Goal: Task Accomplishment & Management: Manage account settings

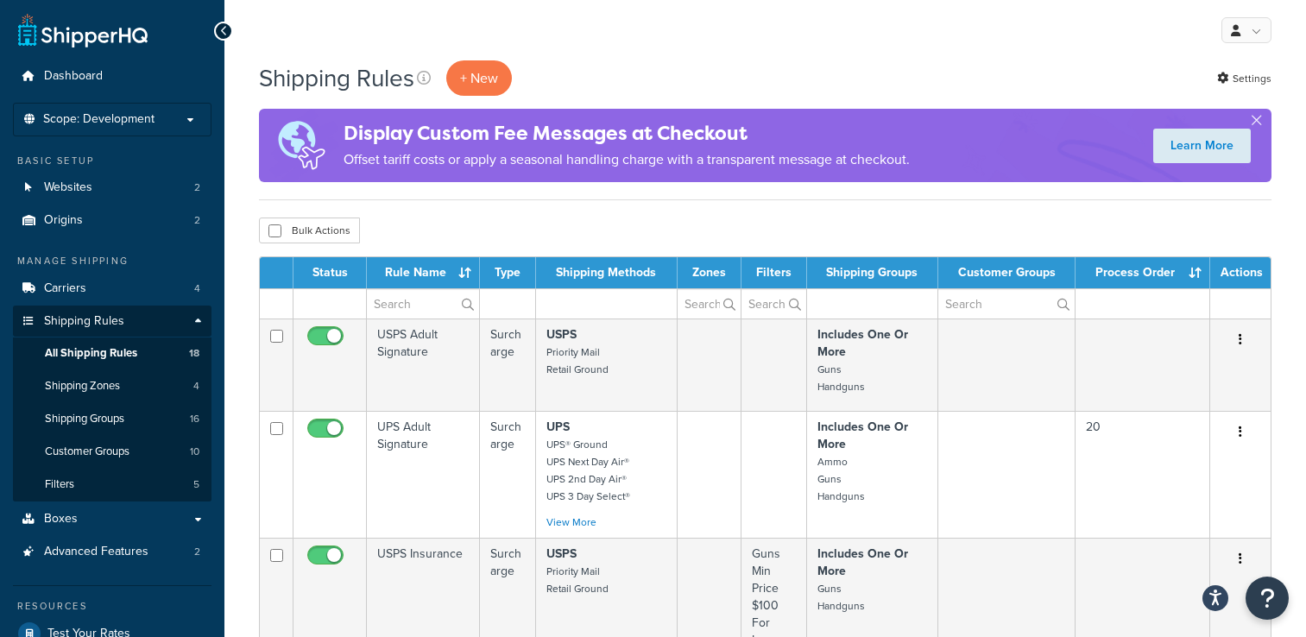
select select "100"
drag, startPoint x: 1253, startPoint y: 120, endPoint x: 1208, endPoint y: 135, distance: 47.2
click at [1254, 122] on button "button" at bounding box center [1256, 124] width 4 height 4
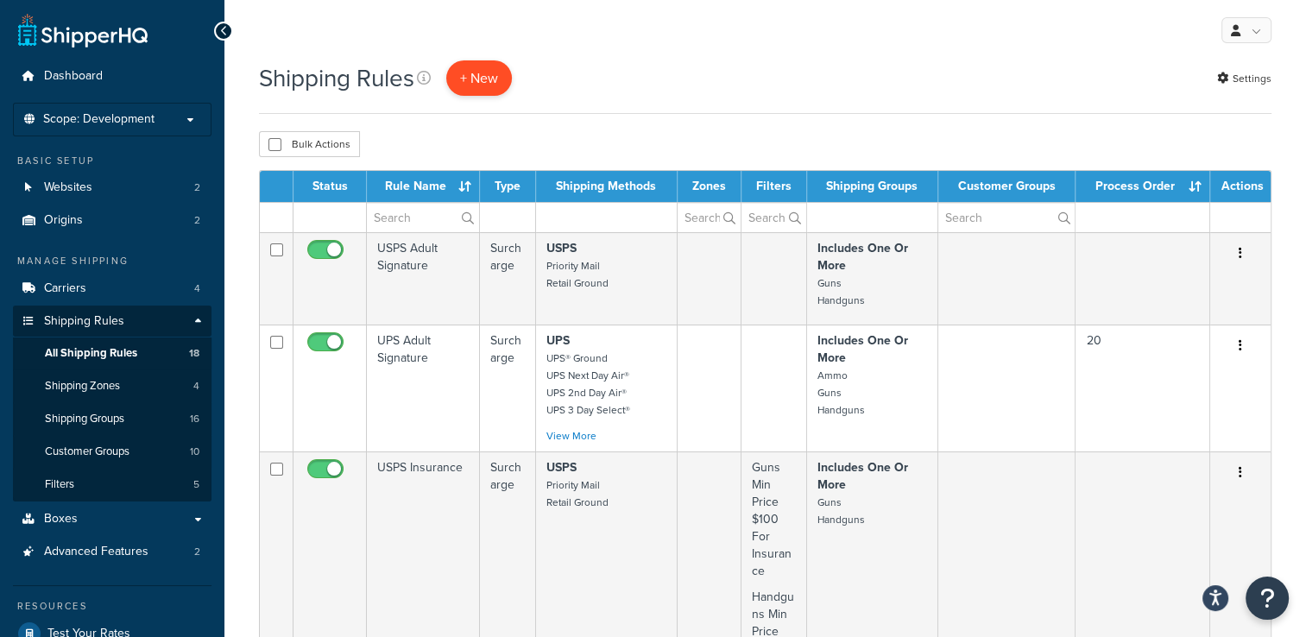
click at [475, 82] on p "+ New" at bounding box center [479, 77] width 66 height 35
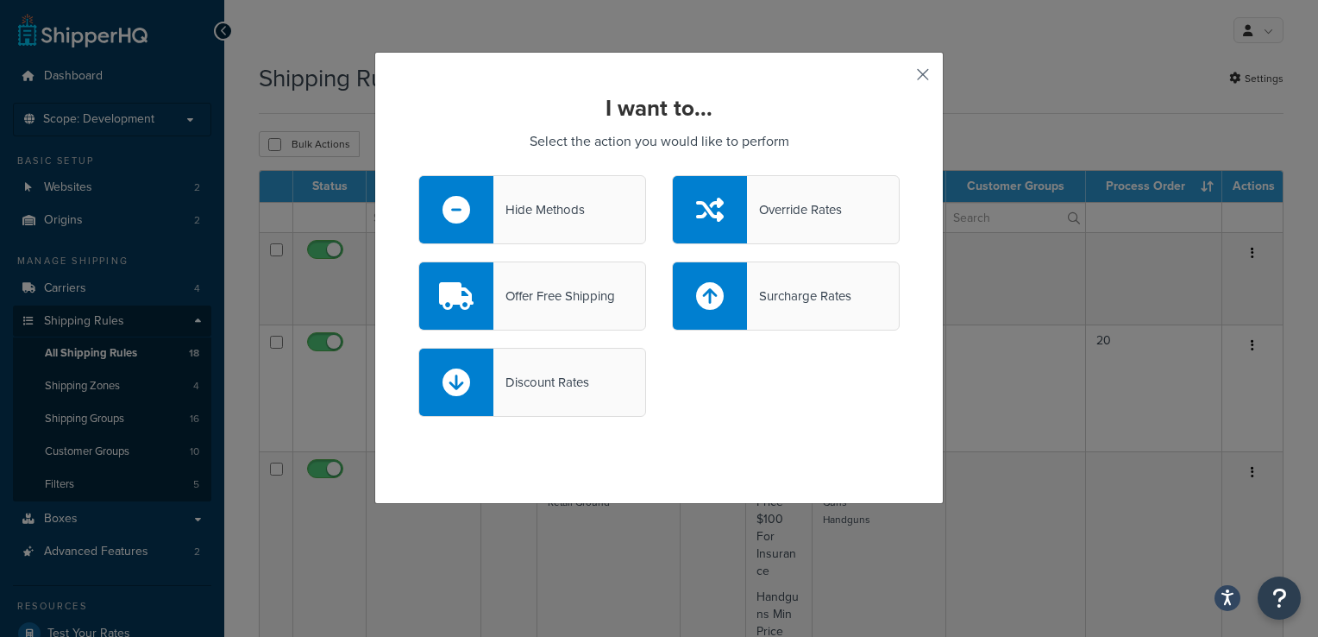
click at [900, 79] on button "button" at bounding box center [898, 81] width 4 height 4
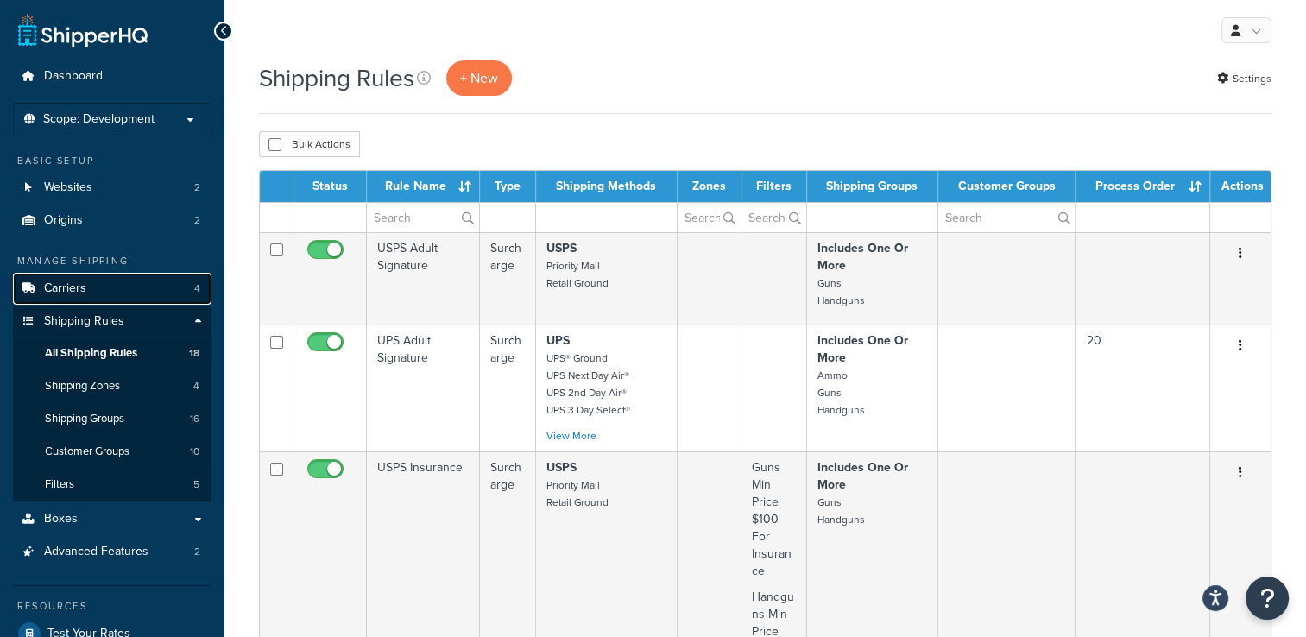
click at [117, 274] on link "Carriers 4" at bounding box center [112, 289] width 198 height 32
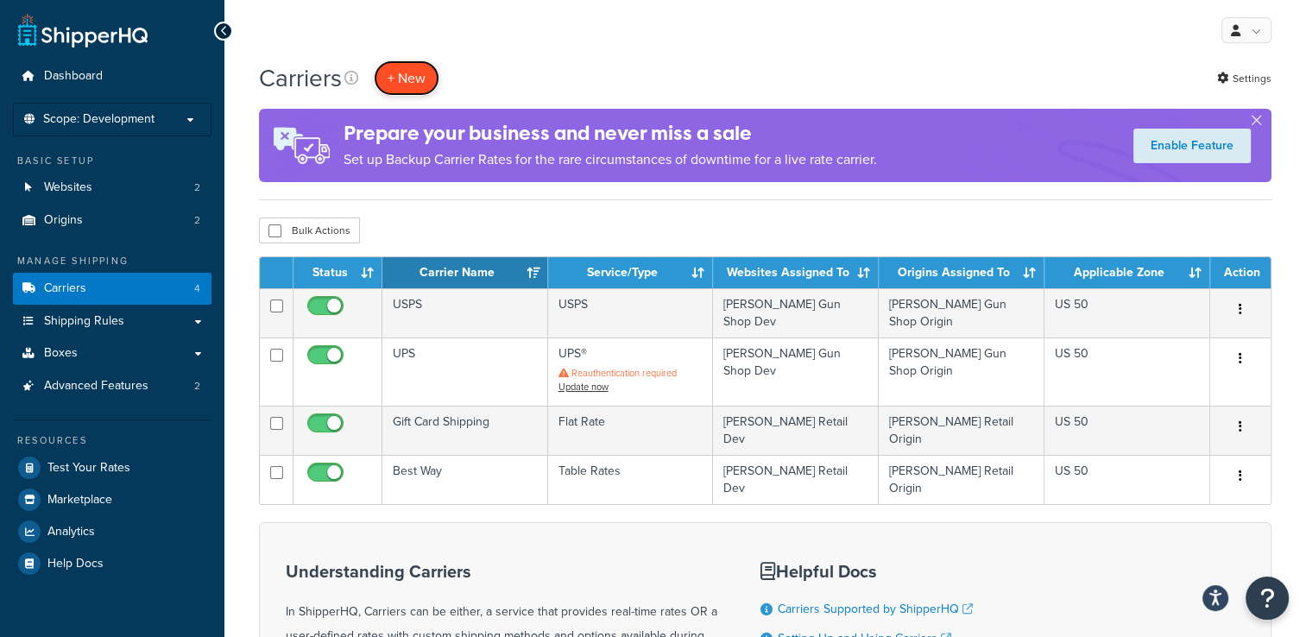
click at [425, 86] on button "+ New" at bounding box center [407, 77] width 66 height 35
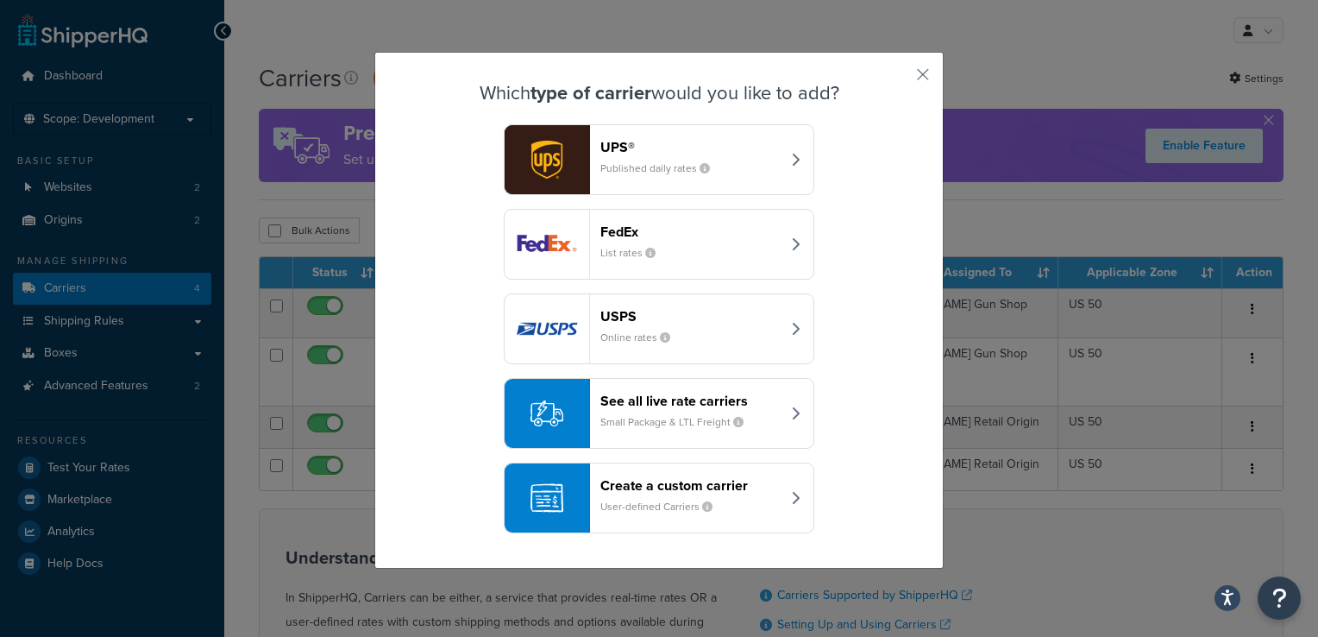
click at [749, 503] on div "Create a custom carrier User-defined Carriers" at bounding box center [691, 497] width 180 height 41
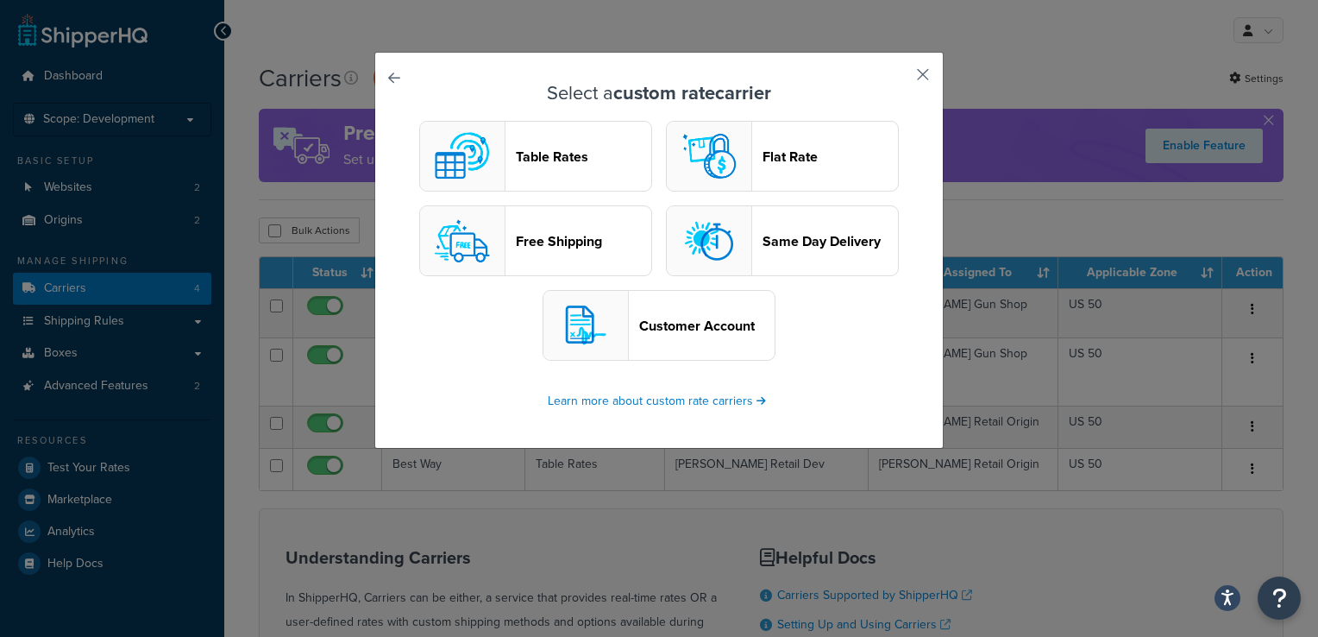
click at [900, 79] on button "button" at bounding box center [898, 81] width 4 height 4
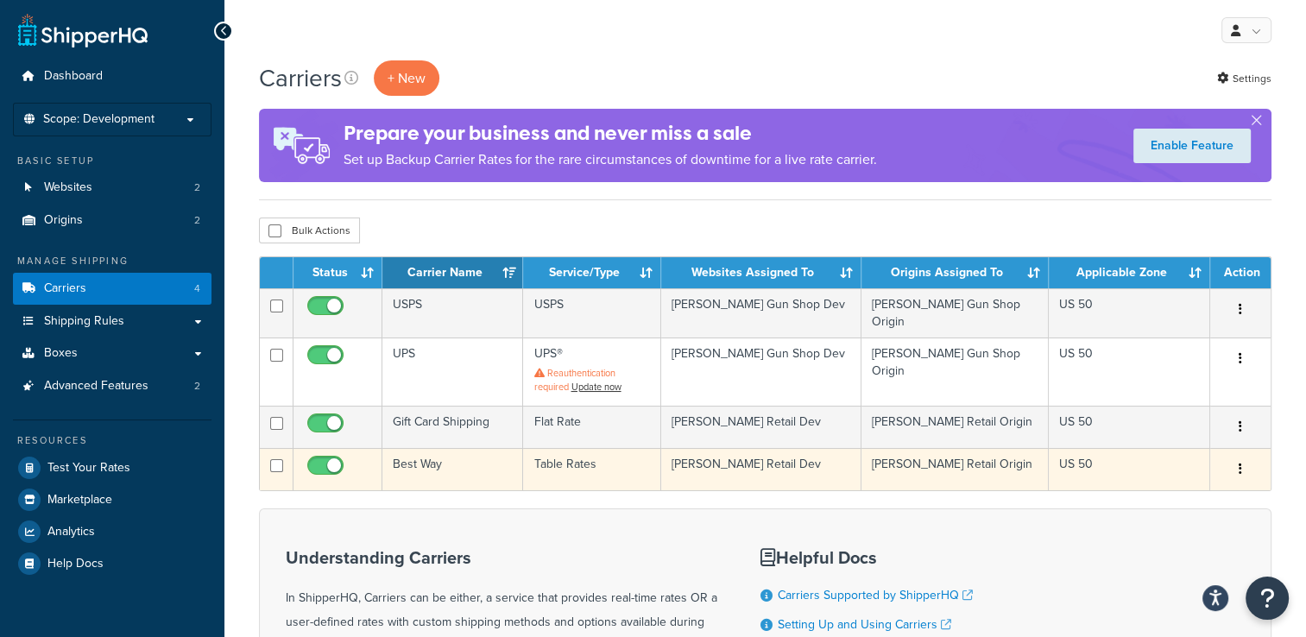
click at [1239, 462] on icon "button" at bounding box center [1239, 468] width 3 height 12
click at [1191, 502] on link "Edit" at bounding box center [1170, 495] width 136 height 35
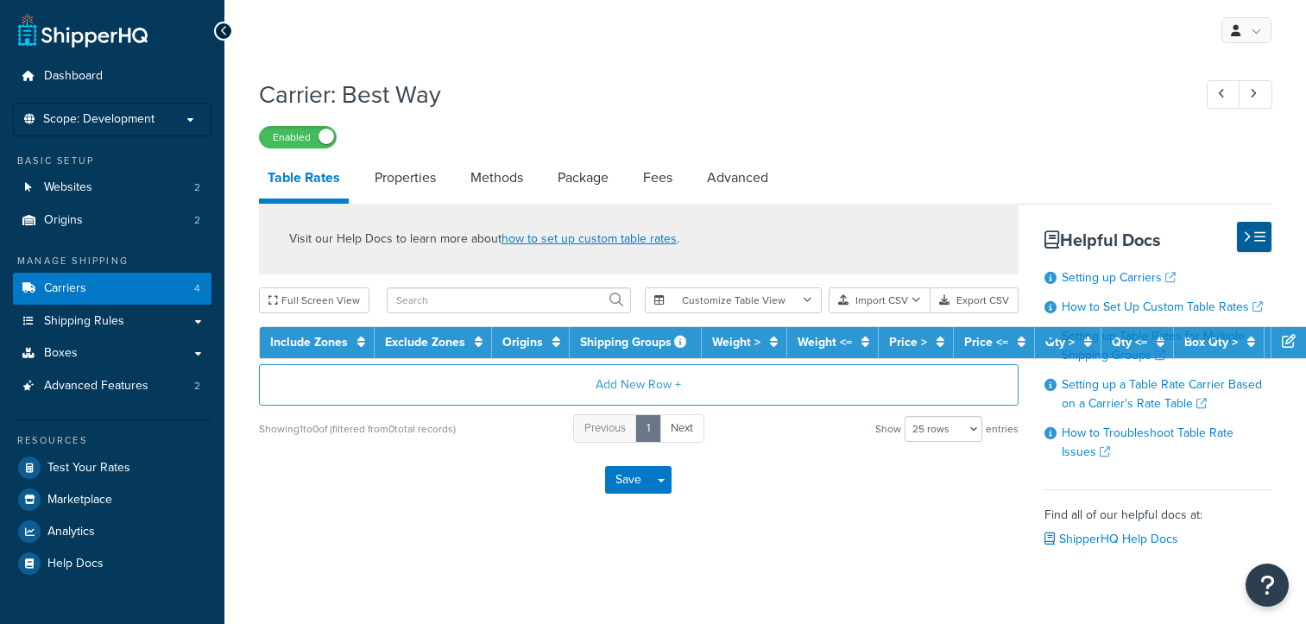
select select "25"
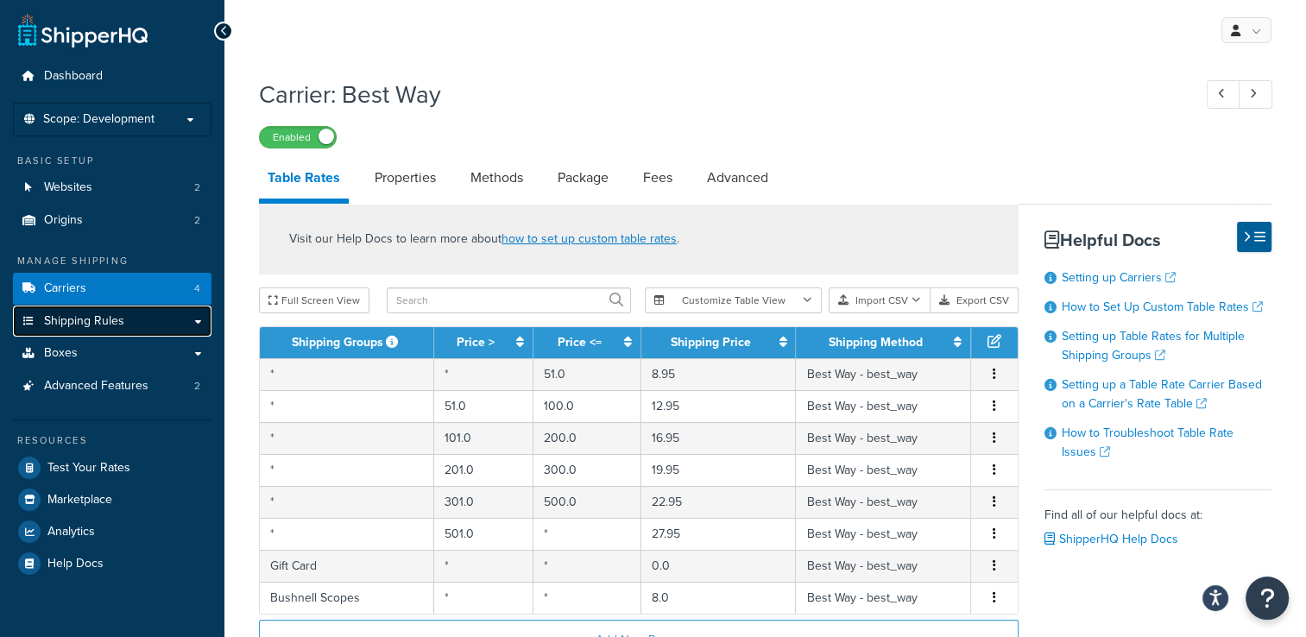
click at [148, 318] on link "Shipping Rules" at bounding box center [112, 321] width 198 height 32
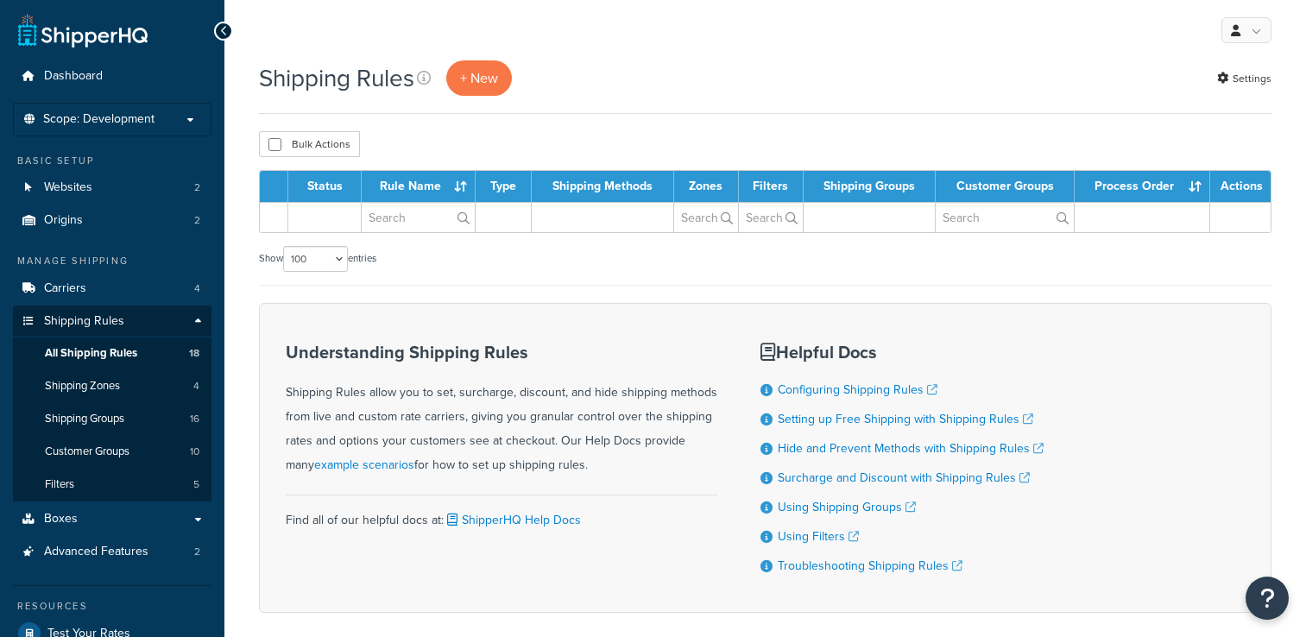
select select "100"
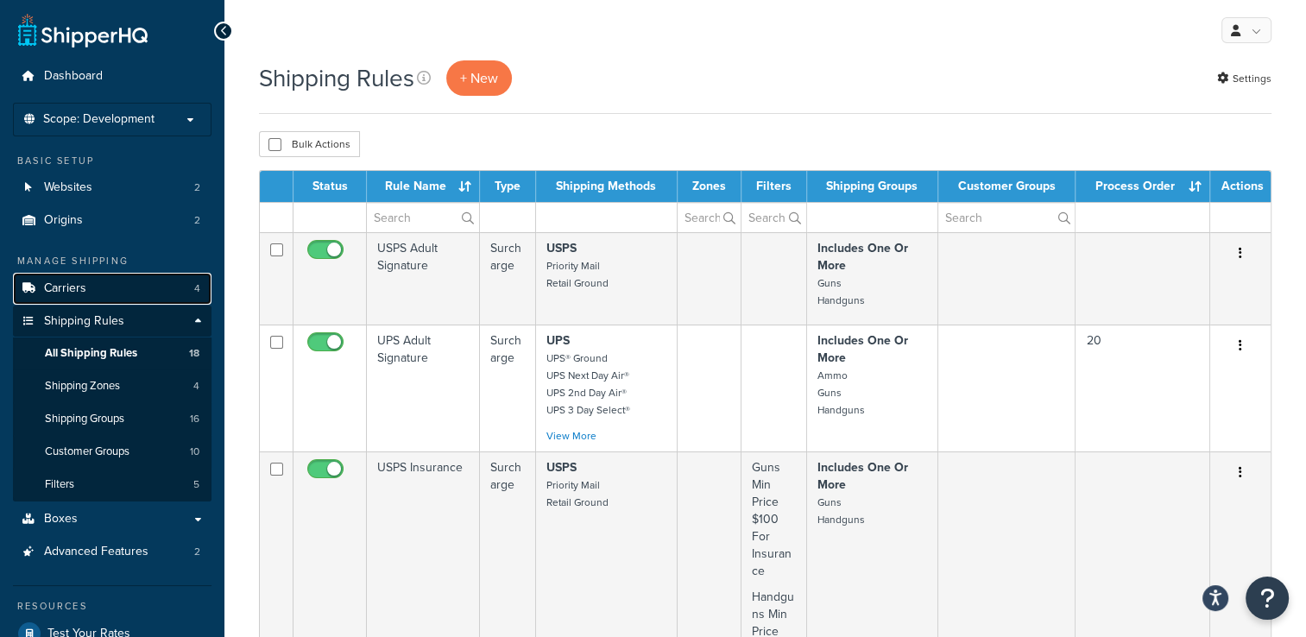
click at [146, 276] on link "Carriers 4" at bounding box center [112, 289] width 198 height 32
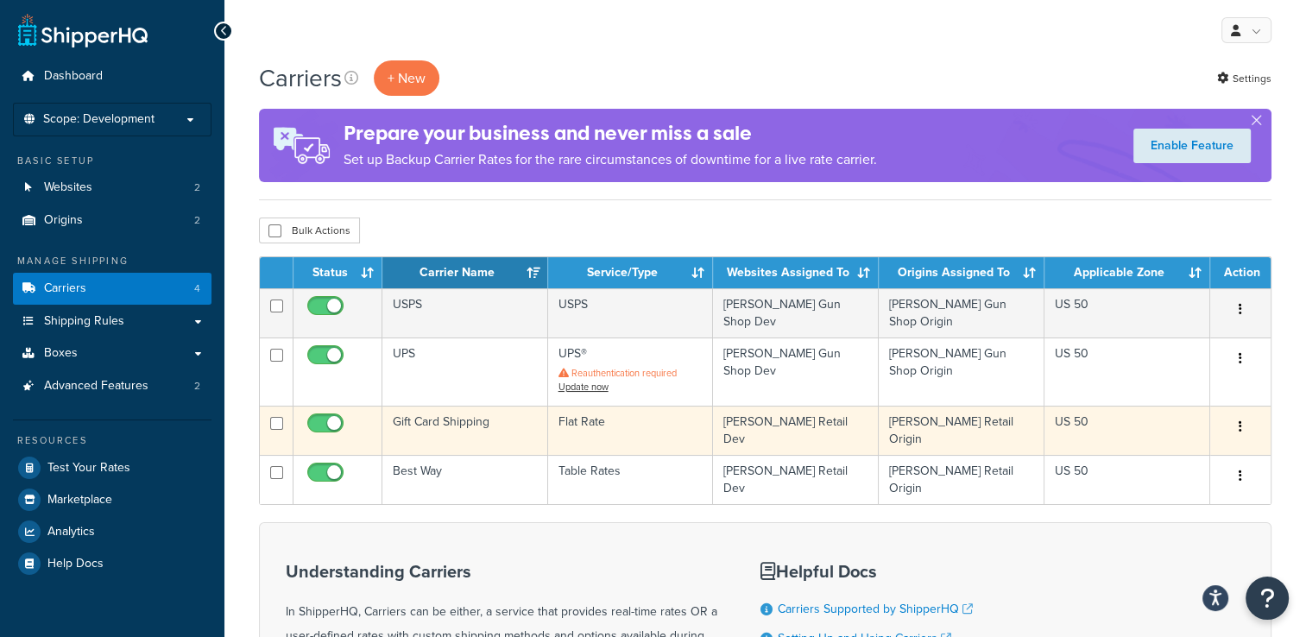
click at [1240, 420] on icon "button" at bounding box center [1239, 426] width 3 height 12
click at [1205, 448] on link "Edit" at bounding box center [1170, 454] width 136 height 35
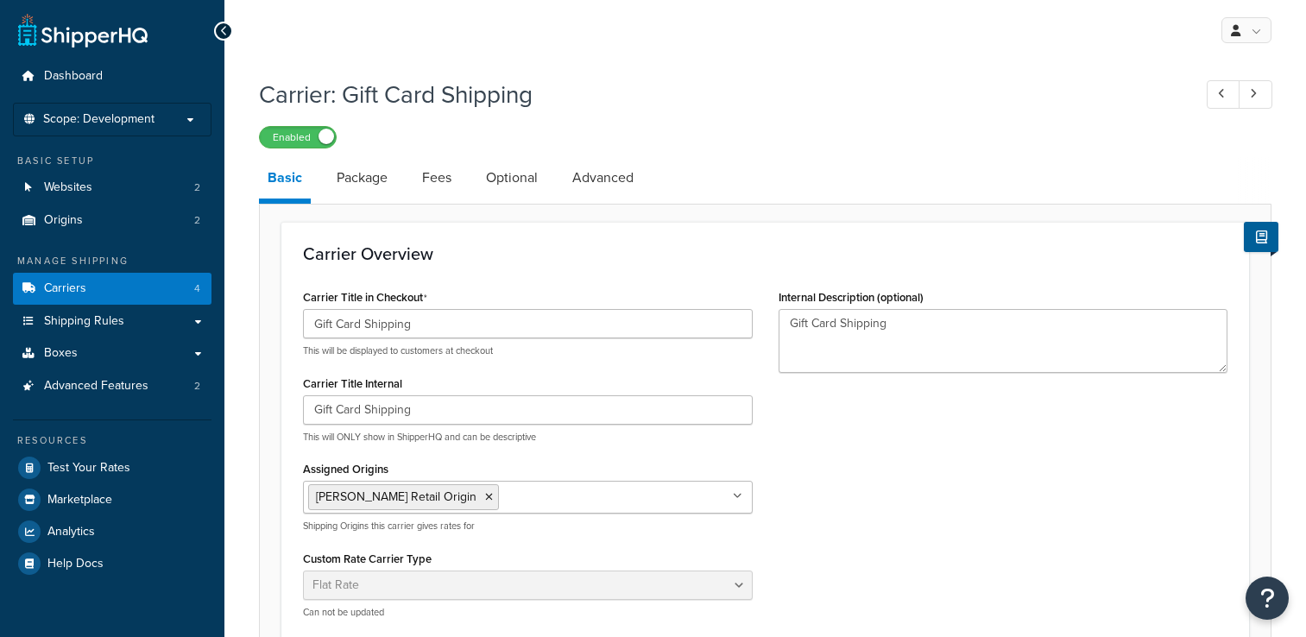
select select "flat"
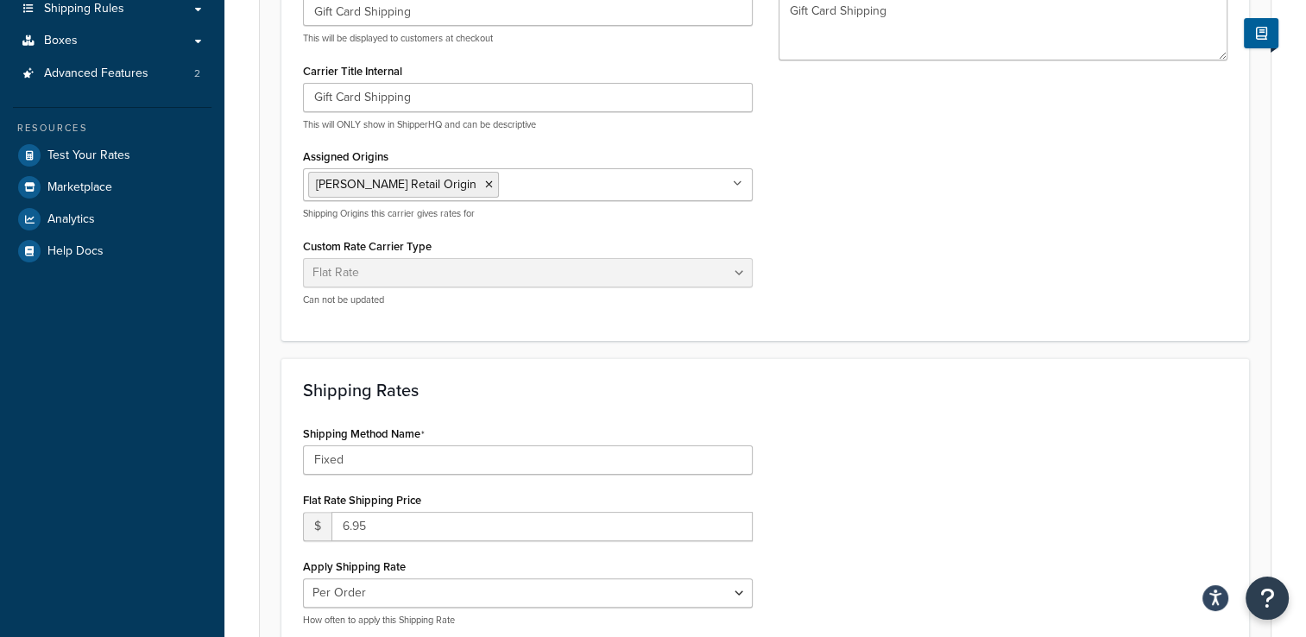
scroll to position [179, 0]
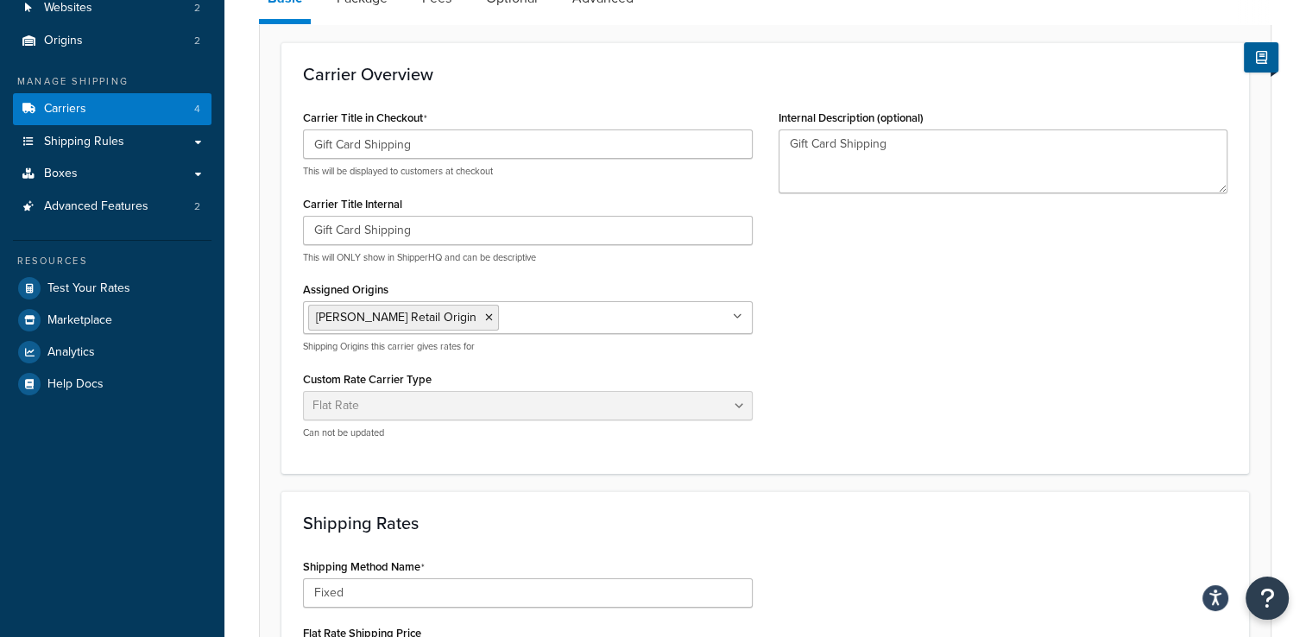
click at [633, 367] on div "Custom Rate Carrier Type Table Rates Flat Rate Free Shipping In-Store Pickup Sa…" at bounding box center [528, 403] width 450 height 72
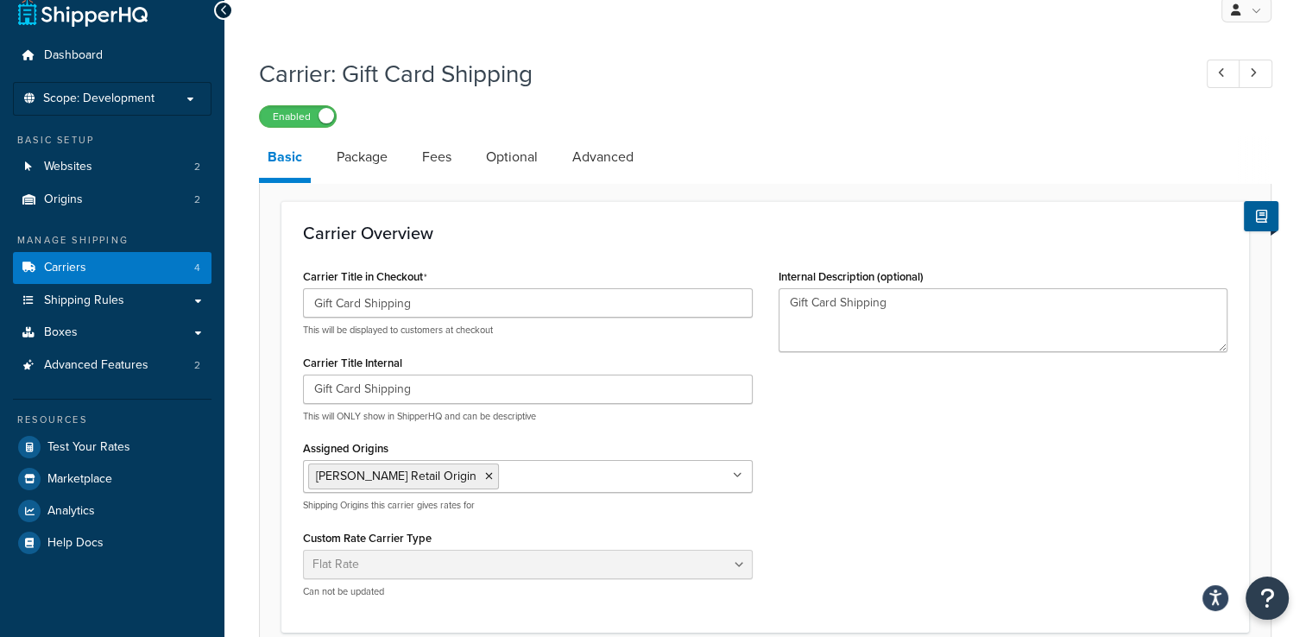
scroll to position [0, 0]
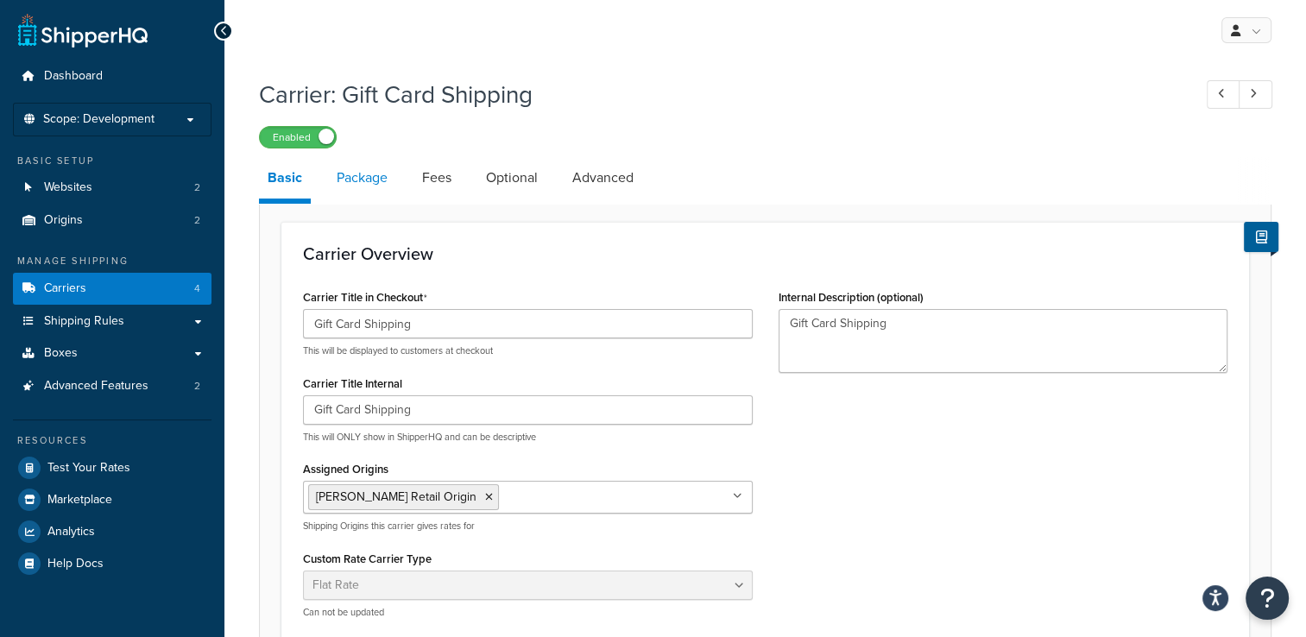
click at [380, 188] on link "Package" at bounding box center [362, 177] width 68 height 41
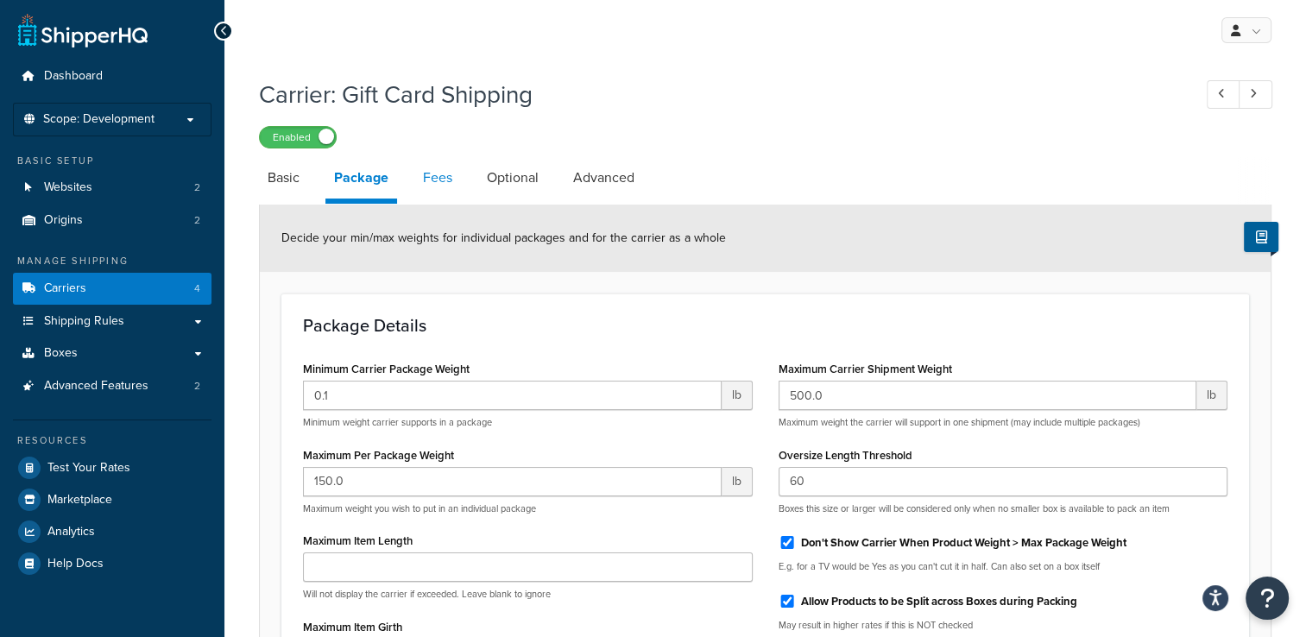
click at [455, 177] on link "Fees" at bounding box center [437, 177] width 47 height 41
select select "AFTER"
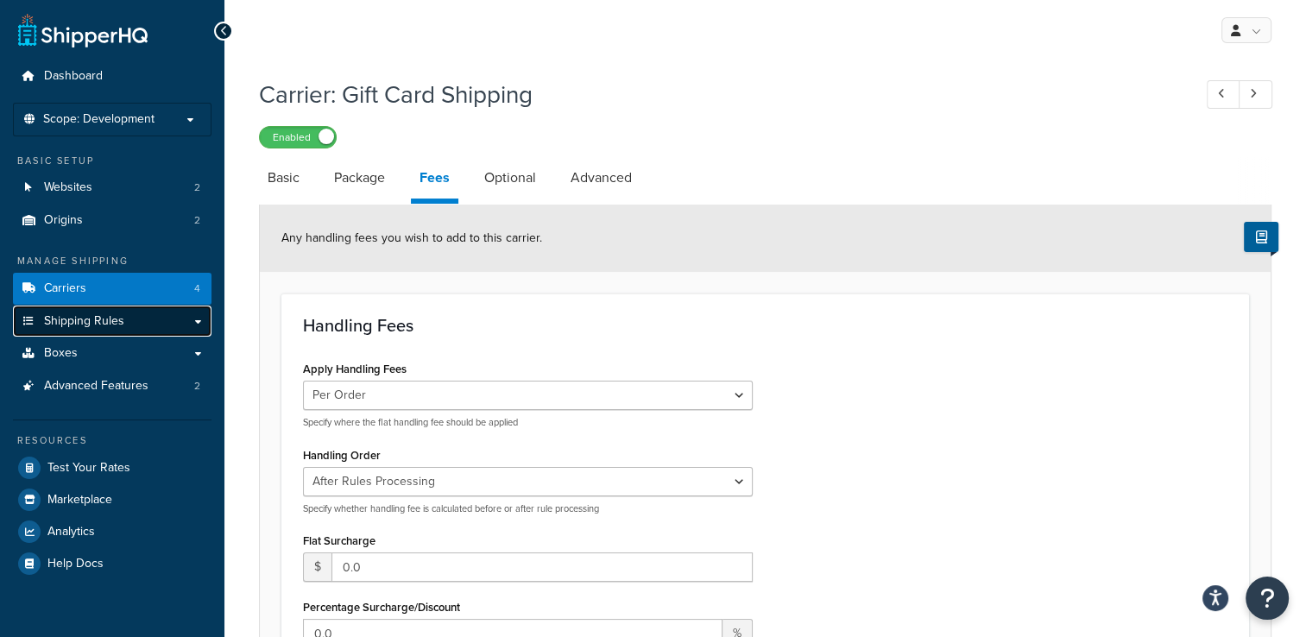
click at [137, 324] on link "Shipping Rules" at bounding box center [112, 321] width 198 height 32
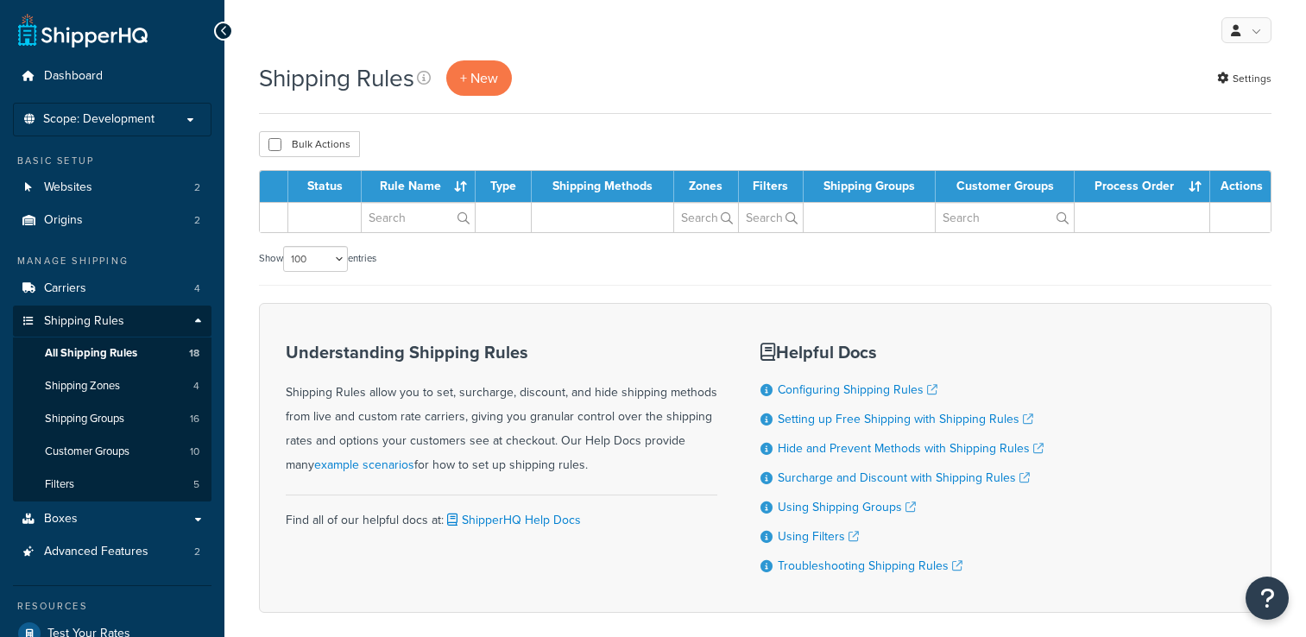
select select "100"
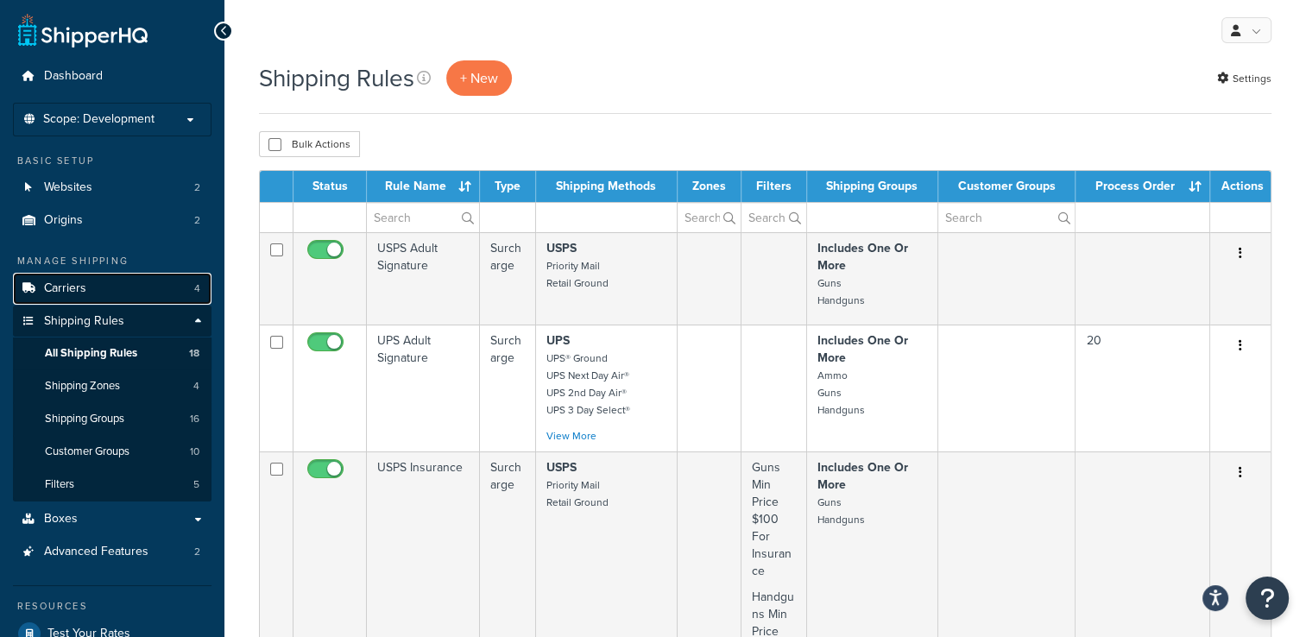
click at [144, 283] on link "Carriers 4" at bounding box center [112, 289] width 198 height 32
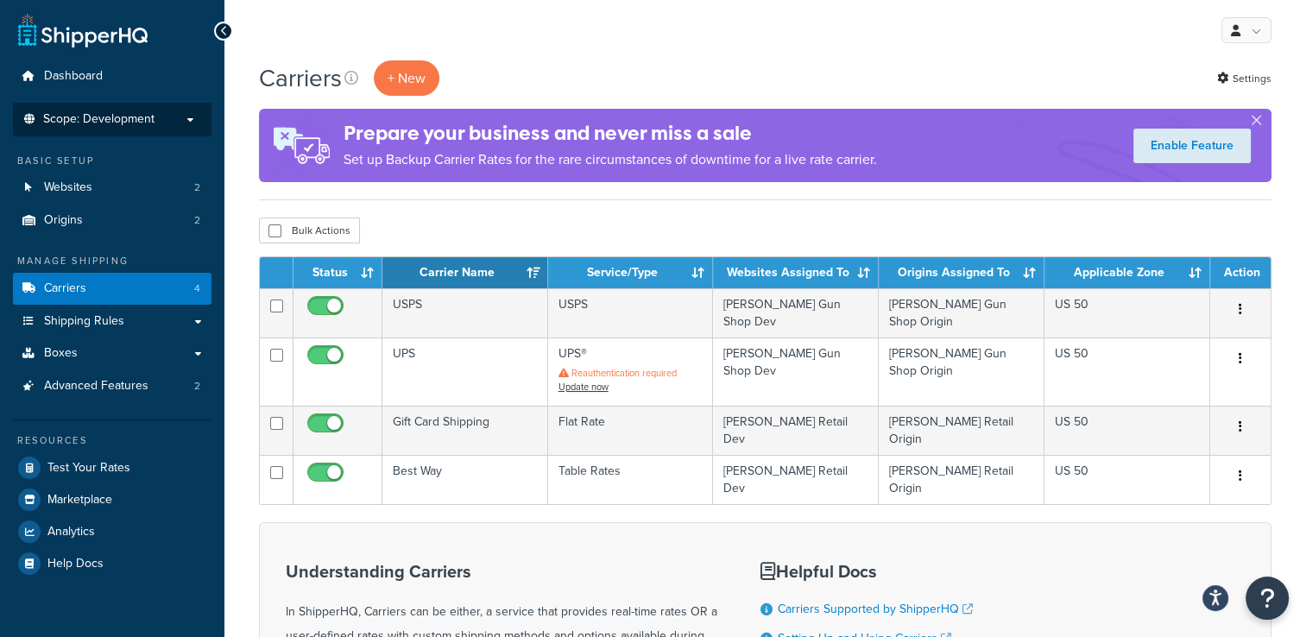
click at [135, 116] on span "Scope: Development" at bounding box center [98, 119] width 111 height 15
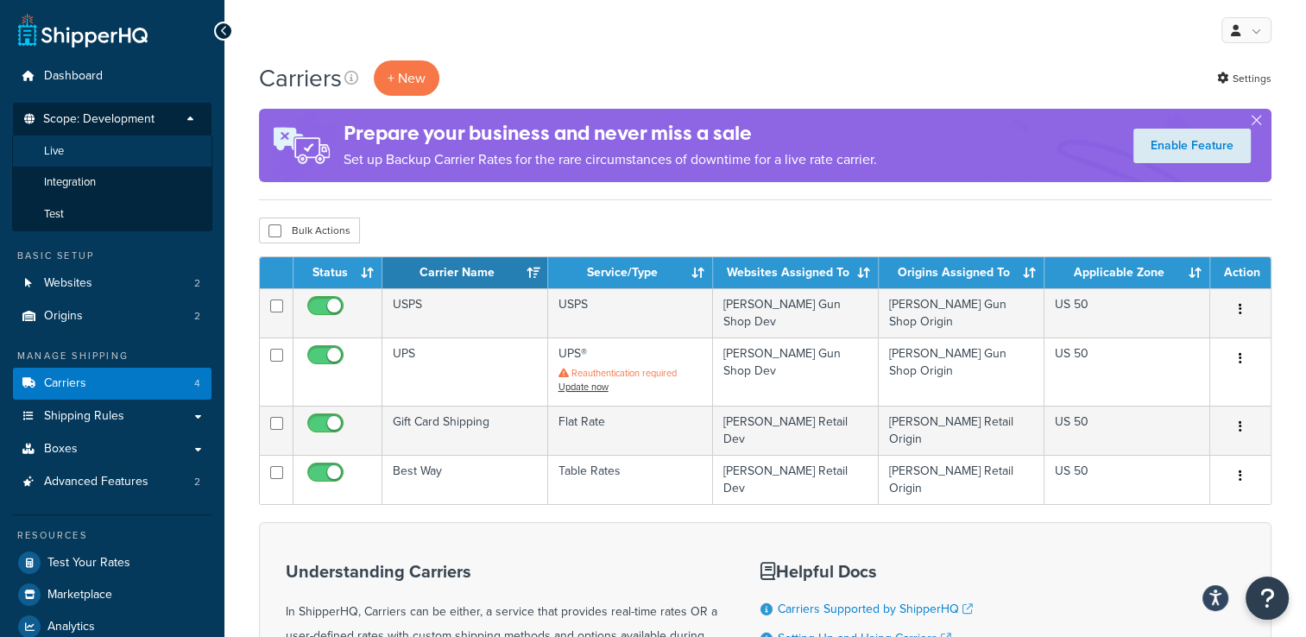
click at [128, 144] on li "Live" at bounding box center [112, 151] width 200 height 32
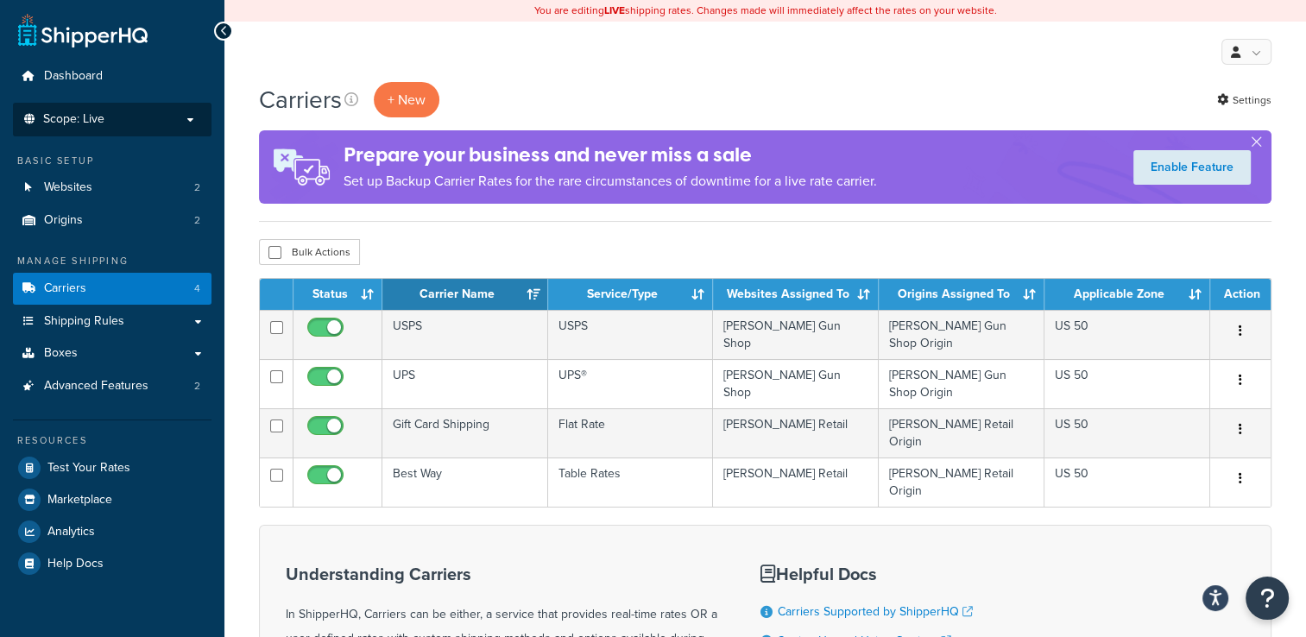
click at [138, 119] on p "Scope: Live" at bounding box center [112, 119] width 183 height 15
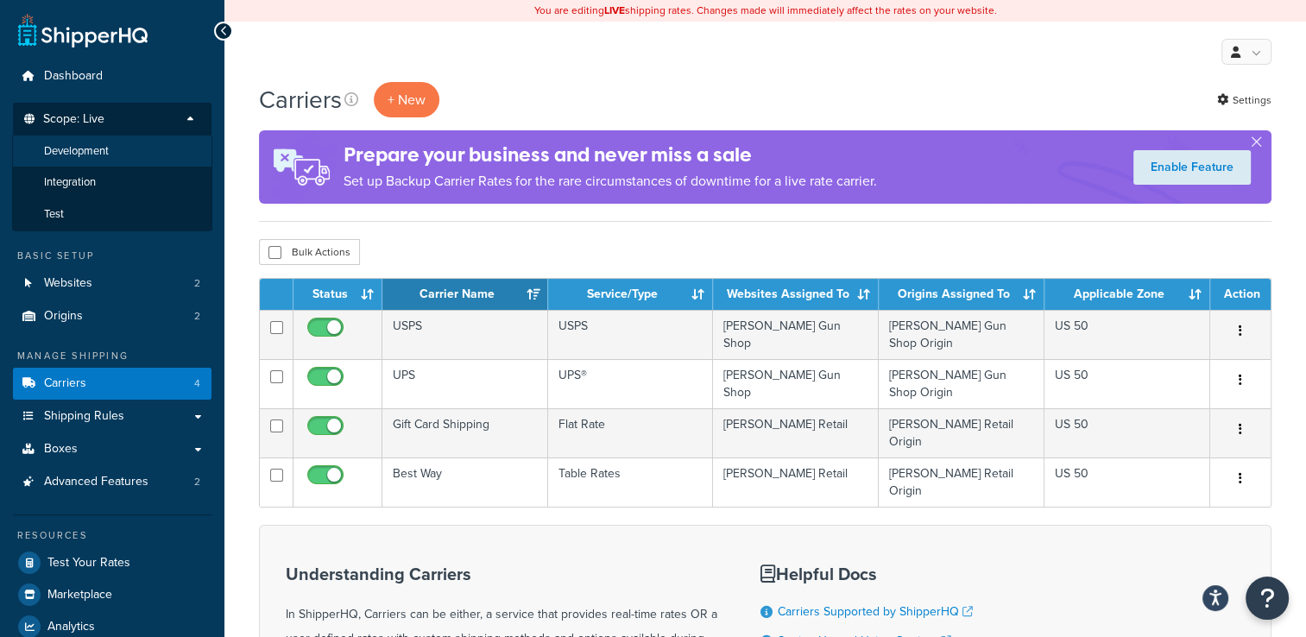
click at [137, 139] on li "Development" at bounding box center [112, 151] width 200 height 32
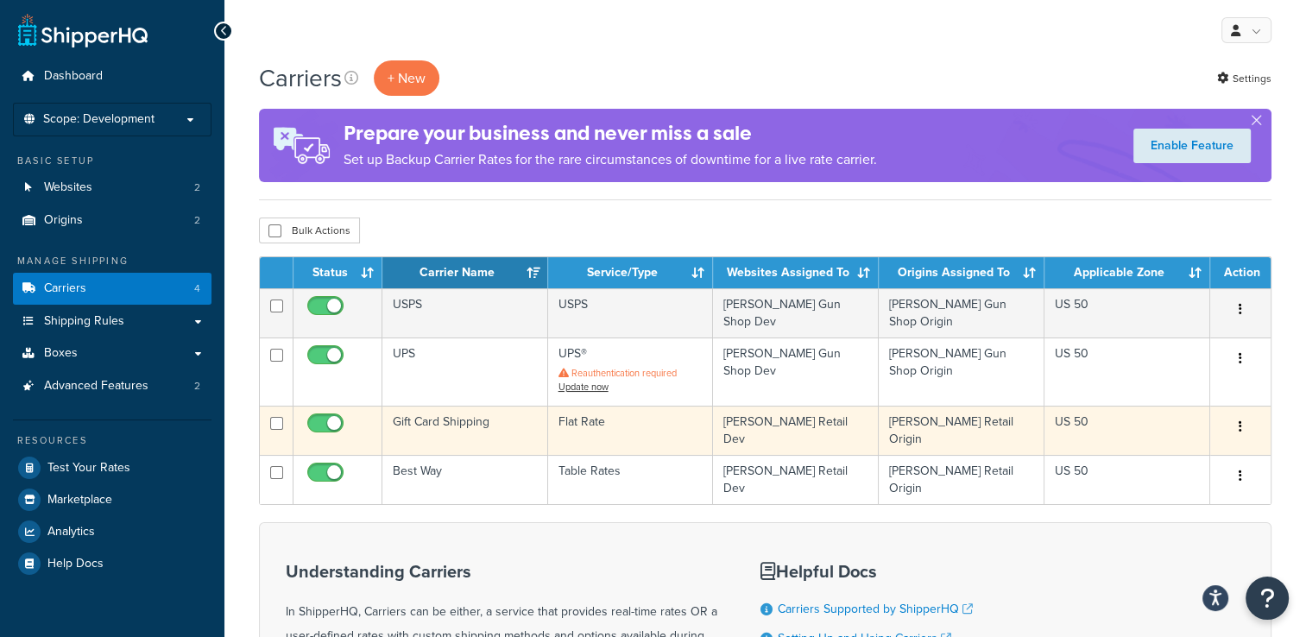
click at [1238, 420] on icon "button" at bounding box center [1239, 426] width 3 height 12
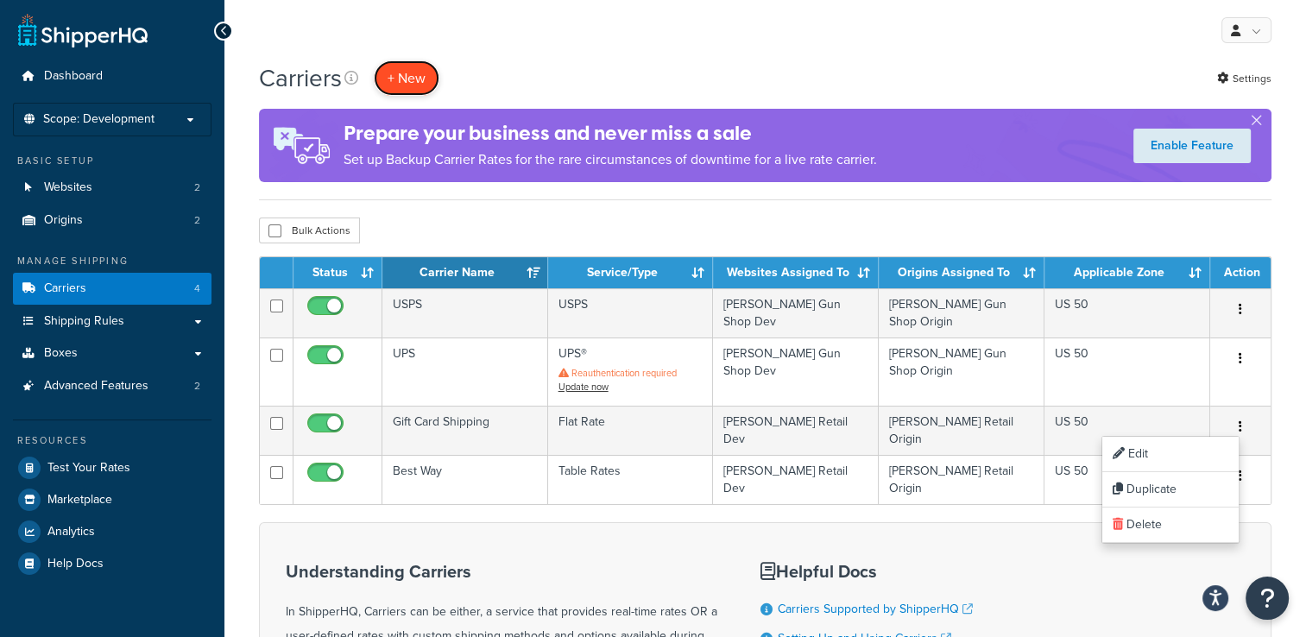
click at [418, 74] on button "+ New" at bounding box center [407, 77] width 66 height 35
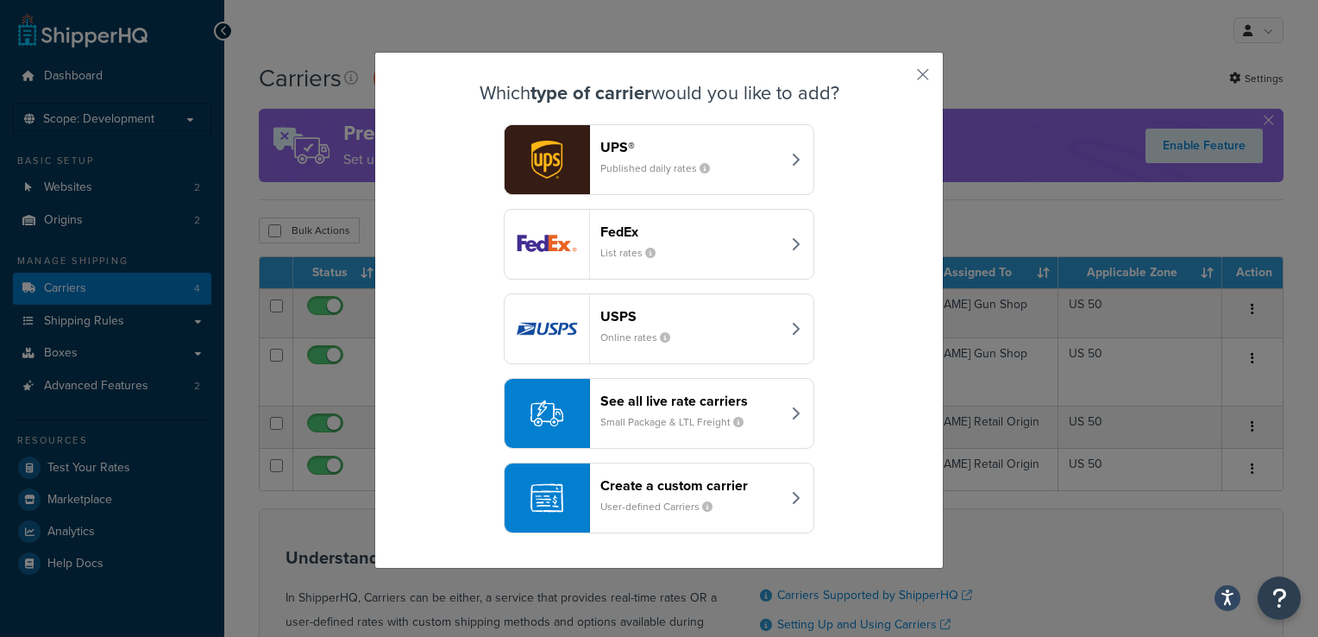
click at [689, 499] on small "User-defined Carriers" at bounding box center [664, 507] width 126 height 16
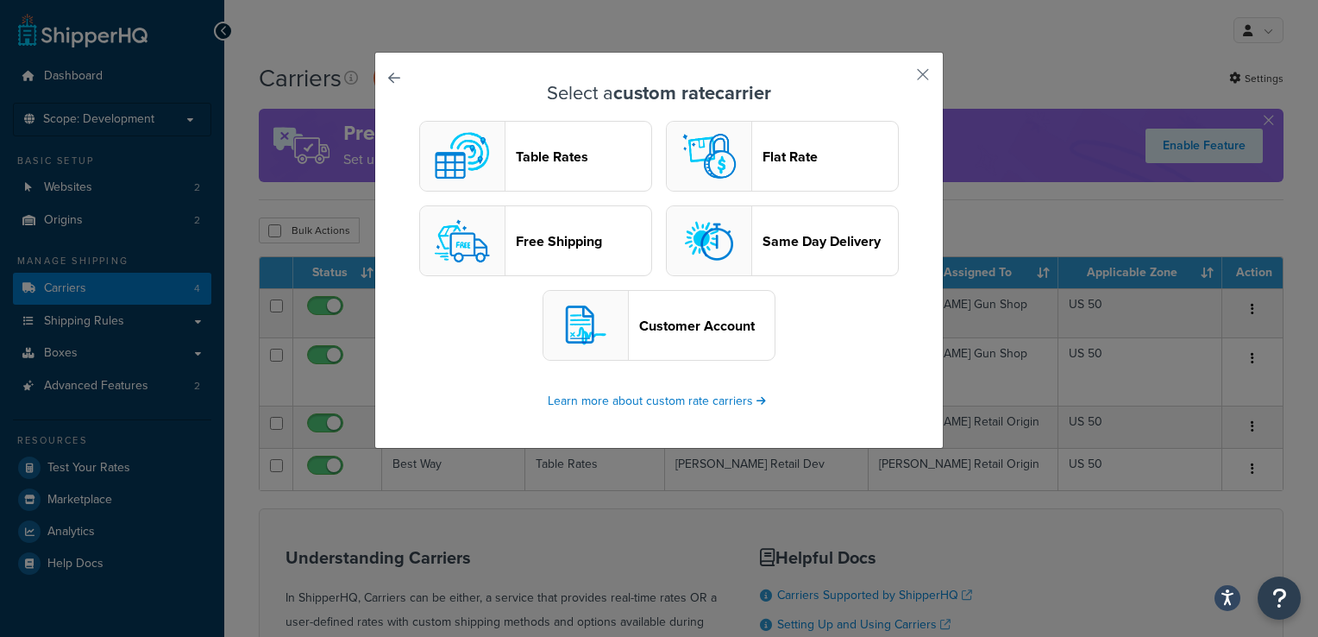
click at [774, 164] on header "Flat Rate" at bounding box center [830, 156] width 135 height 16
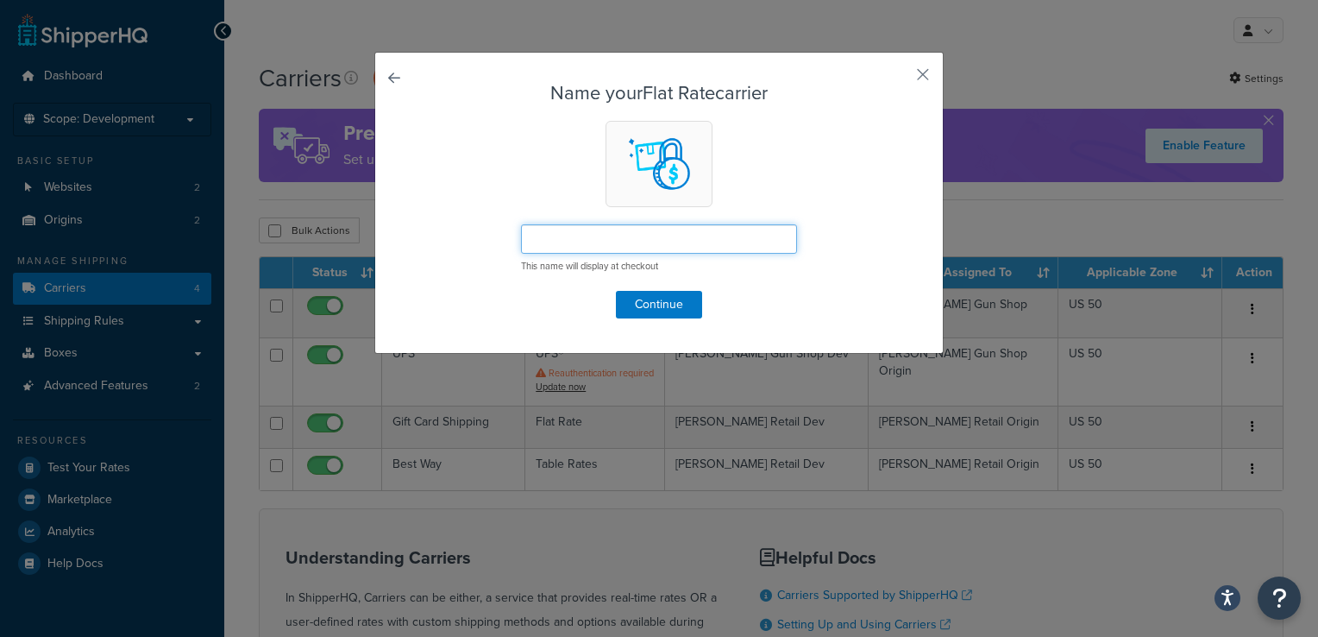
click at [652, 241] on input "text" at bounding box center [659, 238] width 276 height 29
drag, startPoint x: 694, startPoint y: 236, endPoint x: 572, endPoint y: 234, distance: 121.7
click at [572, 234] on input "Gift Card Shipping" at bounding box center [659, 238] width 276 height 29
click at [669, 228] on input "Gift Card Shipping" at bounding box center [659, 238] width 276 height 29
click at [625, 236] on input "Gift Card Shipping 25" at bounding box center [659, 238] width 276 height 29
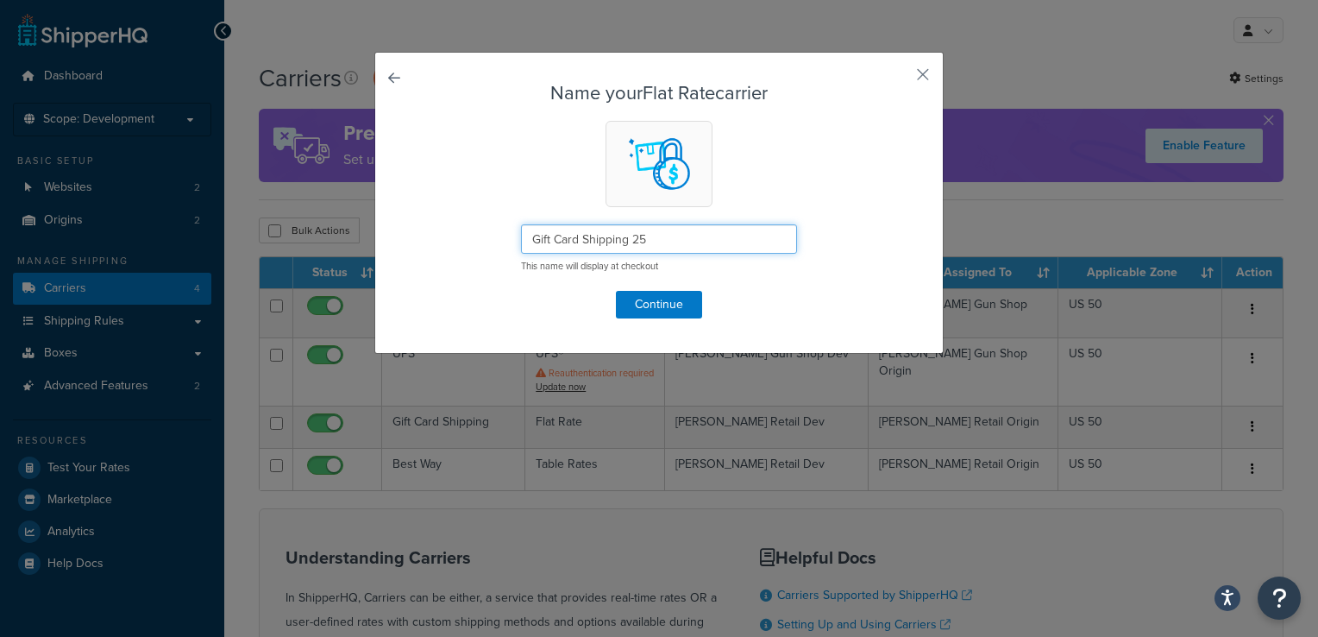
click at [651, 236] on input "Gift Card Shipping 25" at bounding box center [659, 238] width 276 height 29
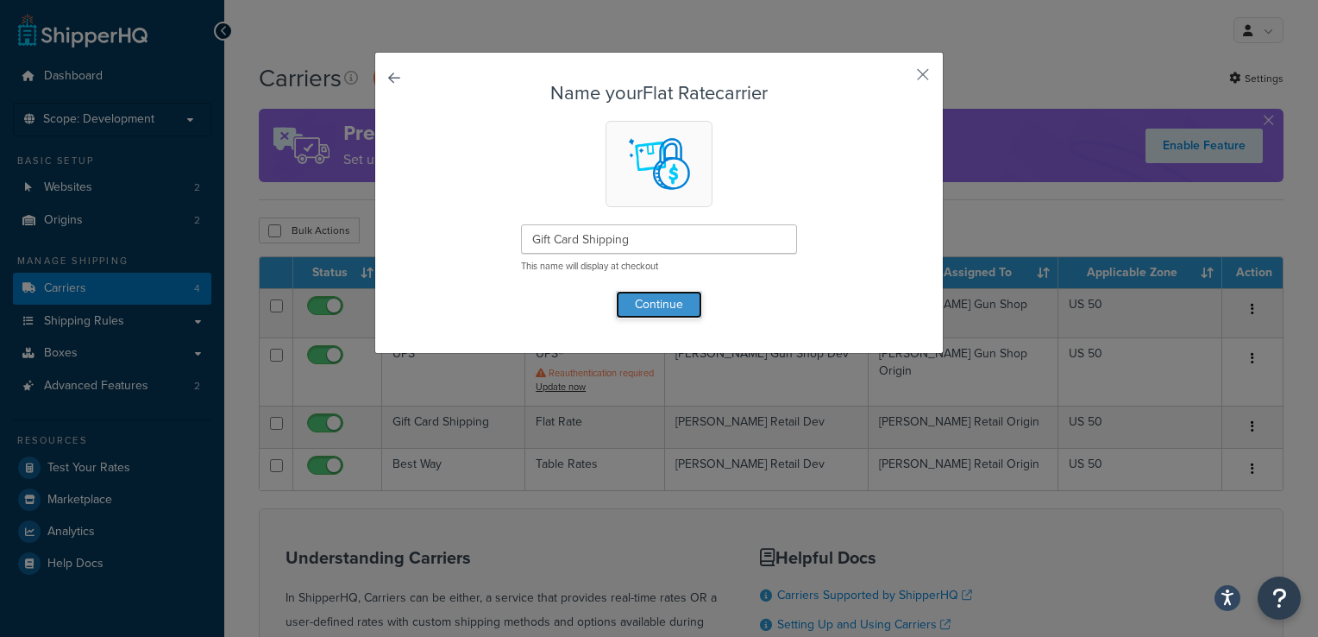
click at [664, 299] on button "Continue" at bounding box center [659, 305] width 86 height 28
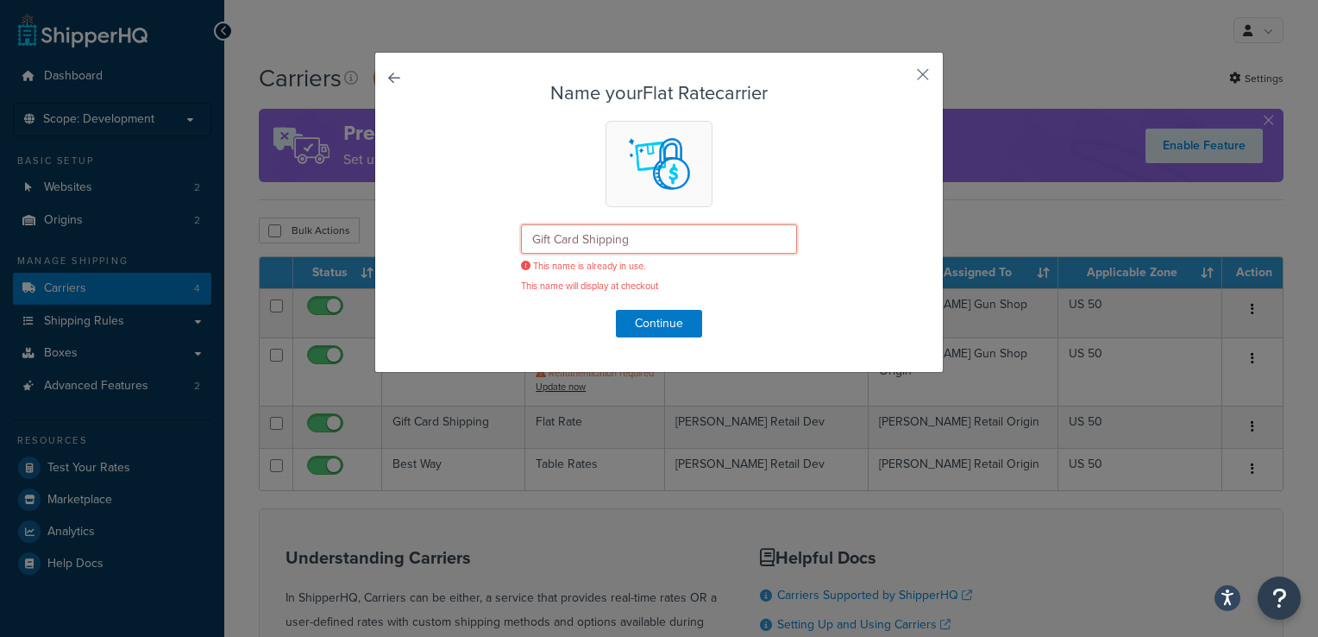
click at [715, 225] on input "Gift Card Shipping" at bounding box center [659, 238] width 276 height 29
type input "Gift Card Shipping Service"
click at [671, 320] on button "Continue" at bounding box center [659, 324] width 86 height 28
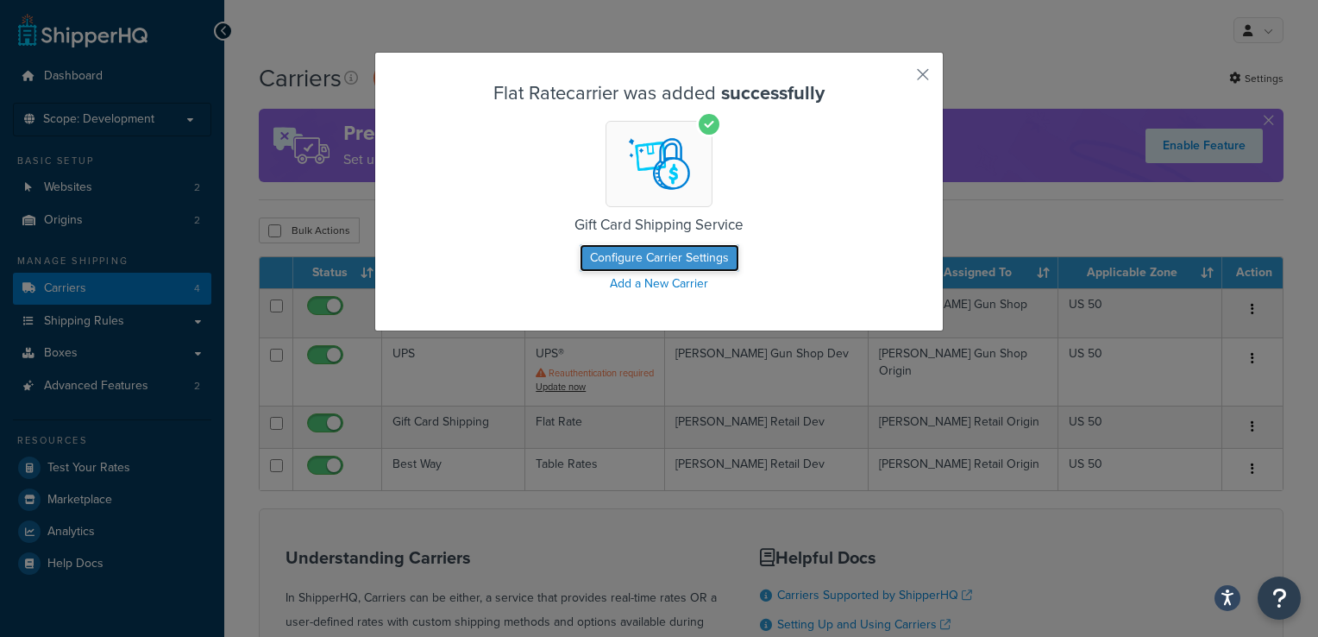
click at [708, 255] on button "Configure Carrier Settings" at bounding box center [660, 258] width 160 height 28
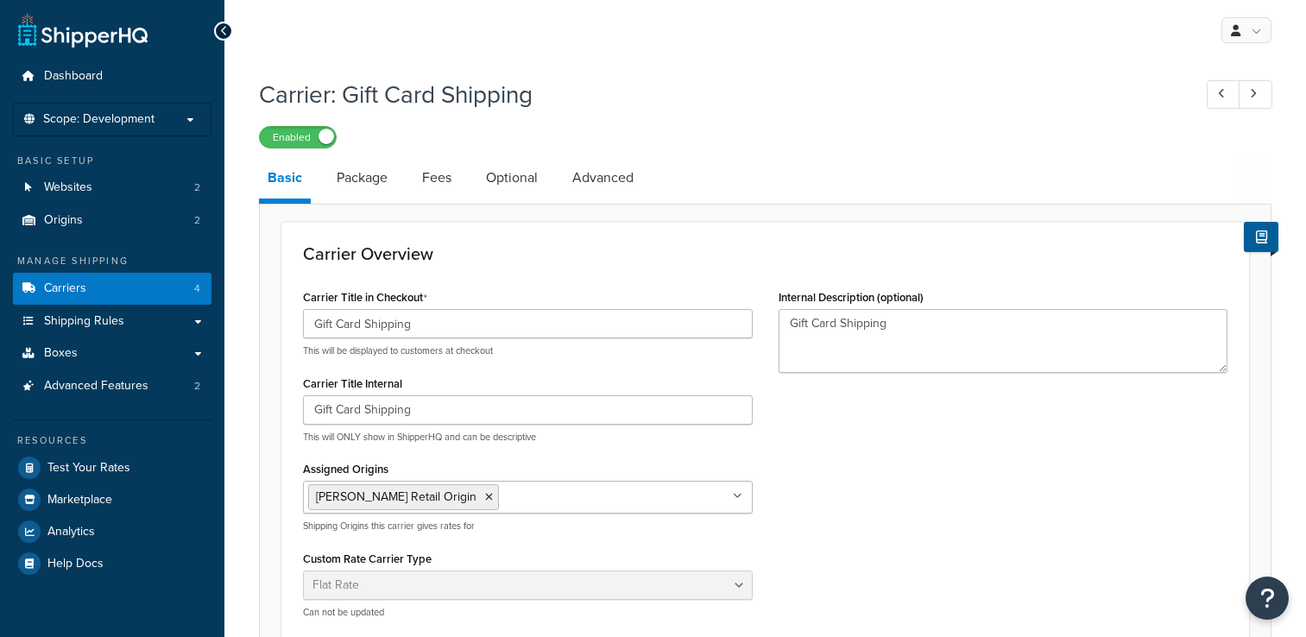
select select "flat"
click at [355, 183] on link "Package" at bounding box center [362, 177] width 68 height 41
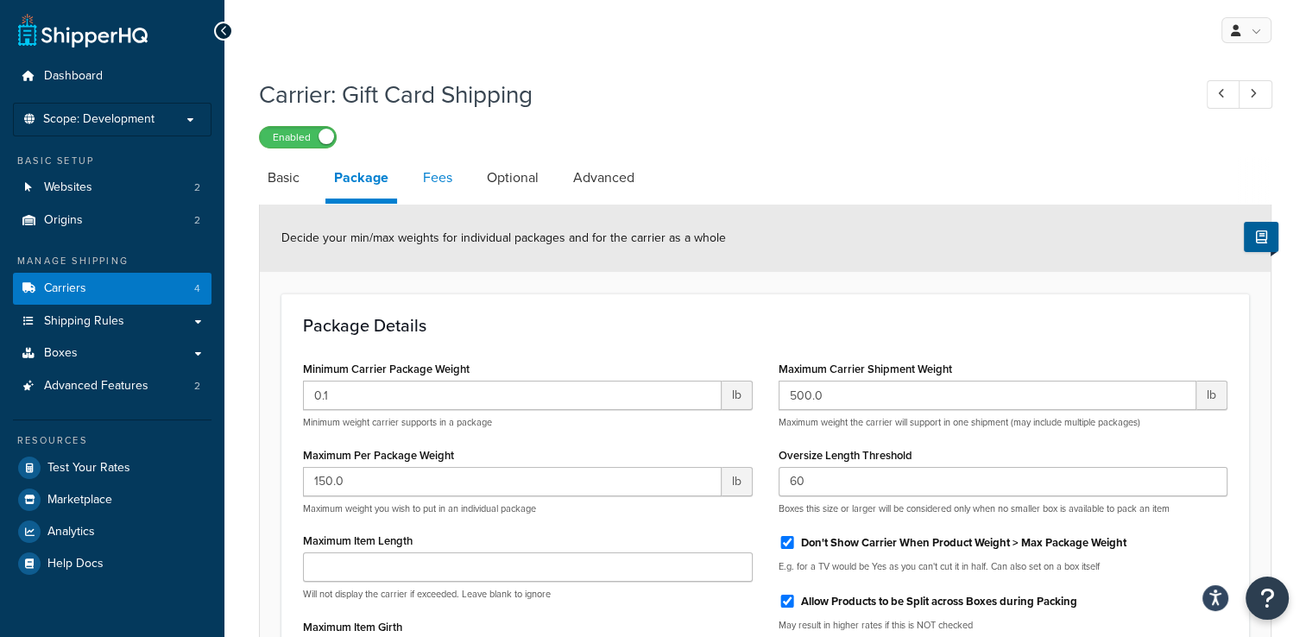
click at [432, 179] on link "Fees" at bounding box center [437, 177] width 47 height 41
select select "AFTER"
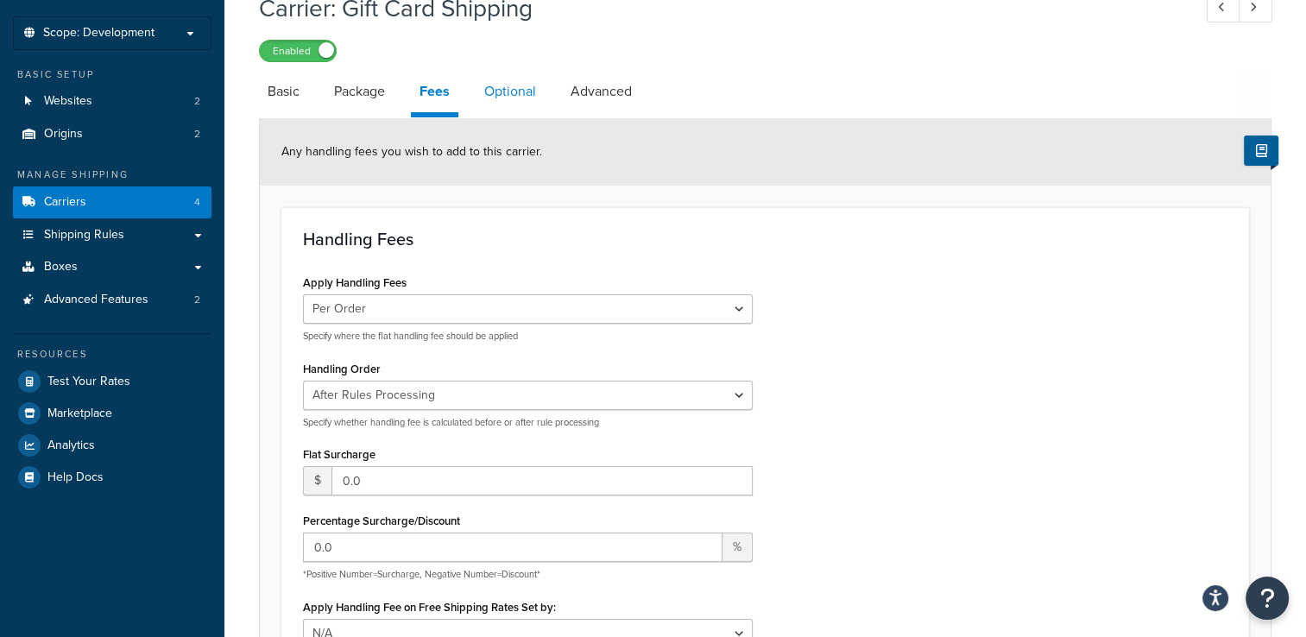
scroll to position [86, 0]
click at [524, 96] on link "Optional" at bounding box center [509, 91] width 69 height 41
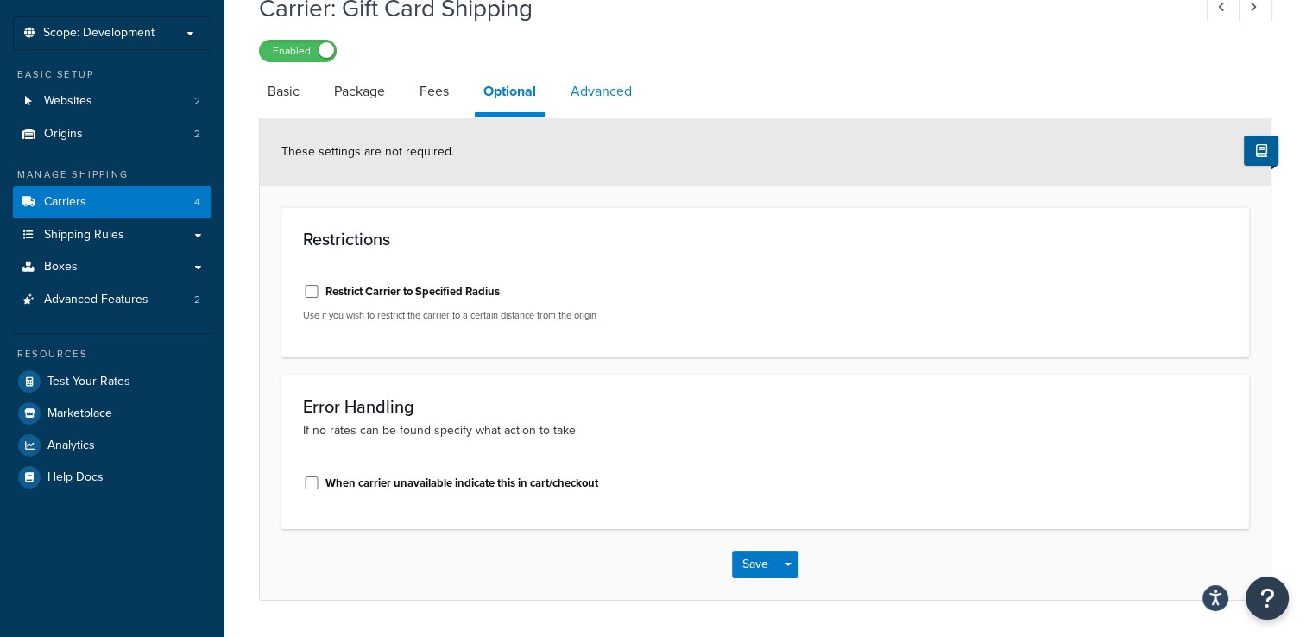
click at [588, 92] on link "Advanced" at bounding box center [601, 91] width 79 height 41
select select "false"
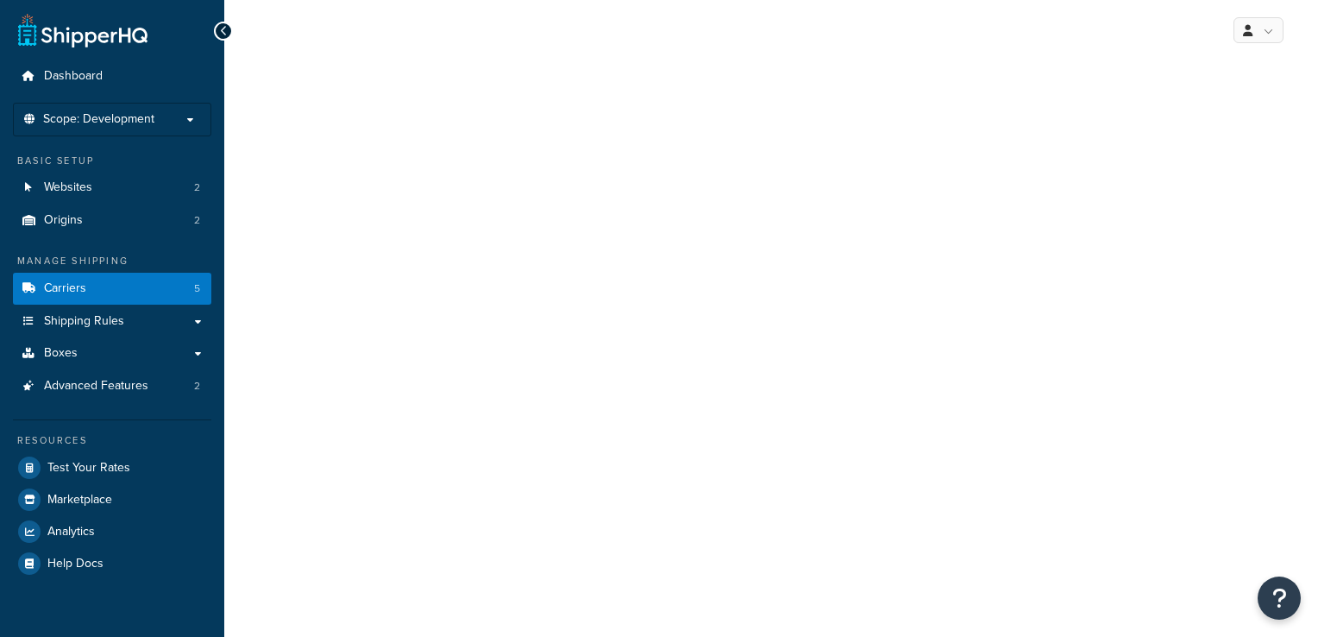
select select "flat"
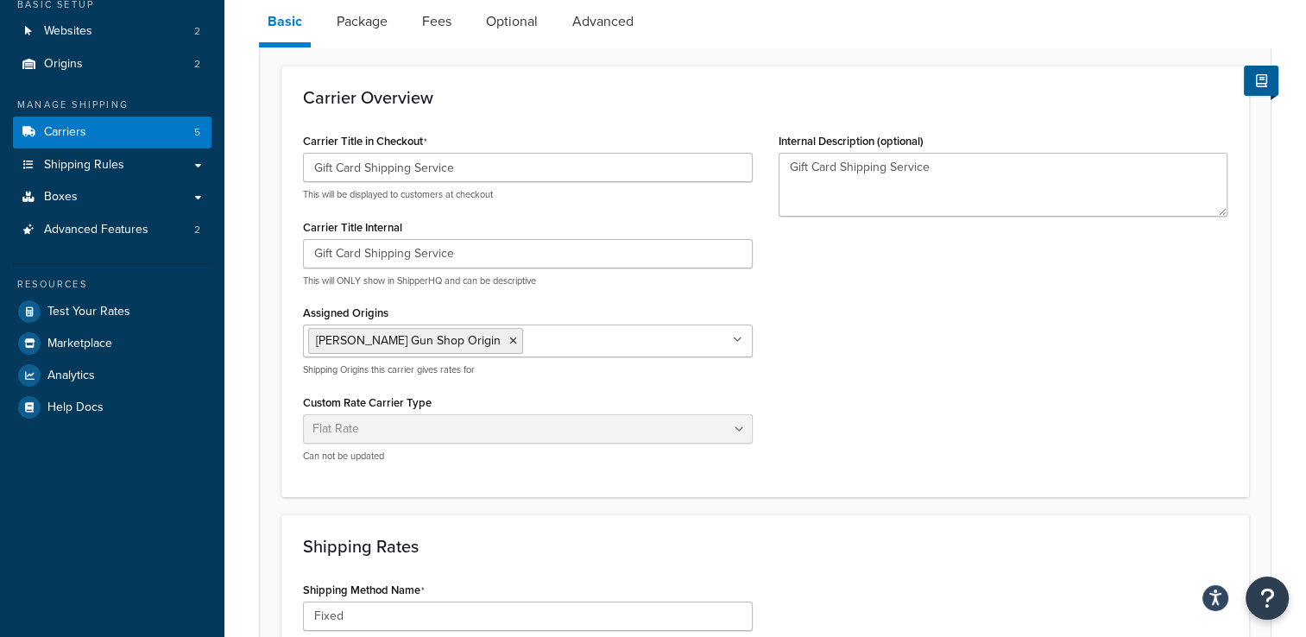
scroll to position [173, 0]
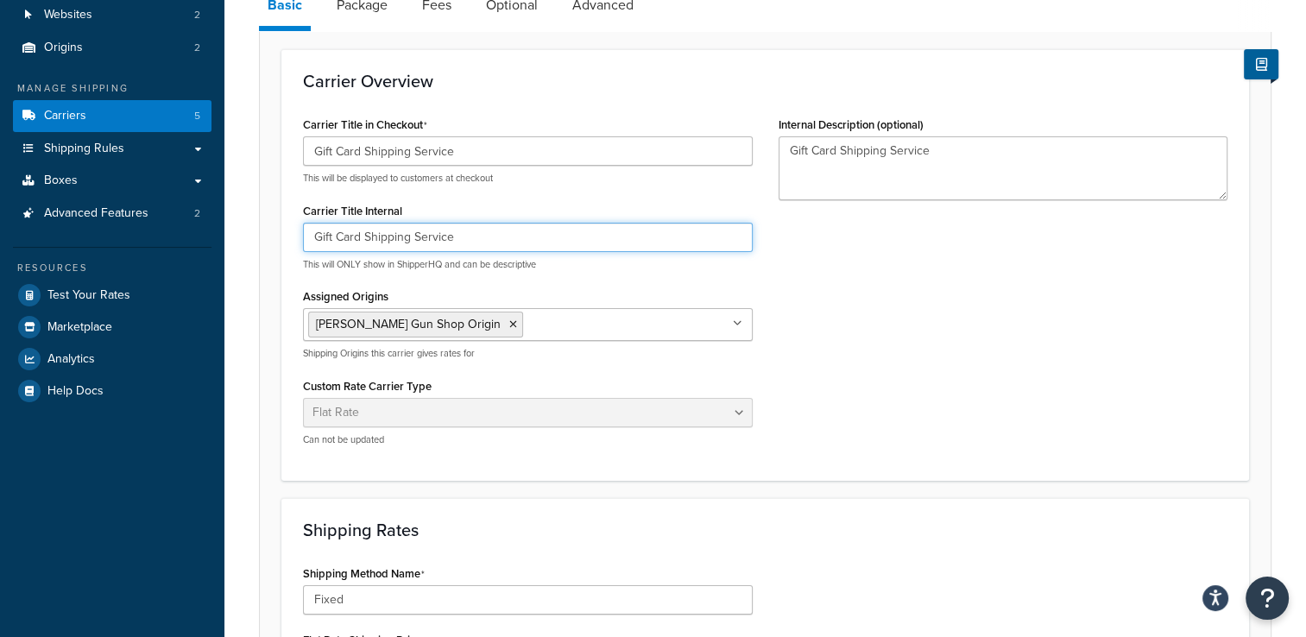
drag, startPoint x: 562, startPoint y: 233, endPoint x: 415, endPoint y: 238, distance: 146.8
click at [415, 238] on input "Gift Card Shipping Service" at bounding box center [528, 237] width 450 height 29
type input "Gift Card Shipping For 25 Gift Card"
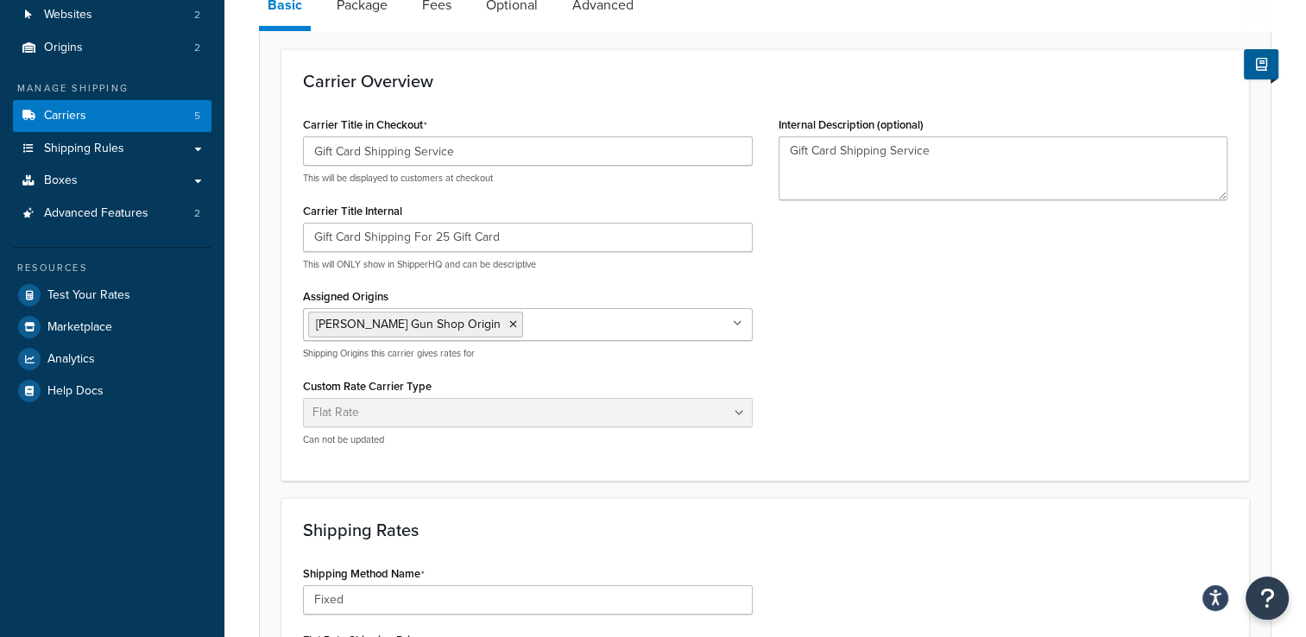
click at [885, 312] on div "Carrier Title in Checkout Gift Card Shipping Service This will be displayed to …" at bounding box center [765, 285] width 950 height 347
click at [711, 323] on ul "[PERSON_NAME] Gun Shop Origin" at bounding box center [528, 324] width 450 height 33
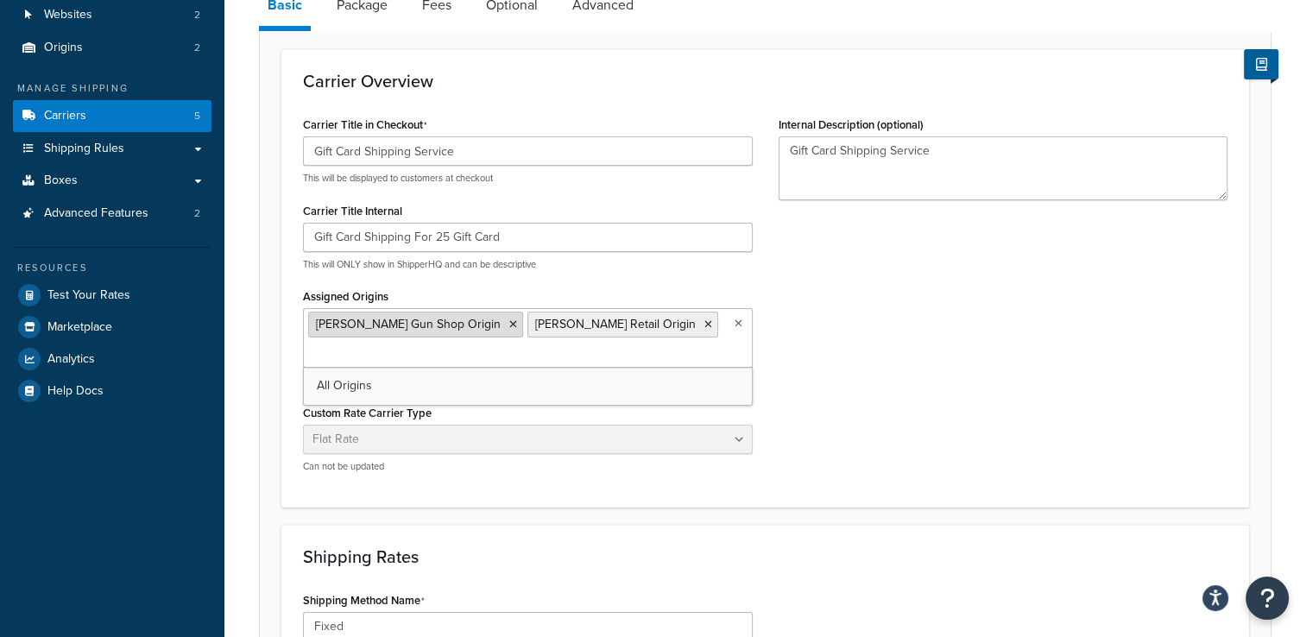
click at [509, 324] on icon at bounding box center [513, 324] width 8 height 10
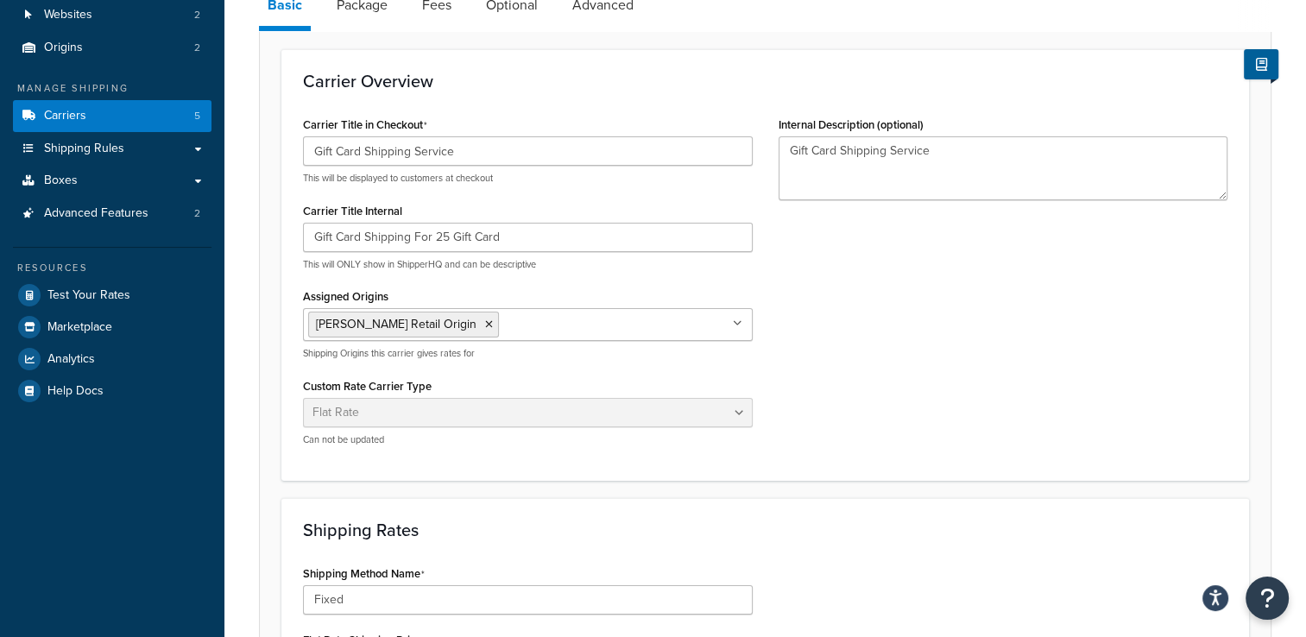
click at [859, 292] on div "Carrier Title in Checkout Gift Card Shipping Service This will be displayed to …" at bounding box center [765, 285] width 950 height 347
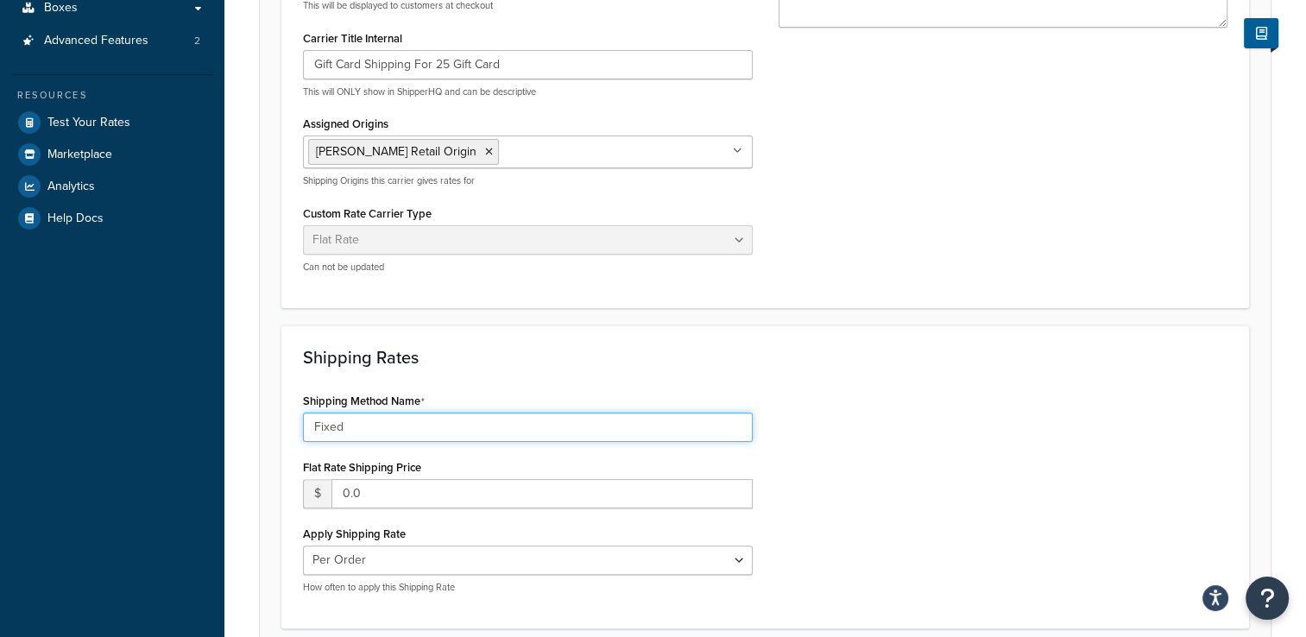
click at [702, 431] on input "Fixed" at bounding box center [528, 426] width 450 height 29
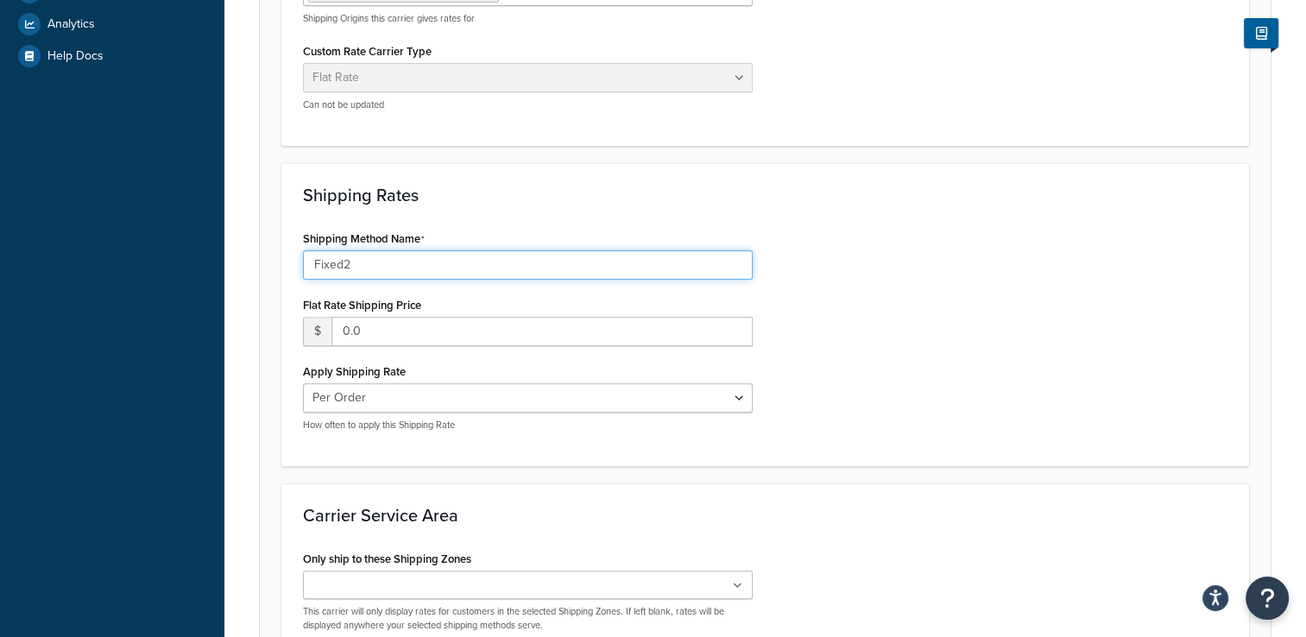
scroll to position [518, 0]
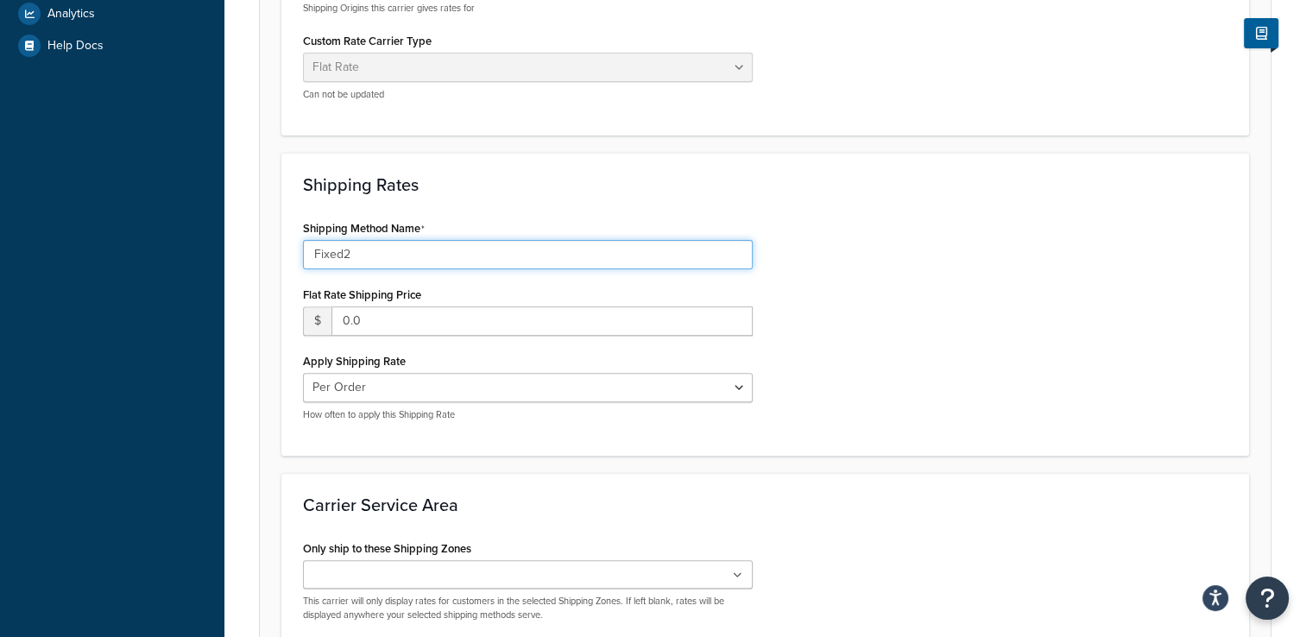
type input "Fixed2"
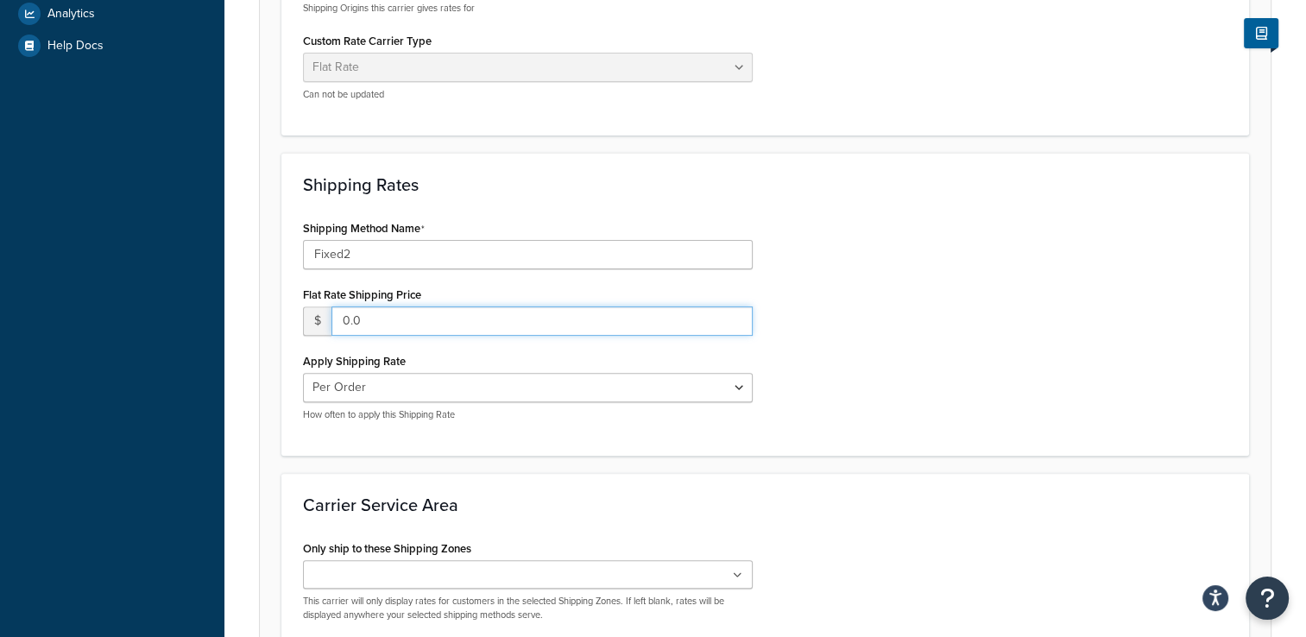
click at [690, 327] on input "0.0" at bounding box center [541, 320] width 421 height 29
drag, startPoint x: 690, startPoint y: 327, endPoint x: 238, endPoint y: 320, distance: 452.2
click at [238, 320] on div "Carrier: Gift Card Shipping Service Enabled Basic Package Fees Optional Advance…" at bounding box center [764, 160] width 1081 height 1219
type input "10"
click at [1010, 314] on div "Shipping Method Name Fixed2 Flat Rate Shipping Price $ 10 Apply Shipping Rate P…" at bounding box center [765, 325] width 950 height 218
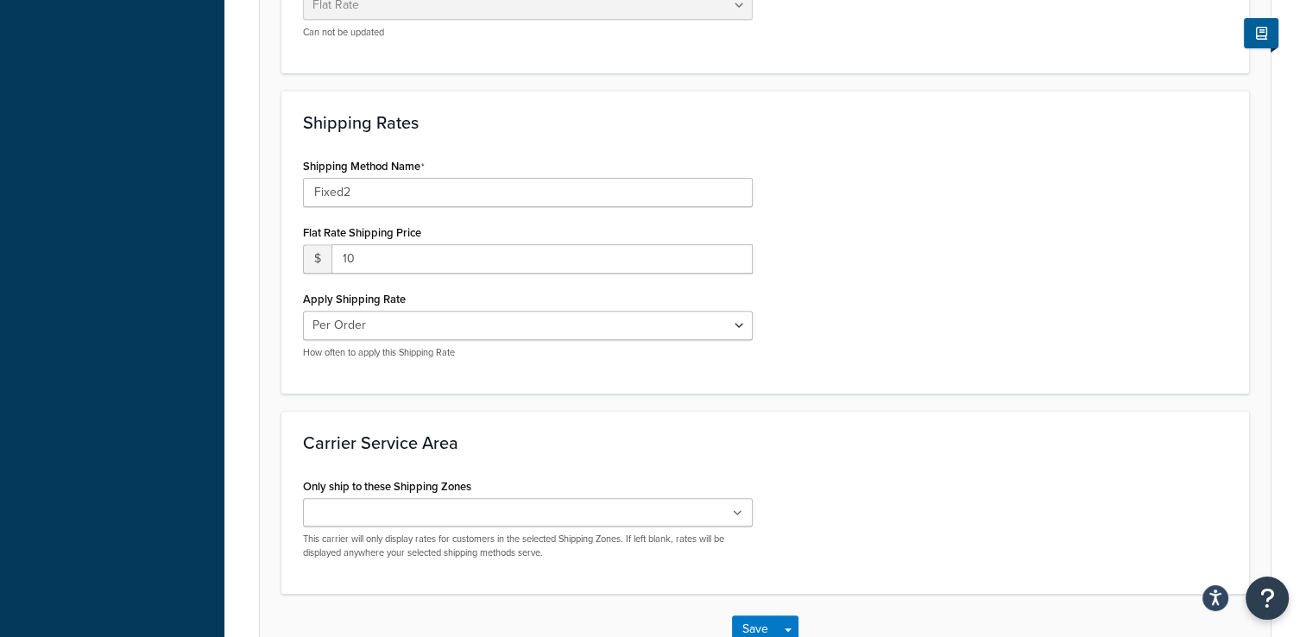
scroll to position [693, 0]
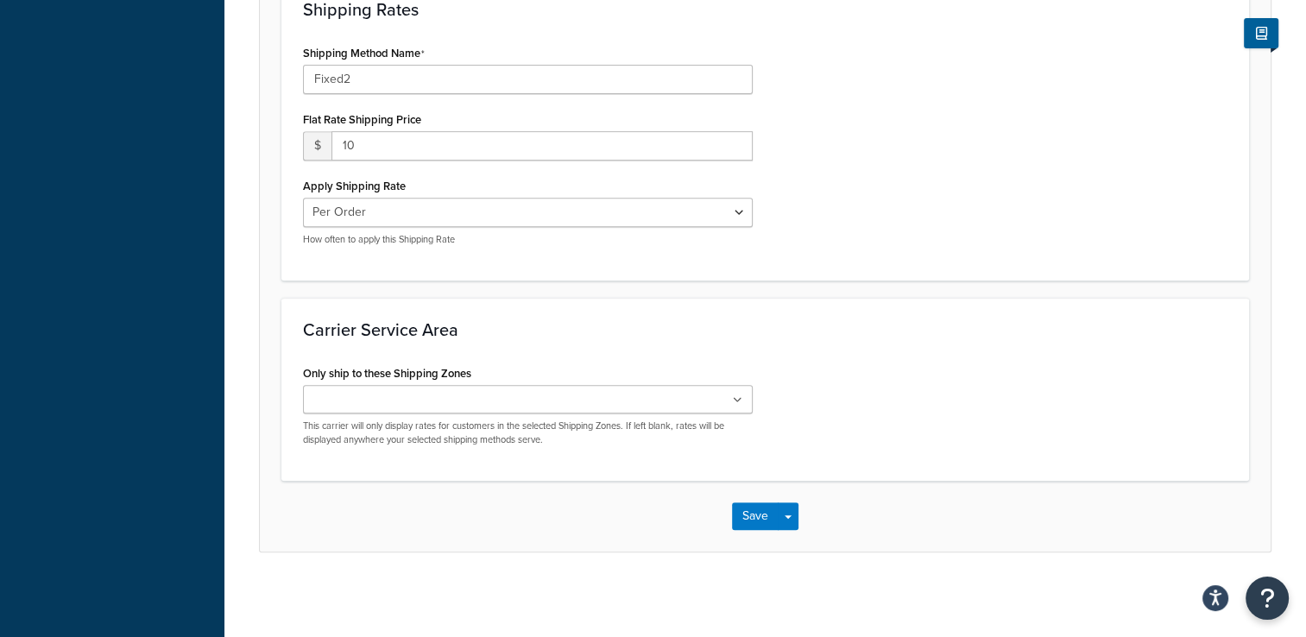
click at [460, 406] on ul at bounding box center [528, 399] width 450 height 28
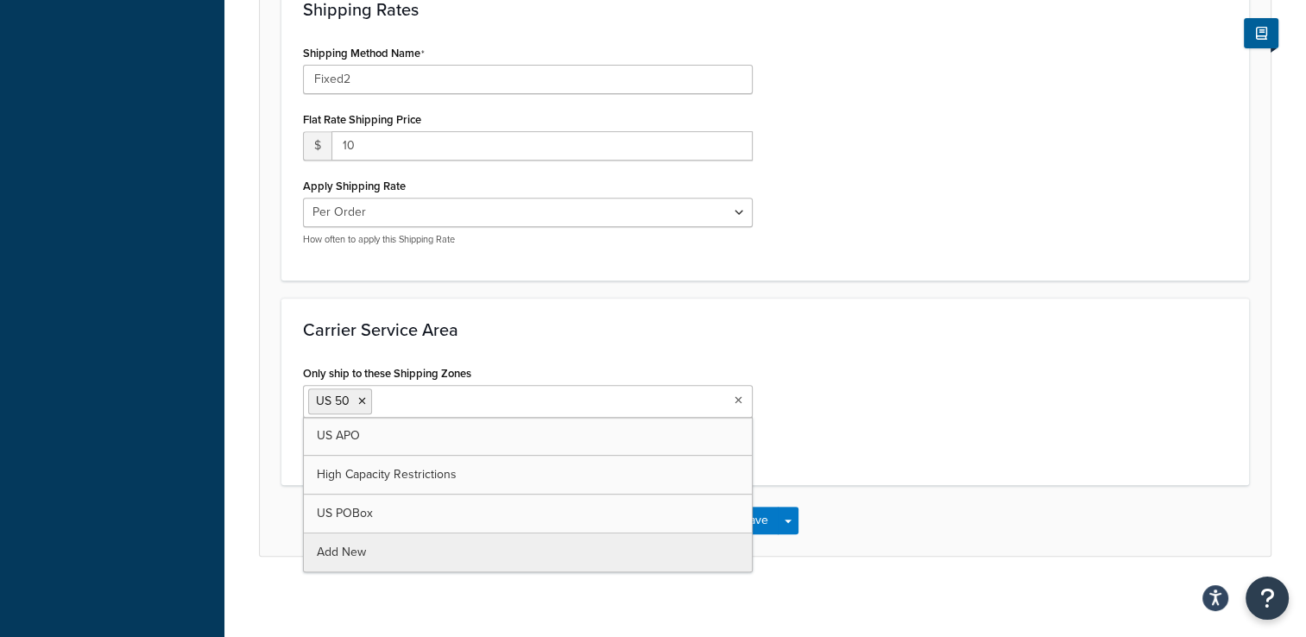
click at [894, 362] on div "Only ship to these Shipping Zones US 50 US APO High Capacity Restrictions US PO…" at bounding box center [765, 412] width 950 height 103
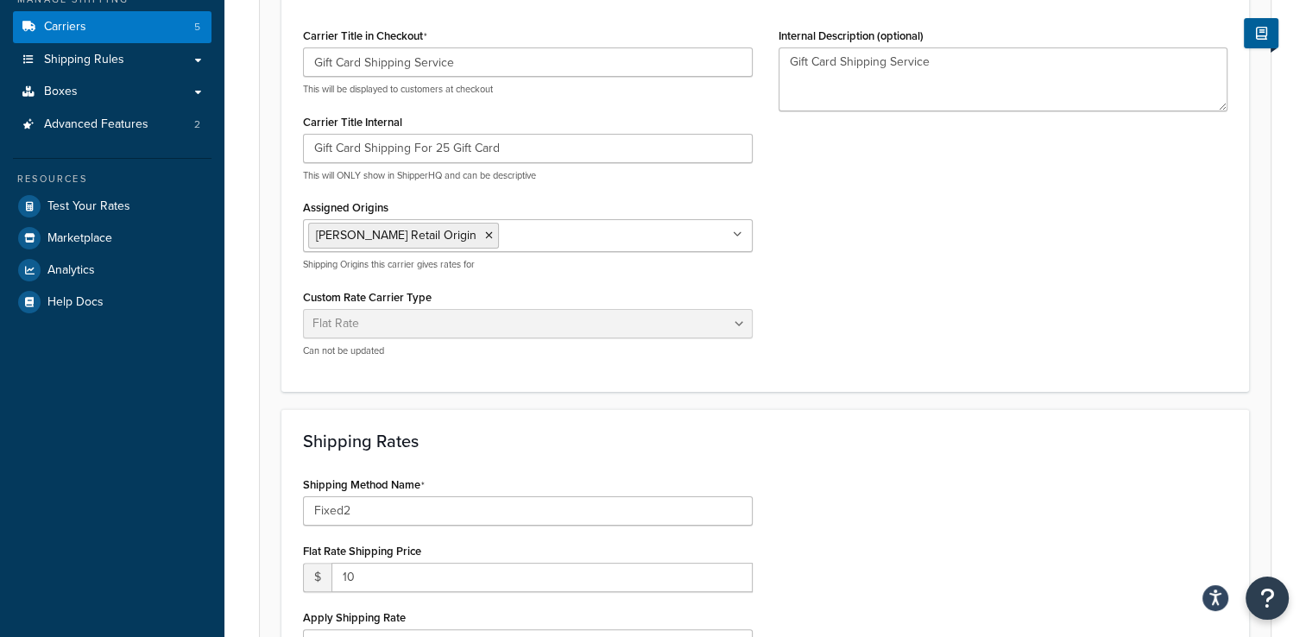
scroll to position [0, 0]
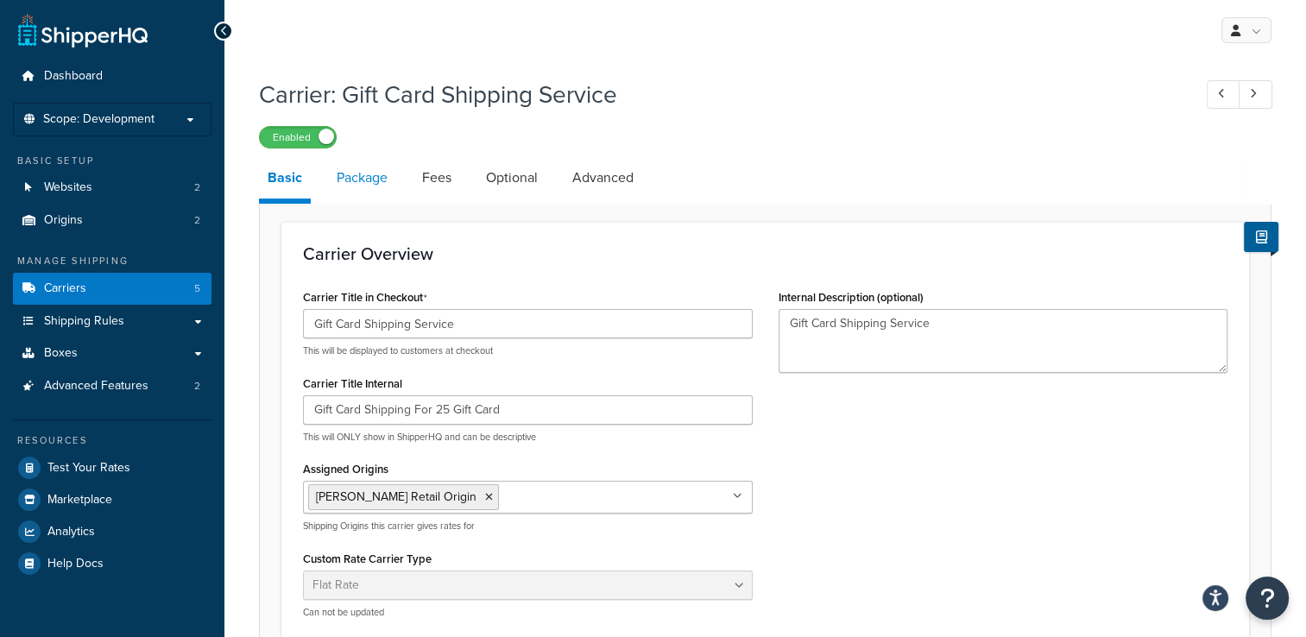
click at [357, 179] on link "Package" at bounding box center [362, 177] width 68 height 41
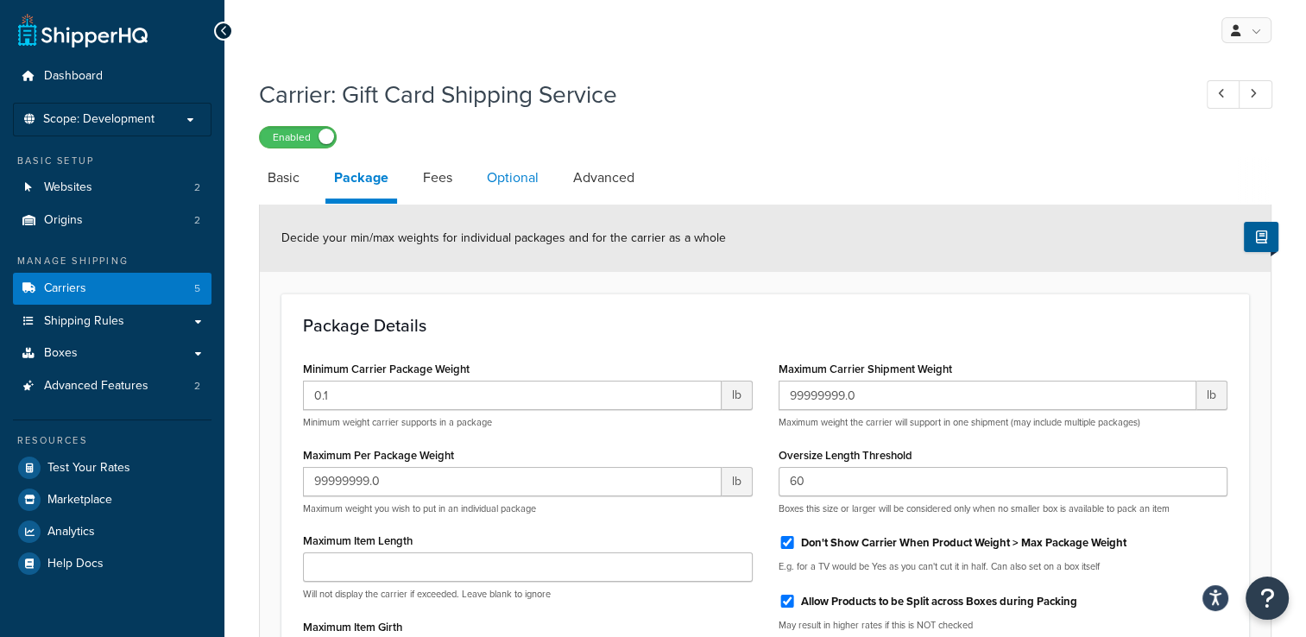
scroll to position [173, 0]
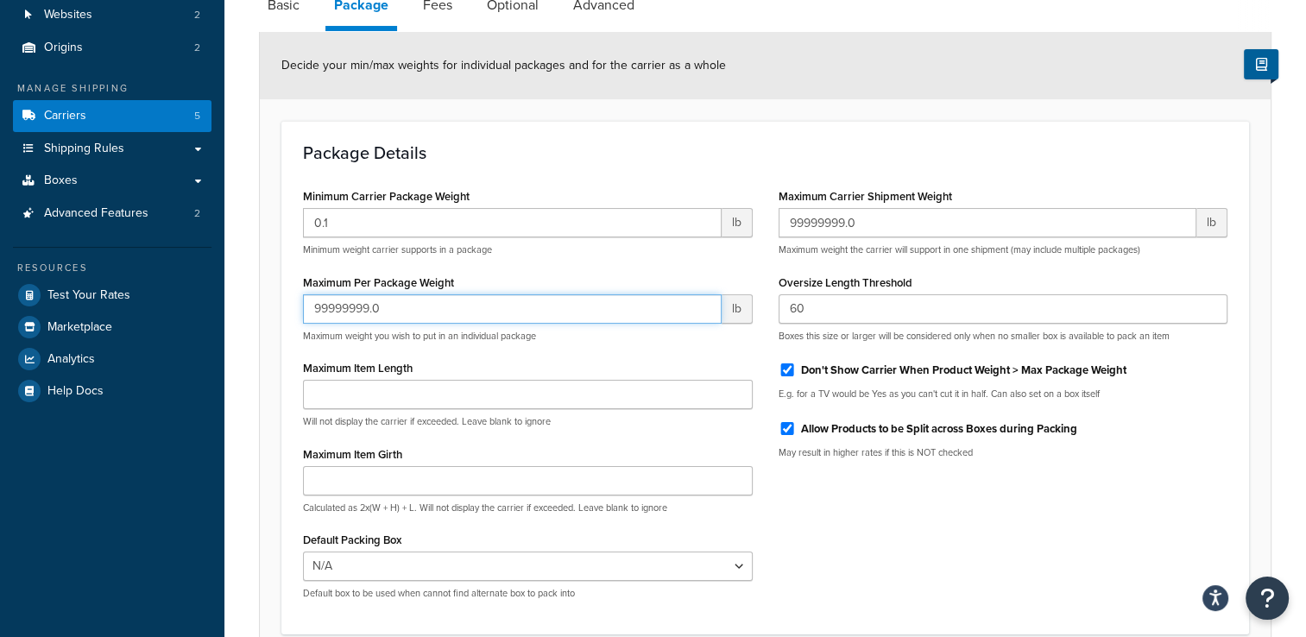
drag, startPoint x: 369, startPoint y: 302, endPoint x: 227, endPoint y: 292, distance: 142.7
click at [227, 292] on div "Carrier: Gift Card Shipping Service Enabled Basic Package Fees Optional Advance…" at bounding box center [764, 322] width 1081 height 853
type input "150.0"
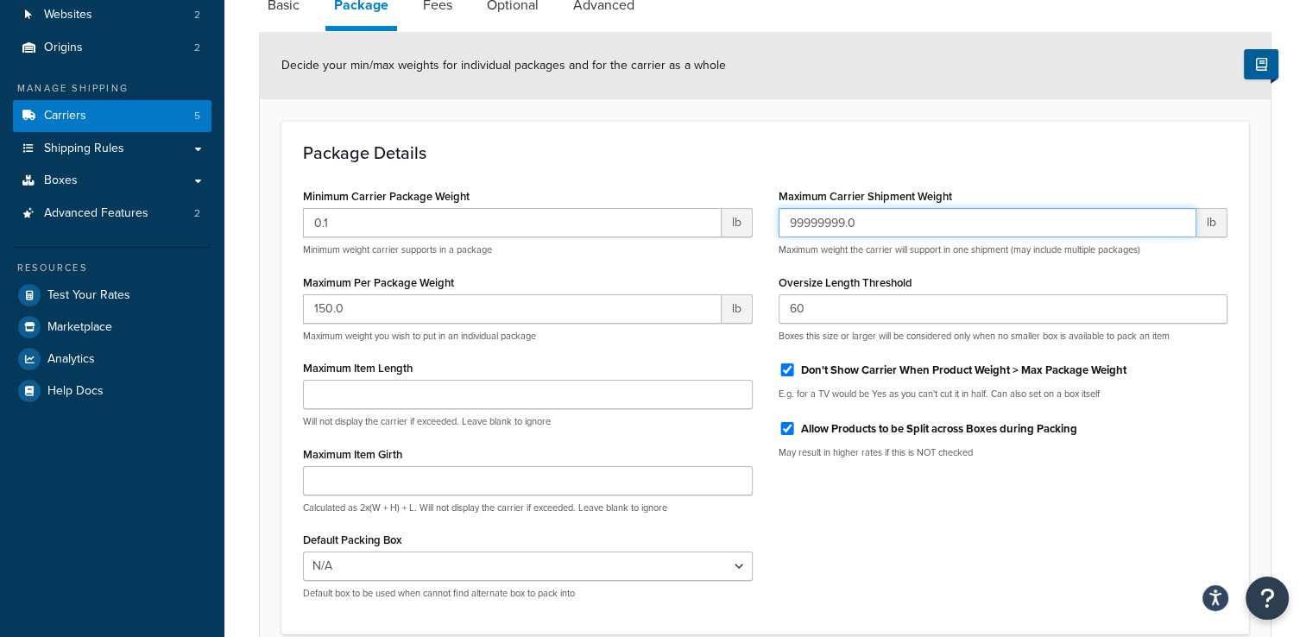
drag, startPoint x: 842, startPoint y: 217, endPoint x: 681, endPoint y: 192, distance: 163.4
click at [681, 192] on div "Minimum Carrier Package Weight 0.1 lb Minimum weight carrier supports in a pack…" at bounding box center [765, 398] width 950 height 429
type input "500.0"
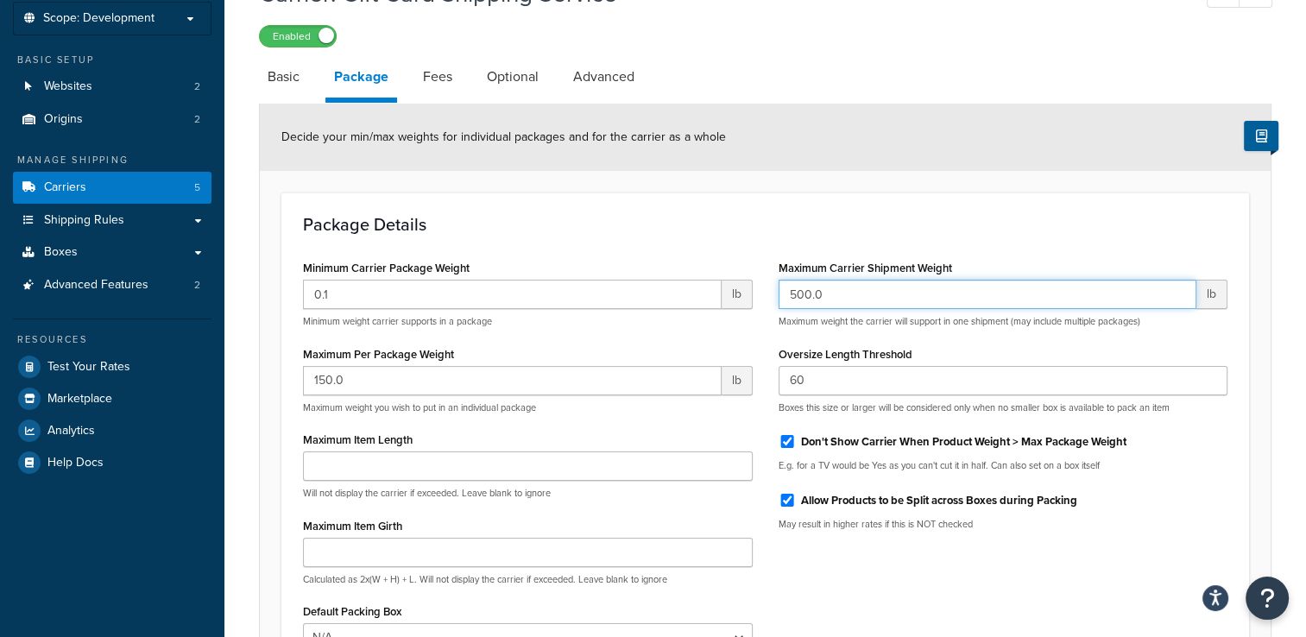
scroll to position [0, 0]
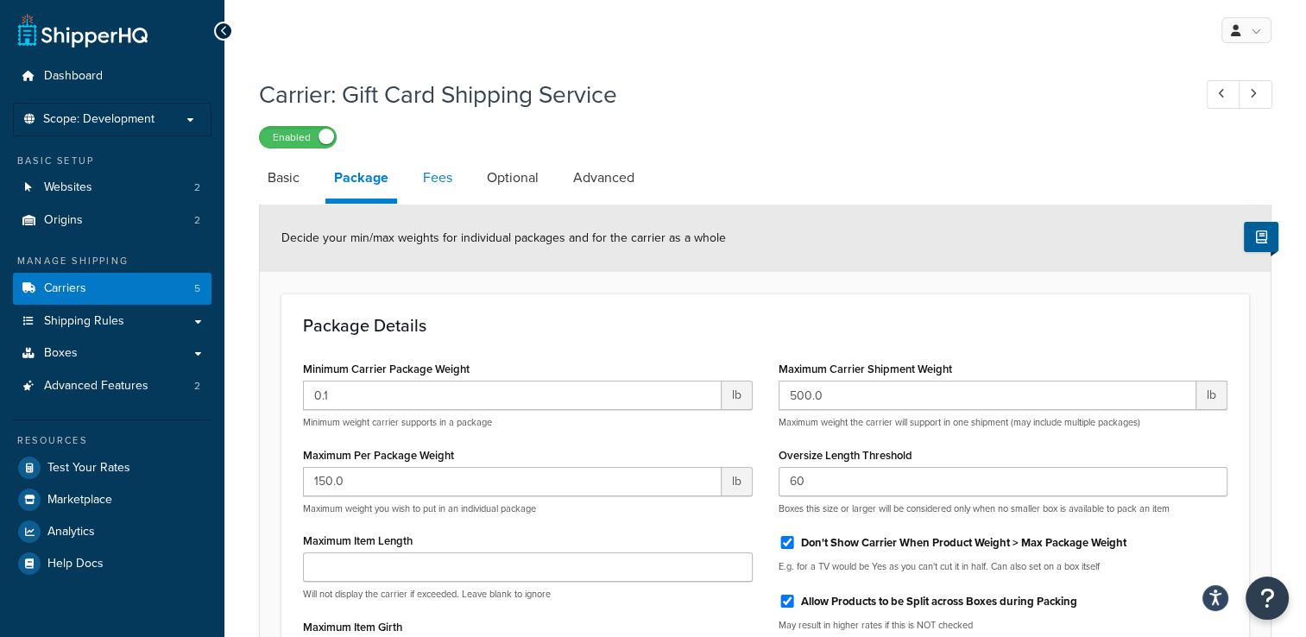
click at [434, 185] on link "Fees" at bounding box center [437, 177] width 47 height 41
select select "AFTER"
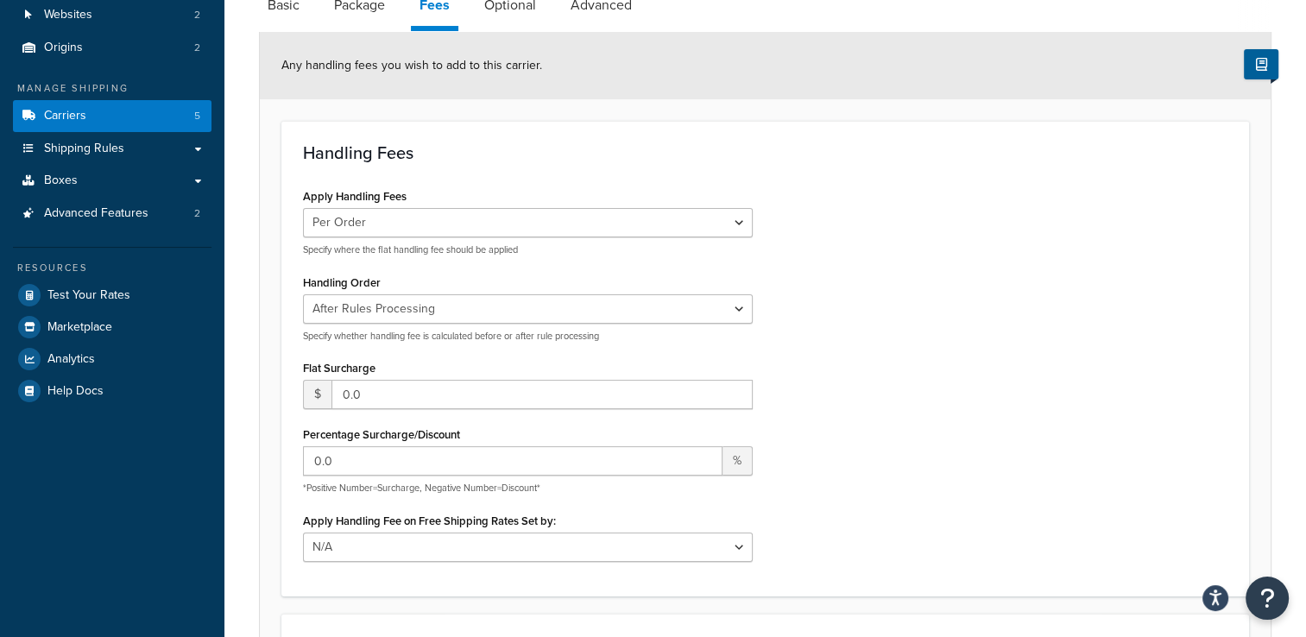
scroll to position [86, 0]
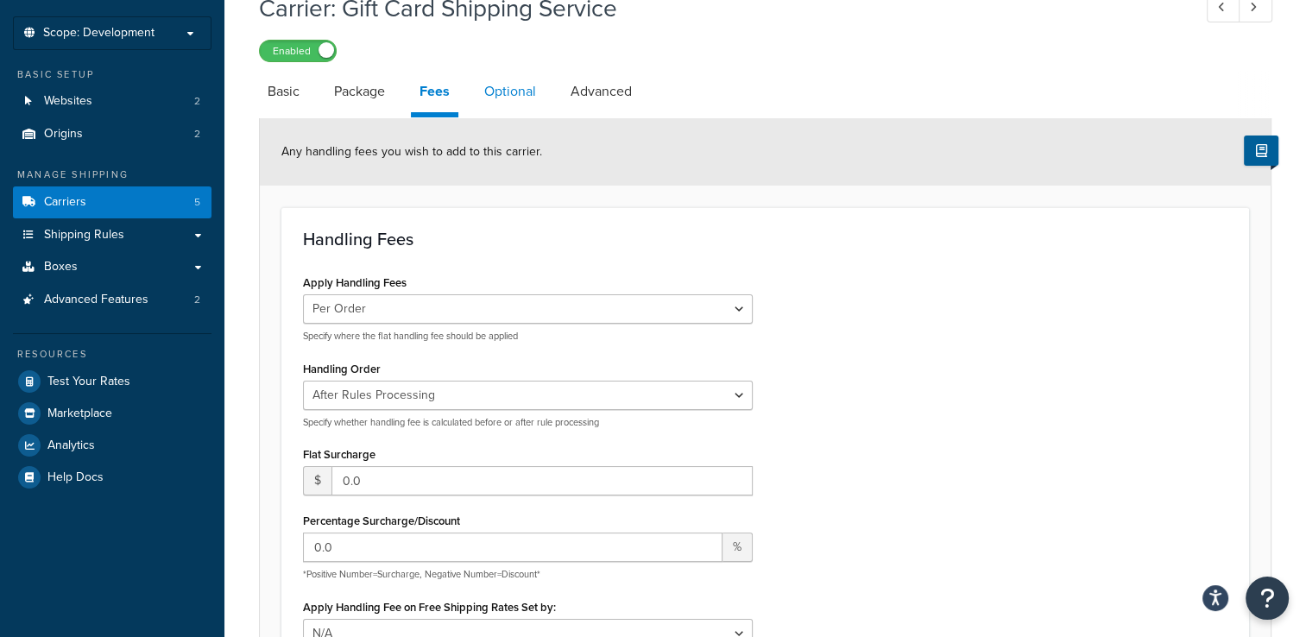
click at [513, 91] on link "Optional" at bounding box center [509, 91] width 69 height 41
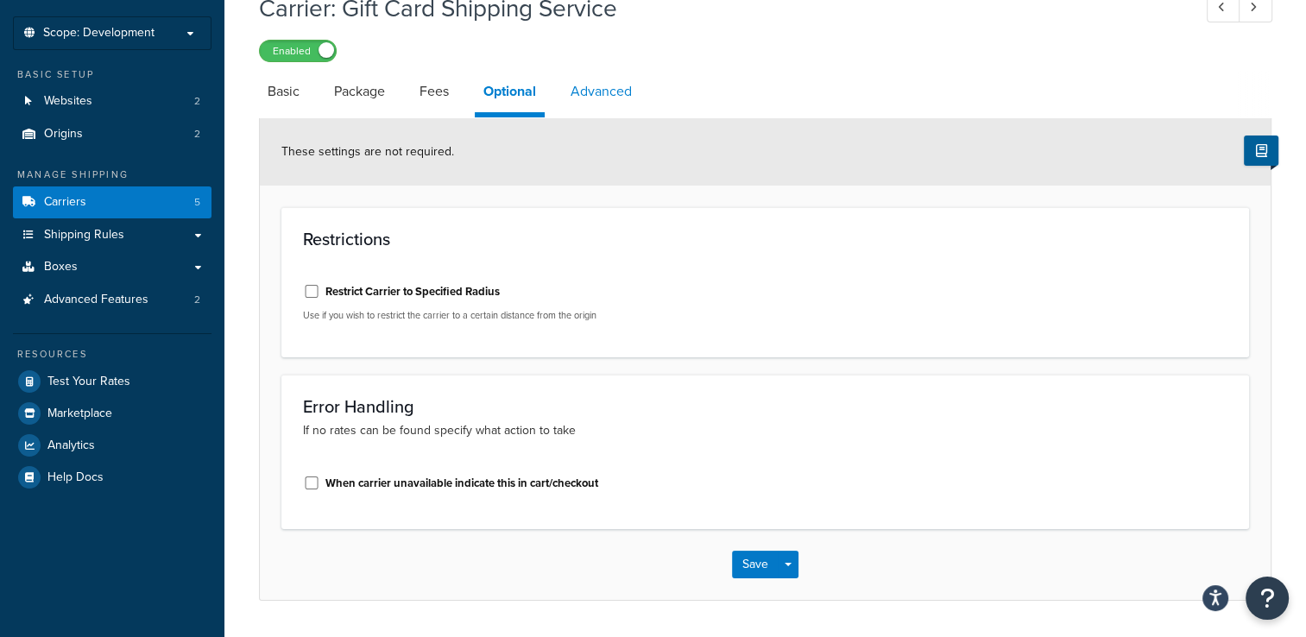
click at [595, 91] on link "Advanced" at bounding box center [601, 91] width 79 height 41
select select "false"
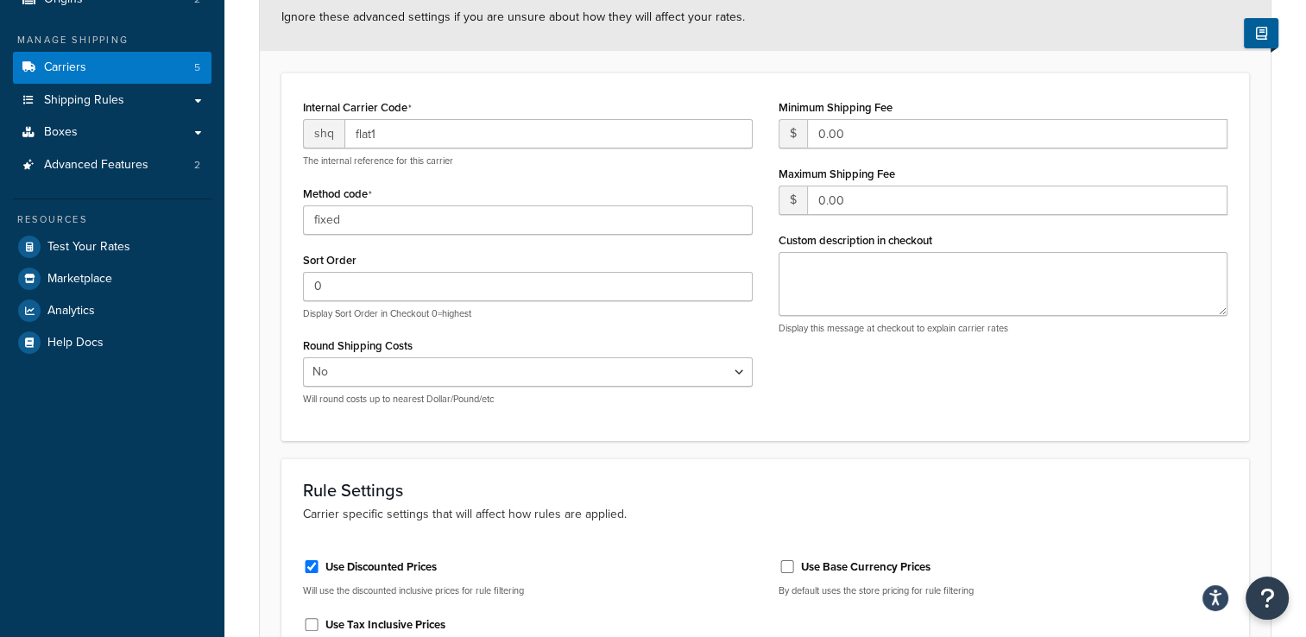
scroll to position [86, 0]
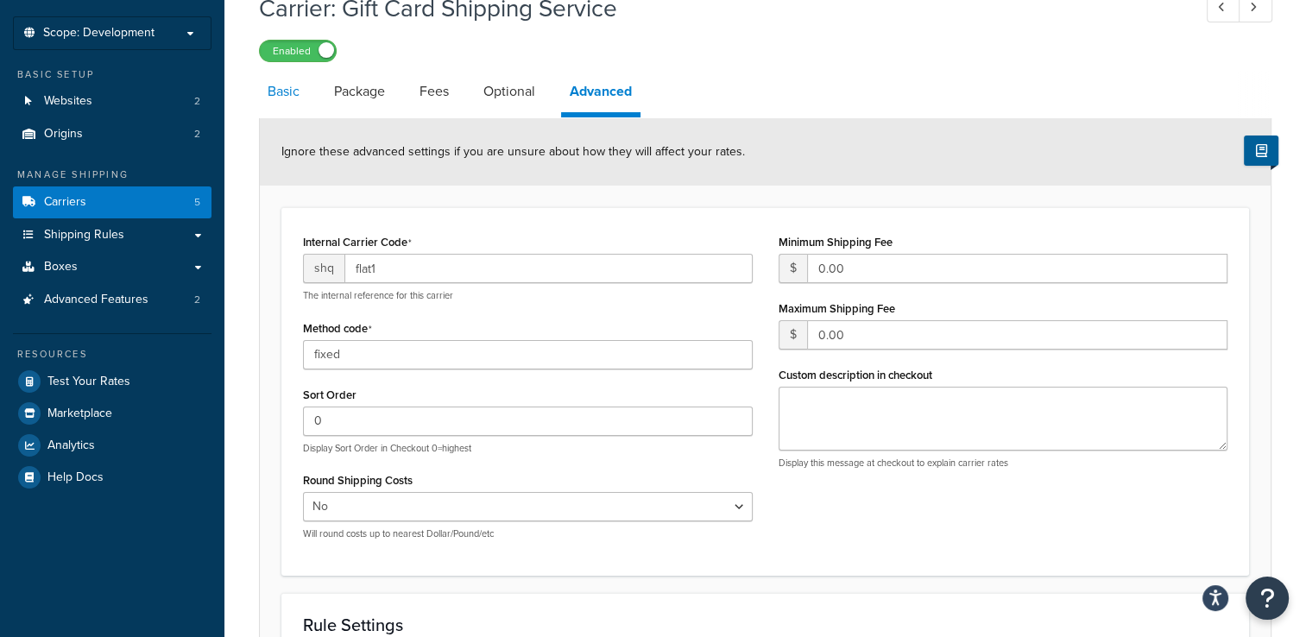
click at [293, 102] on link "Basic" at bounding box center [283, 91] width 49 height 41
select select "flat"
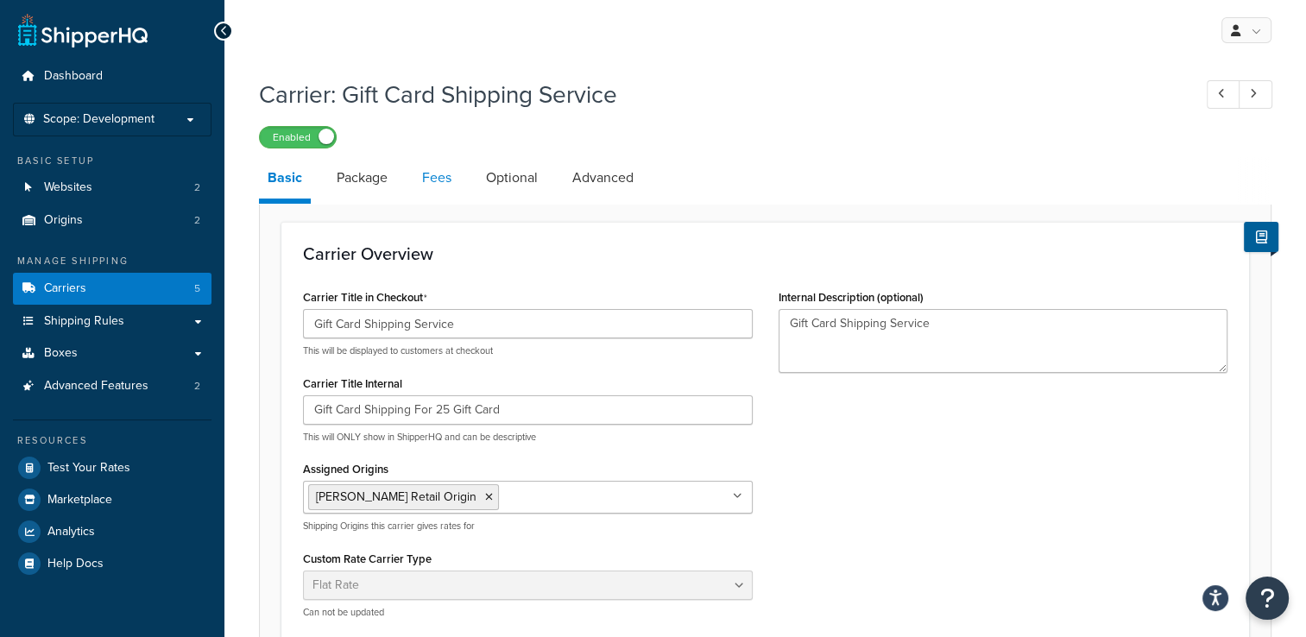
click at [452, 186] on link "Fees" at bounding box center [436, 177] width 47 height 41
select select "AFTER"
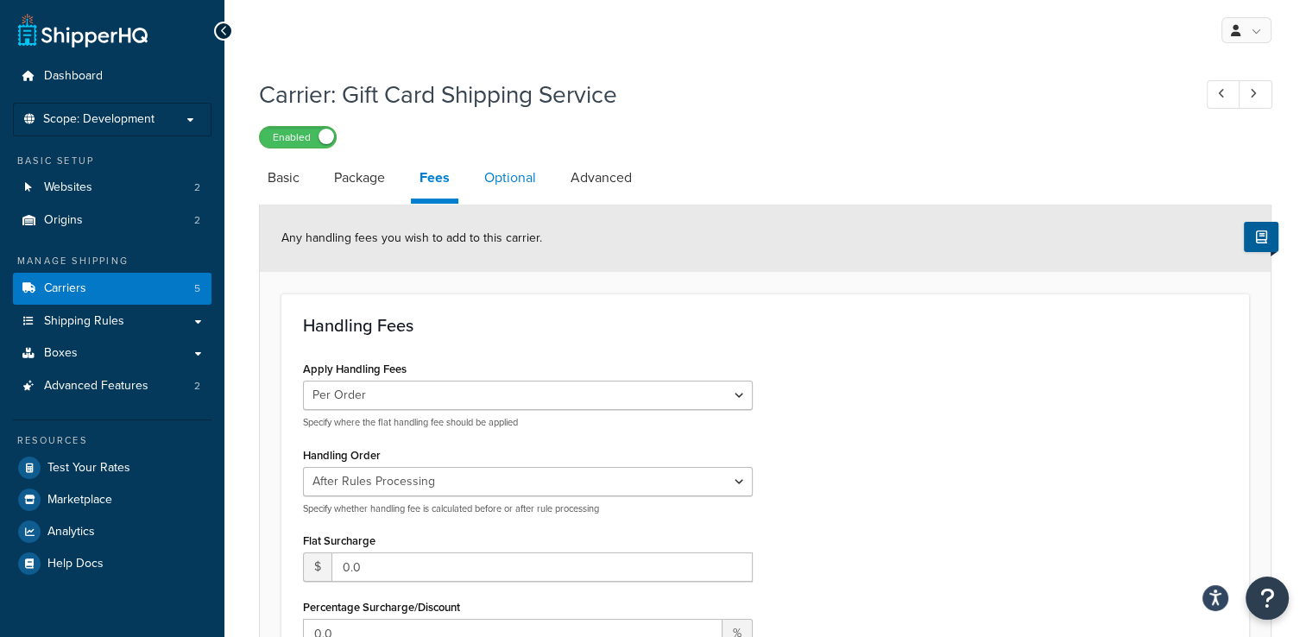
click at [493, 176] on link "Optional" at bounding box center [509, 177] width 69 height 41
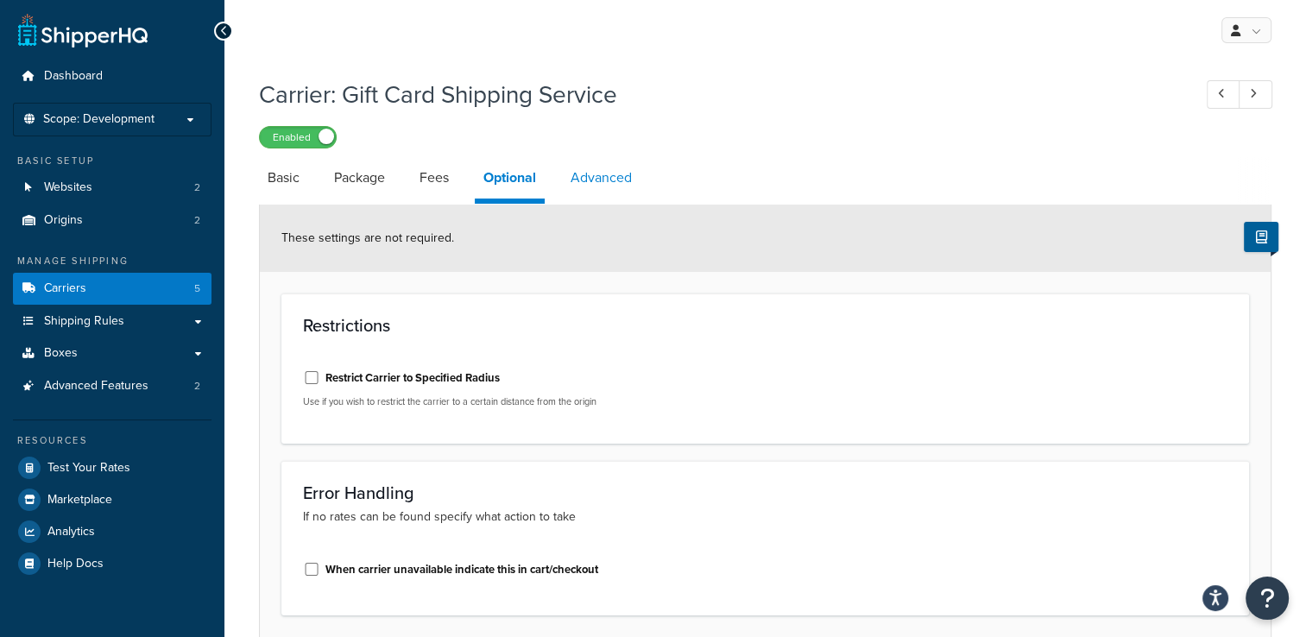
click at [584, 173] on link "Advanced" at bounding box center [601, 177] width 79 height 41
select select "false"
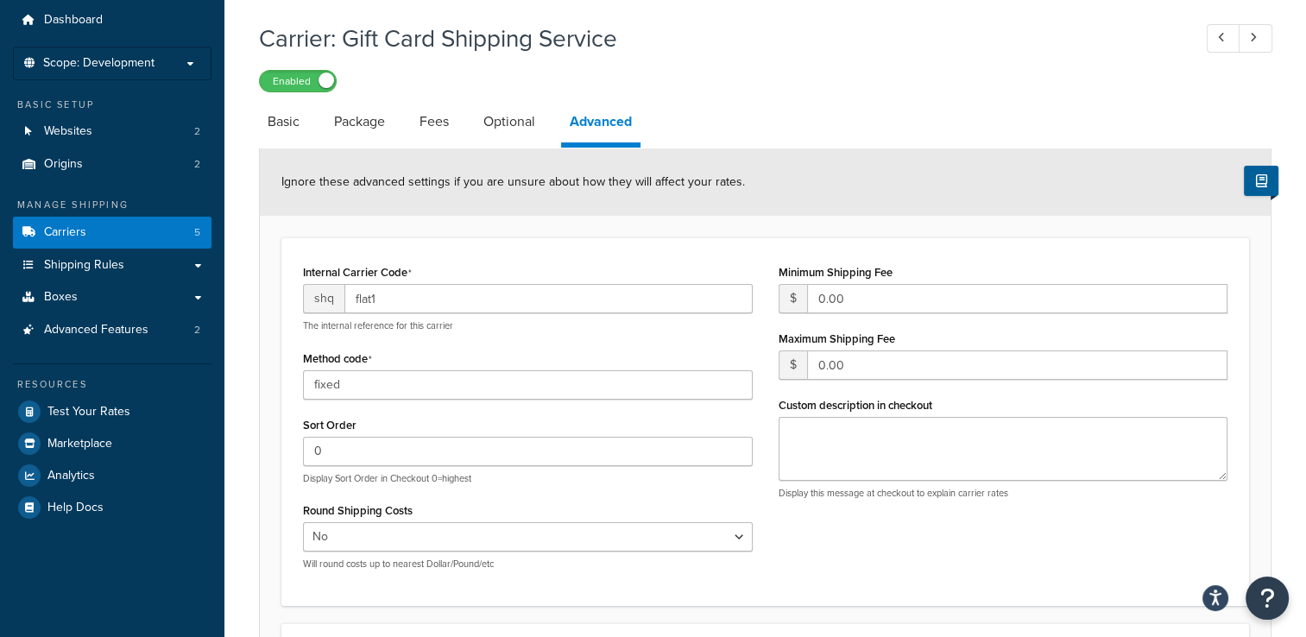
scroll to position [86, 0]
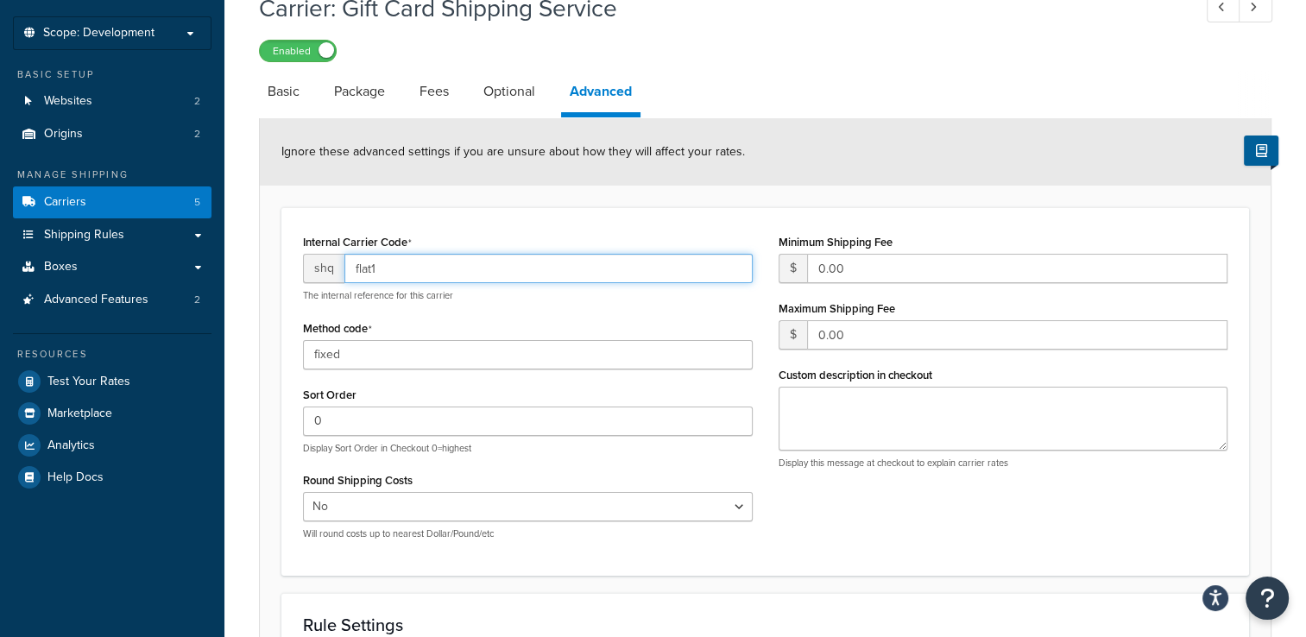
drag, startPoint x: 393, startPoint y: 264, endPoint x: 370, endPoint y: 258, distance: 23.2
click at [370, 258] on input "flat1" at bounding box center [548, 268] width 408 height 29
type input "flat2"
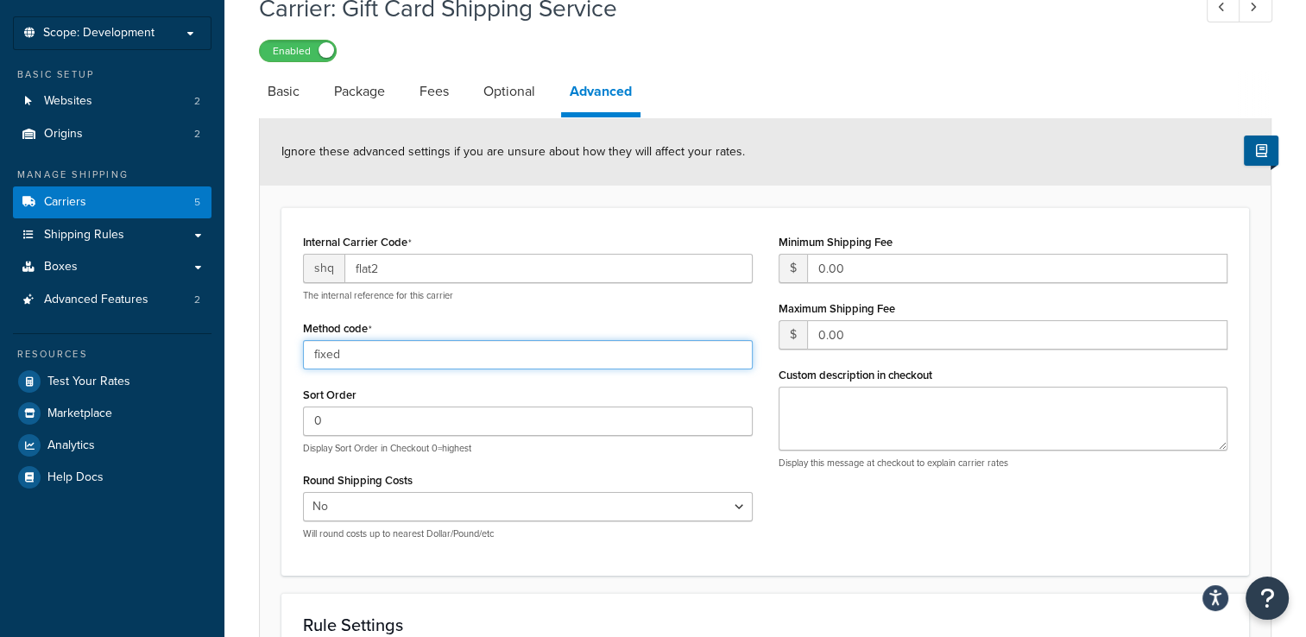
click at [362, 352] on input "fixed" at bounding box center [528, 354] width 450 height 29
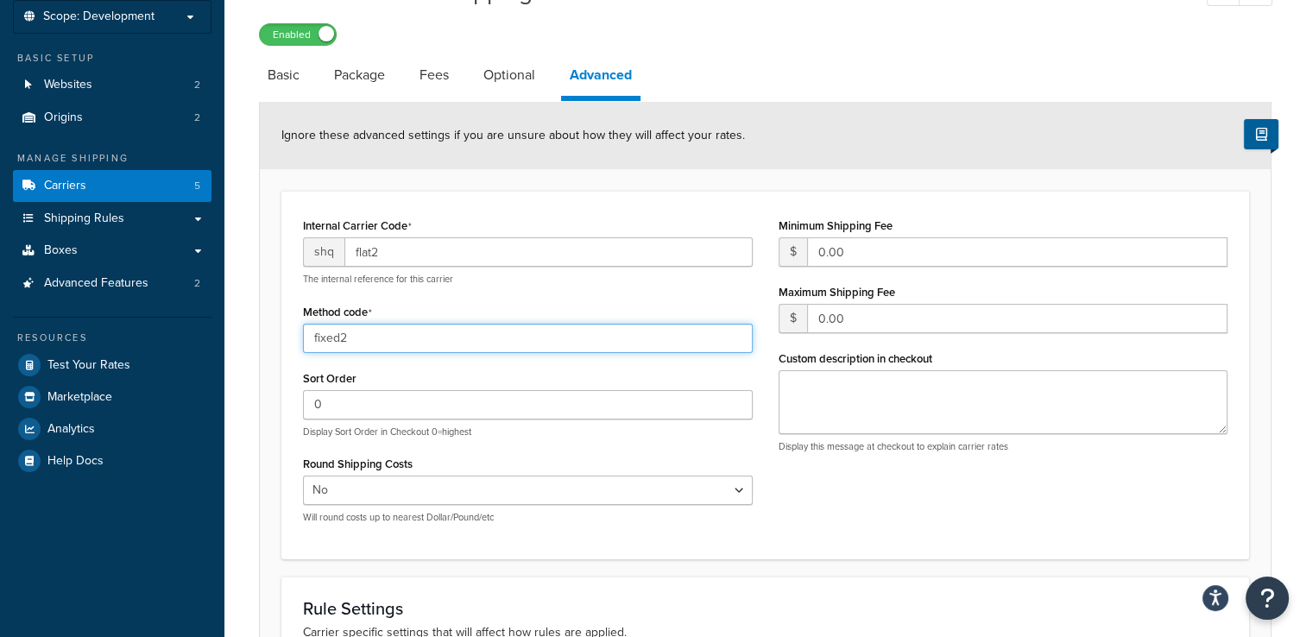
scroll to position [345, 0]
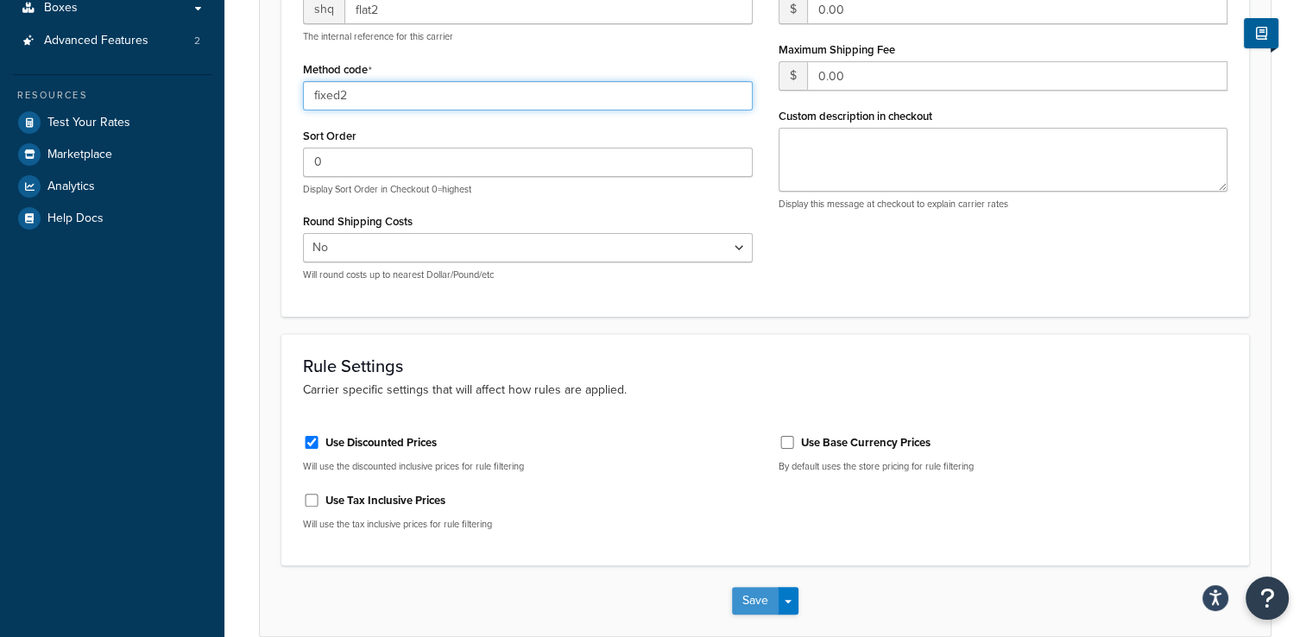
type input "fixed2"
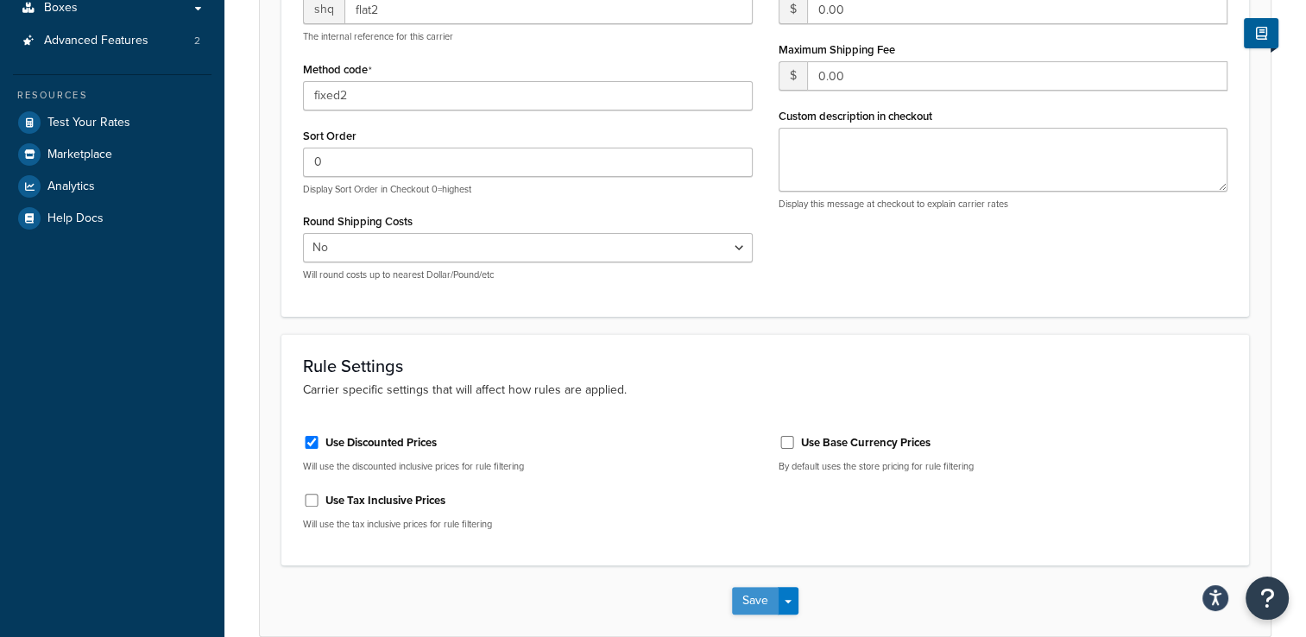
click at [763, 588] on button "Save" at bounding box center [755, 601] width 47 height 28
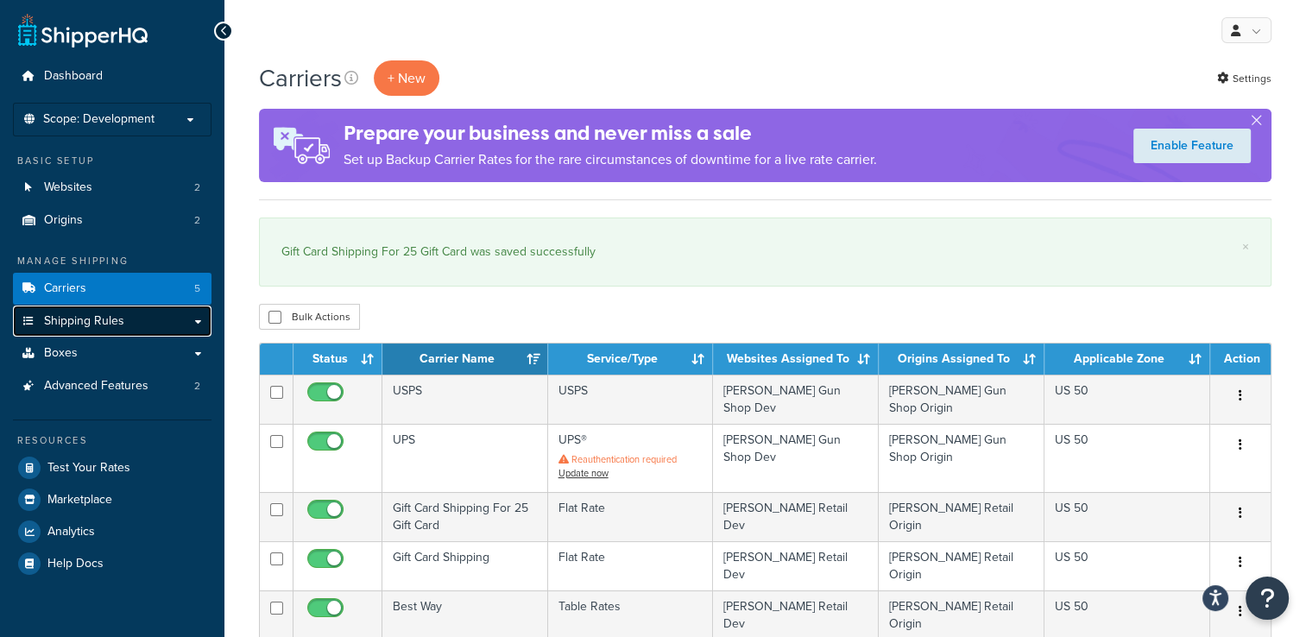
click at [163, 323] on link "Shipping Rules" at bounding box center [112, 321] width 198 height 32
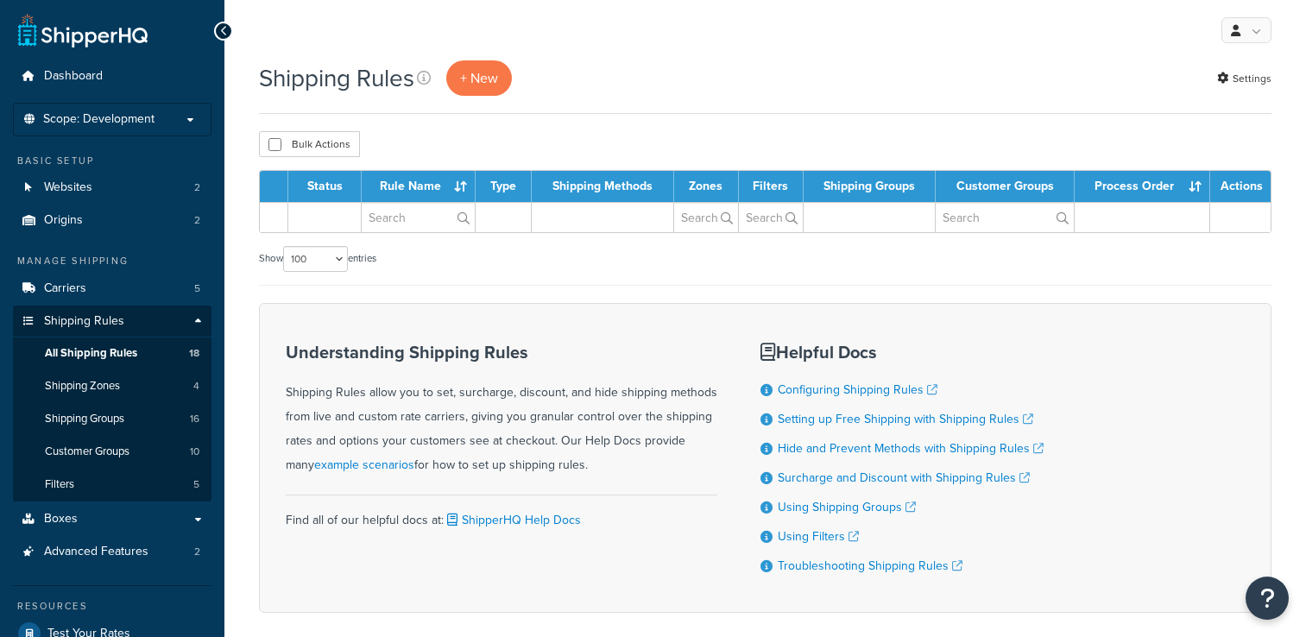
select select "100"
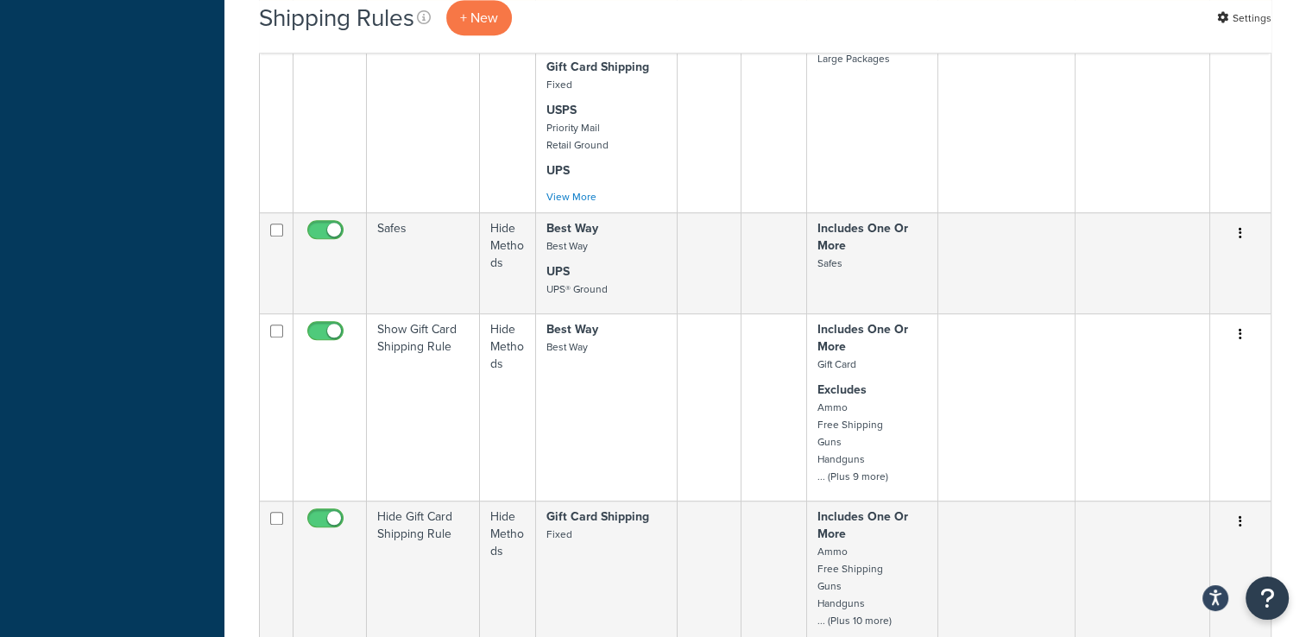
scroll to position [1122, 0]
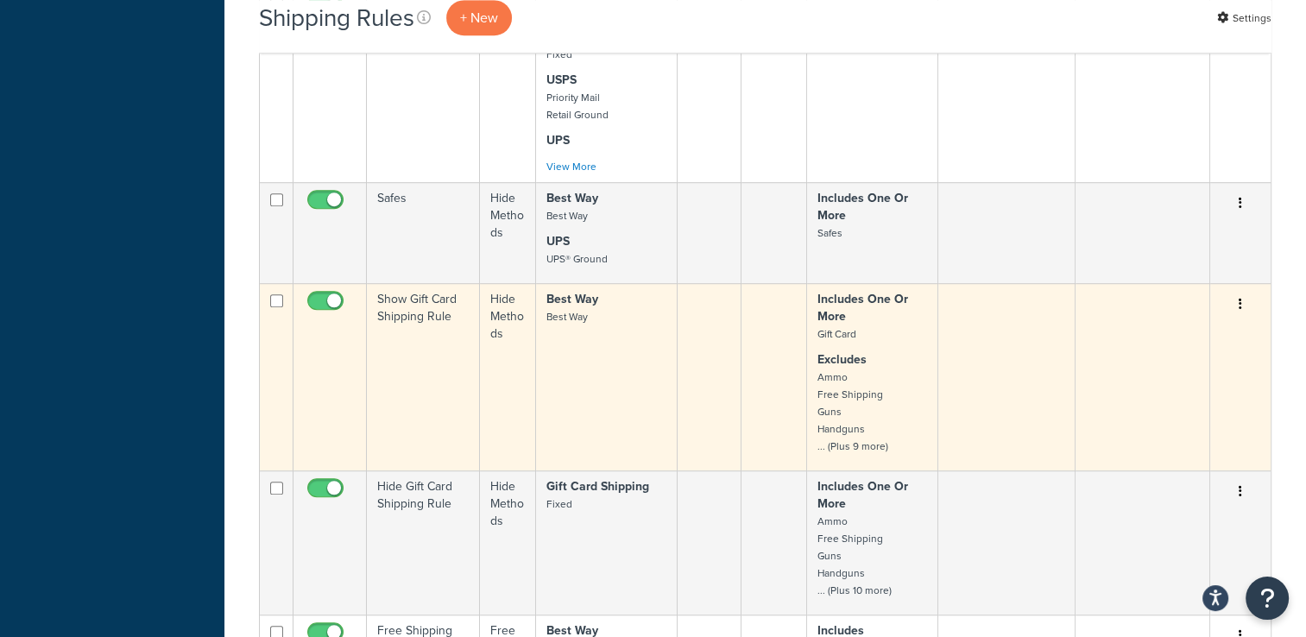
click at [1240, 304] on icon "button" at bounding box center [1239, 304] width 3 height 12
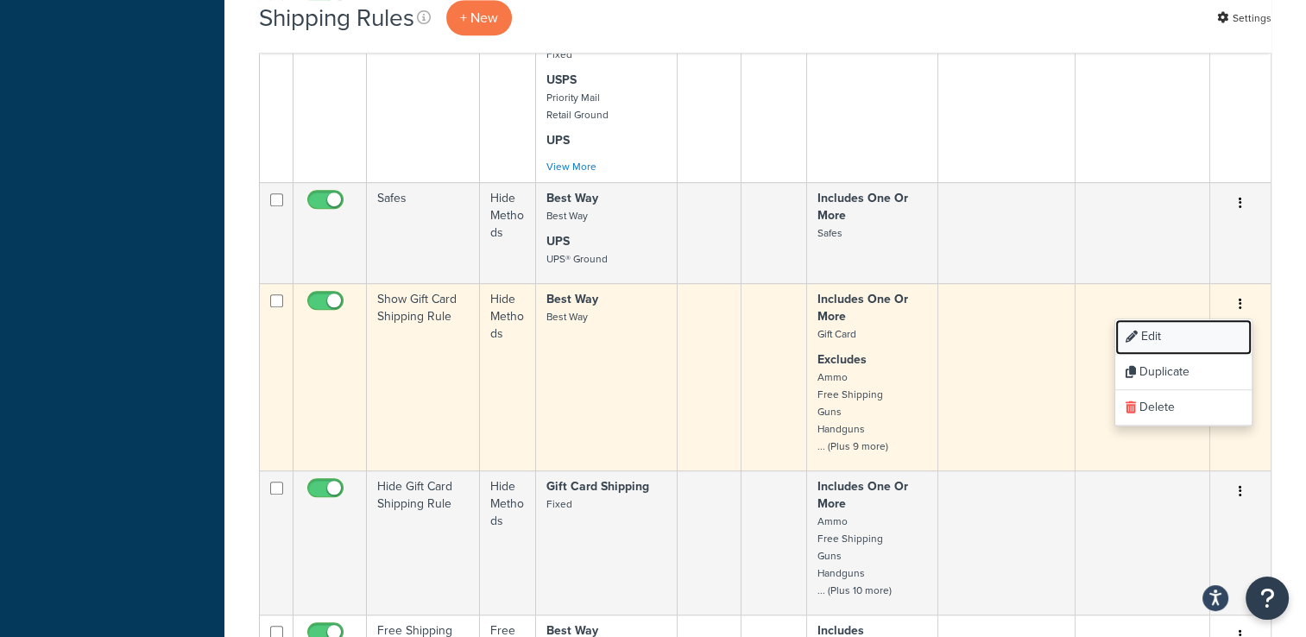
click at [1210, 327] on link "Edit" at bounding box center [1183, 336] width 136 height 35
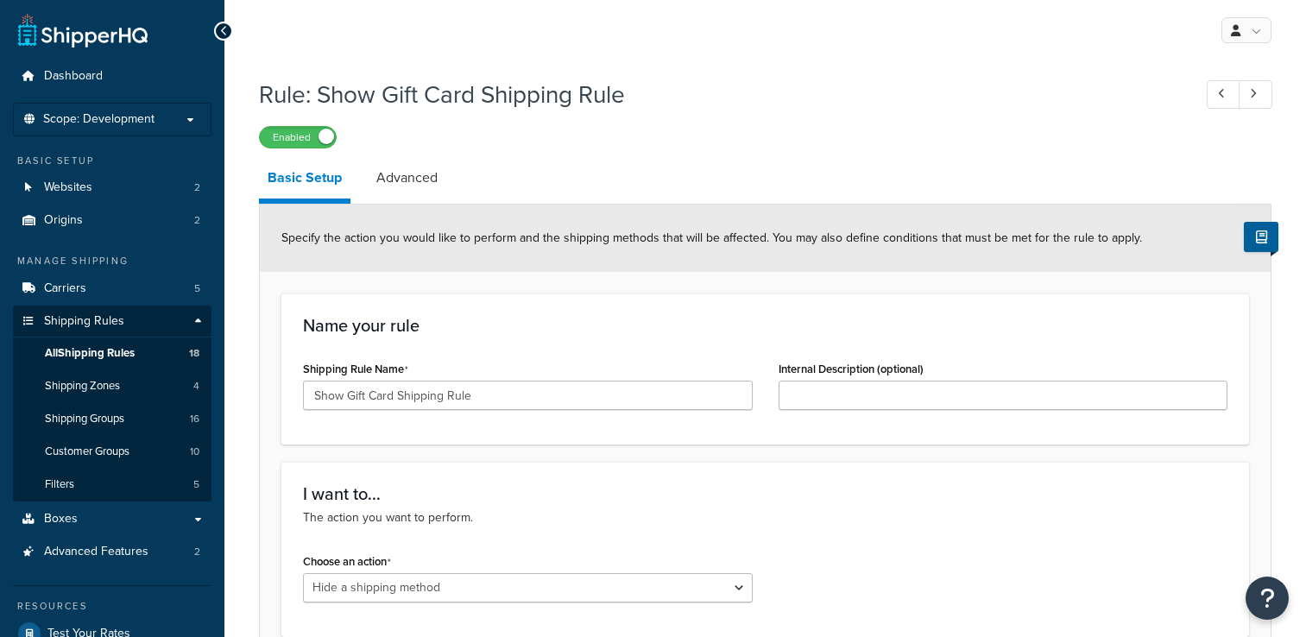
select select "HIDE"
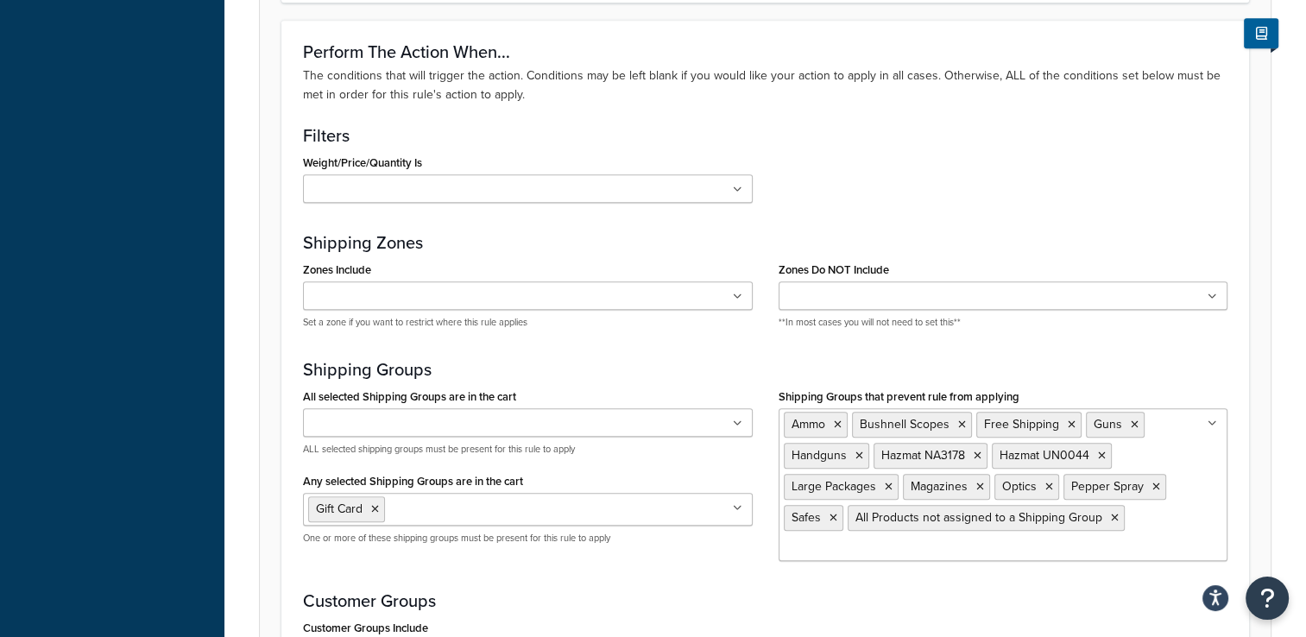
scroll to position [1035, 0]
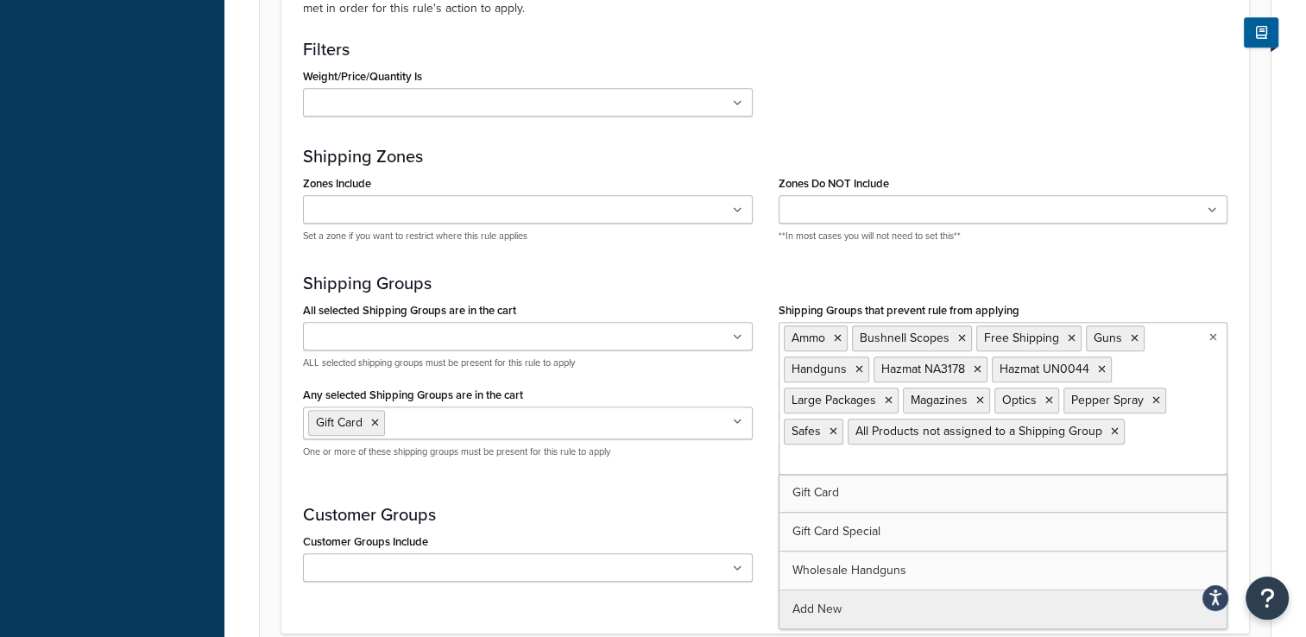
click at [878, 464] on input "Shipping Groups that prevent rule from applying" at bounding box center [859, 461] width 153 height 19
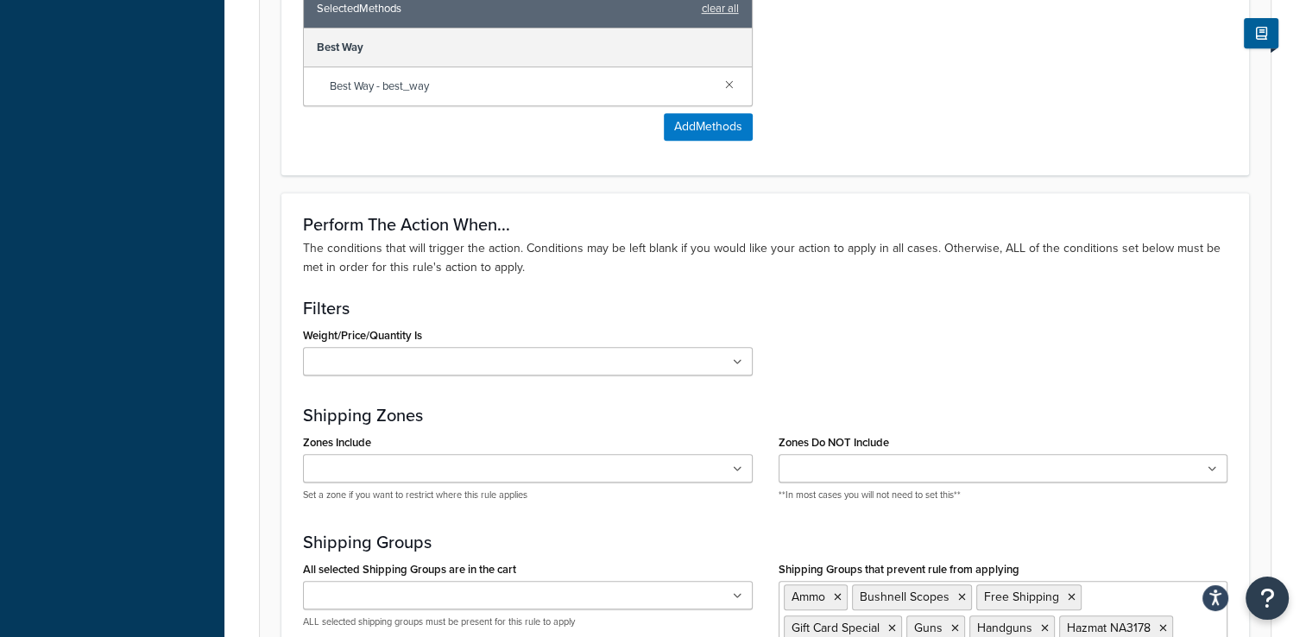
scroll to position [1208, 0]
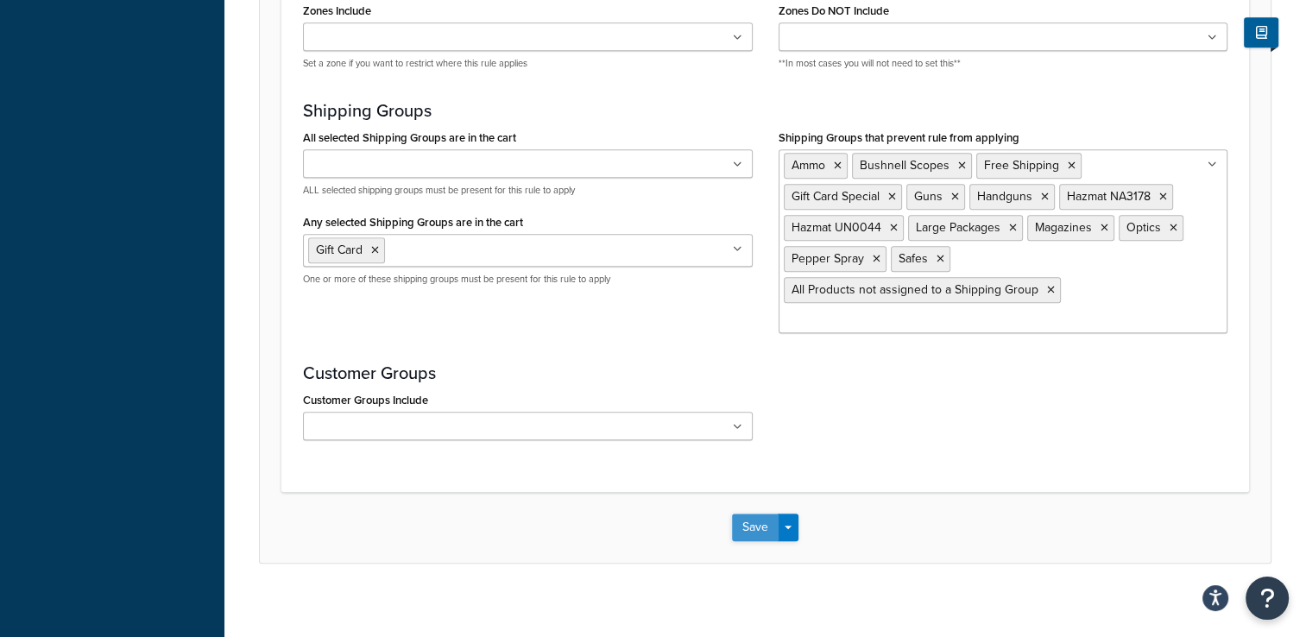
click at [757, 530] on button "Save" at bounding box center [755, 527] width 47 height 28
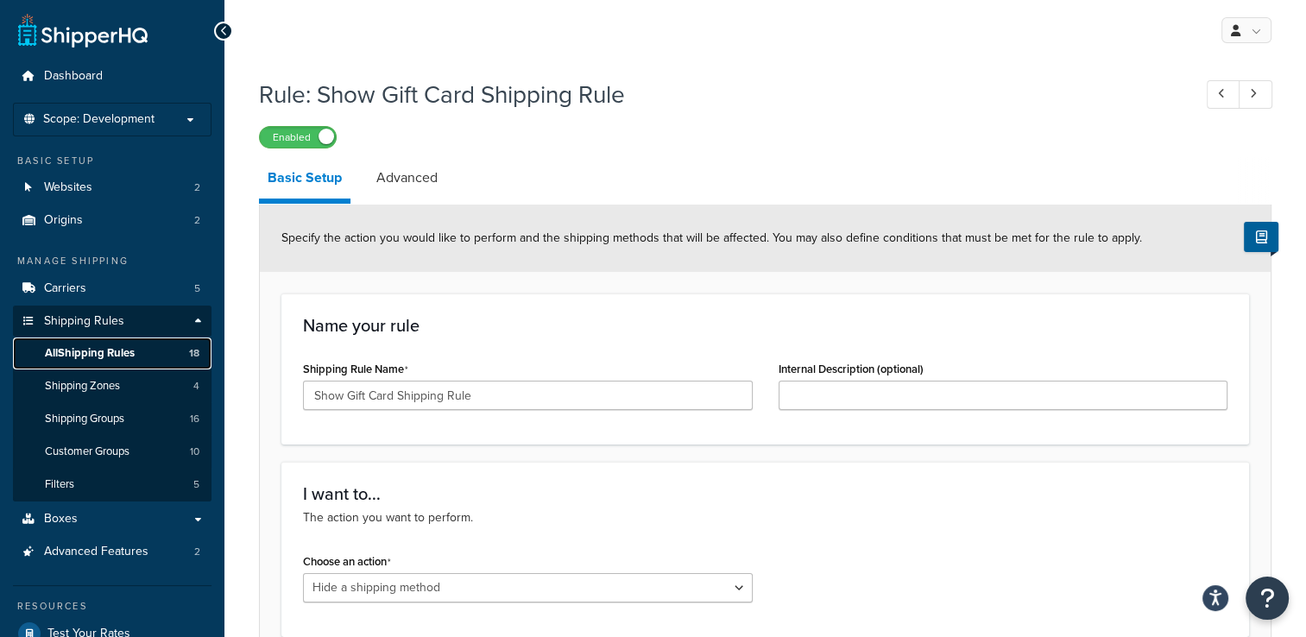
click at [139, 350] on link "All Shipping Rules 18" at bounding box center [112, 353] width 198 height 32
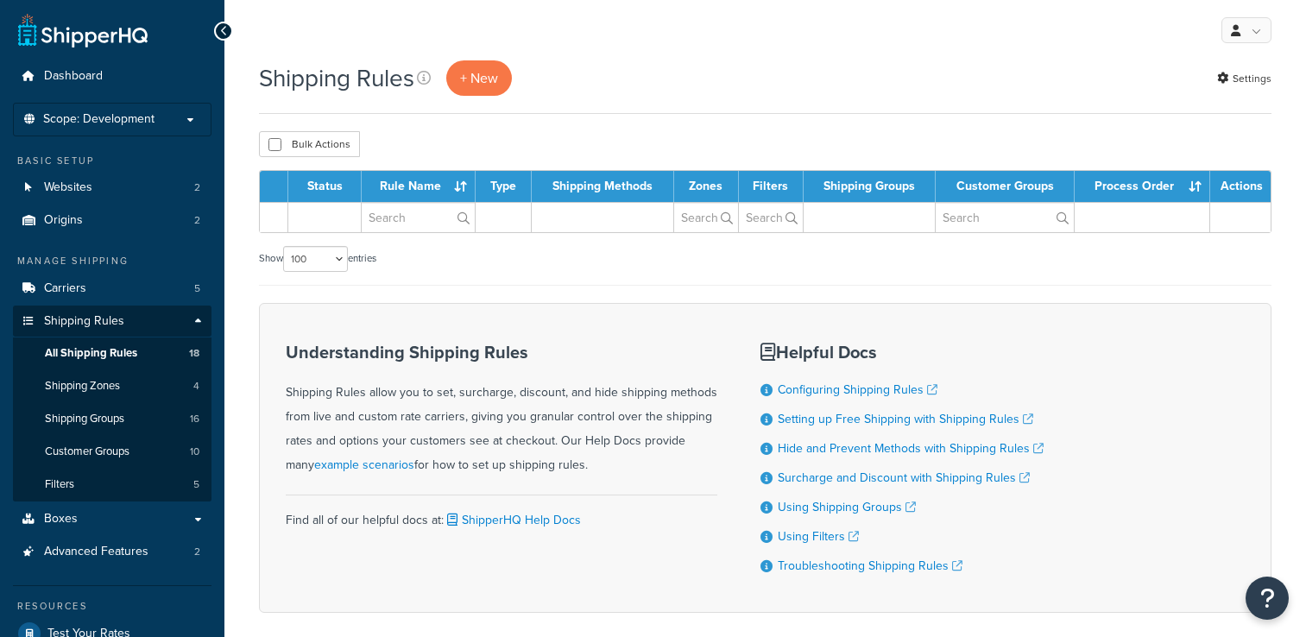
select select "100"
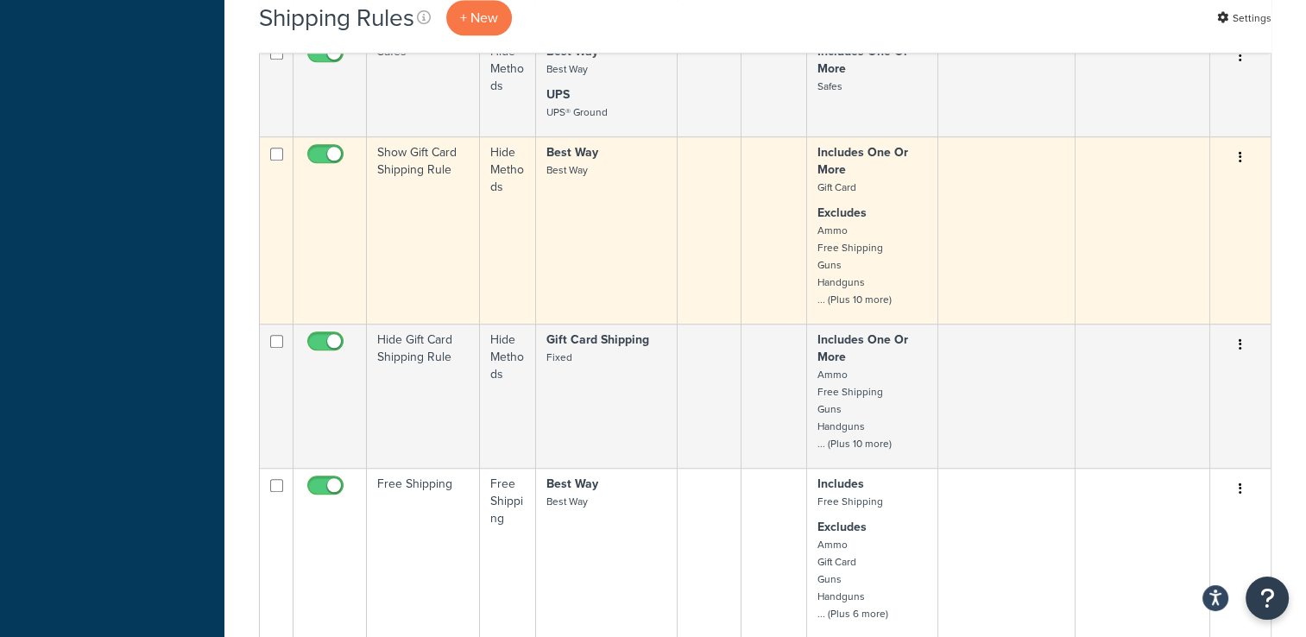
scroll to position [1336, 0]
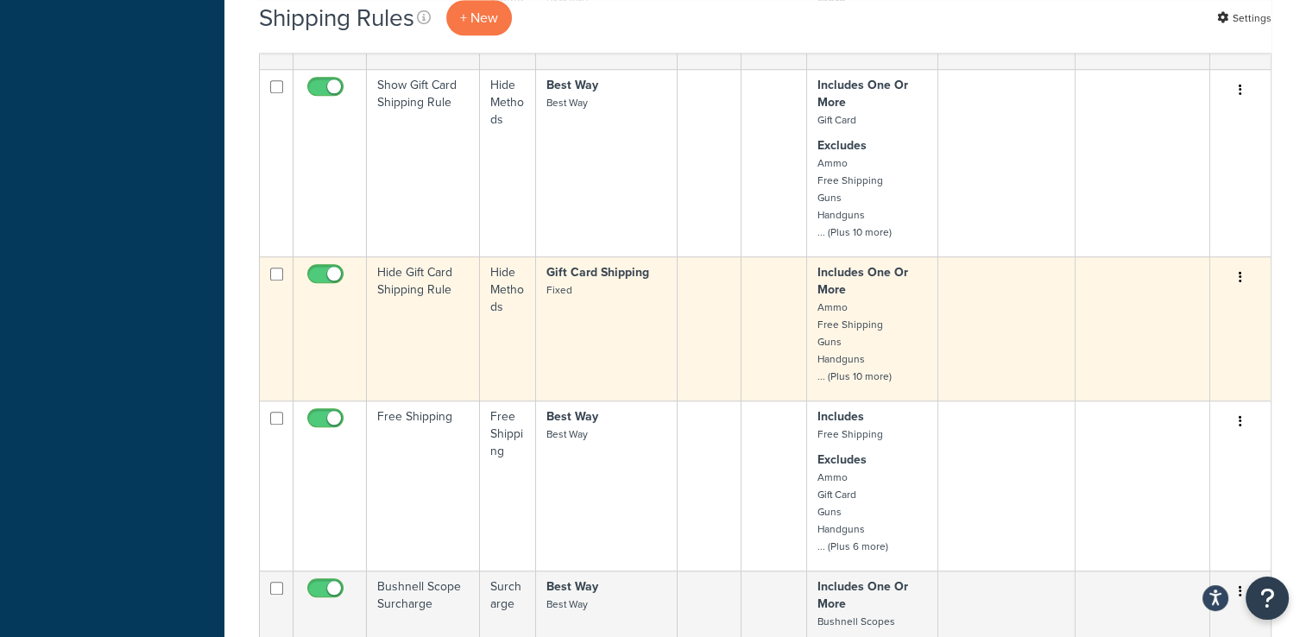
click at [954, 308] on td at bounding box center [1006, 328] width 137 height 144
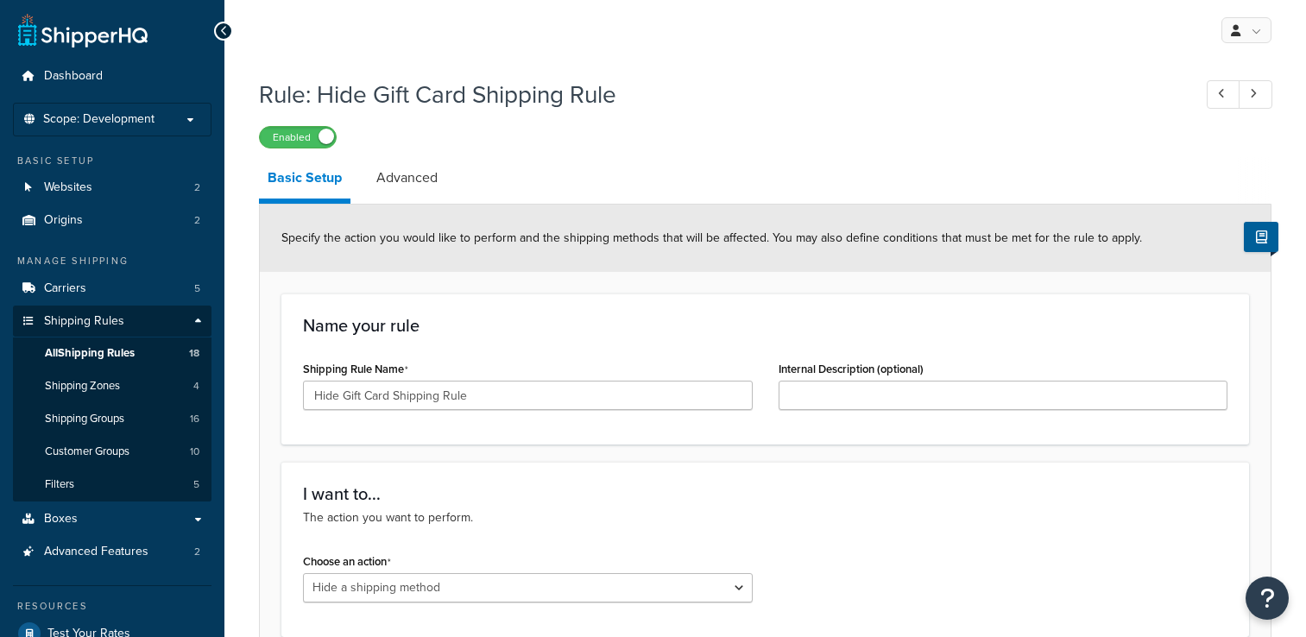
select select "HIDE"
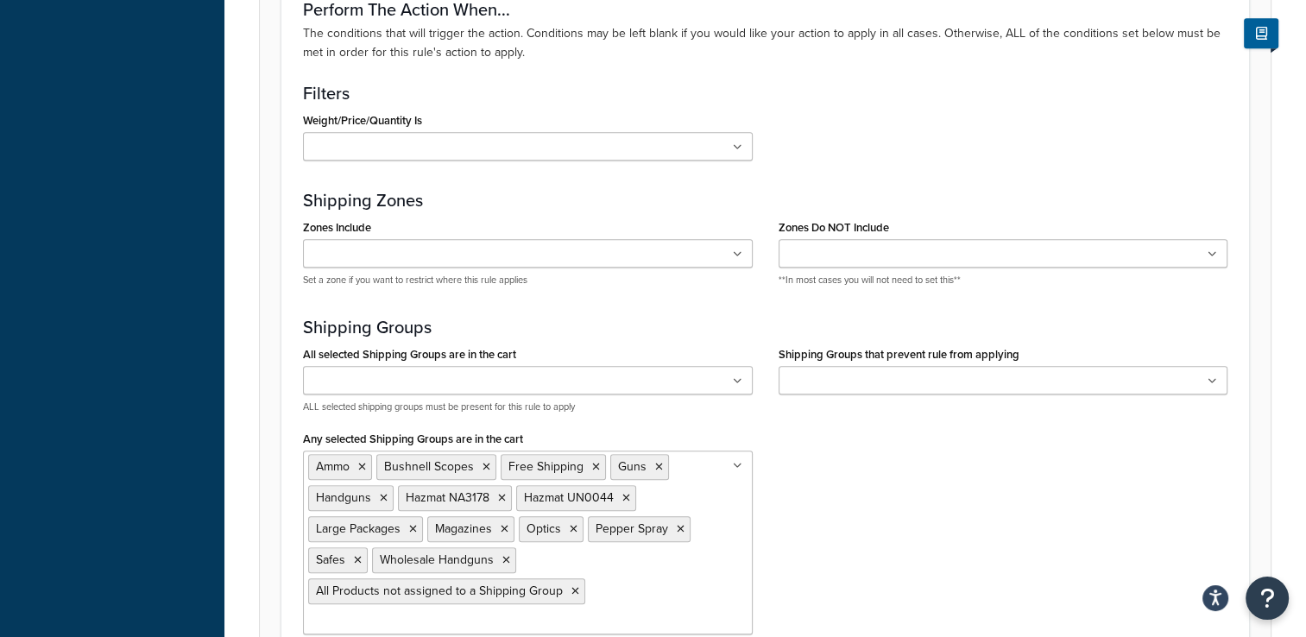
scroll to position [1122, 0]
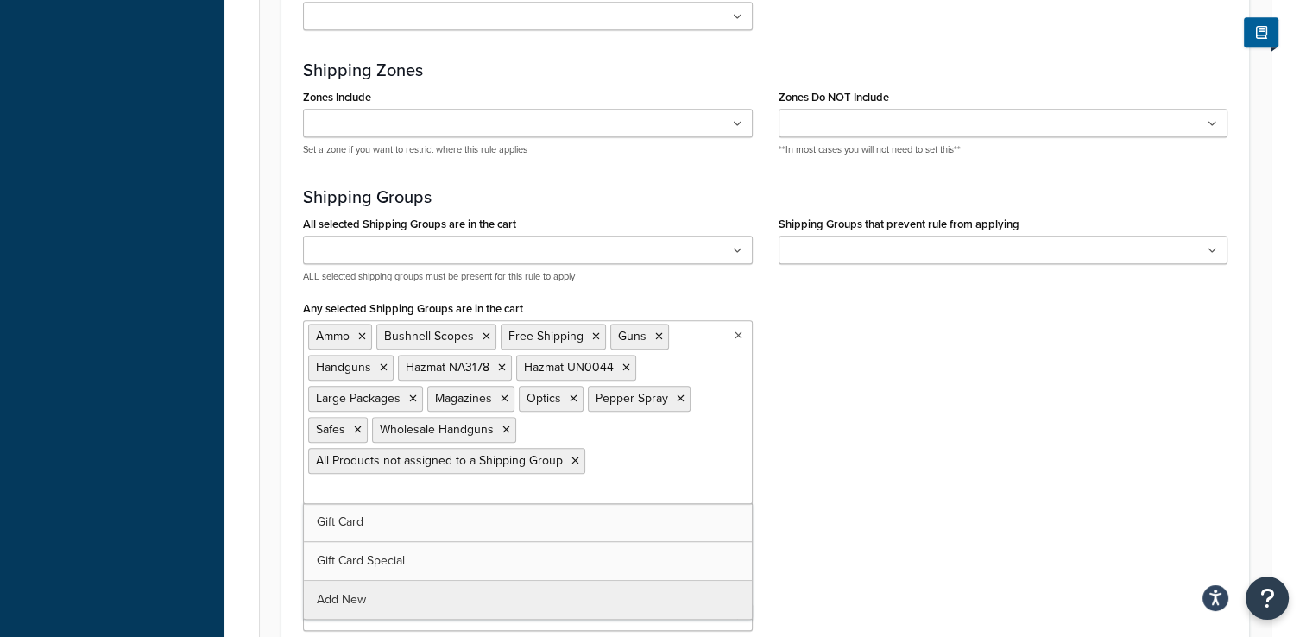
click at [651, 454] on ul "Ammo Bushnell Scopes Free Shipping Guns Handguns Hazmat NA3178 Hazmat UN0044 La…" at bounding box center [528, 412] width 450 height 184
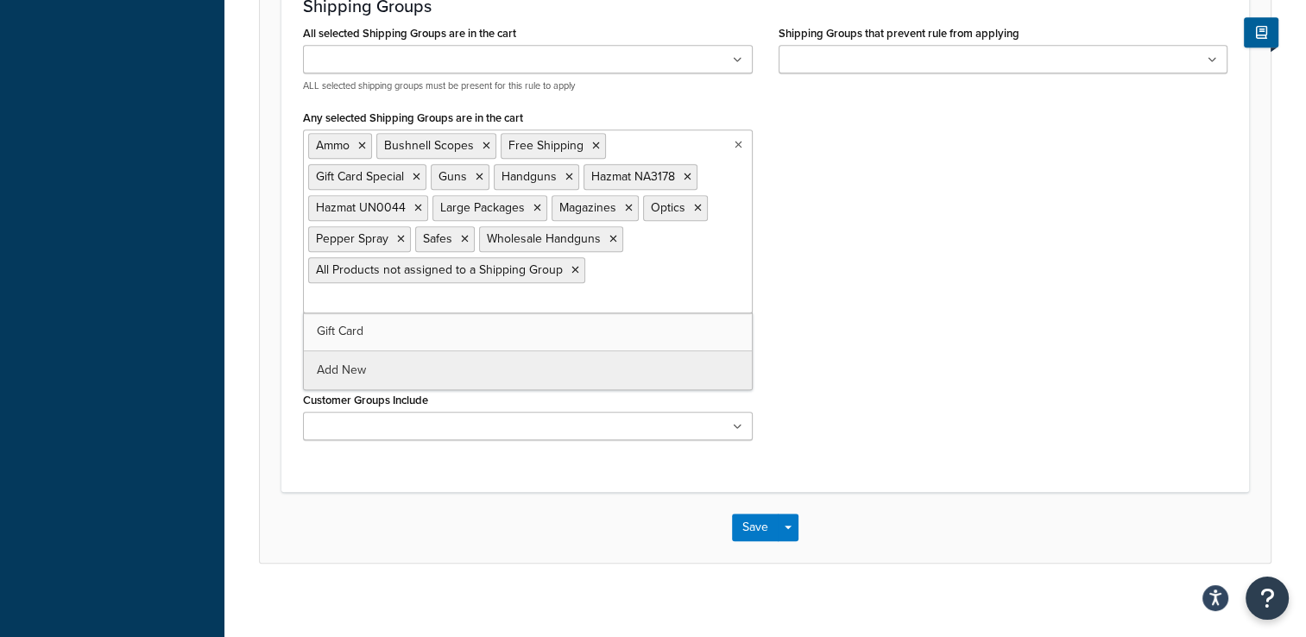
scroll to position [1320, 0]
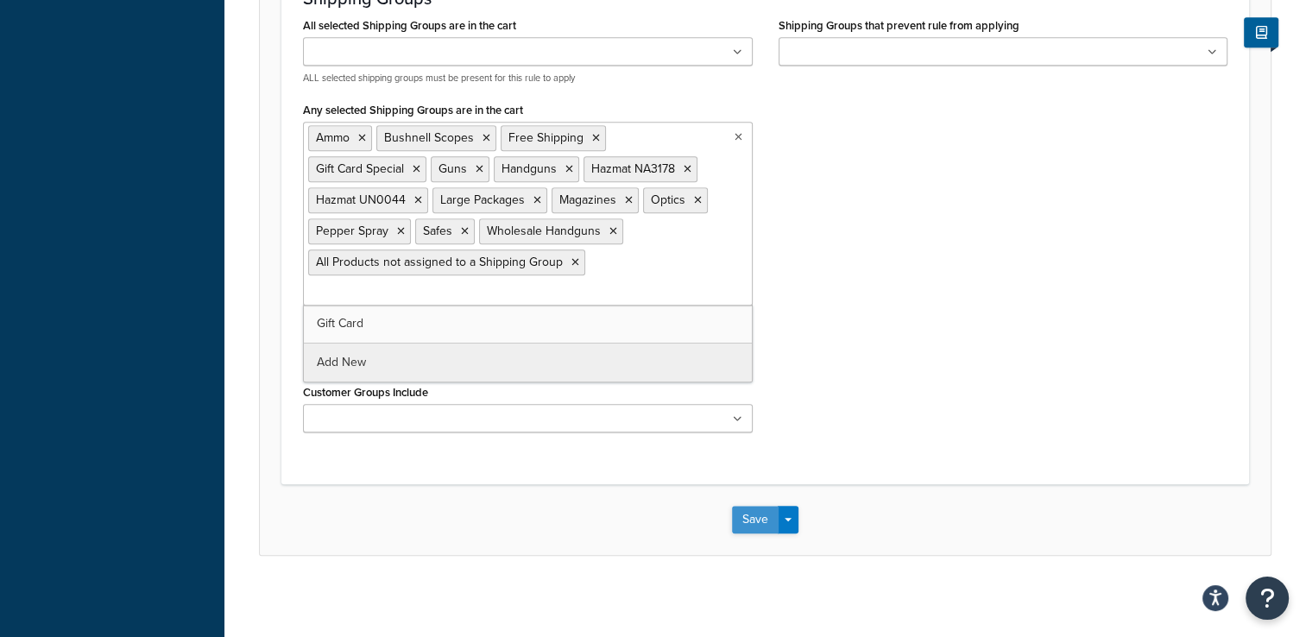
click at [745, 511] on button "Save" at bounding box center [755, 520] width 47 height 28
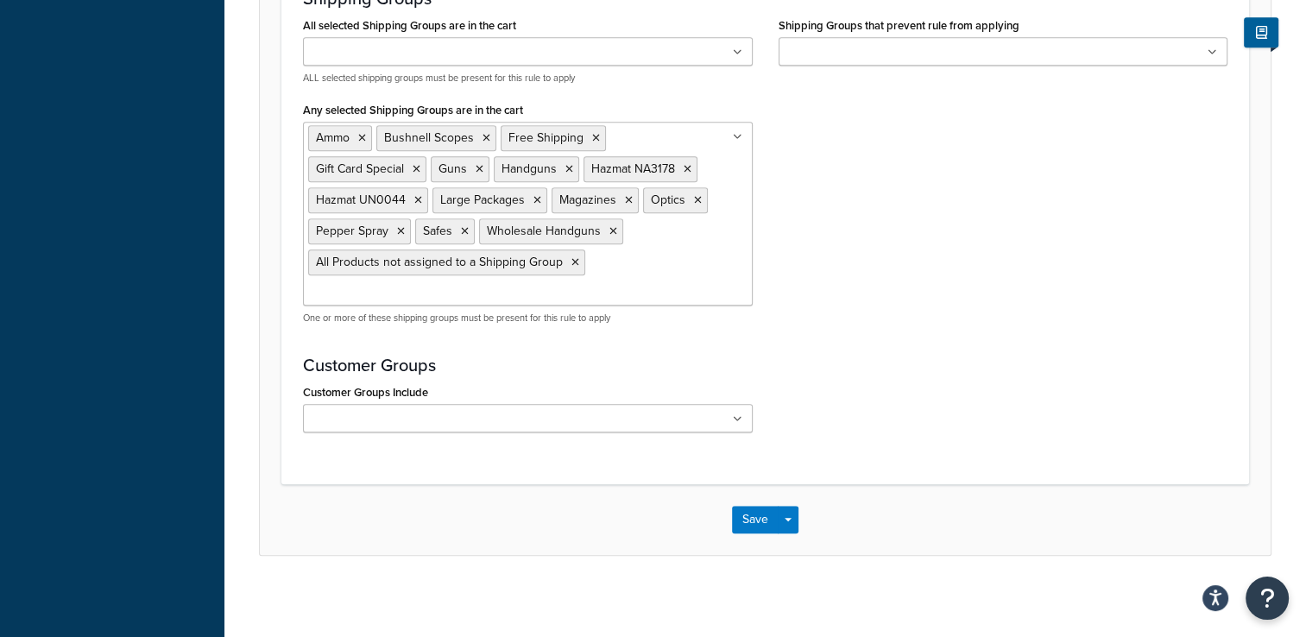
scroll to position [0, 0]
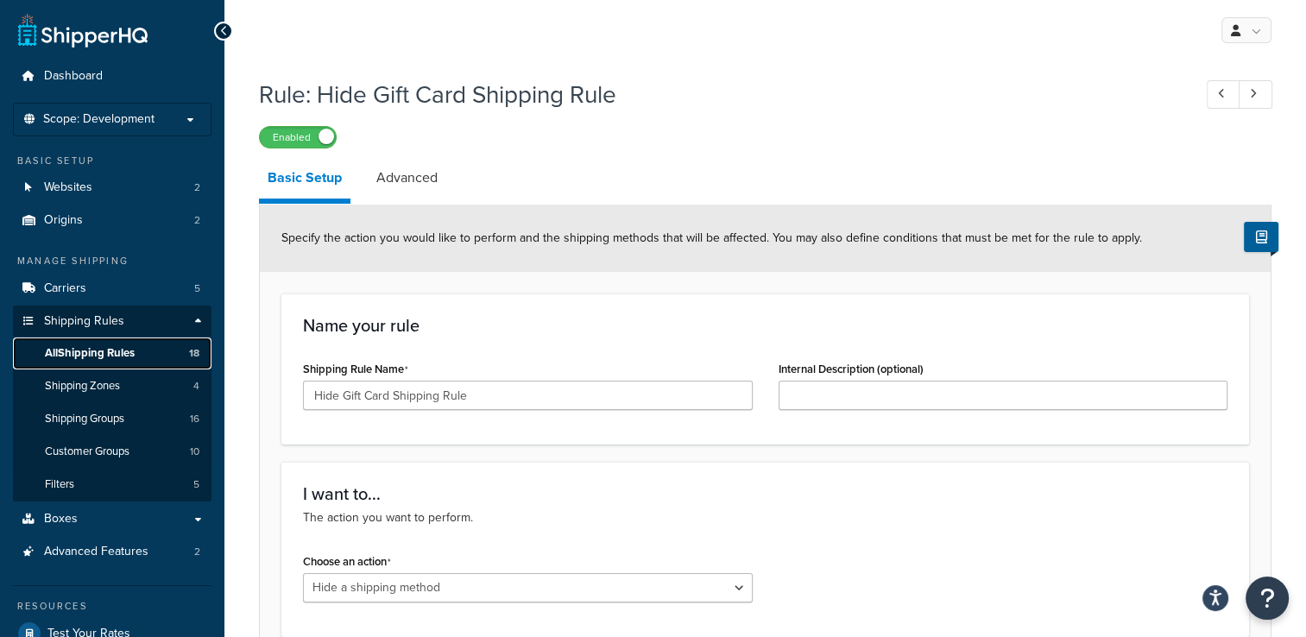
click at [117, 357] on span "All Shipping Rules" at bounding box center [90, 353] width 90 height 15
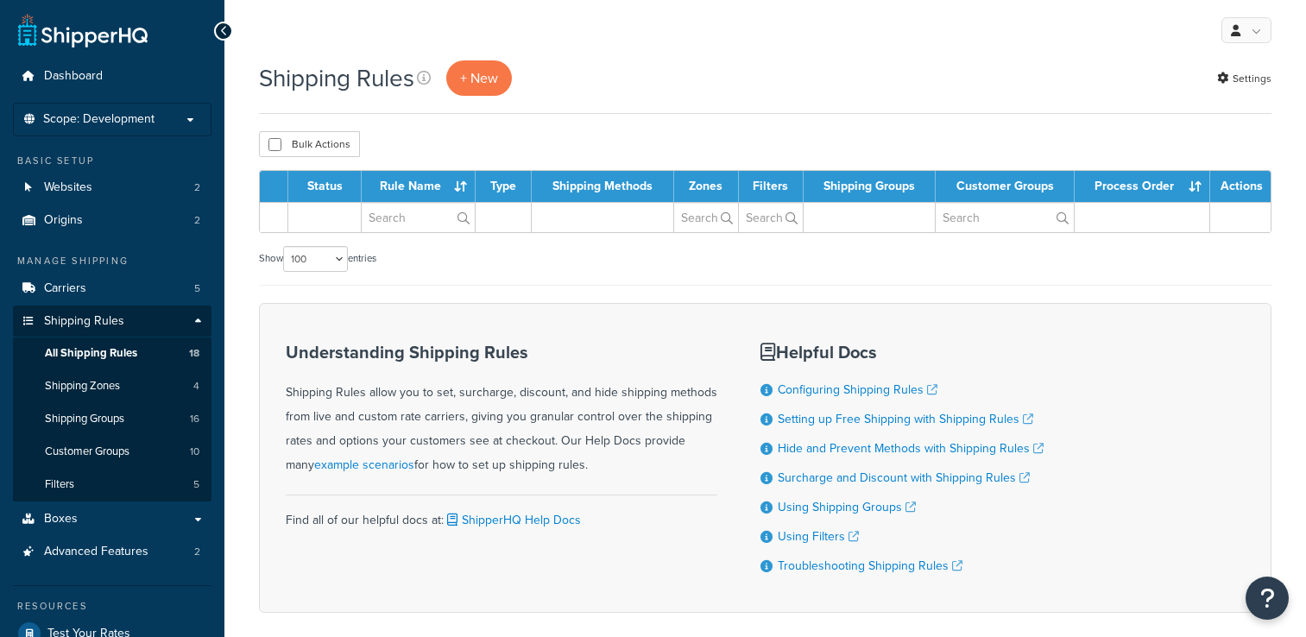
select select "100"
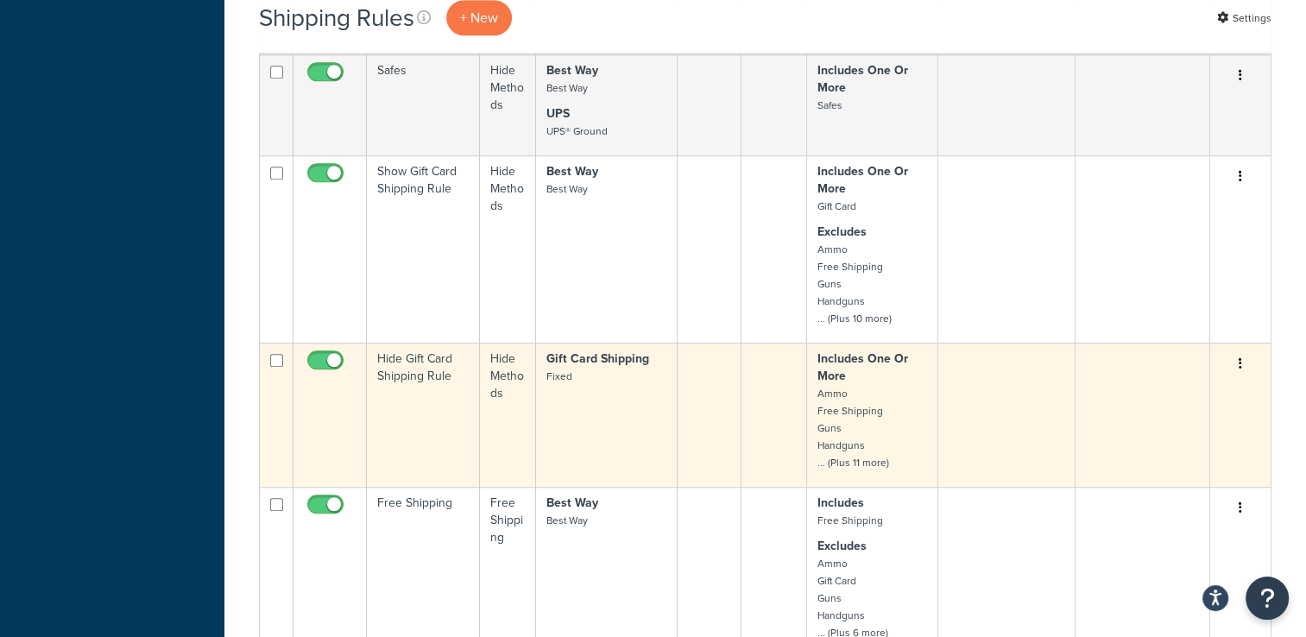
scroll to position [1422, 0]
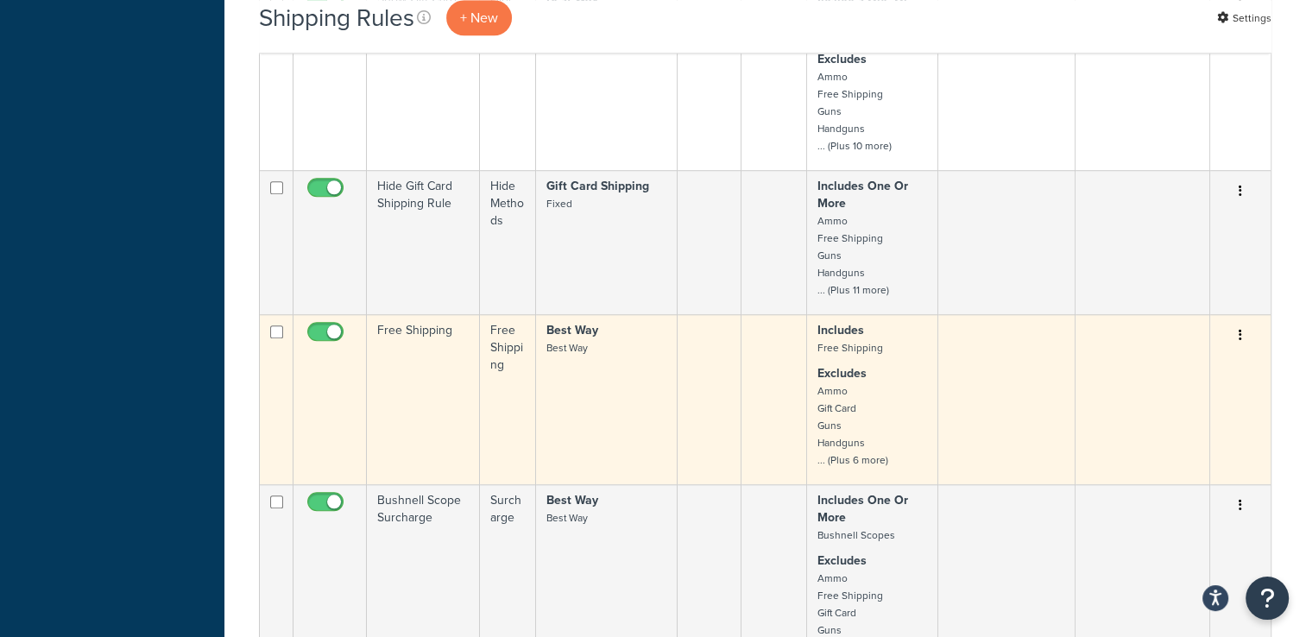
click at [901, 412] on p "Excludes Ammo Gift Card Guns Handguns ... (Plus 6 more)" at bounding box center [872, 417] width 110 height 104
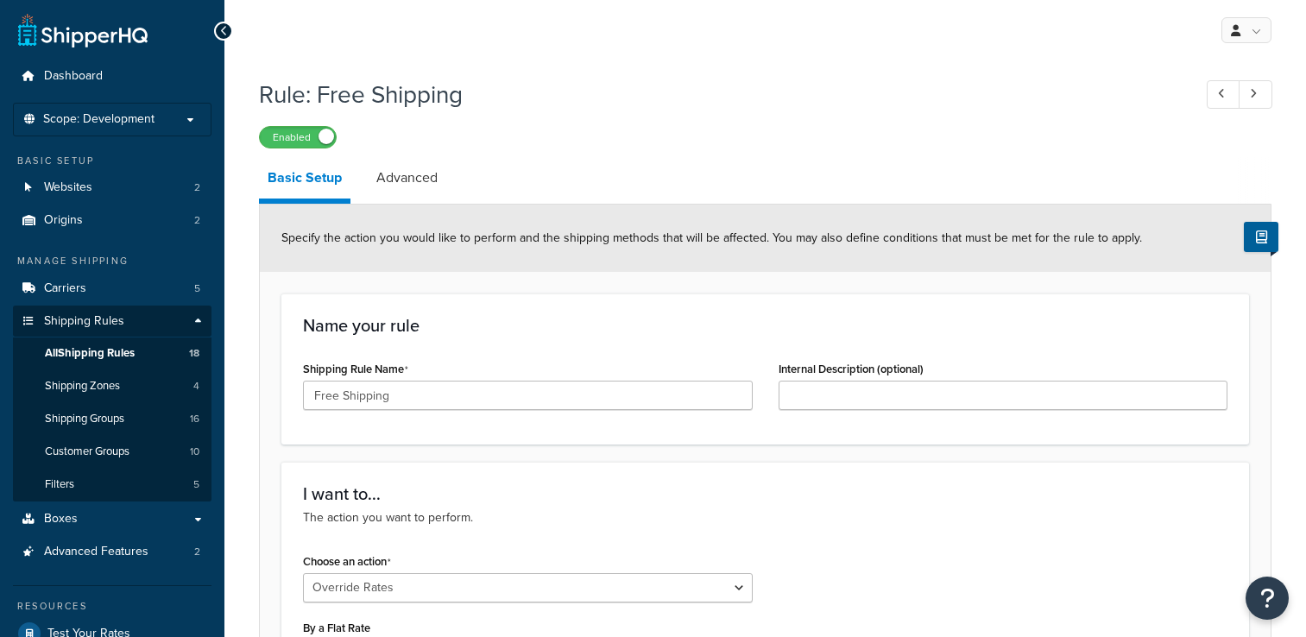
select select "OVERRIDE"
select select "SHIPPING_GROUP"
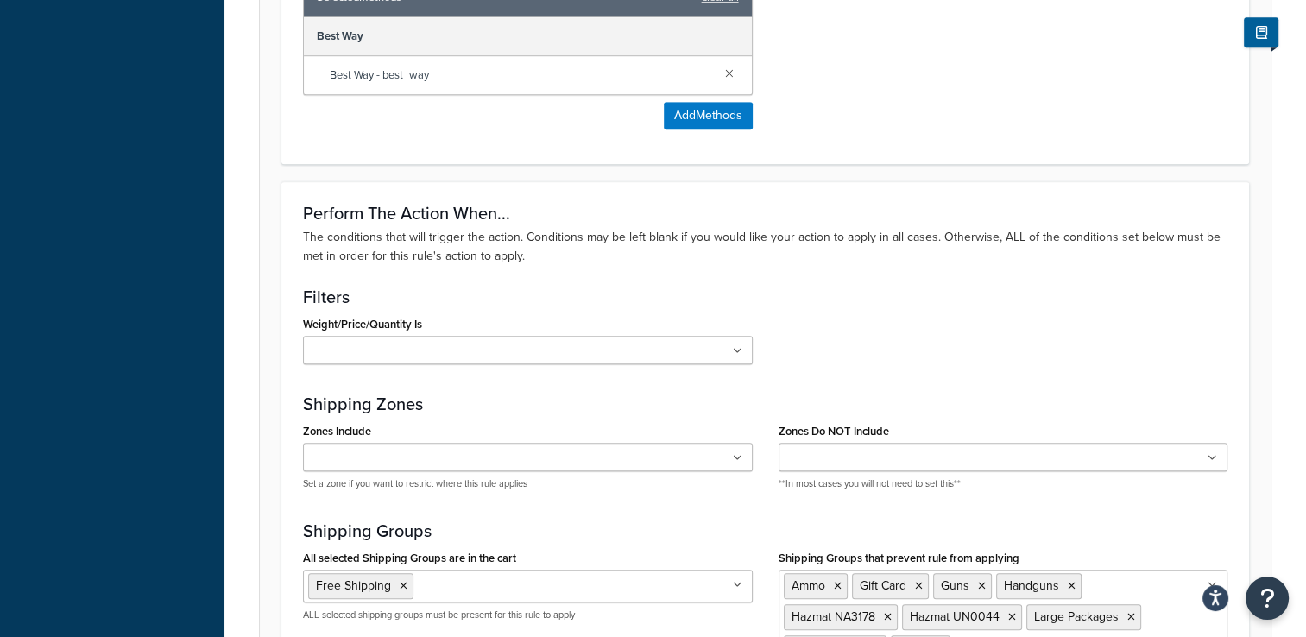
scroll to position [1467, 0]
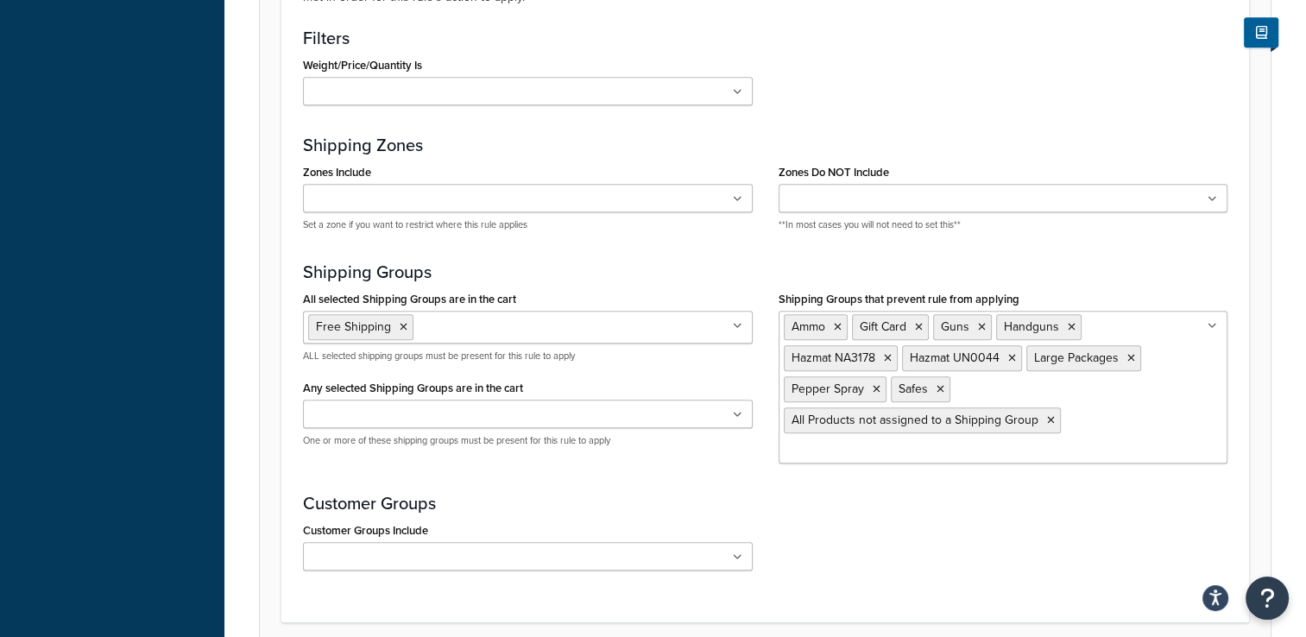
click at [1114, 407] on ul "Ammo Gift Card Guns Handguns Hazmat NA3178 Hazmat UN0044 Large Packages Pepper …" at bounding box center [1003, 387] width 450 height 153
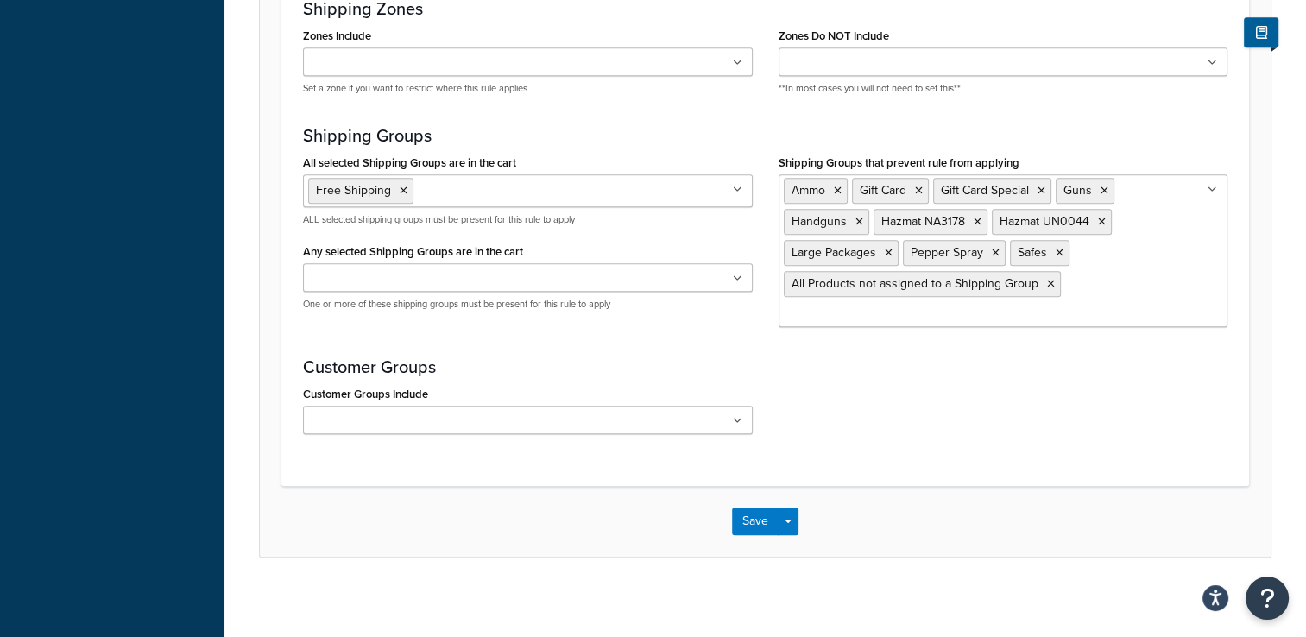
scroll to position [1605, 0]
click at [747, 514] on button "Save" at bounding box center [755, 520] width 47 height 28
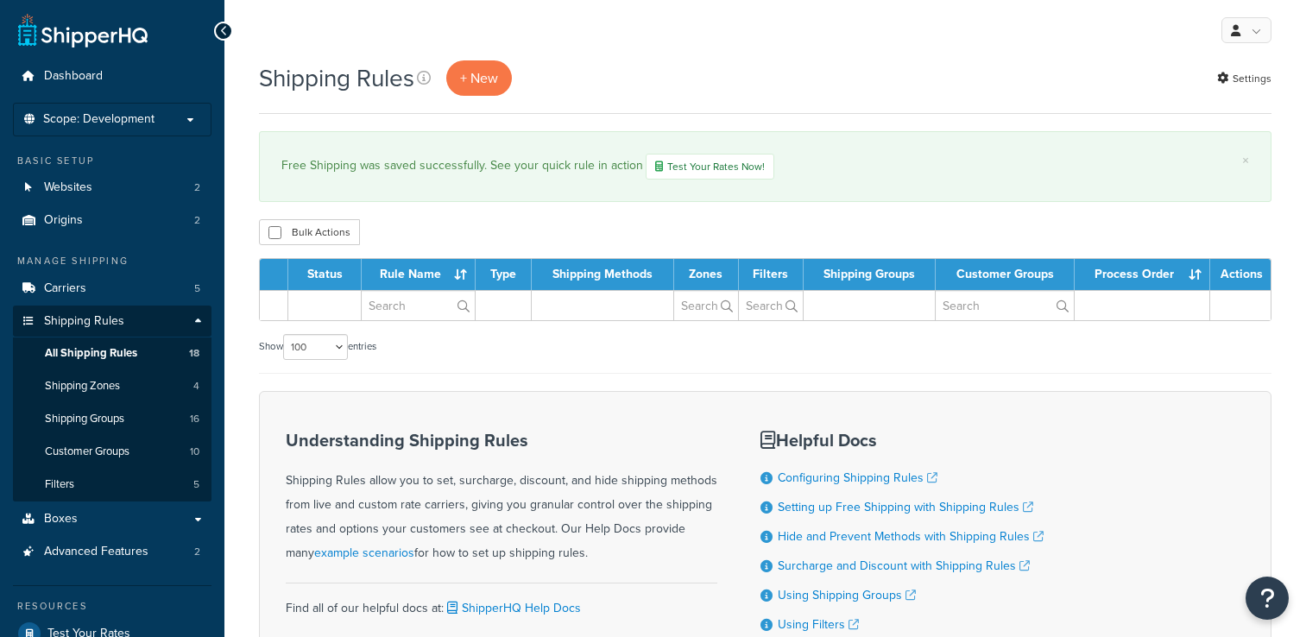
select select "100"
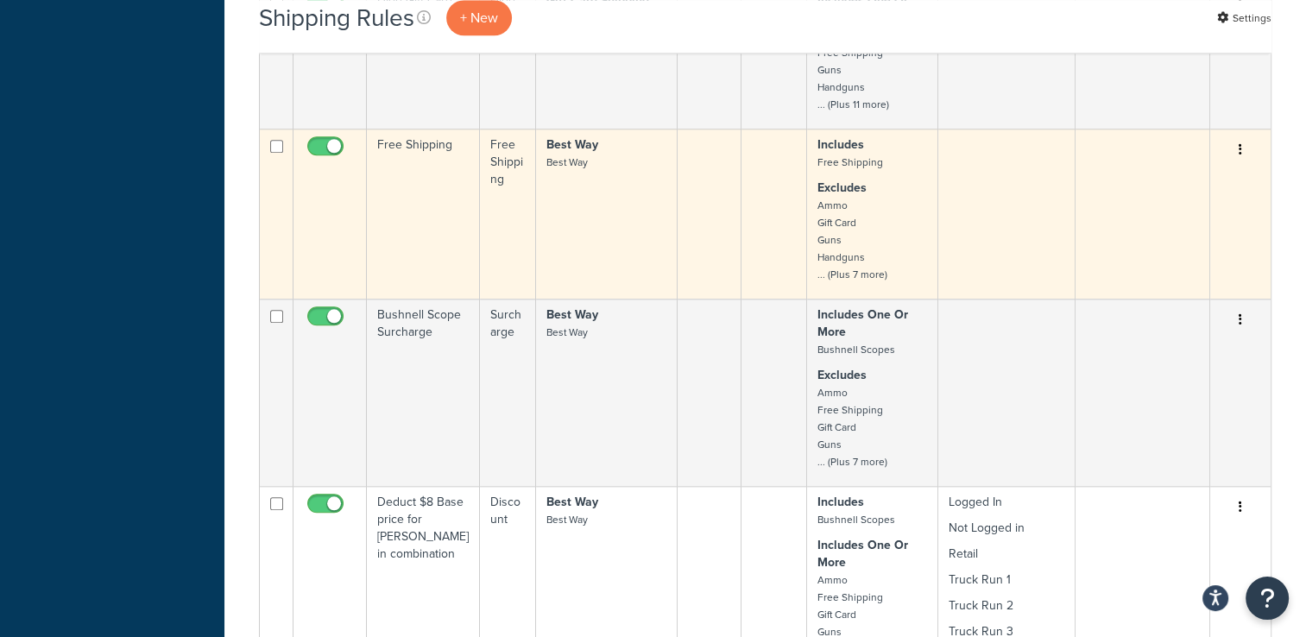
scroll to position [1726, 0]
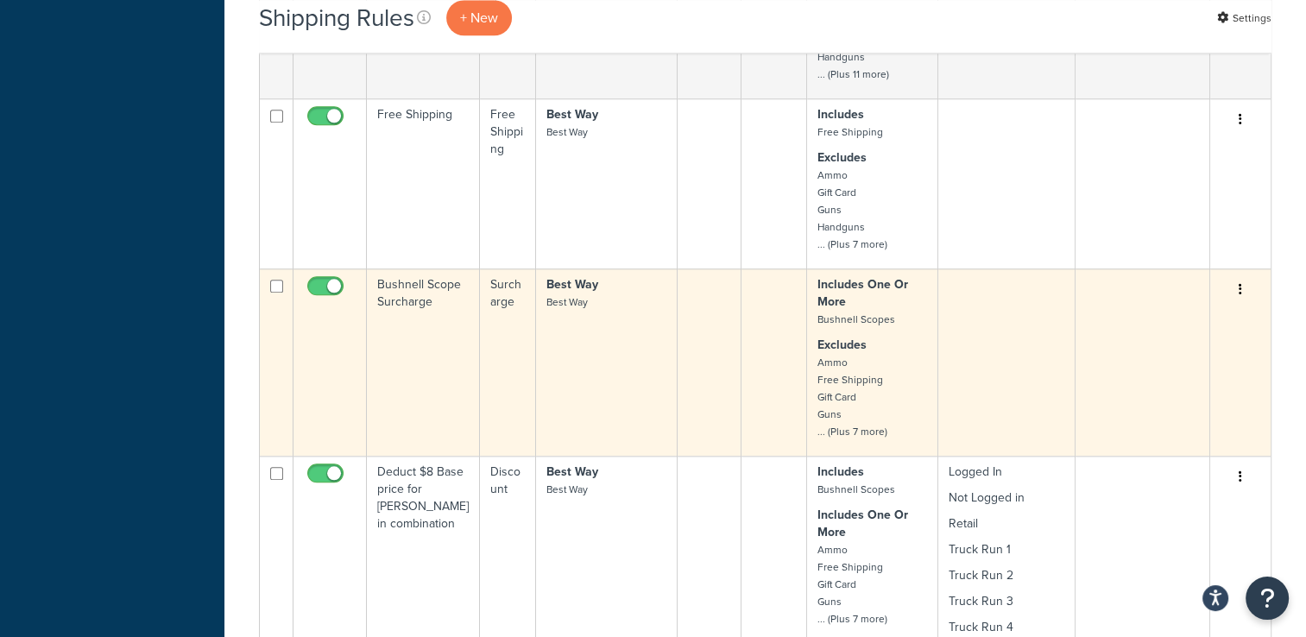
click at [919, 341] on p "Excludes Ammo Free Shipping Gift Card Guns ... (Plus 7 more)" at bounding box center [872, 389] width 110 height 104
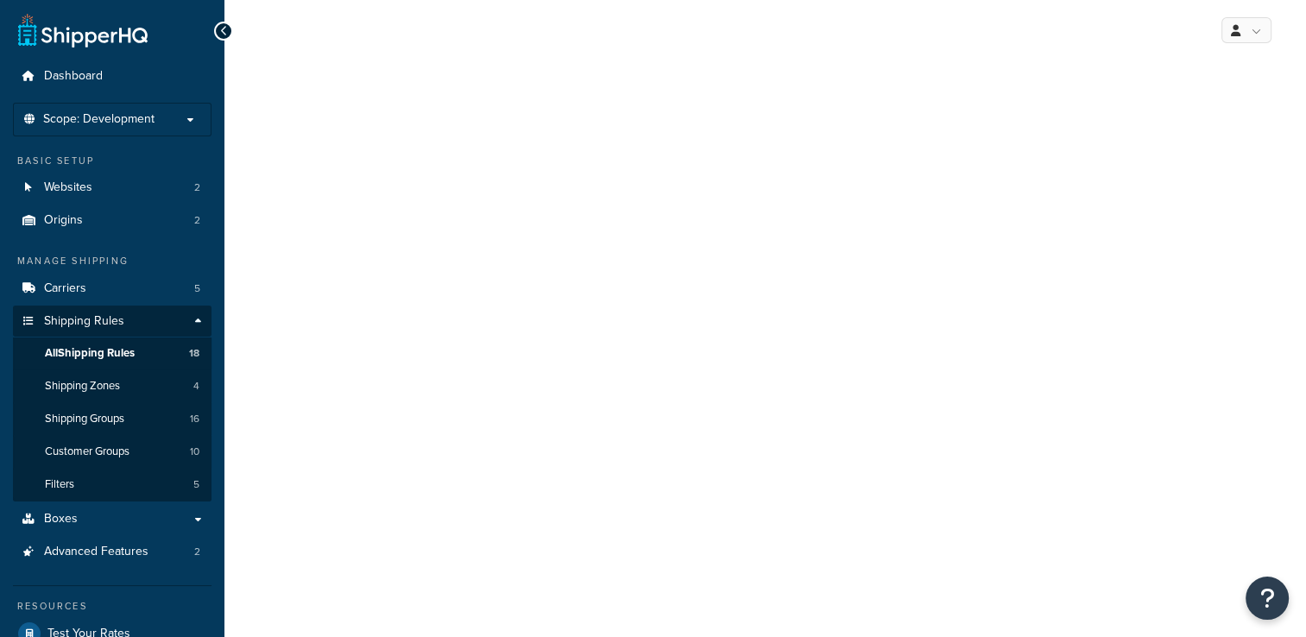
select select "SURCHARGE"
select select "ORDER"
select select "LOCATION"
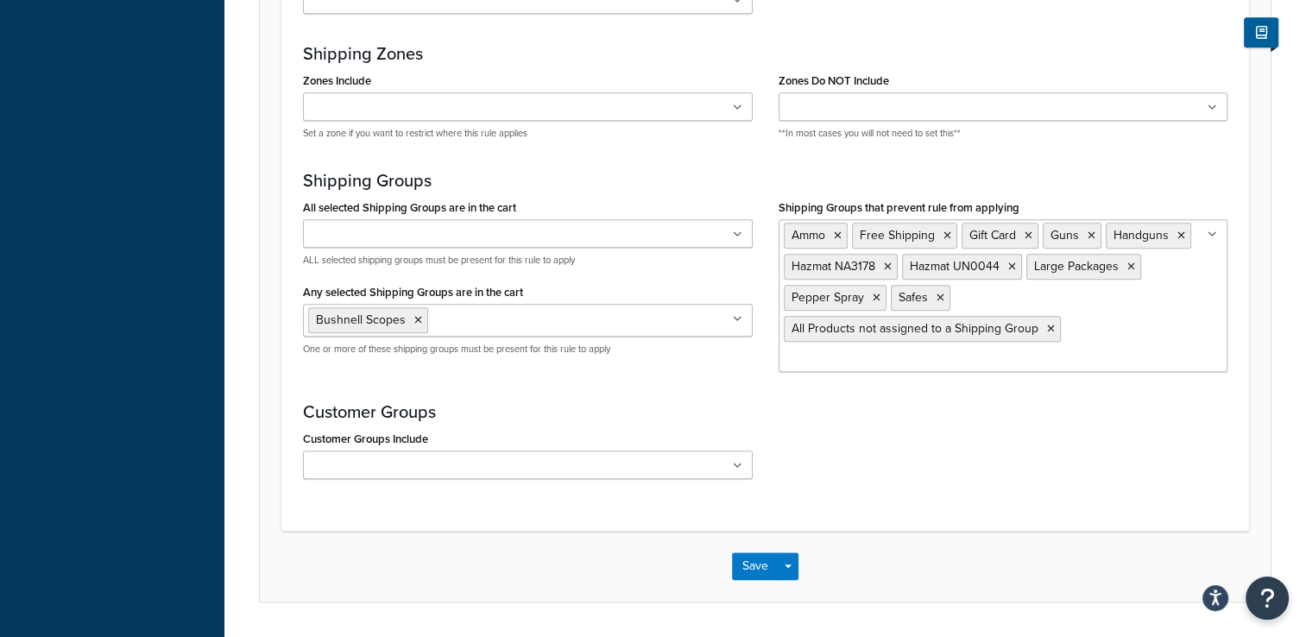
scroll to position [1404, 0]
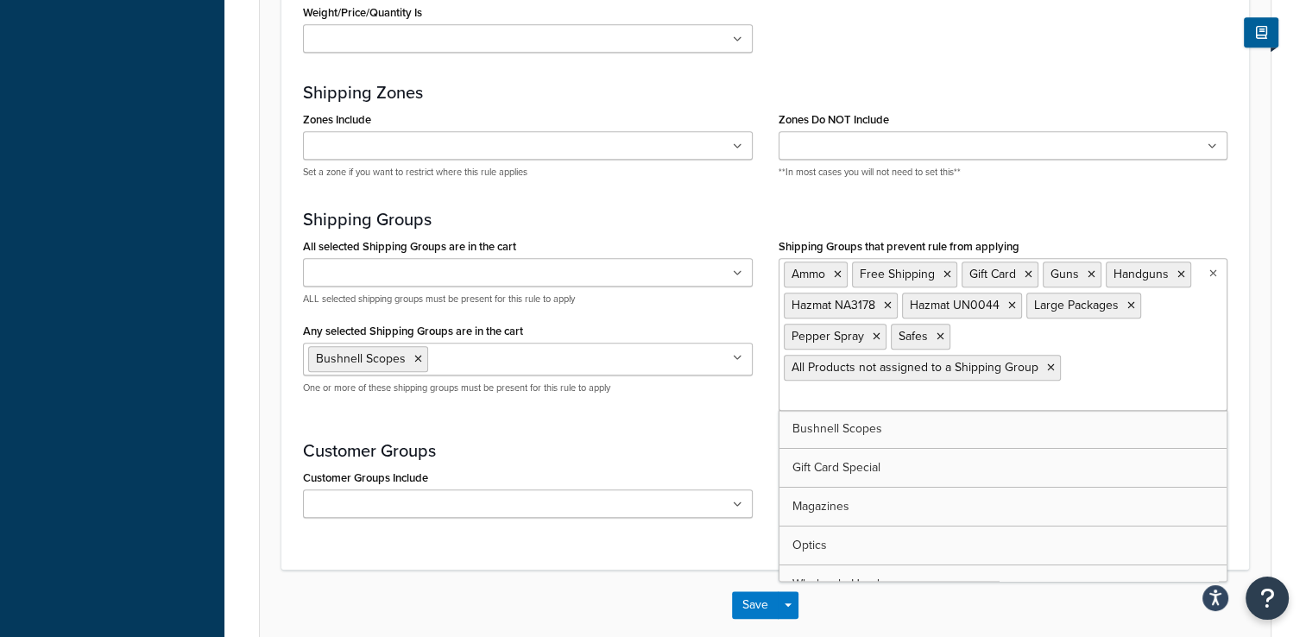
click at [1114, 346] on ul "Ammo Free Shipping Gift Card Guns Handguns Hazmat NA3178 Hazmat UN0044 Large Pa…" at bounding box center [1003, 334] width 450 height 153
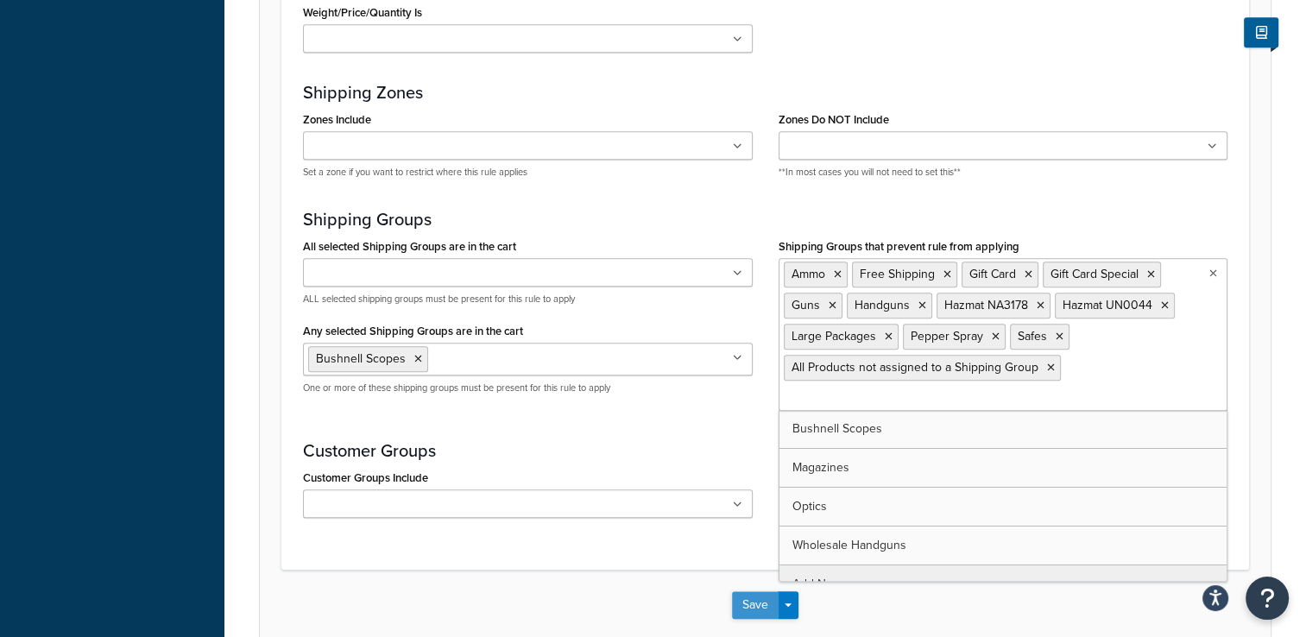
click at [738, 598] on button "Save" at bounding box center [755, 605] width 47 height 28
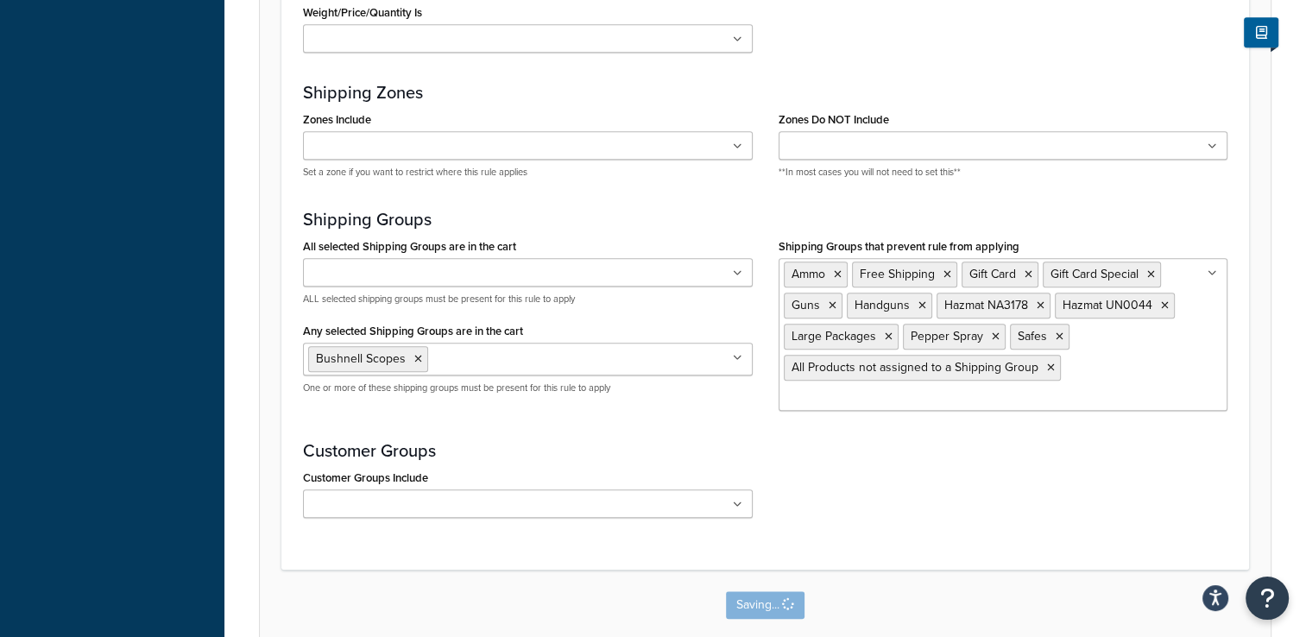
scroll to position [0, 0]
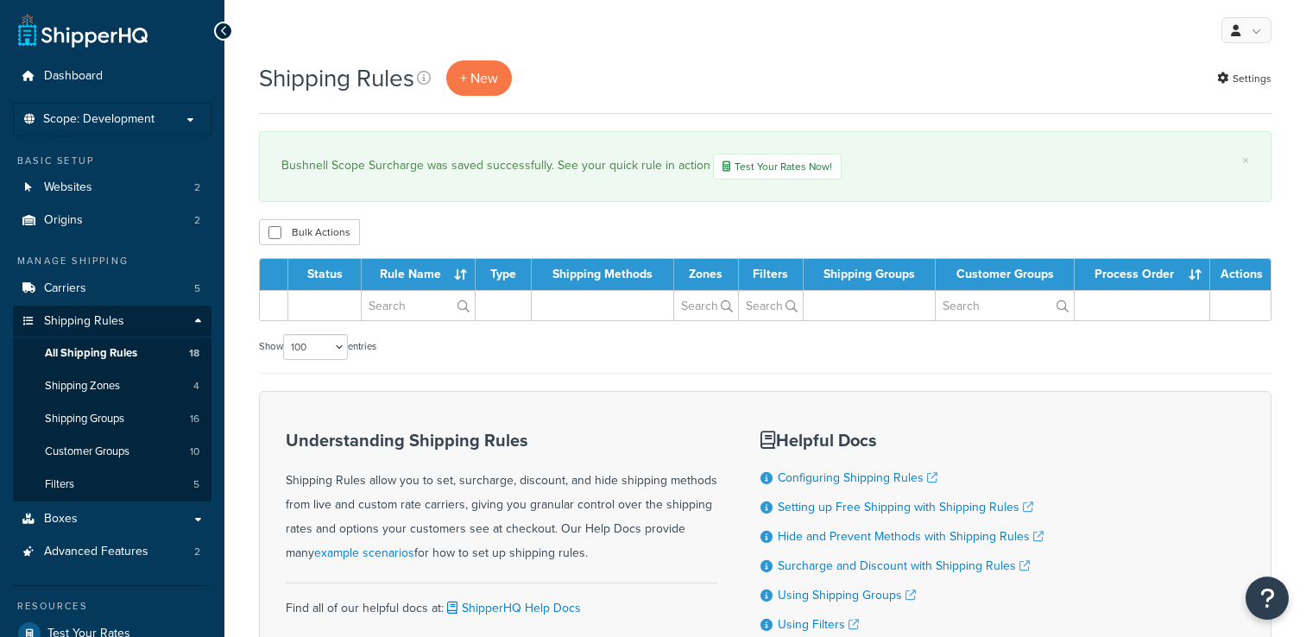
select select "100"
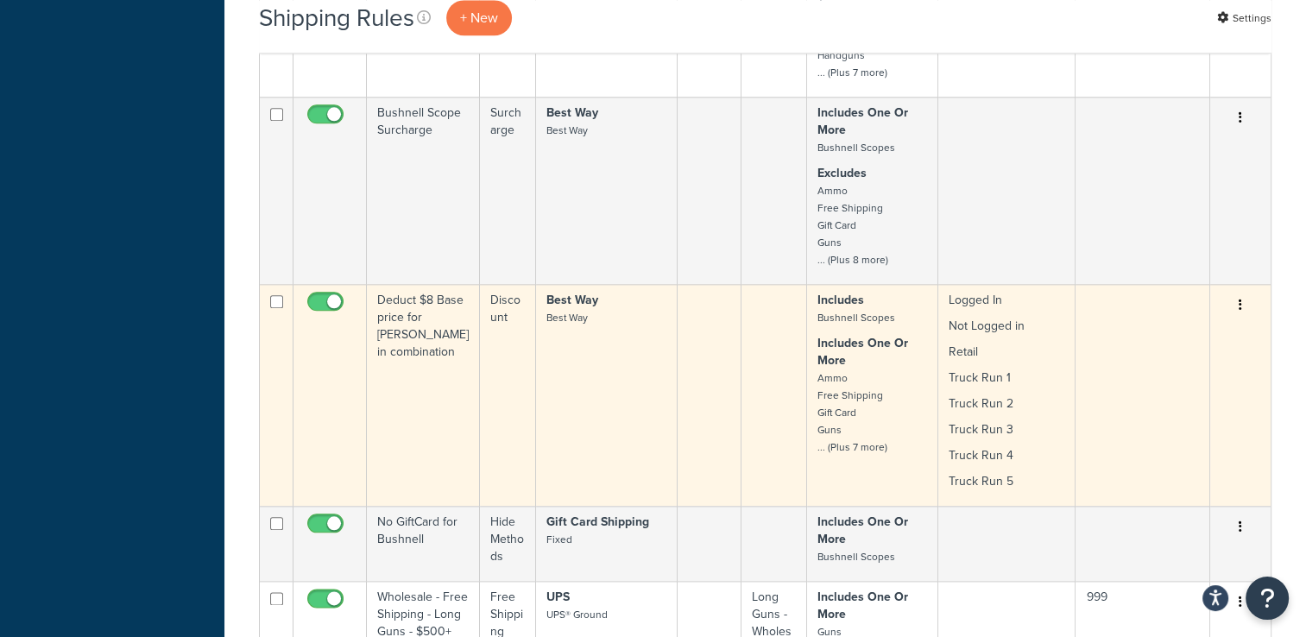
scroll to position [1898, 0]
click at [910, 454] on td "Includes Bushnell Scopes Includes One Or More Ammo Free Shipping Gift Card Guns…" at bounding box center [872, 394] width 131 height 222
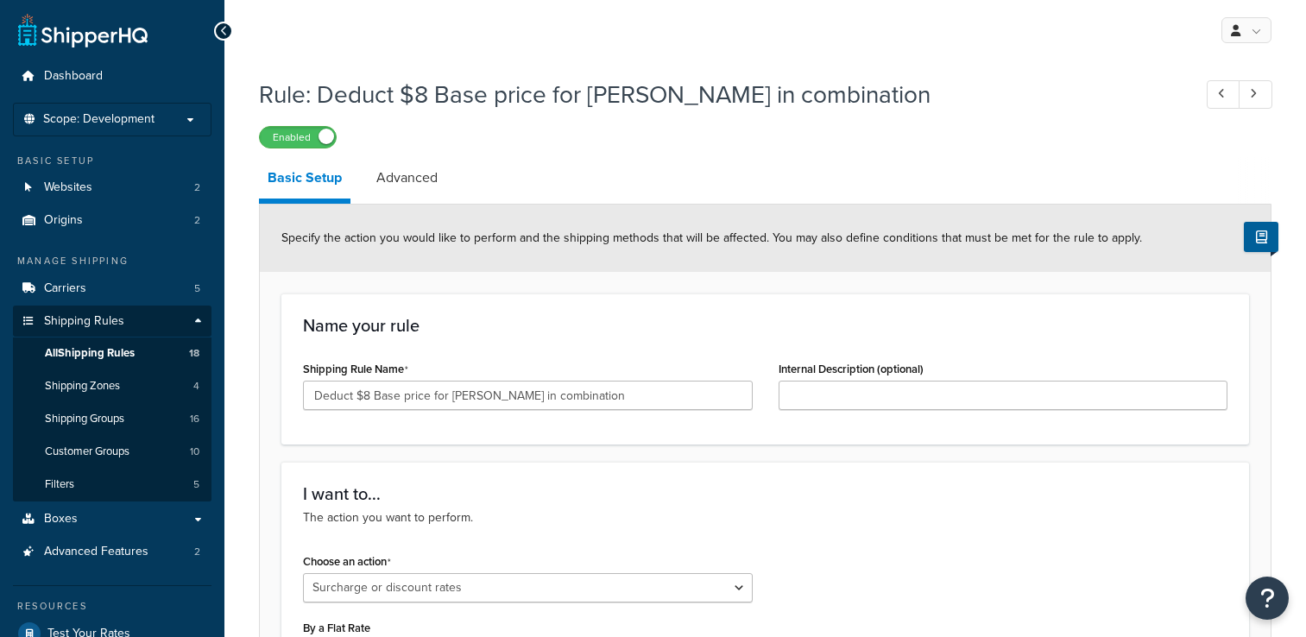
select select "SURCHARGE"
select select "ORDER"
select select "LOCATION"
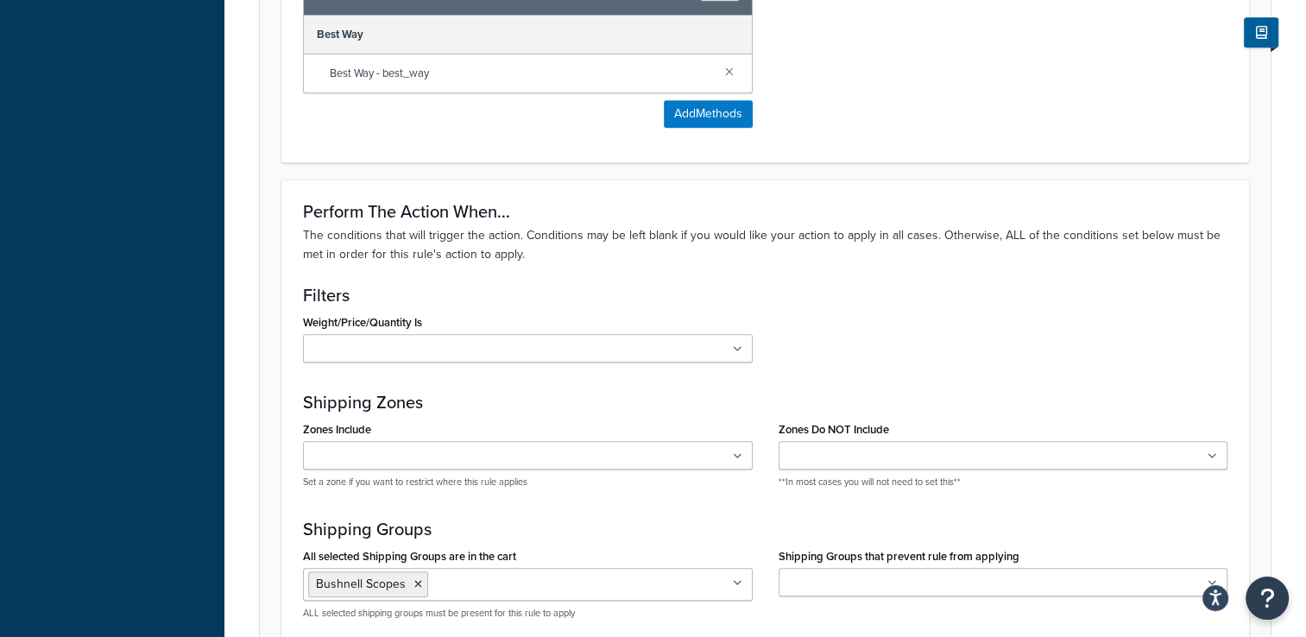
scroll to position [1314, 0]
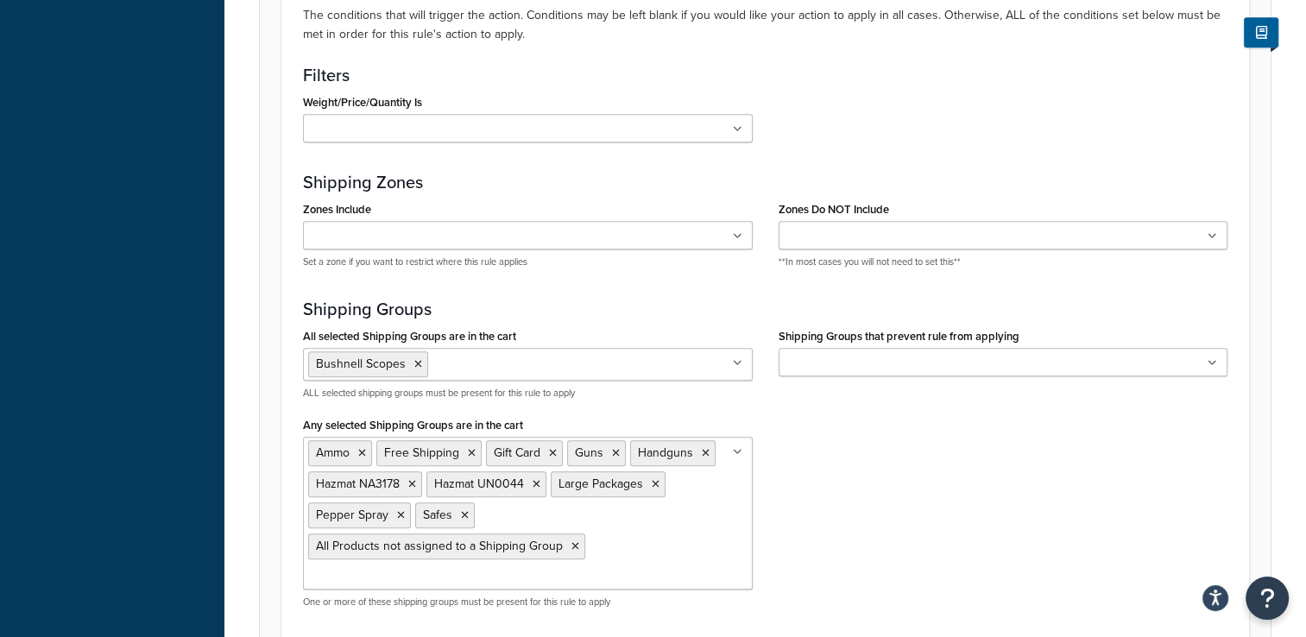
click at [659, 524] on ul "Ammo Free Shipping Gift Card Guns Handguns Hazmat NA3178 Hazmat UN0044 Large Pa…" at bounding box center [528, 513] width 450 height 153
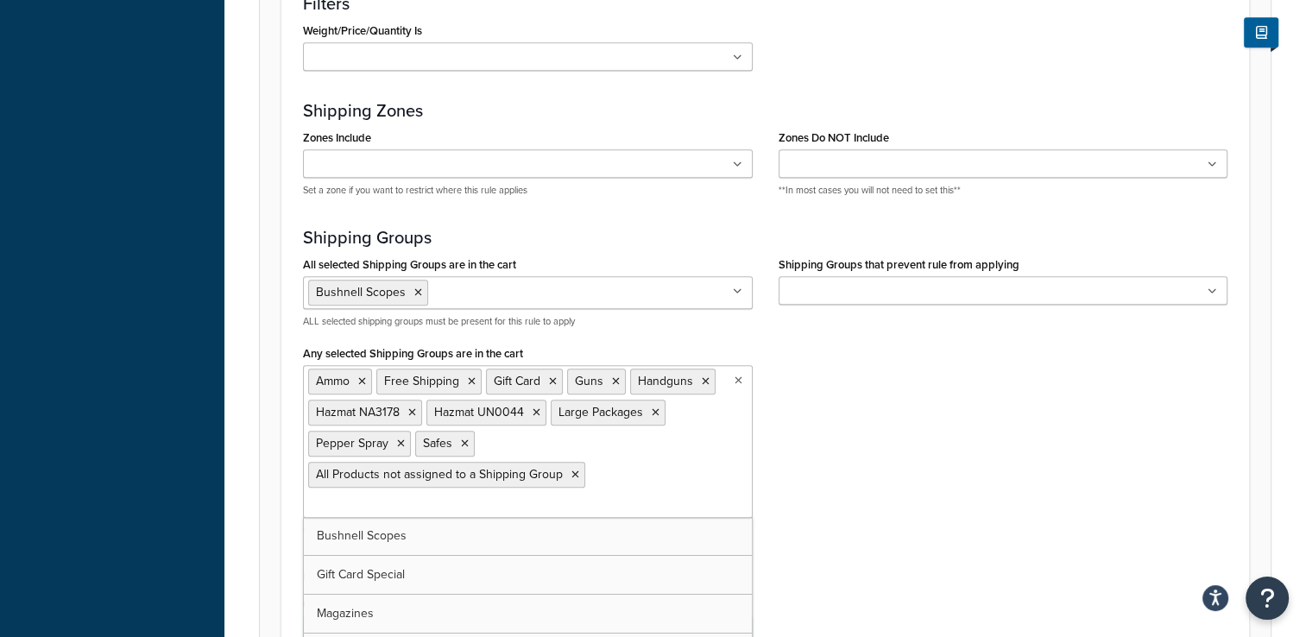
scroll to position [1487, 0]
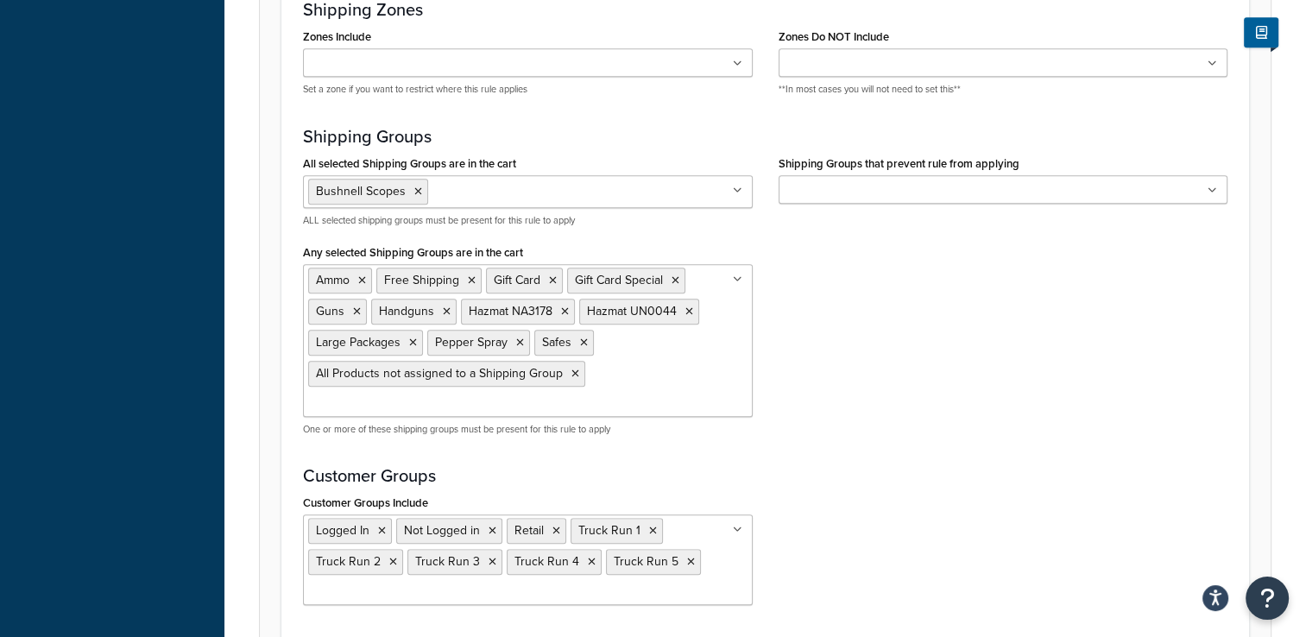
click at [1048, 509] on div "Customer Groups Include Logged In Not Logged in Retail Truck Run 1 Truck Run 2 …" at bounding box center [765, 554] width 950 height 128
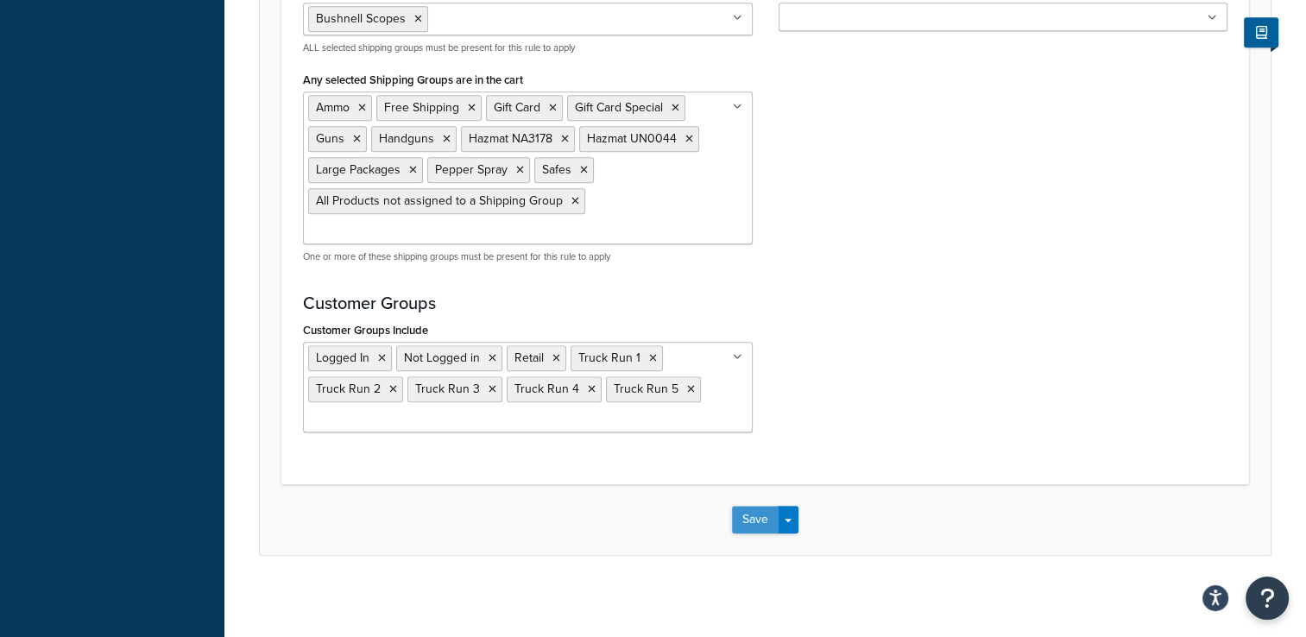
click at [742, 519] on button "Save" at bounding box center [755, 520] width 47 height 28
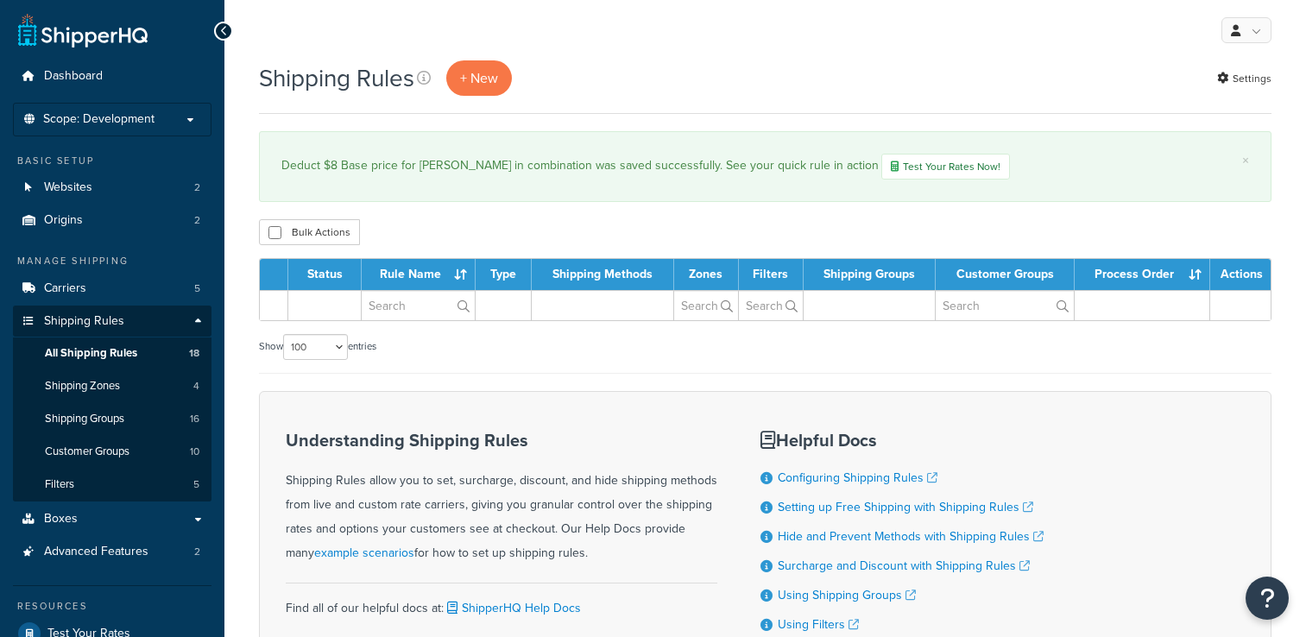
select select "100"
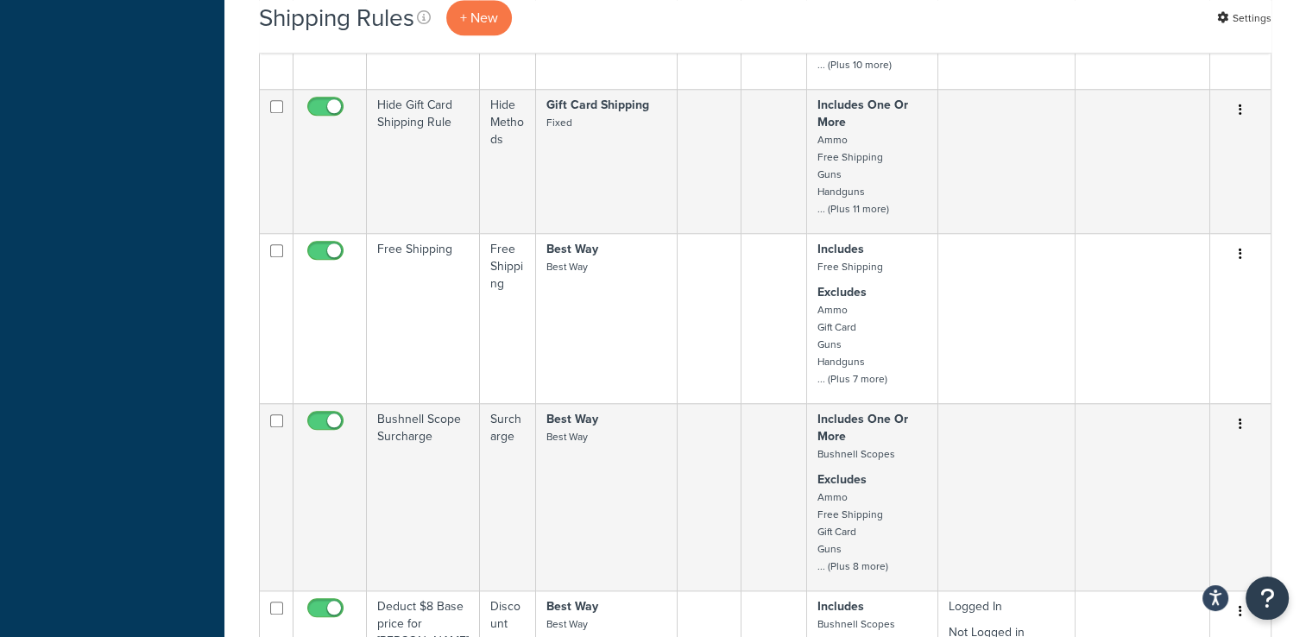
scroll to position [1380, 0]
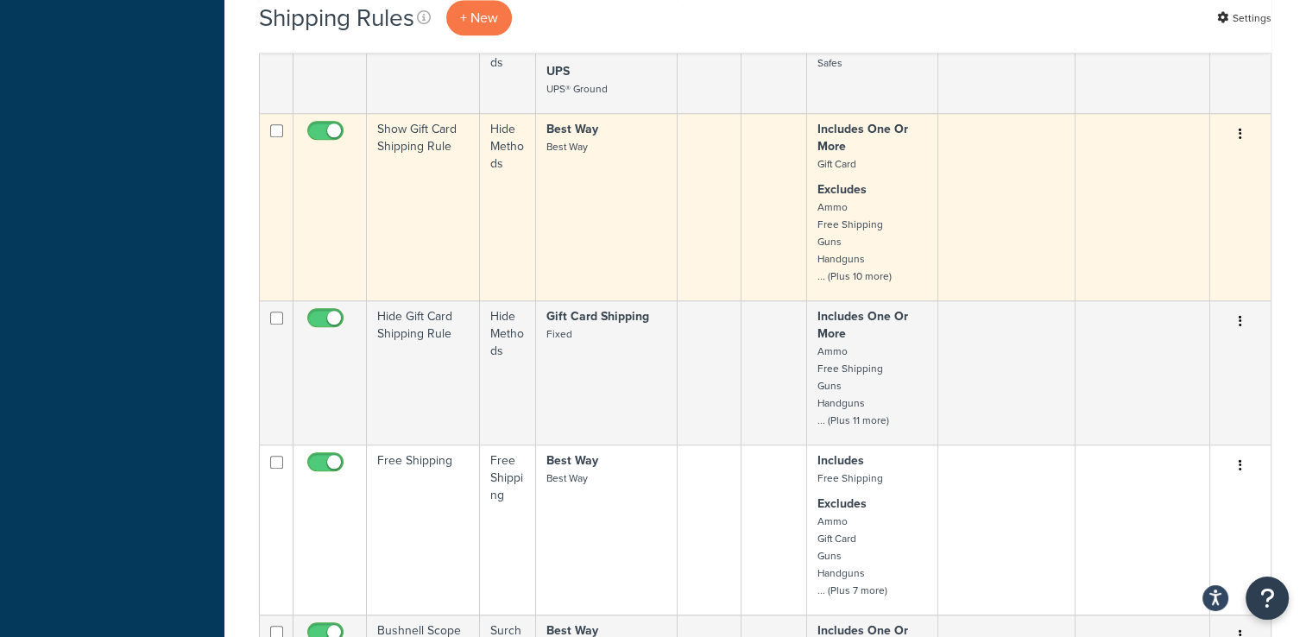
click at [1236, 130] on button "button" at bounding box center [1240, 135] width 24 height 28
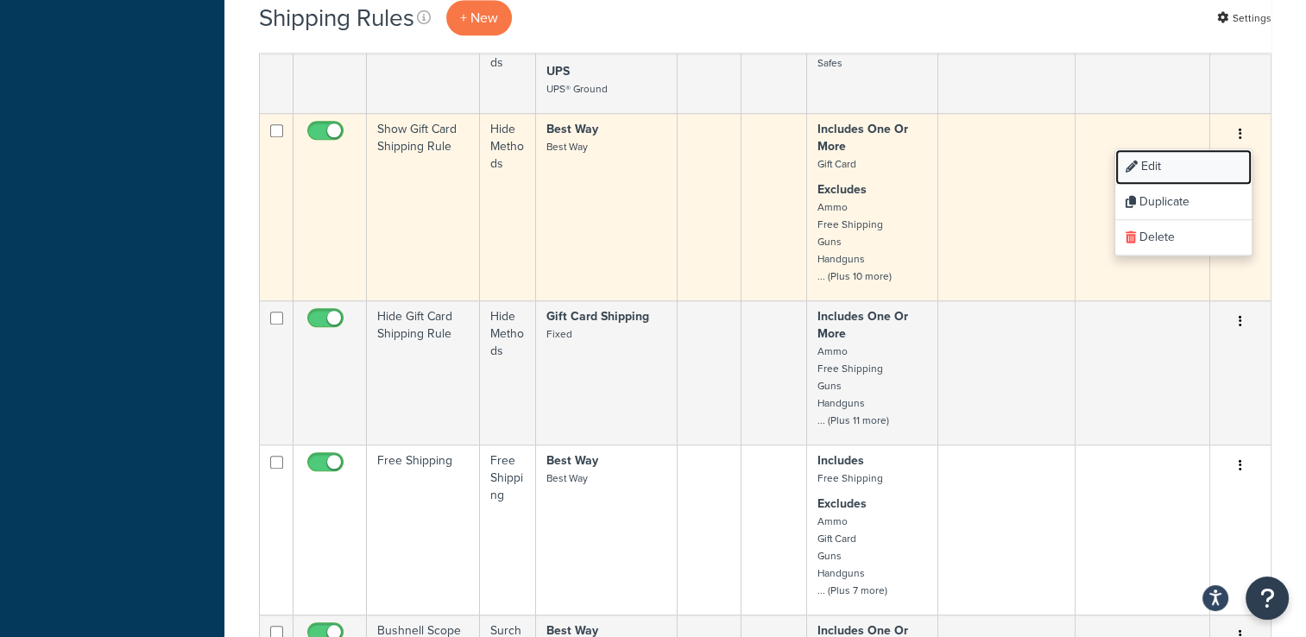
click at [1198, 157] on link "Edit" at bounding box center [1183, 166] width 136 height 35
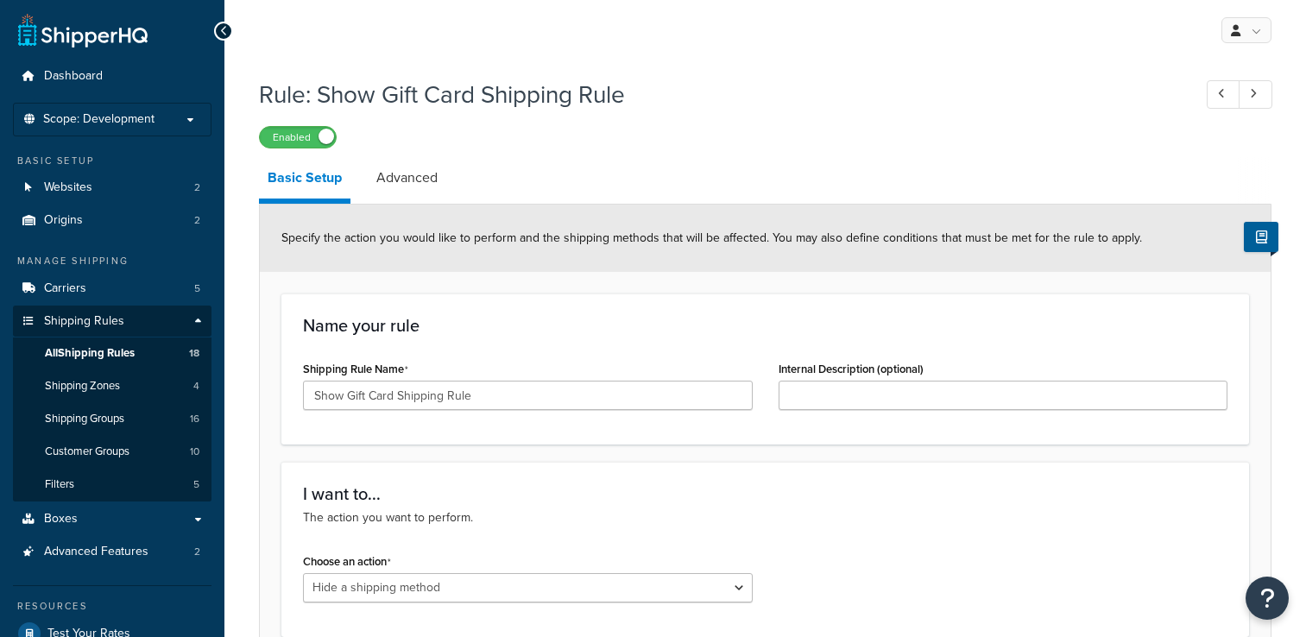
select select "HIDE"
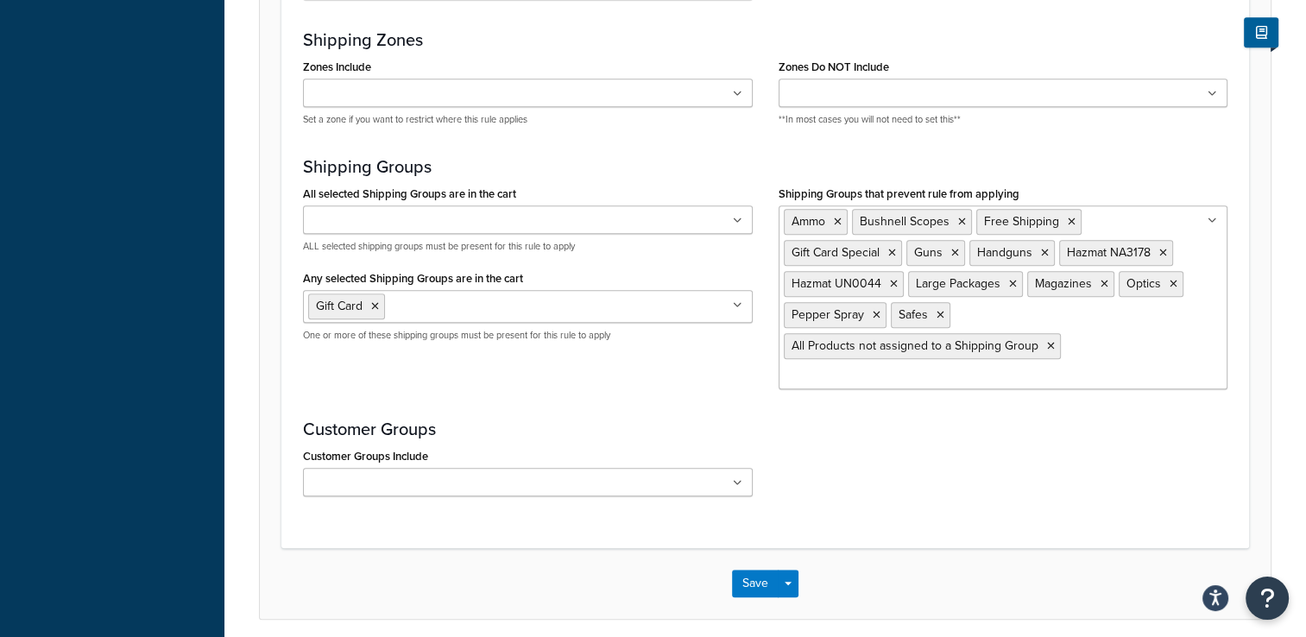
scroll to position [1122, 0]
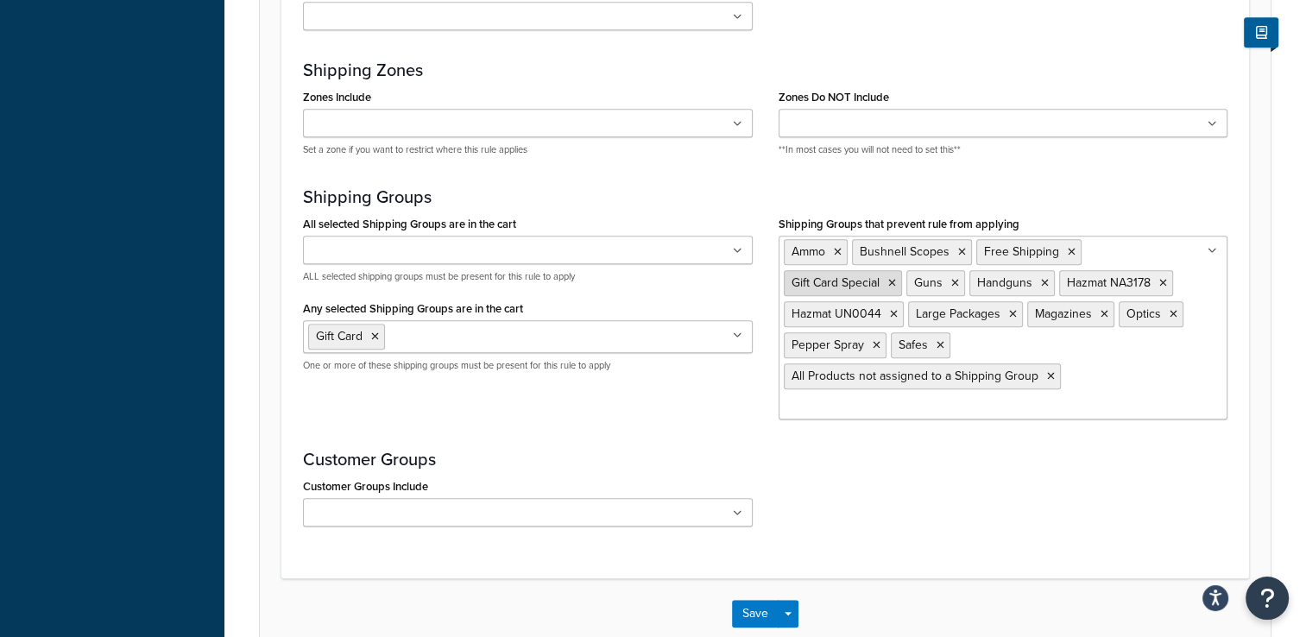
click at [889, 284] on icon at bounding box center [892, 283] width 8 height 10
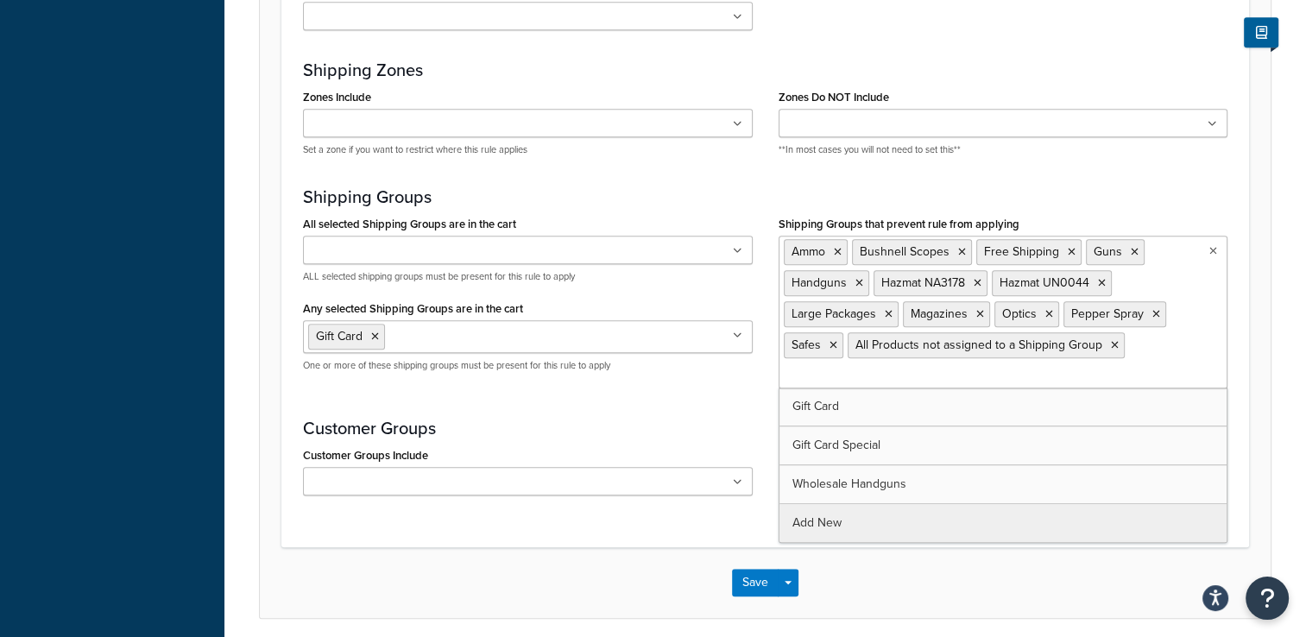
click at [601, 330] on ul "Gift Card" at bounding box center [528, 336] width 450 height 33
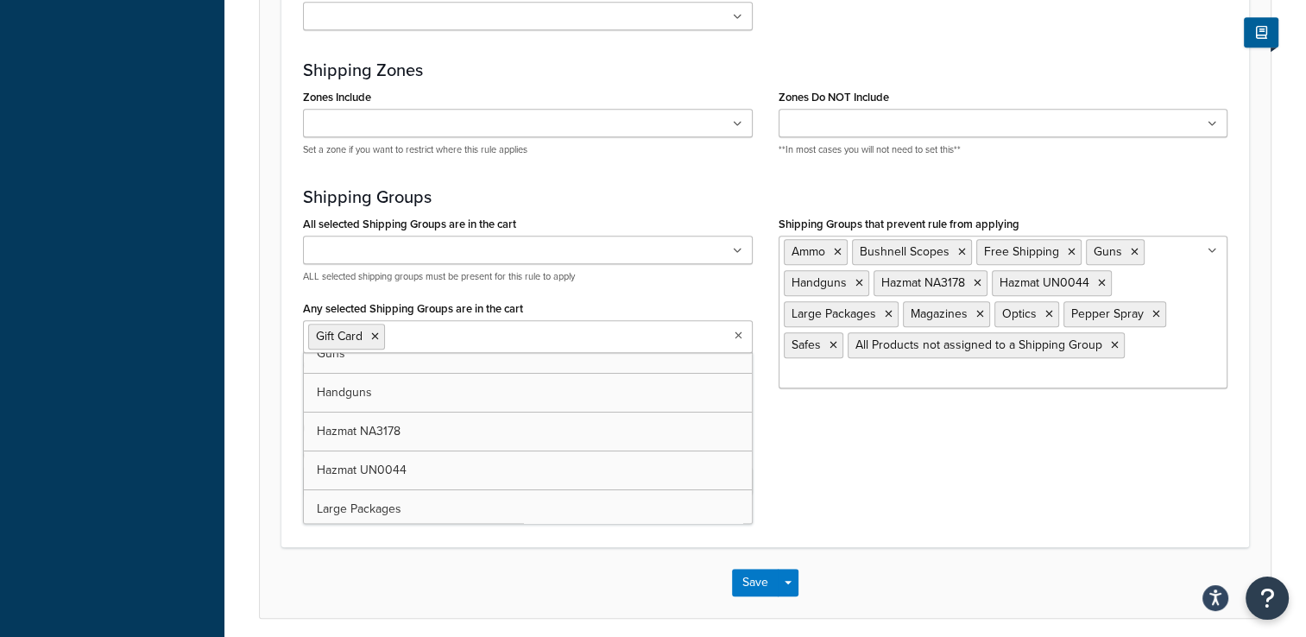
scroll to position [86, 0]
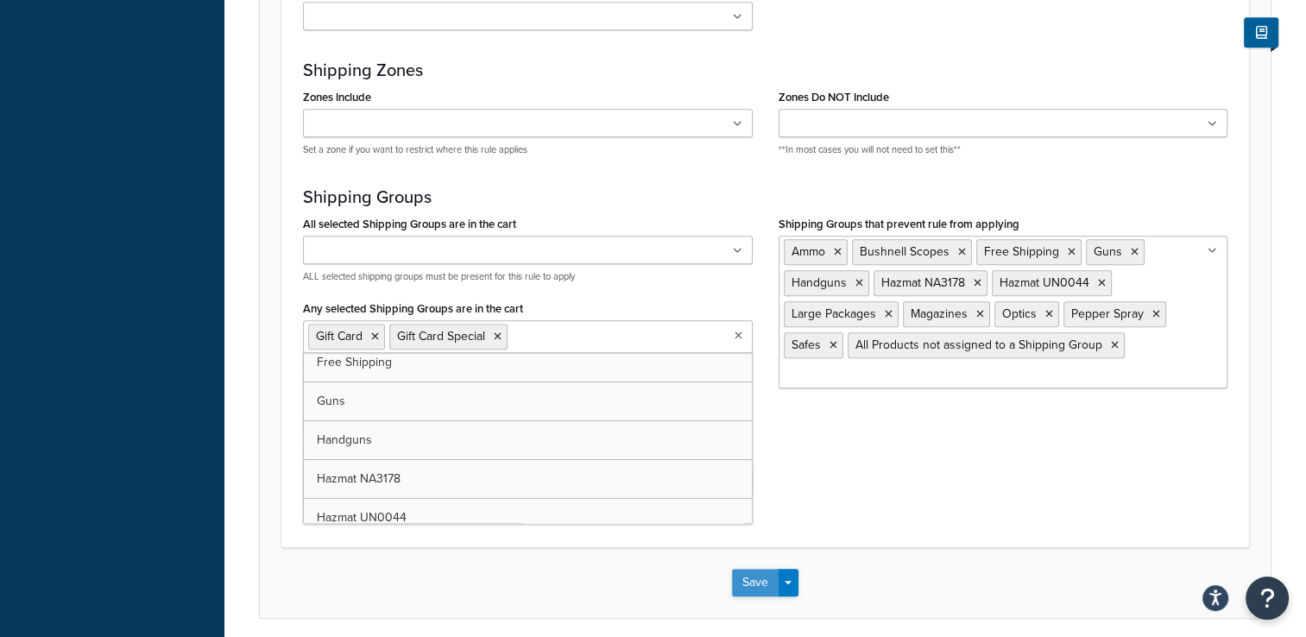
click at [742, 576] on button "Save" at bounding box center [755, 583] width 47 height 28
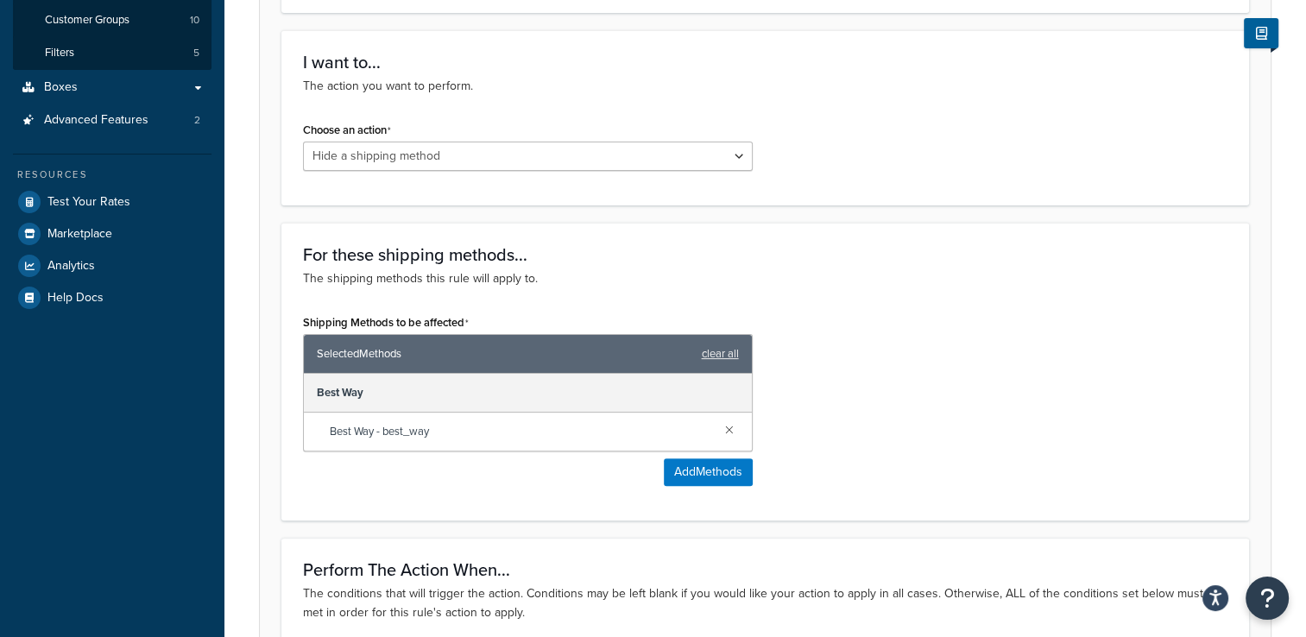
scroll to position [863, 0]
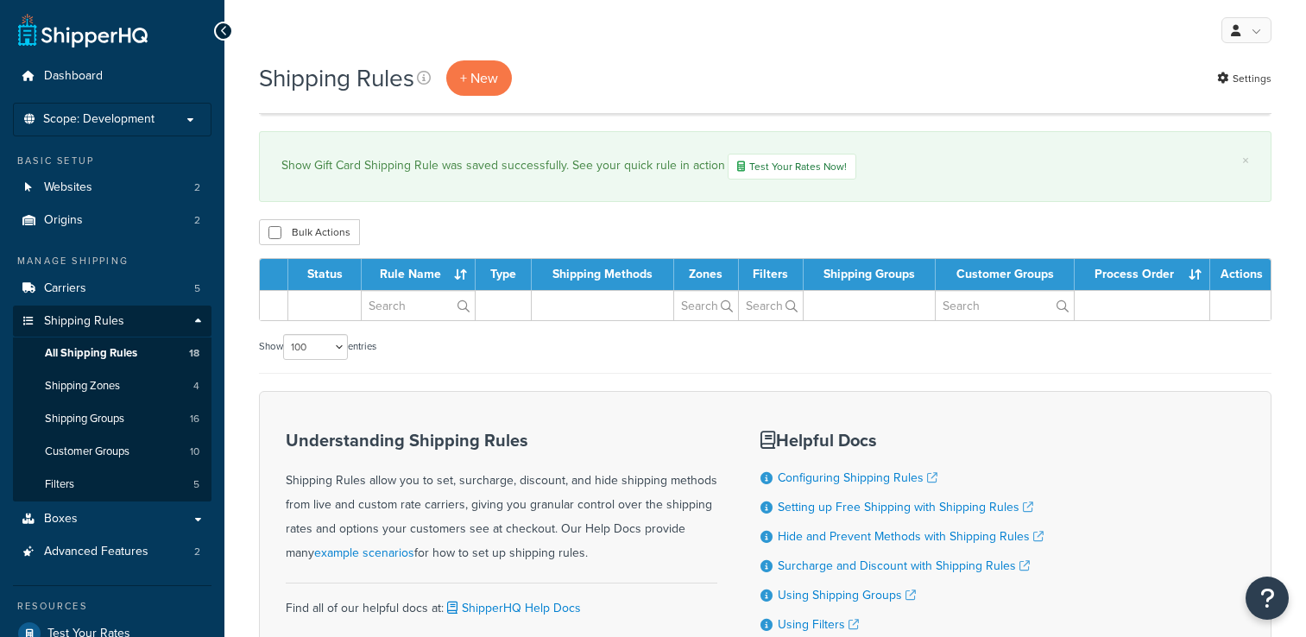
select select "100"
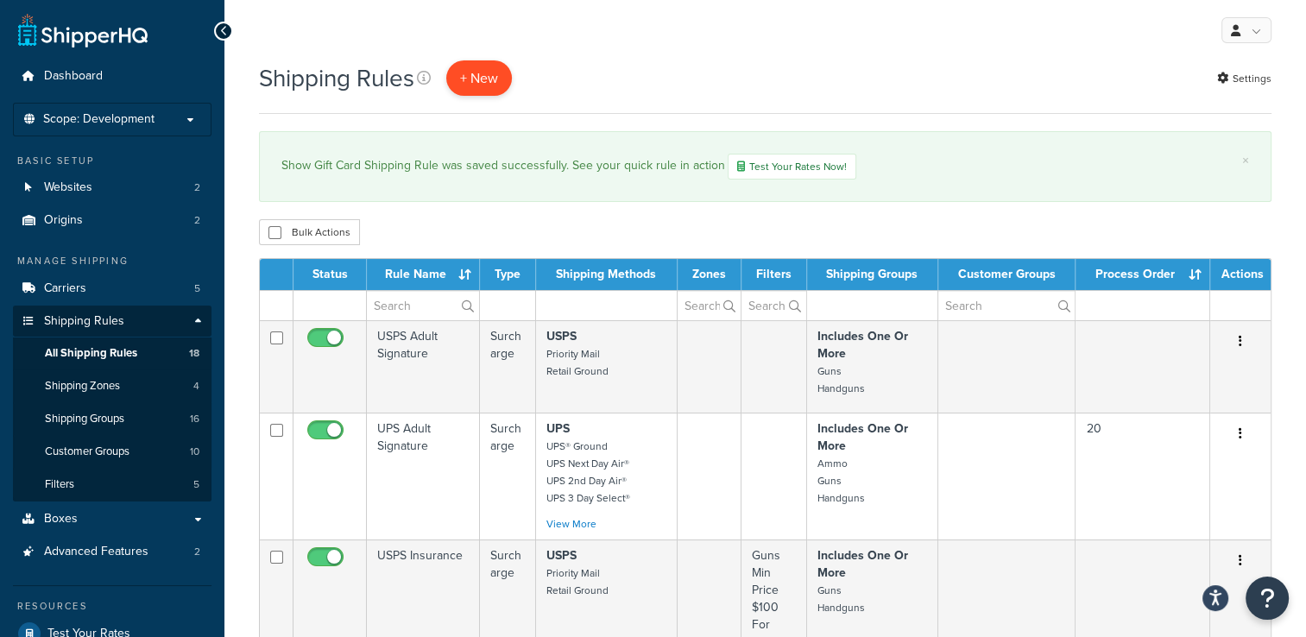
click at [458, 82] on p "+ New" at bounding box center [479, 77] width 66 height 35
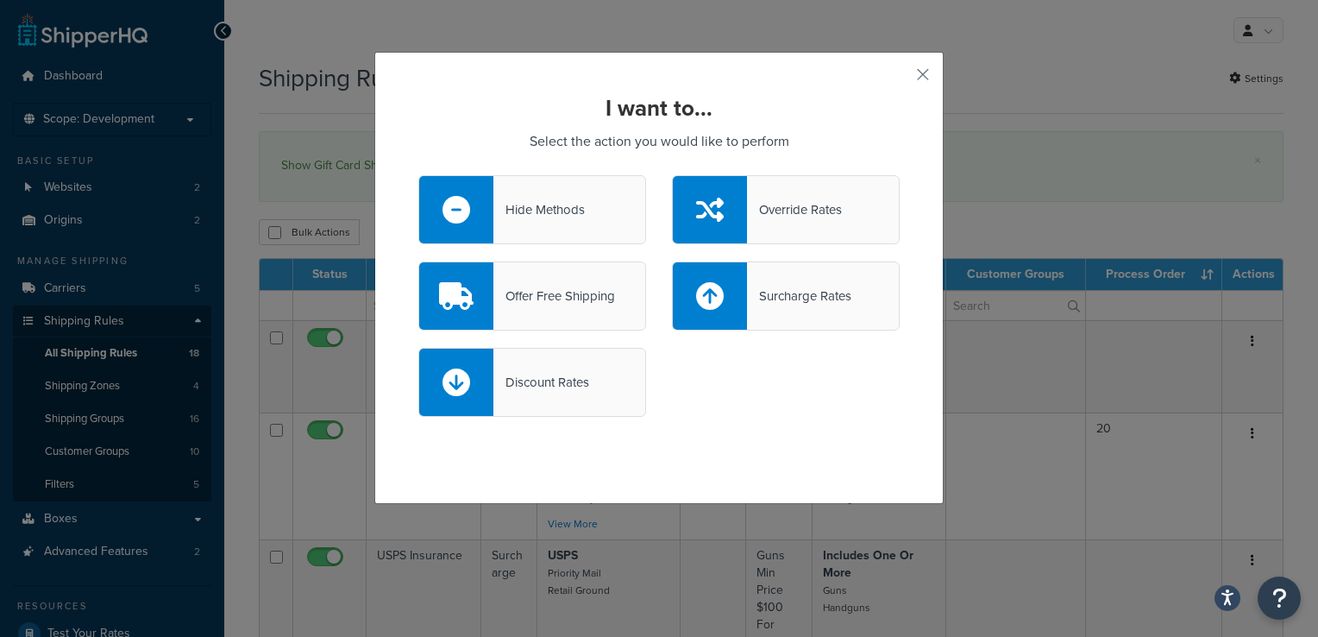
click at [505, 204] on div "Hide Methods" at bounding box center [539, 210] width 91 height 24
click at [0, 0] on input "Hide Methods" at bounding box center [0, 0] width 0 height 0
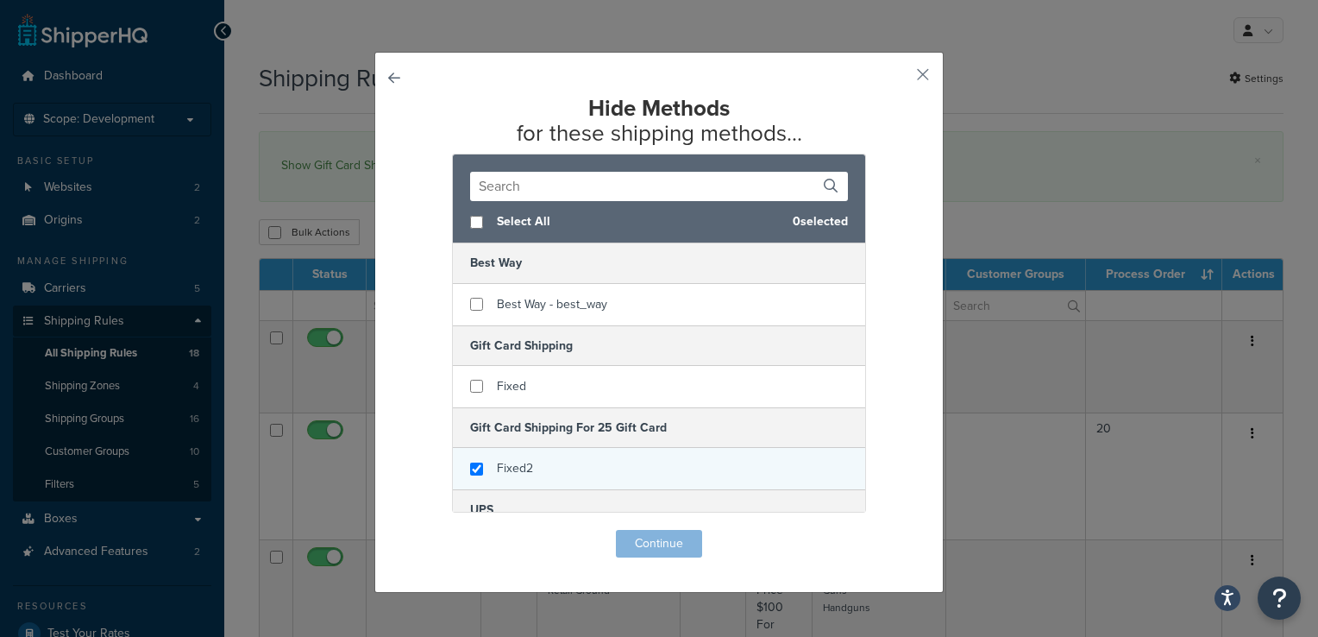
checkbox input "true"
click at [522, 475] on span "Fixed2" at bounding box center [515, 468] width 36 height 18
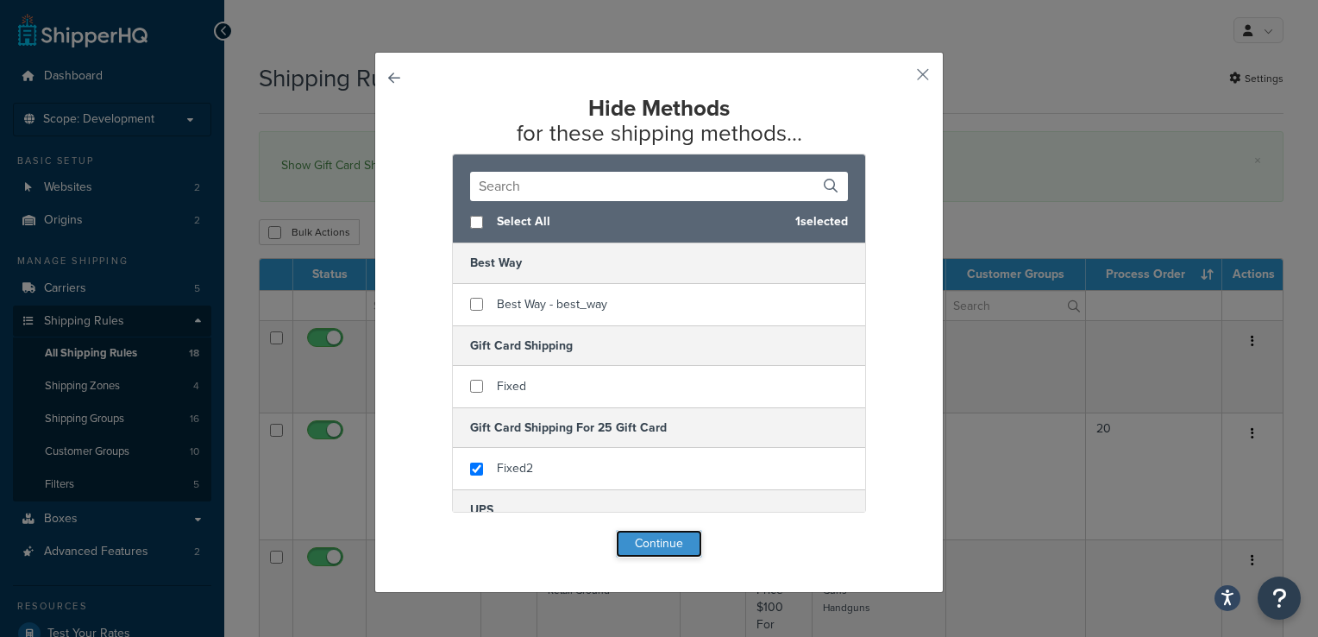
click at [644, 544] on button "Continue" at bounding box center [659, 544] width 86 height 28
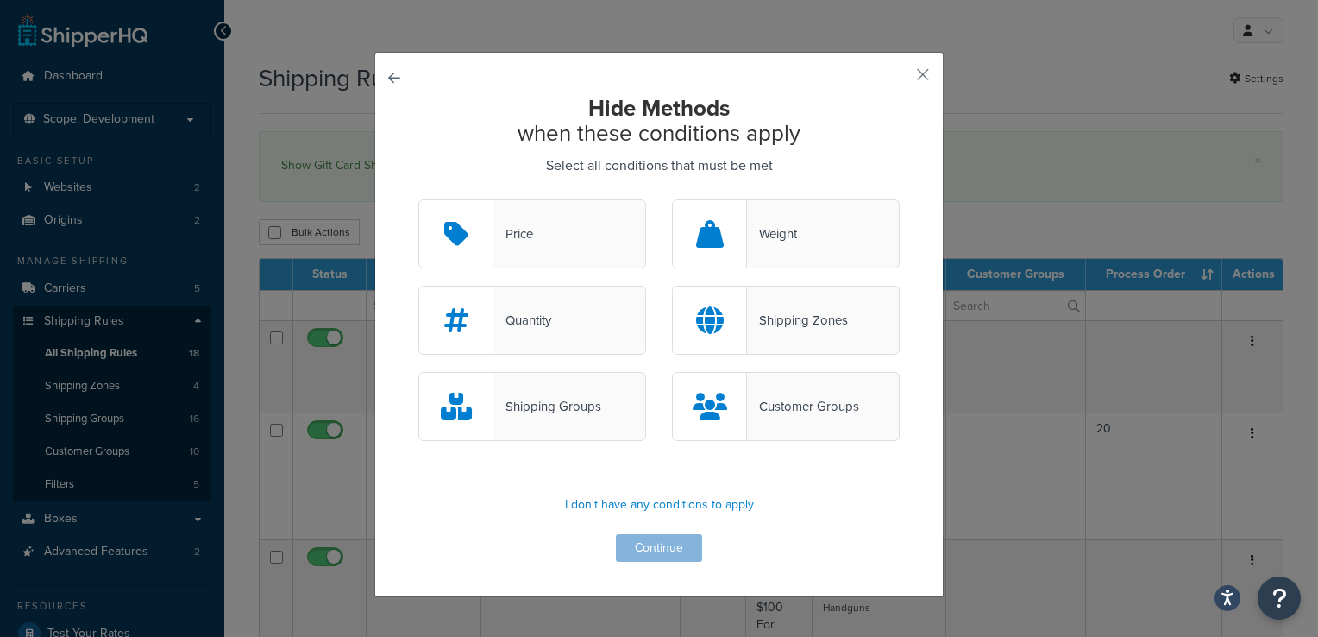
click at [538, 401] on div "Shipping Groups" at bounding box center [548, 406] width 108 height 24
click at [0, 0] on input "Shipping Groups" at bounding box center [0, 0] width 0 height 0
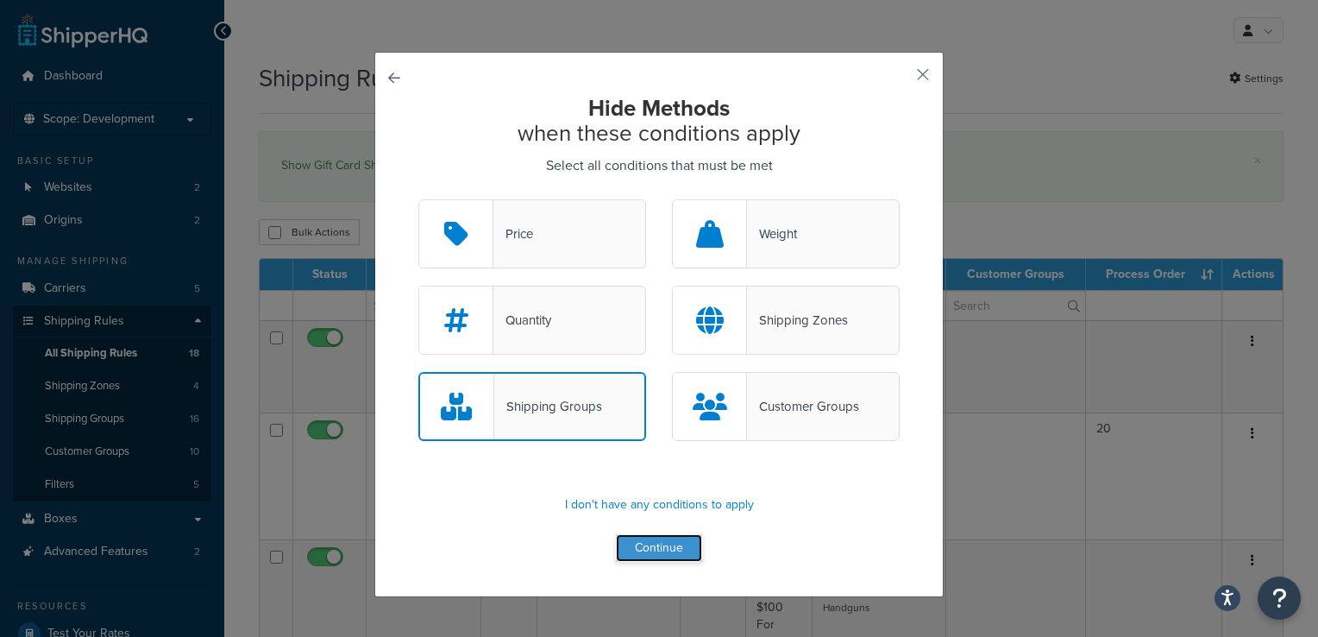
click at [631, 548] on button "Continue" at bounding box center [659, 548] width 86 height 28
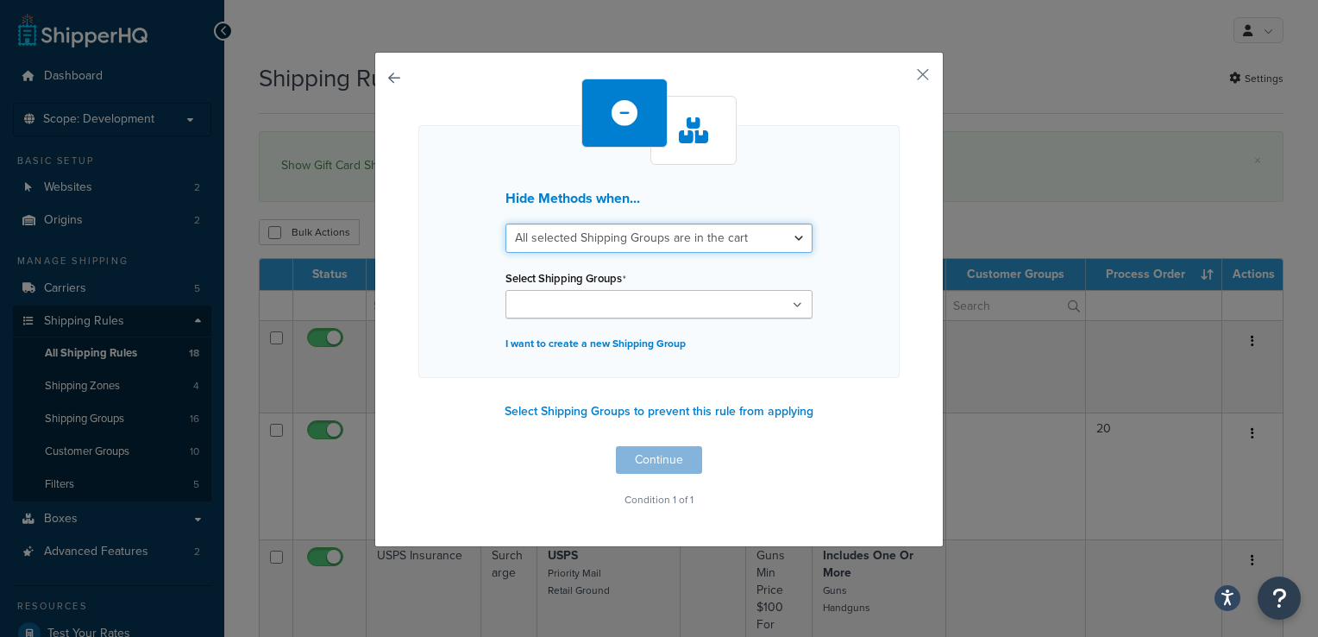
click at [749, 240] on select "All selected Shipping Groups are in the cart Any selected Shipping Groups are i…" at bounding box center [659, 237] width 307 height 29
click at [681, 231] on select "All selected Shipping Groups are in the cart Any selected Shipping Groups are i…" at bounding box center [659, 237] width 307 height 29
select select "any"
click at [506, 223] on select "All selected Shipping Groups are in the cart Any selected Shipping Groups are i…" at bounding box center [659, 237] width 307 height 29
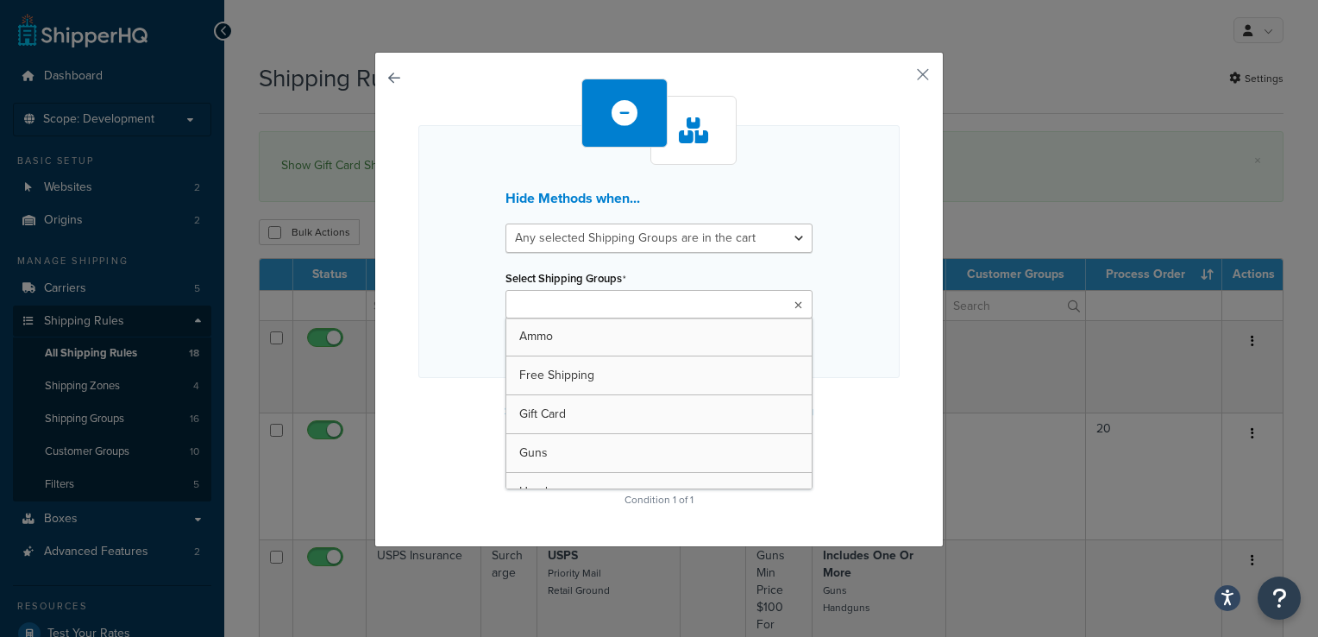
click at [666, 296] on ul at bounding box center [659, 304] width 307 height 28
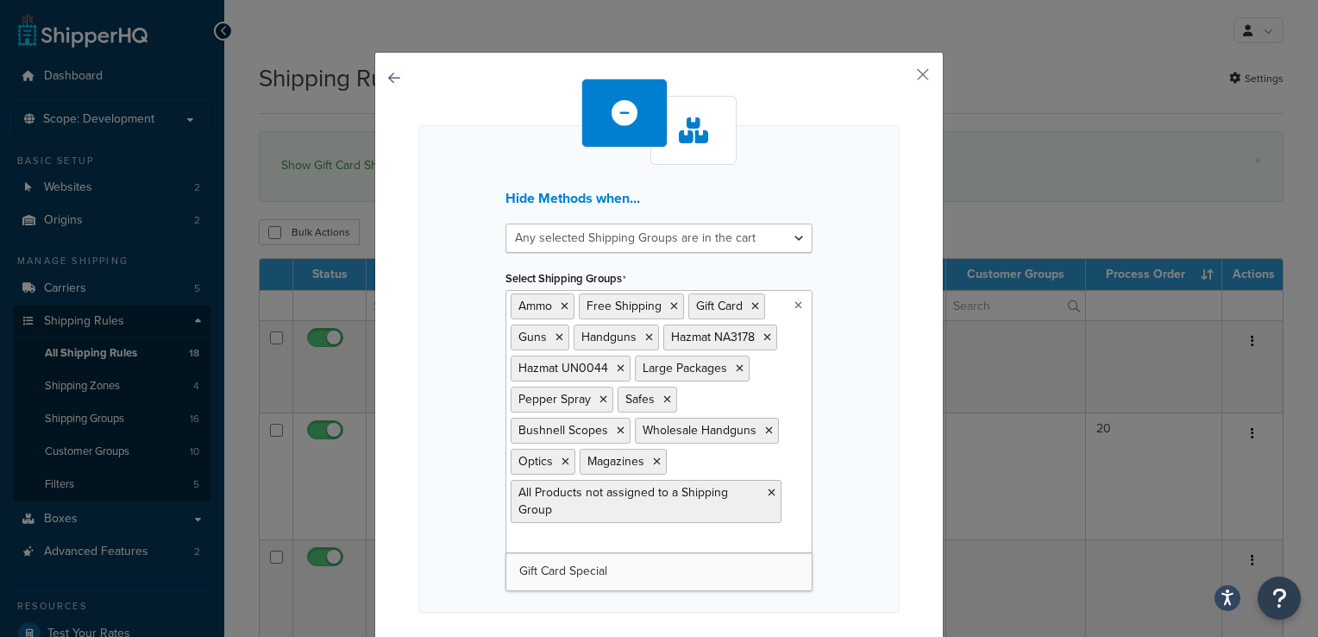
scroll to position [141, 0]
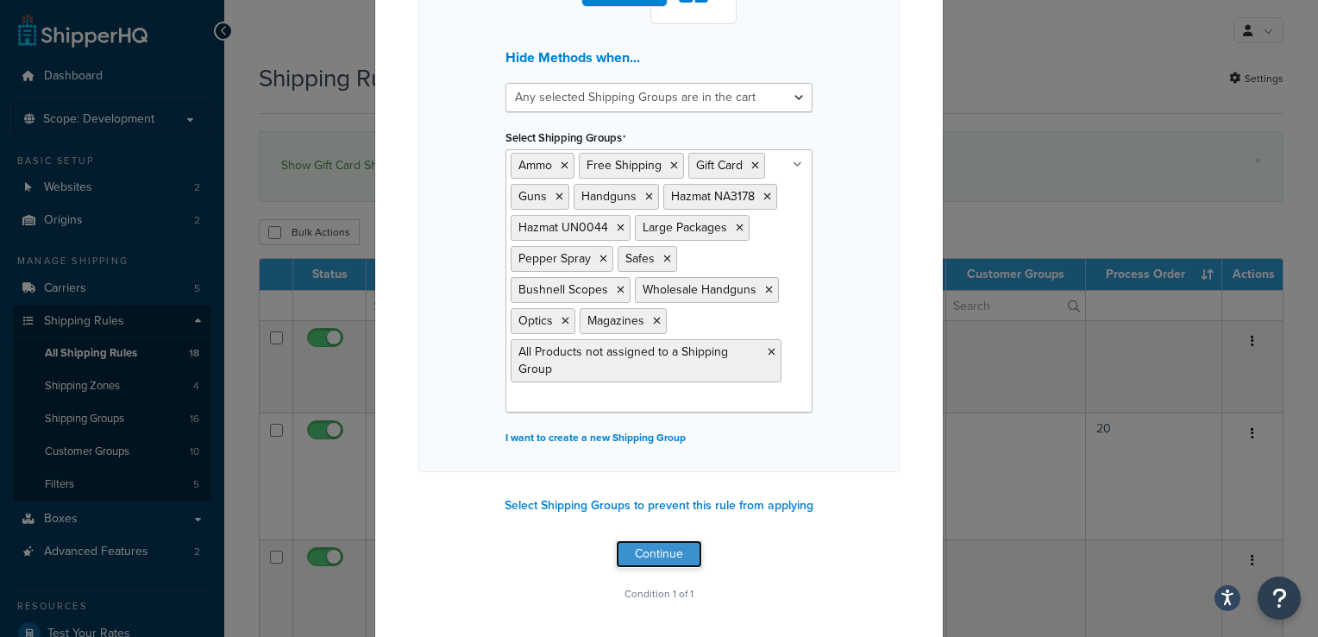
click at [683, 551] on button "Continue" at bounding box center [659, 554] width 86 height 28
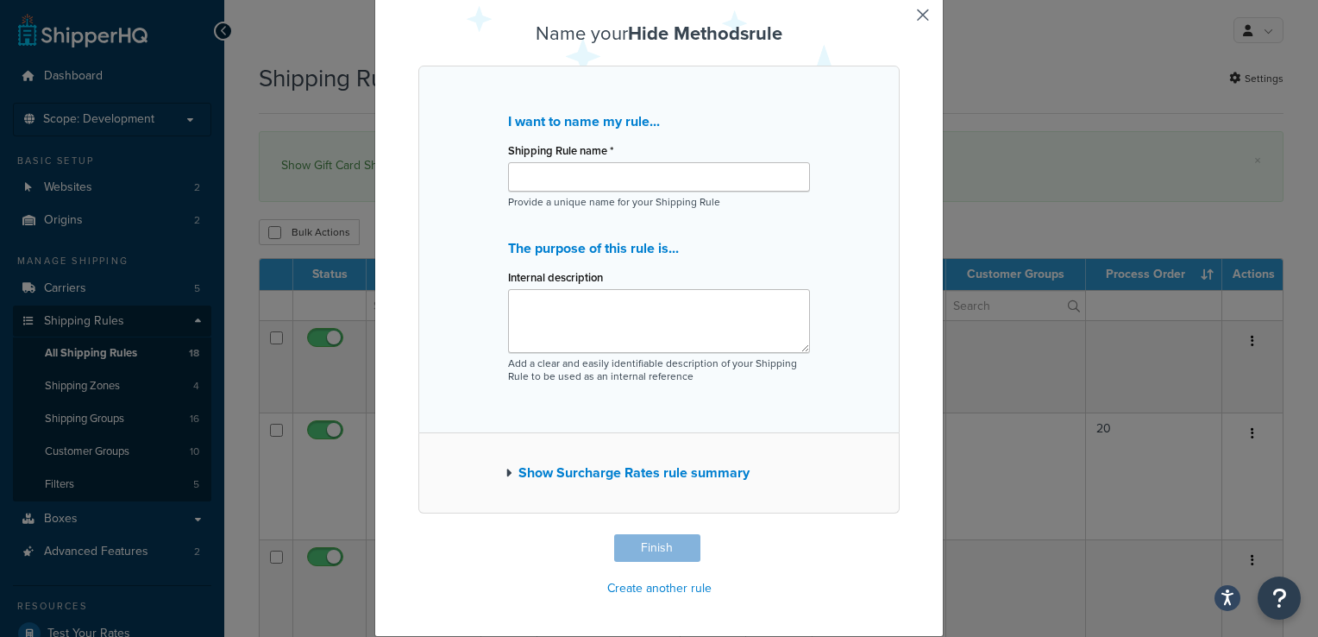
scroll to position [58, 0]
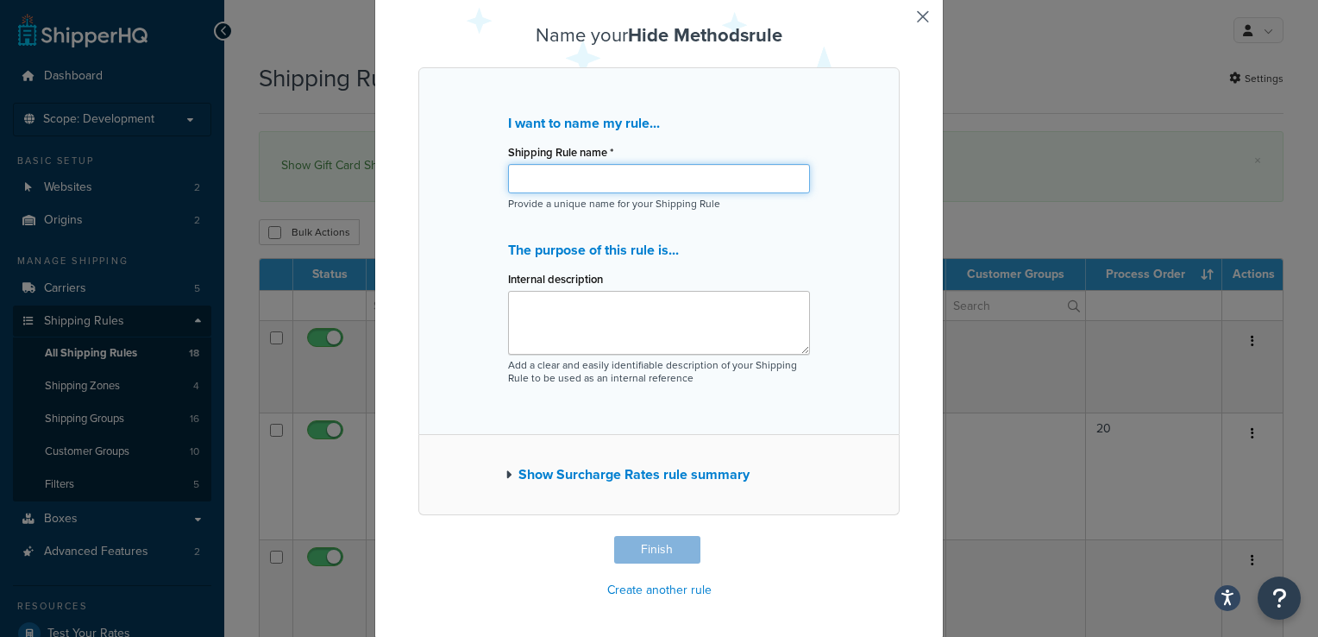
click at [576, 185] on input "Shipping Rule name *" at bounding box center [659, 178] width 302 height 29
paste input "Hide Gift Card Shipping Rule"
click at [539, 172] on input "Hide Gift Card Shipping Rule" at bounding box center [659, 178] width 302 height 29
type input "Hide Special Gift Card Shipping Rule"
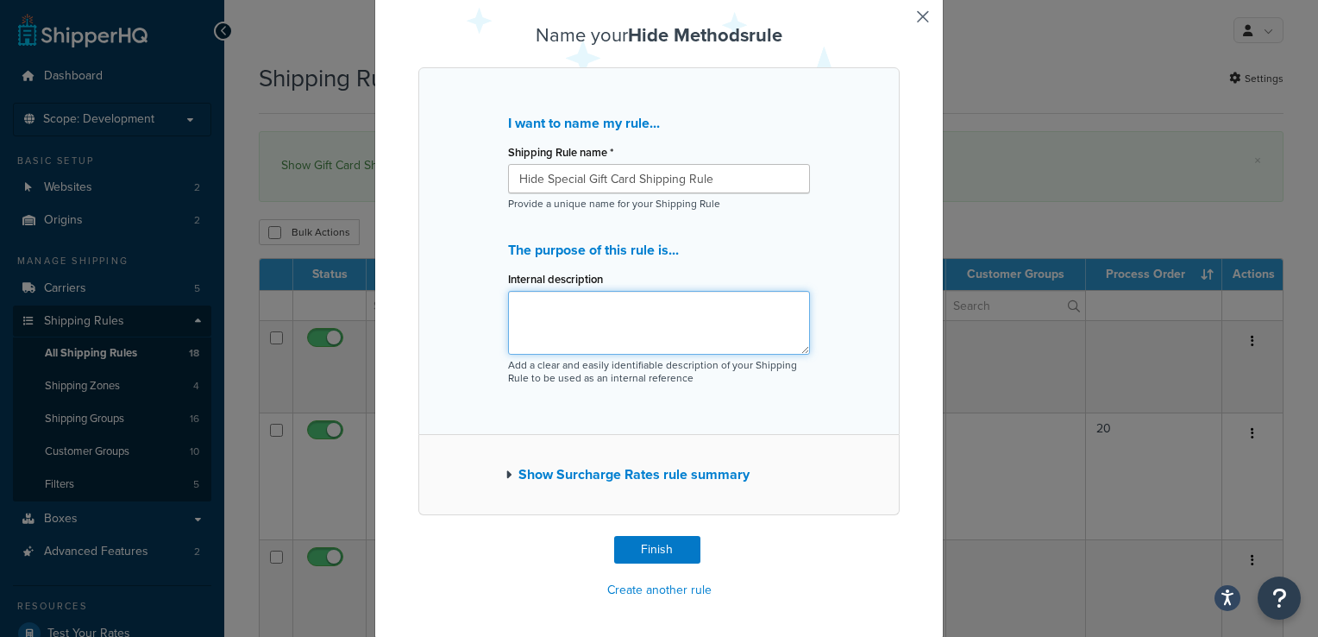
click at [658, 296] on textarea "Internal description" at bounding box center [659, 323] width 302 height 64
type textarea "F"
click at [587, 307] on textarea "Only displays for the special gift card shipping groudp" at bounding box center [659, 323] width 302 height 64
click at [565, 324] on textarea "Only displays for the special gift card shipping group" at bounding box center [659, 323] width 302 height 64
type textarea "Only displays for the special gift card shipping group"
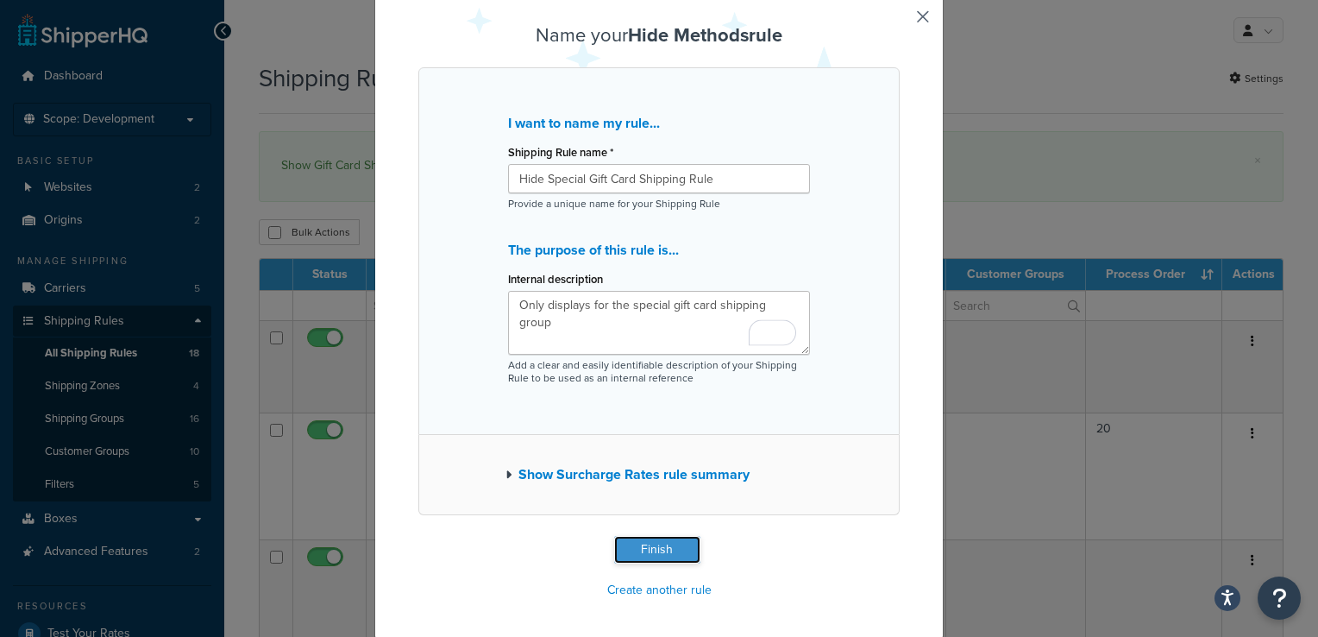
click at [622, 541] on button "Finish" at bounding box center [657, 550] width 86 height 28
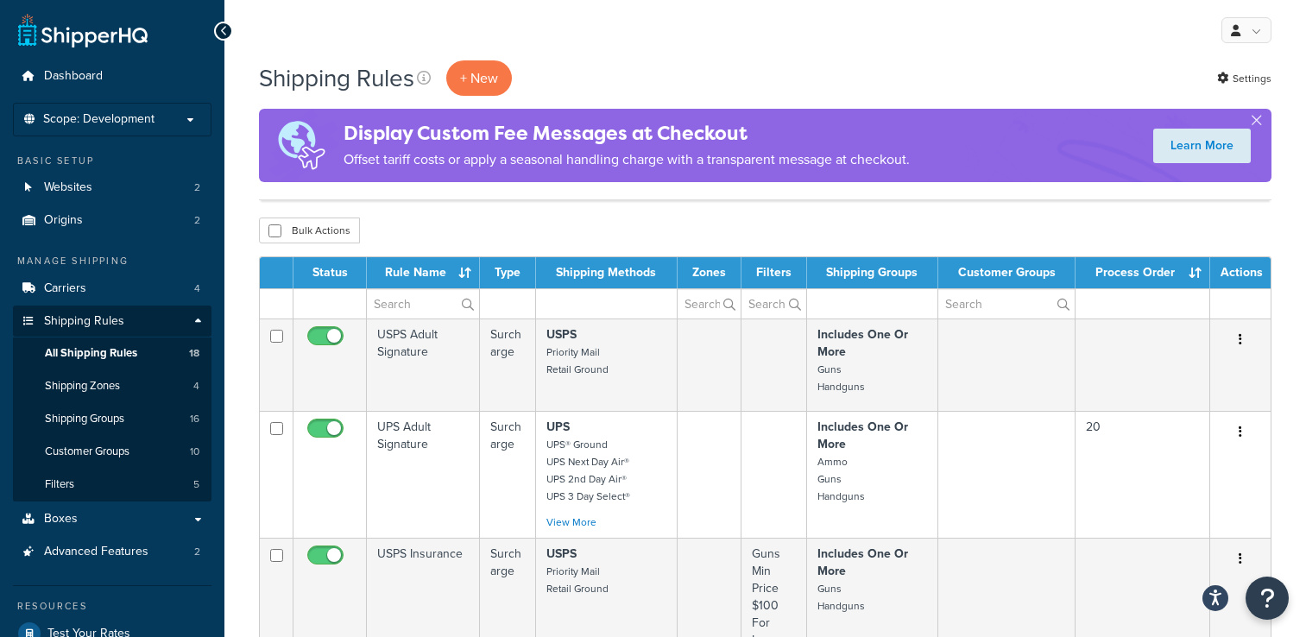
select select "100"
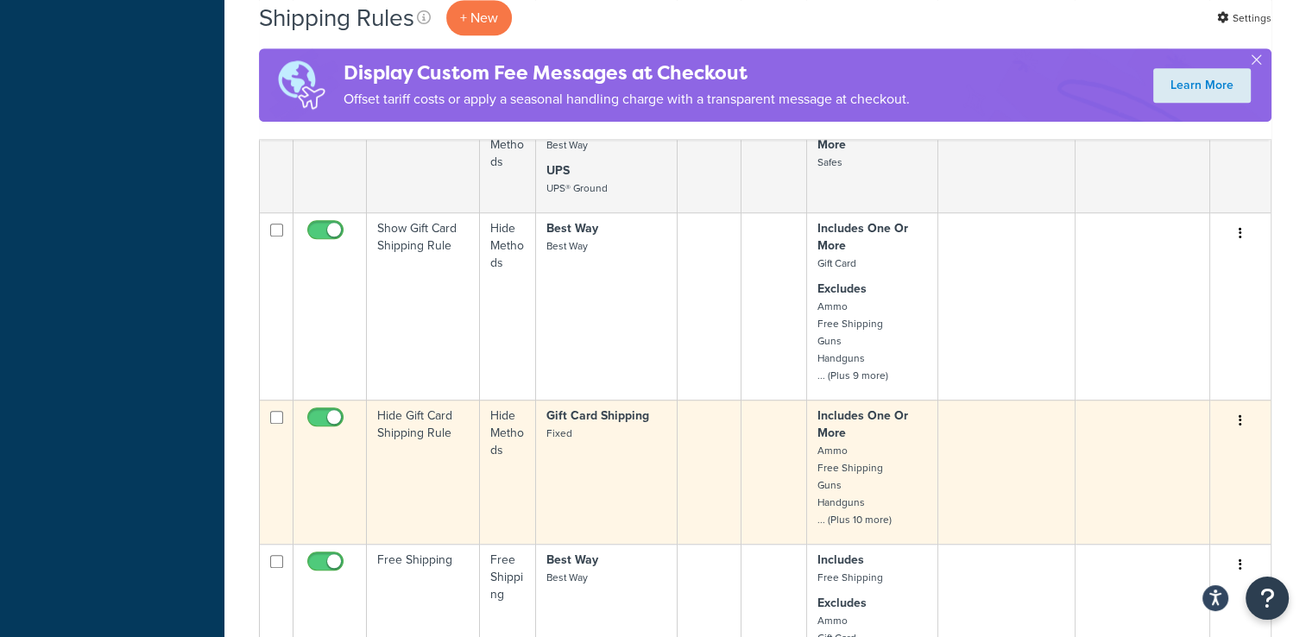
scroll to position [1381, 0]
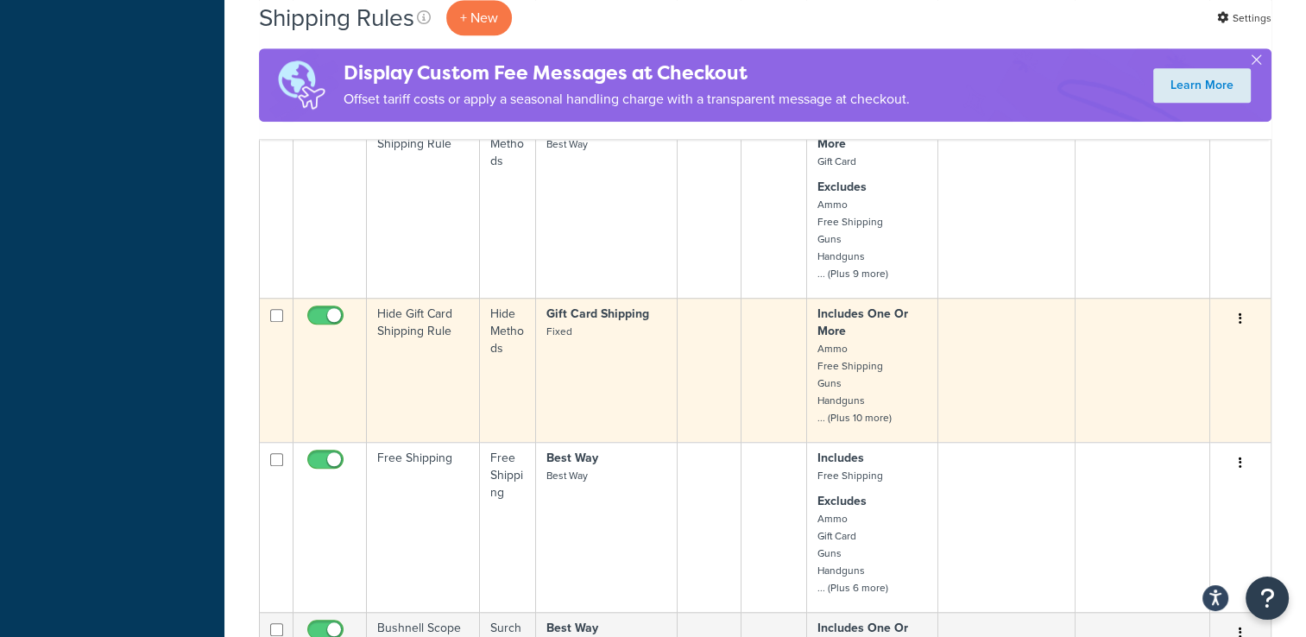
click at [1236, 318] on button "button" at bounding box center [1240, 319] width 24 height 28
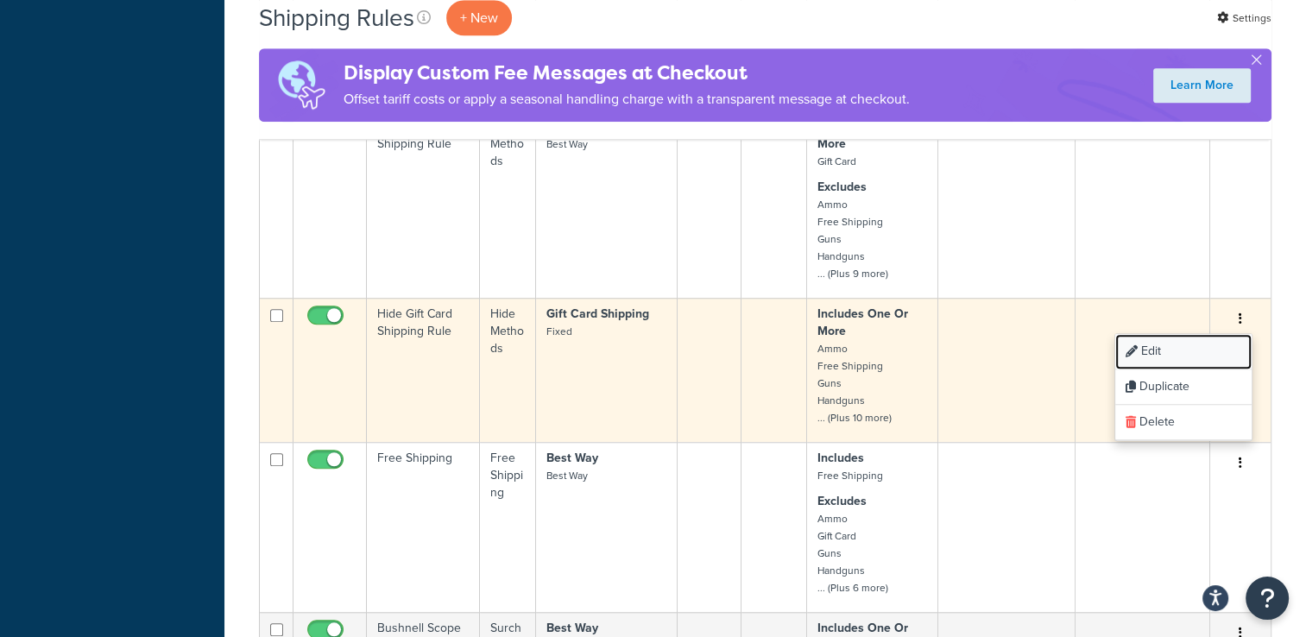
click at [1181, 348] on link "Edit" at bounding box center [1183, 351] width 136 height 35
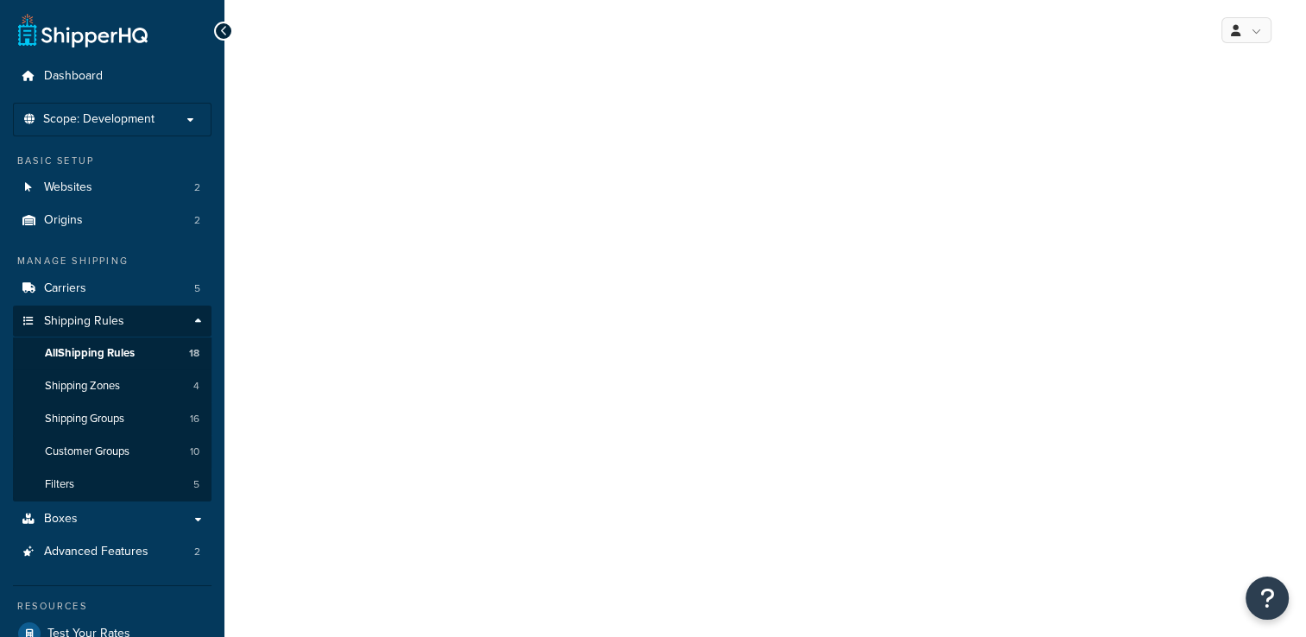
select select "HIDE"
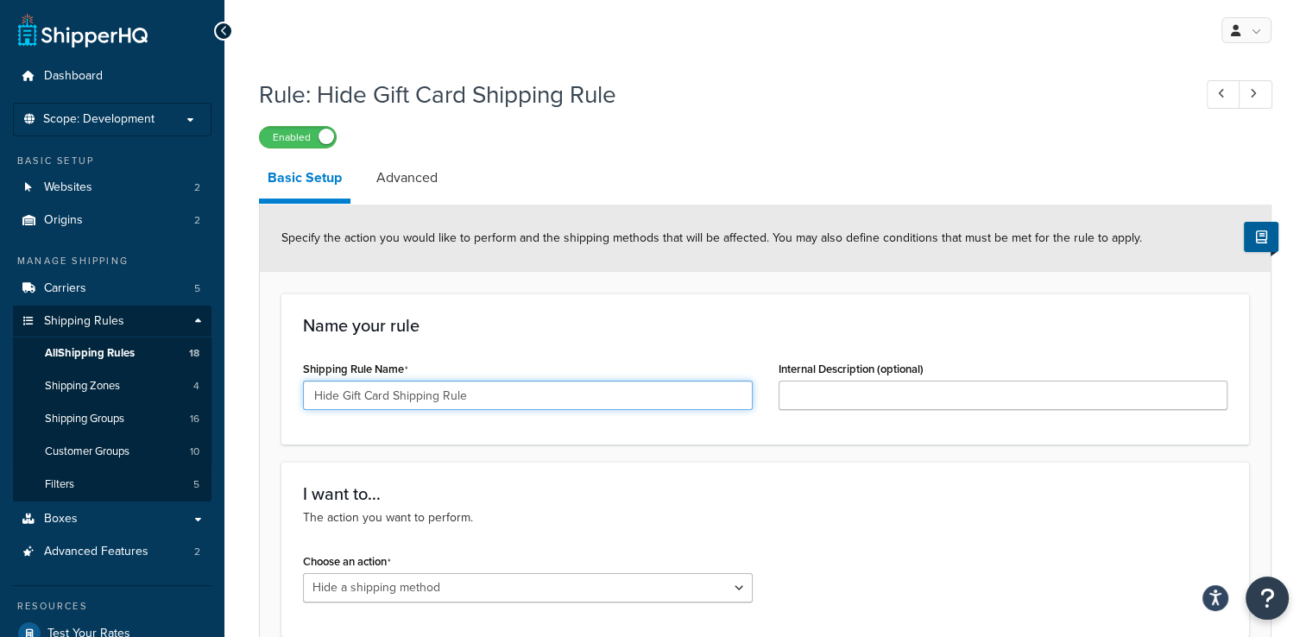
drag, startPoint x: 516, startPoint y: 394, endPoint x: 295, endPoint y: 386, distance: 221.1
click at [295, 386] on div "Shipping Rule Name Hide Gift Card Shipping Rule" at bounding box center [527, 389] width 475 height 66
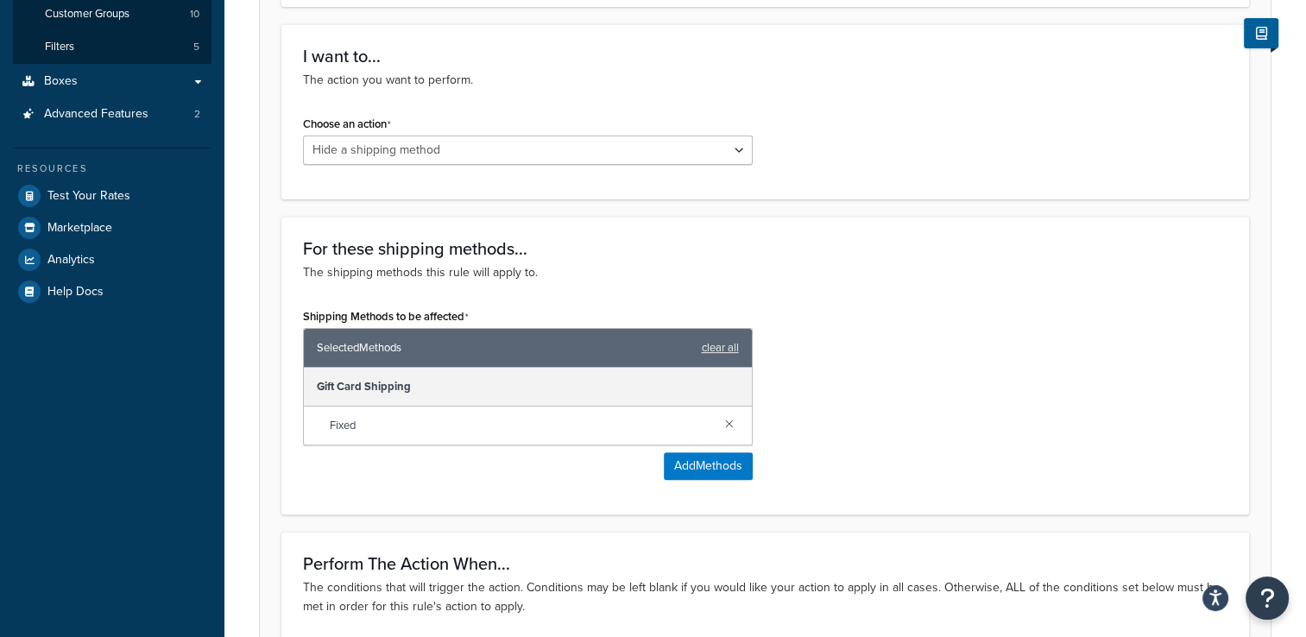
scroll to position [112, 0]
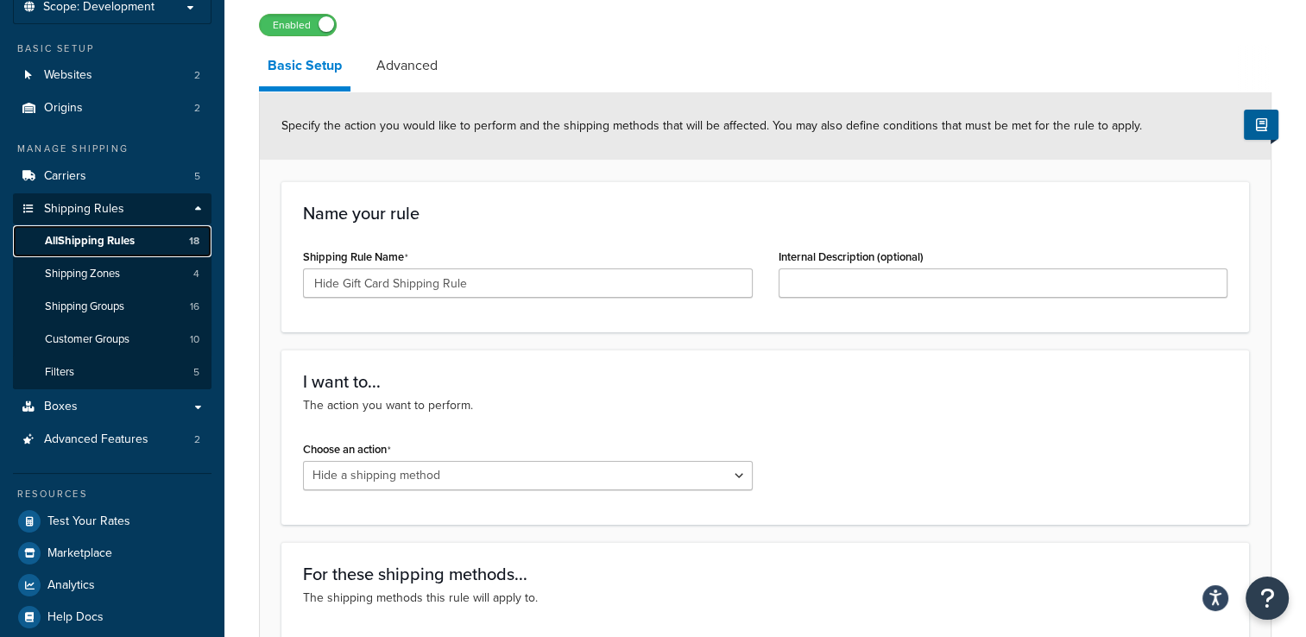
click at [158, 249] on link "All Shipping Rules 18" at bounding box center [112, 241] width 198 height 32
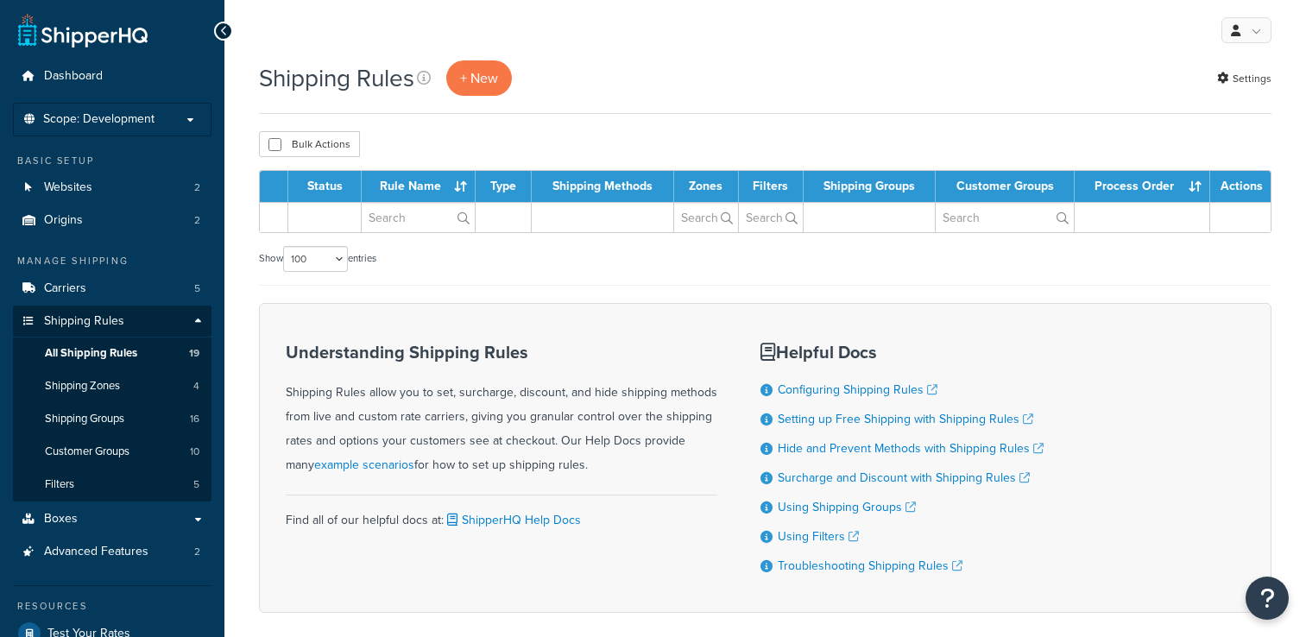
select select "100"
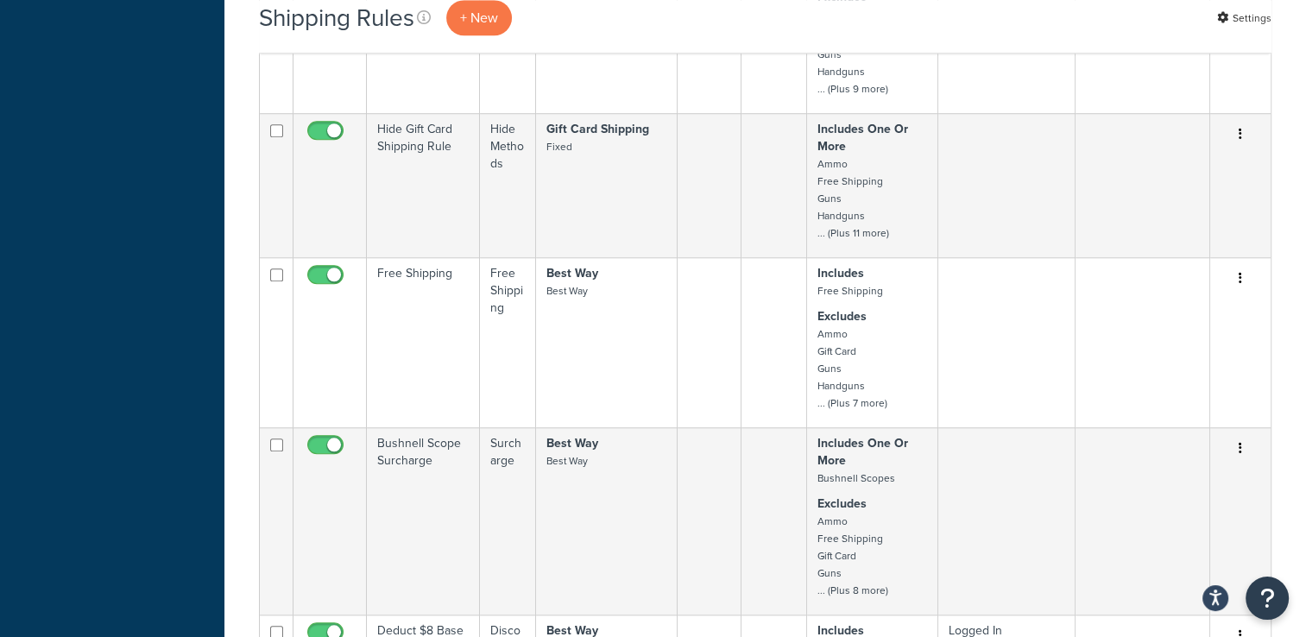
scroll to position [1467, 0]
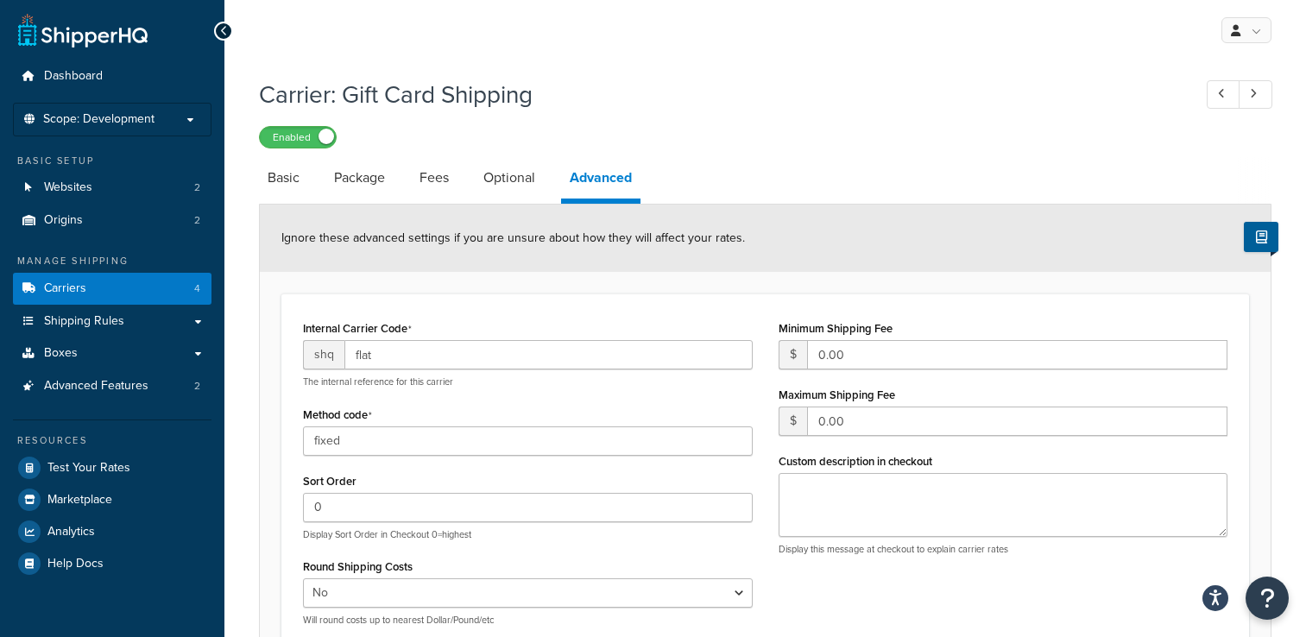
select select "false"
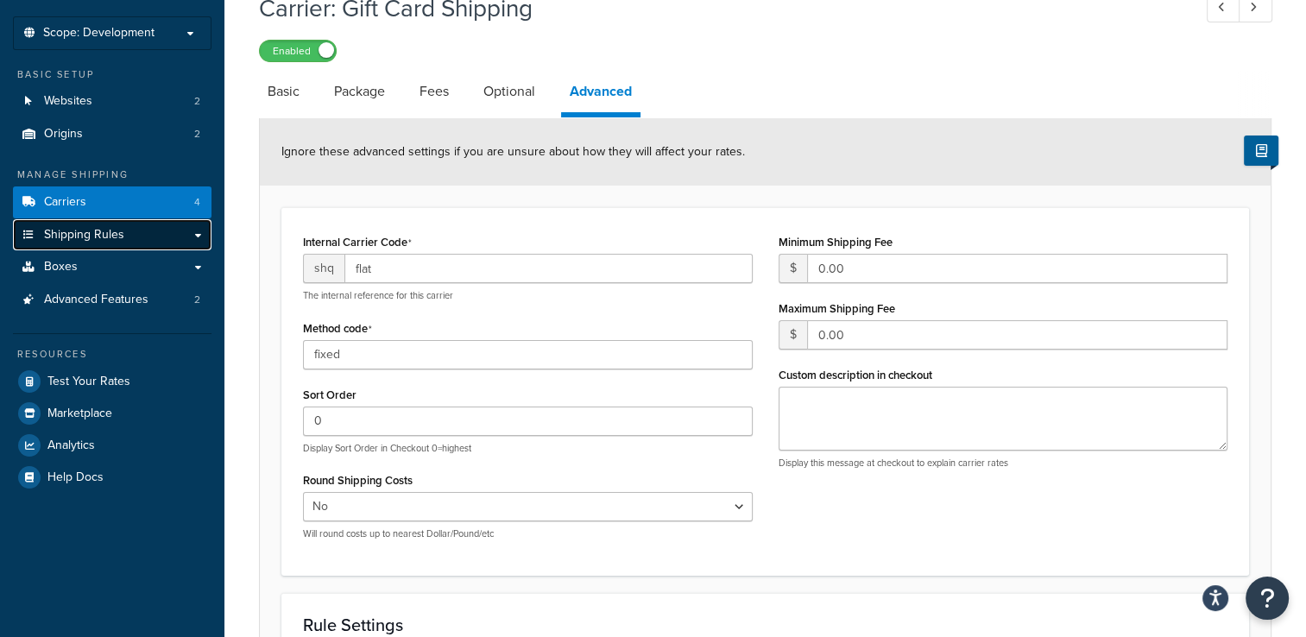
click at [112, 230] on span "Shipping Rules" at bounding box center [84, 235] width 80 height 15
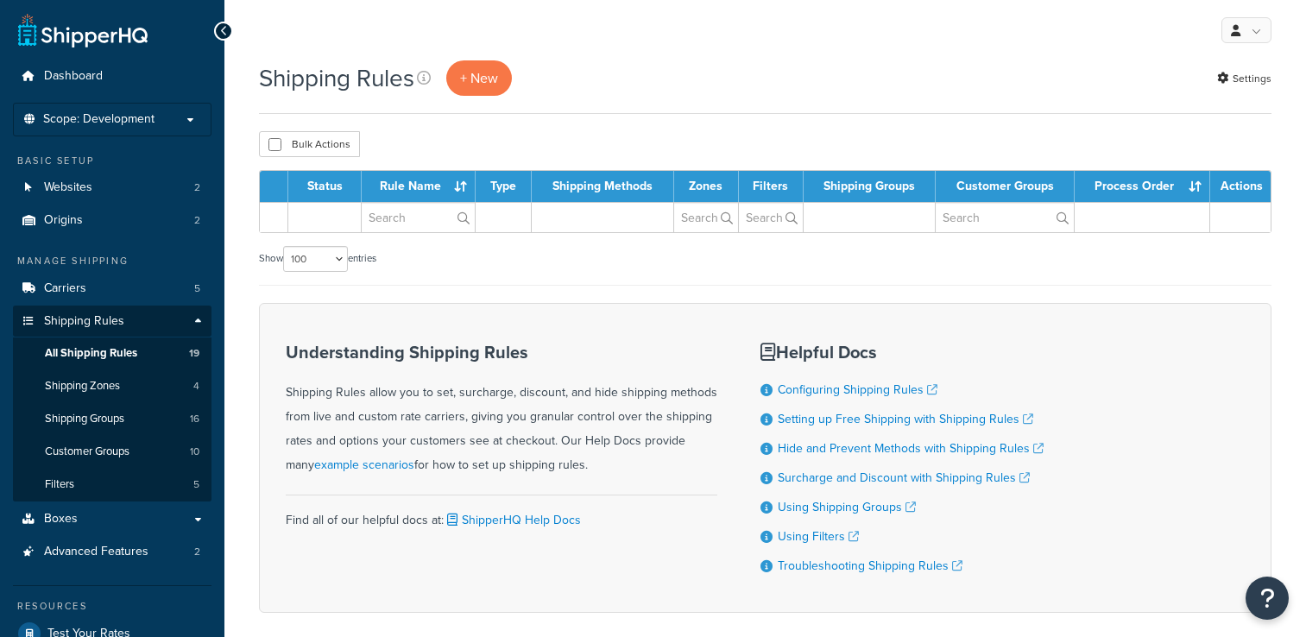
select select "100"
drag, startPoint x: 0, startPoint y: 0, endPoint x: 148, endPoint y: 406, distance: 431.8
click at [148, 406] on link "Shipping Groups 16" at bounding box center [112, 419] width 198 height 32
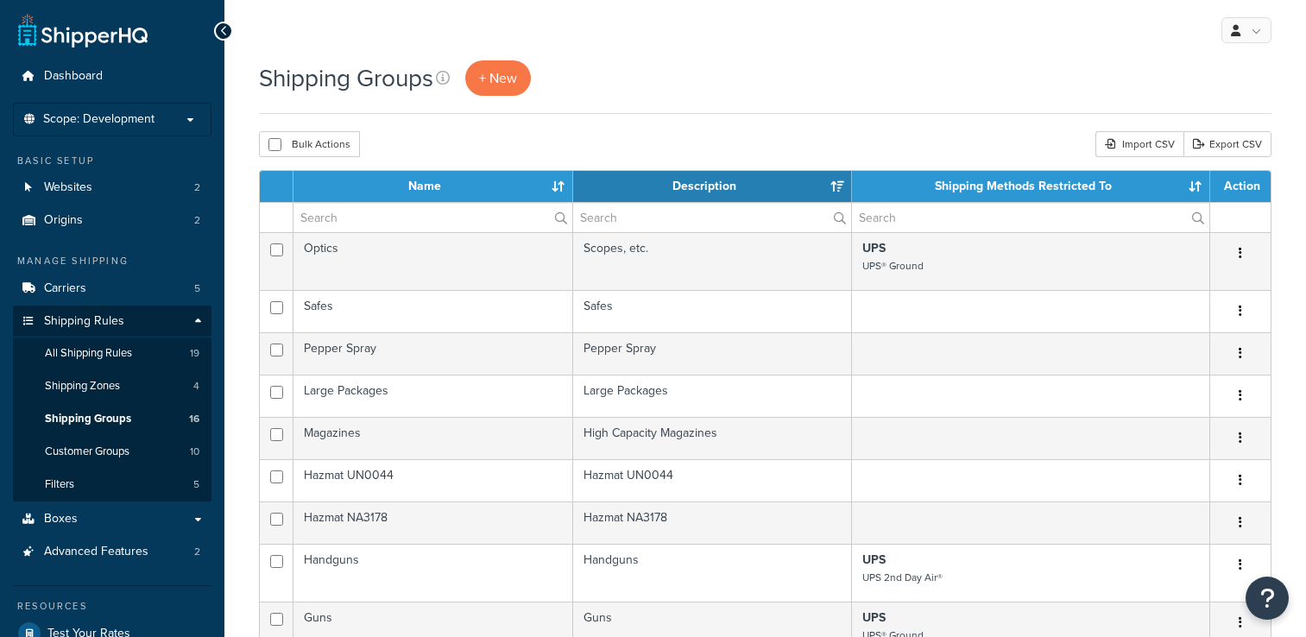
select select "15"
click at [136, 351] on link "All Shipping Rules 19" at bounding box center [112, 353] width 198 height 32
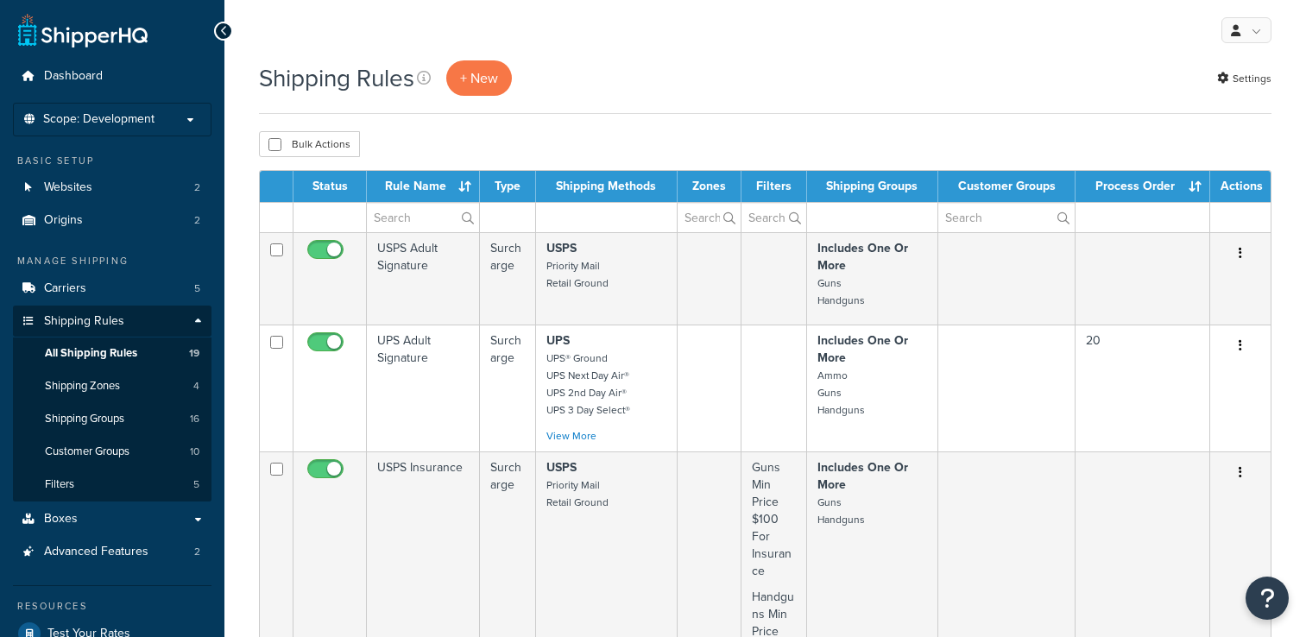
select select "100"
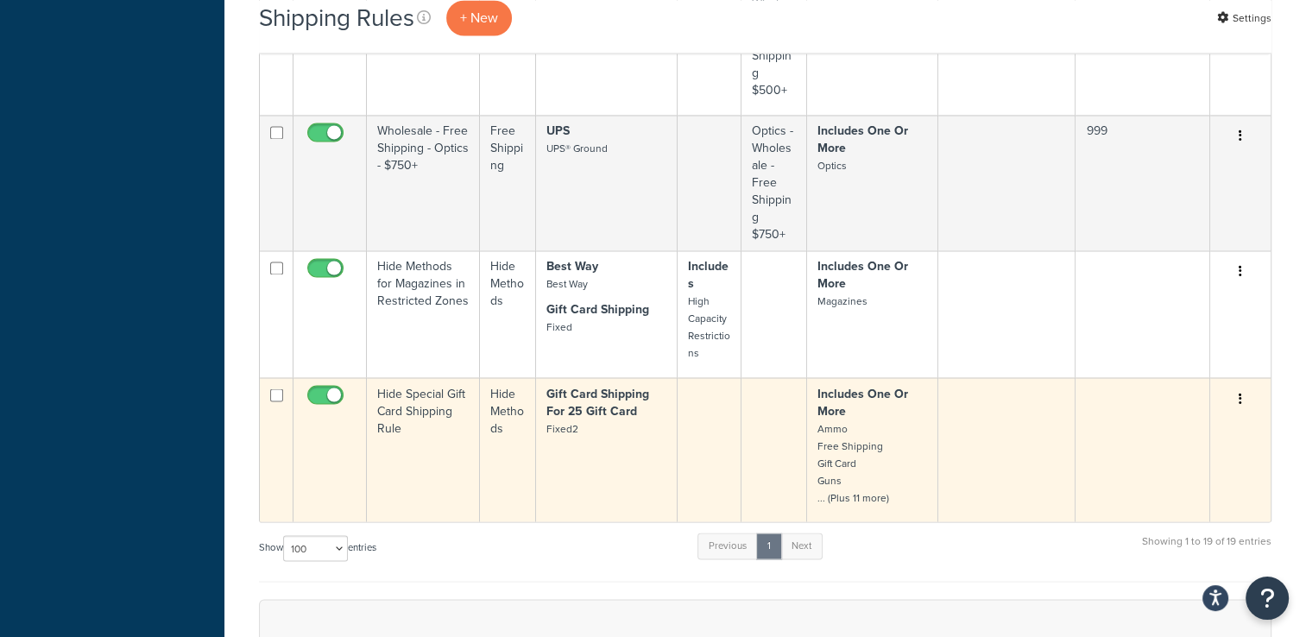
scroll to position [2935, 0]
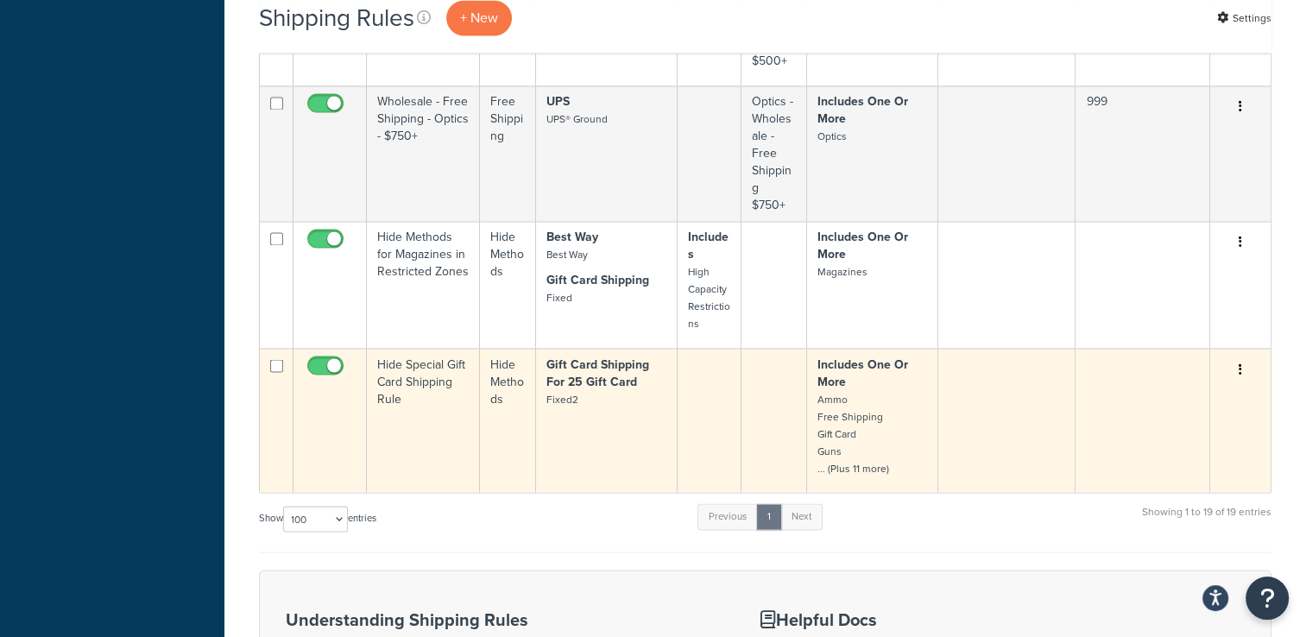
click at [1239, 368] on icon "button" at bounding box center [1239, 368] width 3 height 12
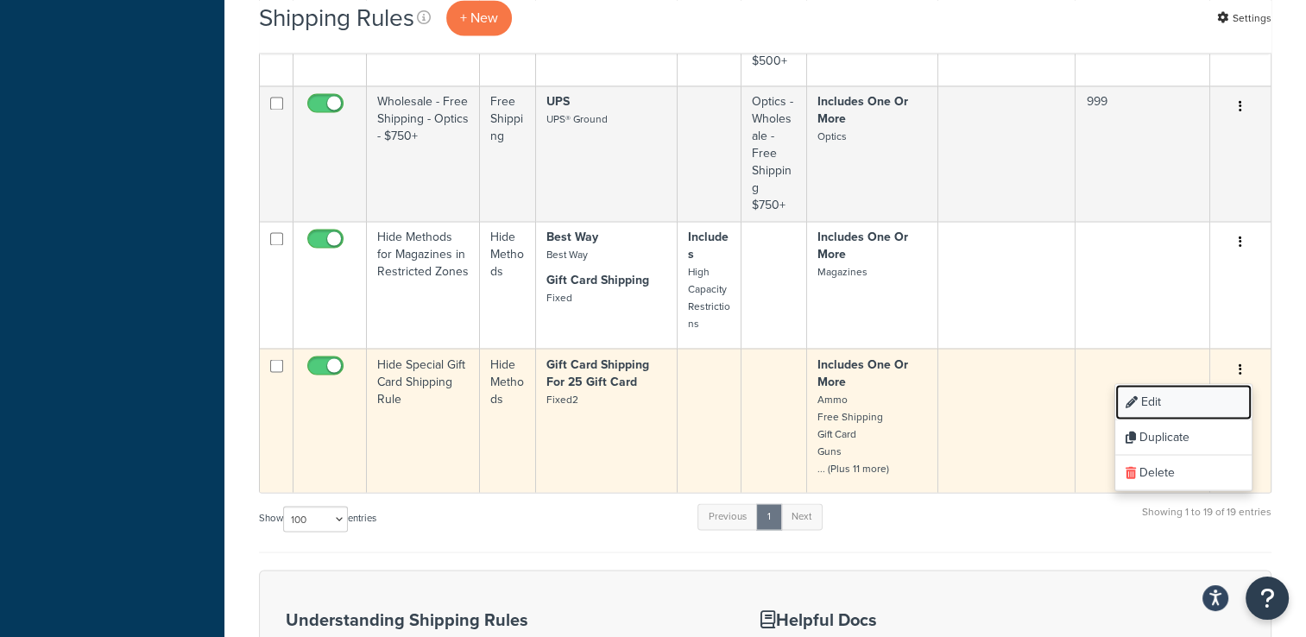
click at [1180, 402] on link "Edit" at bounding box center [1183, 401] width 136 height 35
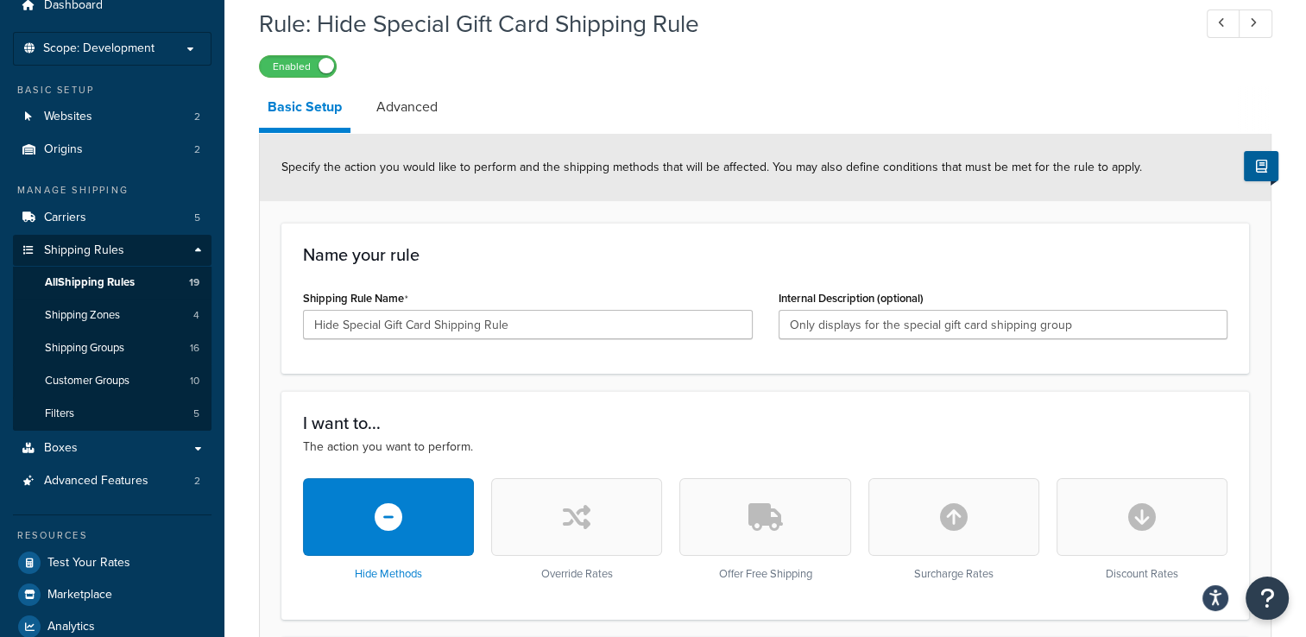
scroll to position [33, 0]
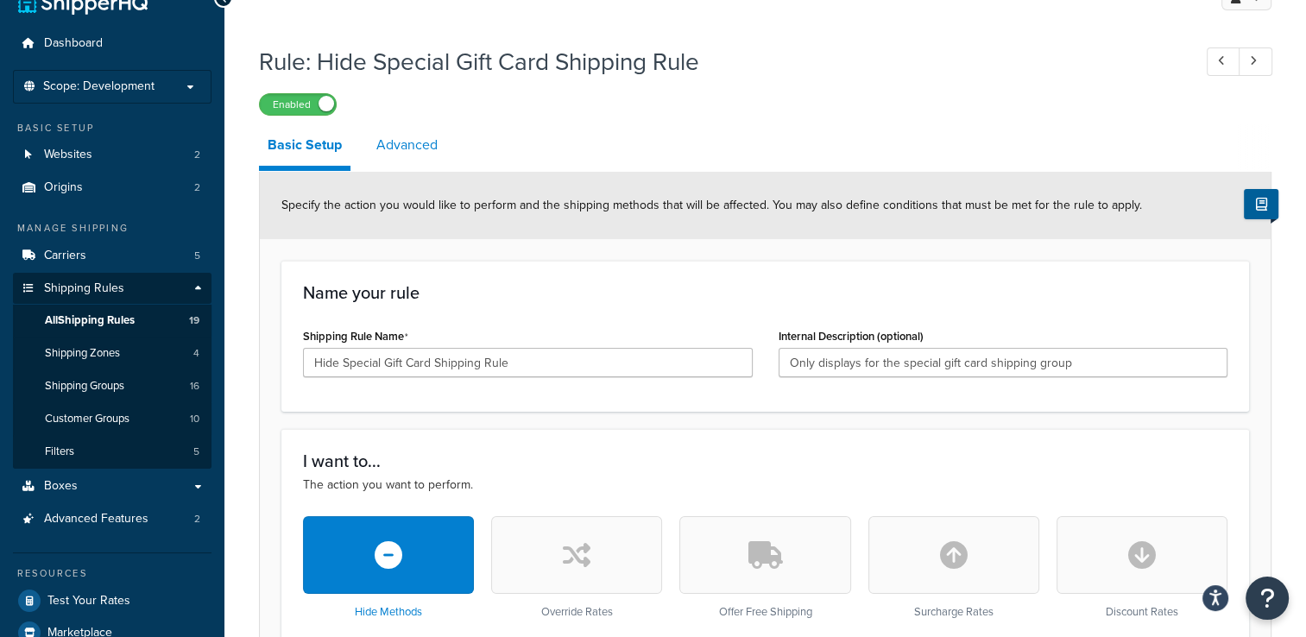
click at [437, 154] on link "Advanced" at bounding box center [407, 144] width 79 height 41
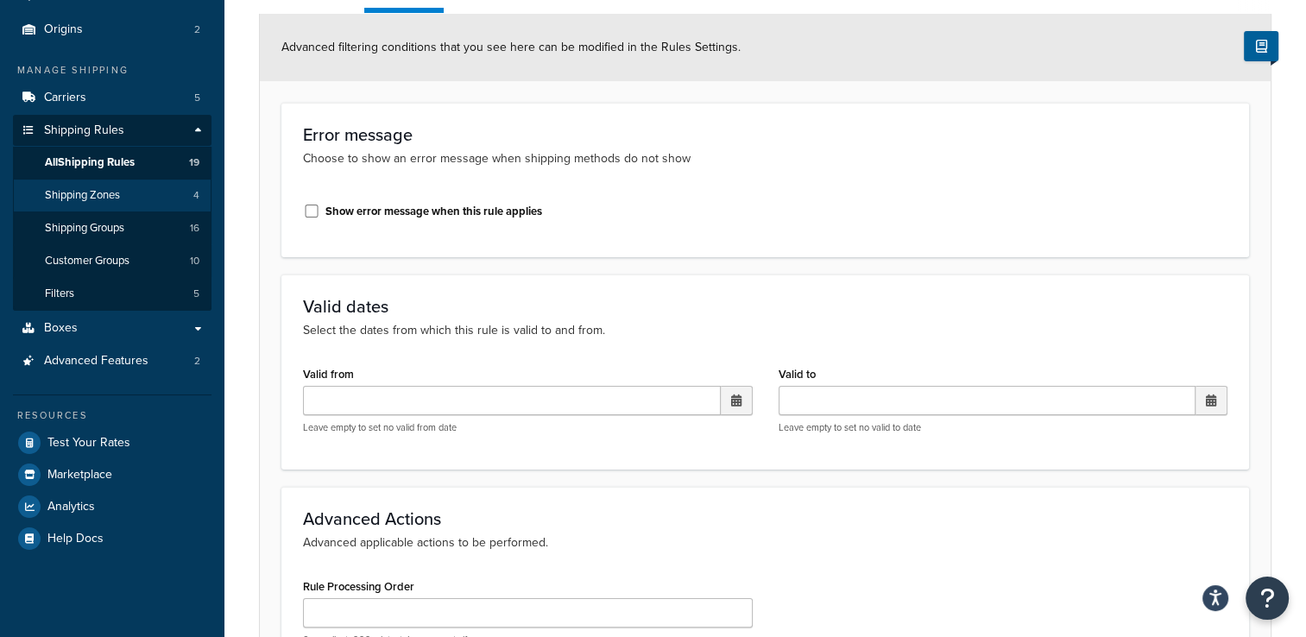
scroll to position [104, 0]
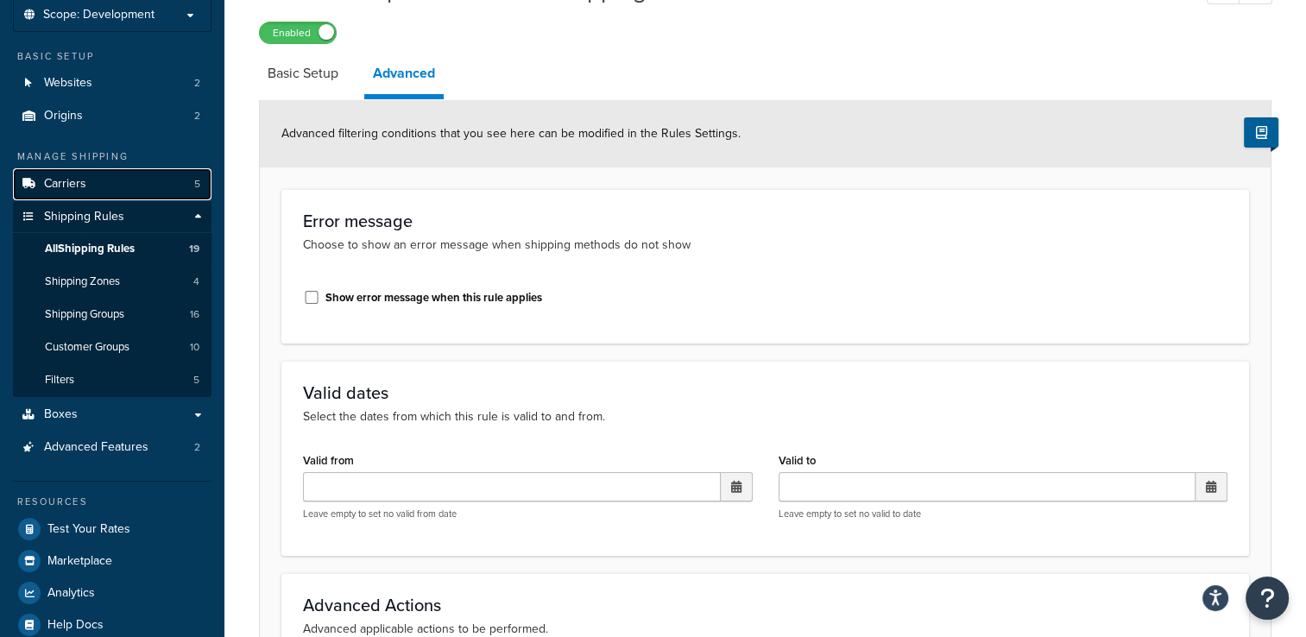
click at [153, 195] on link "Carriers 5" at bounding box center [112, 184] width 198 height 32
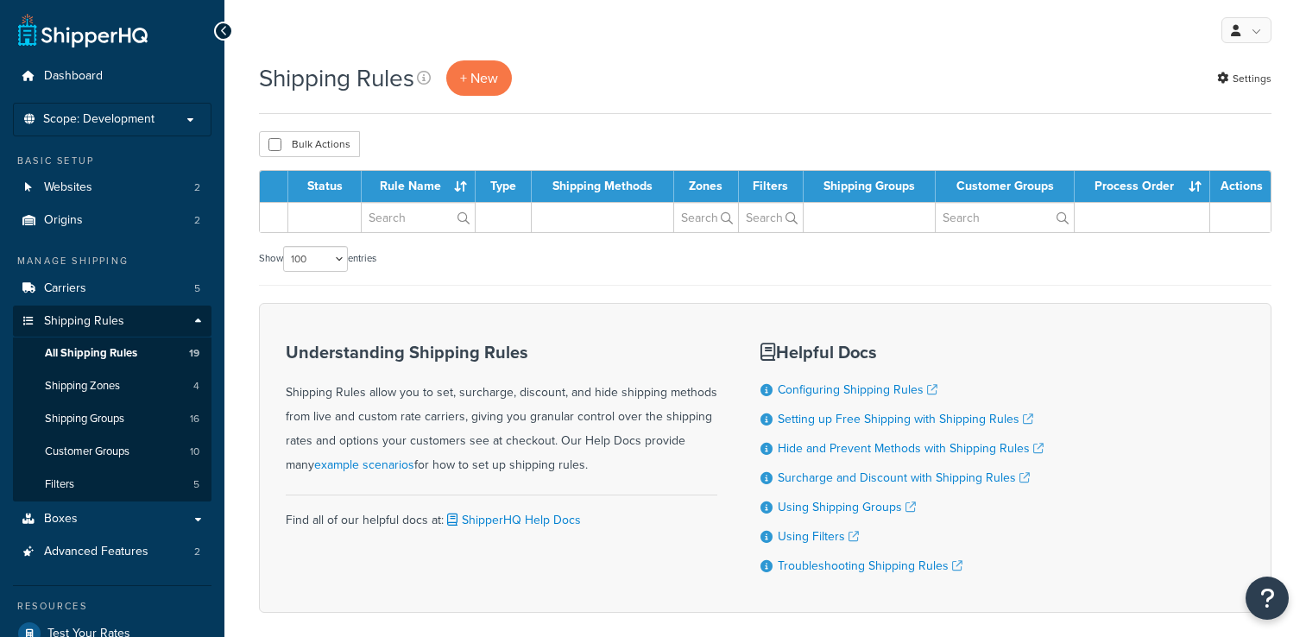
select select "100"
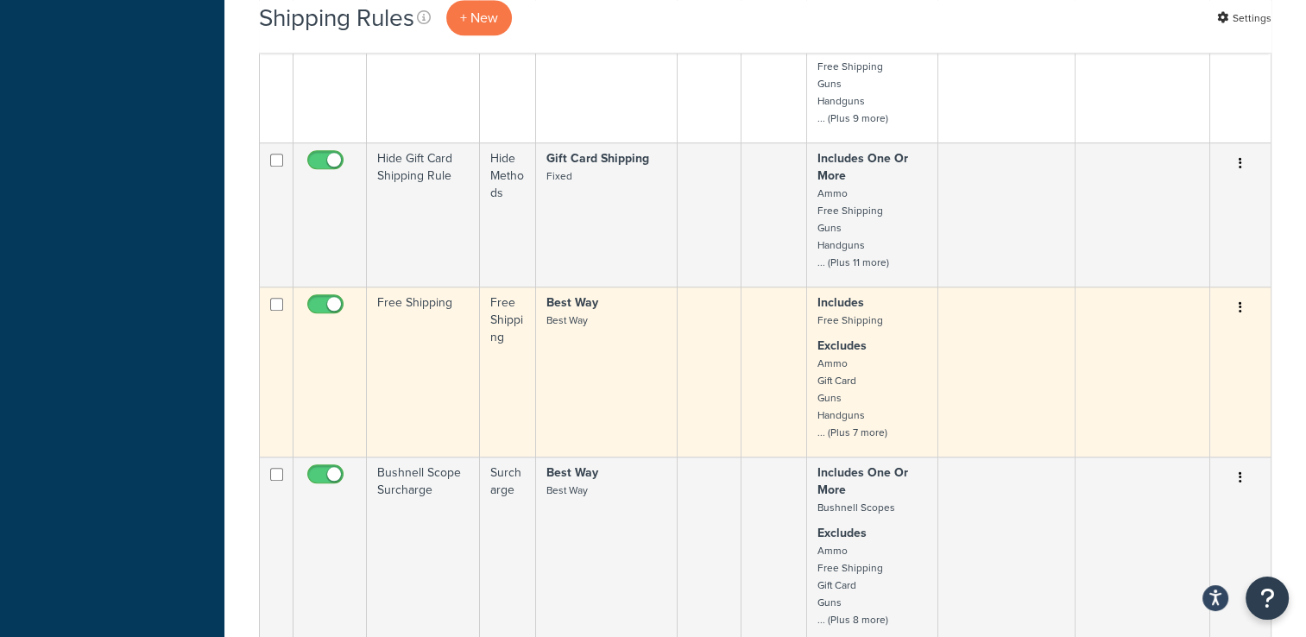
scroll to position [1381, 0]
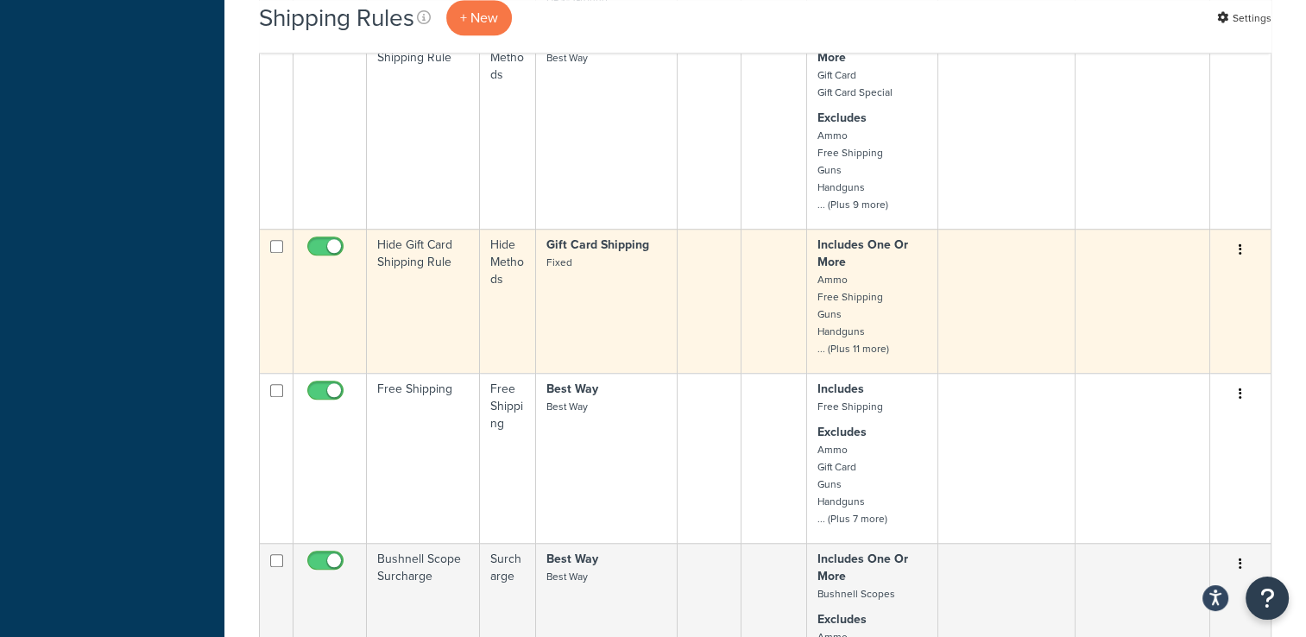
click at [1243, 250] on button "button" at bounding box center [1240, 250] width 24 height 28
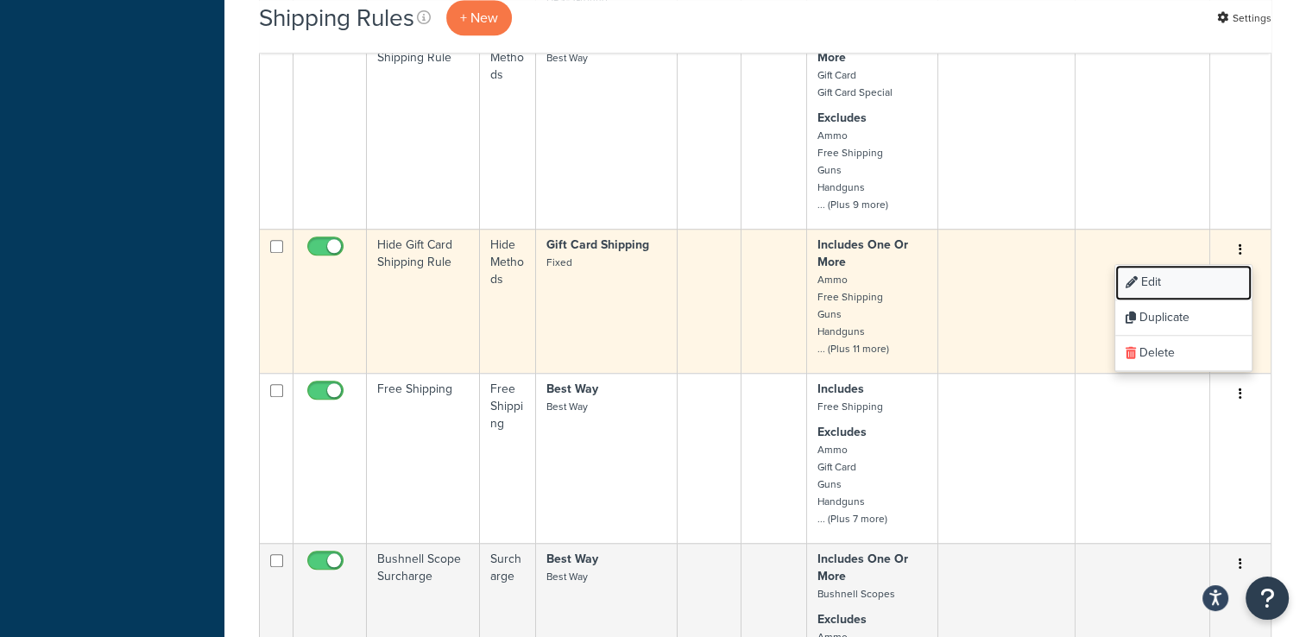
click at [1211, 280] on link "Edit" at bounding box center [1183, 282] width 136 height 35
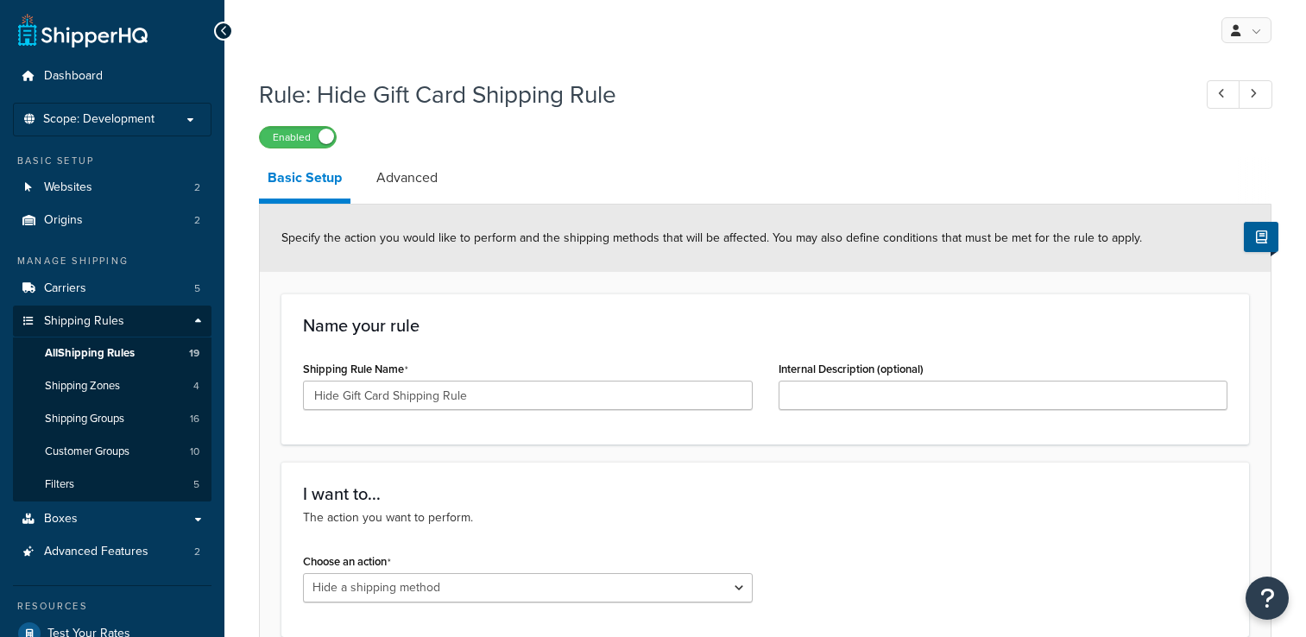
select select "HIDE"
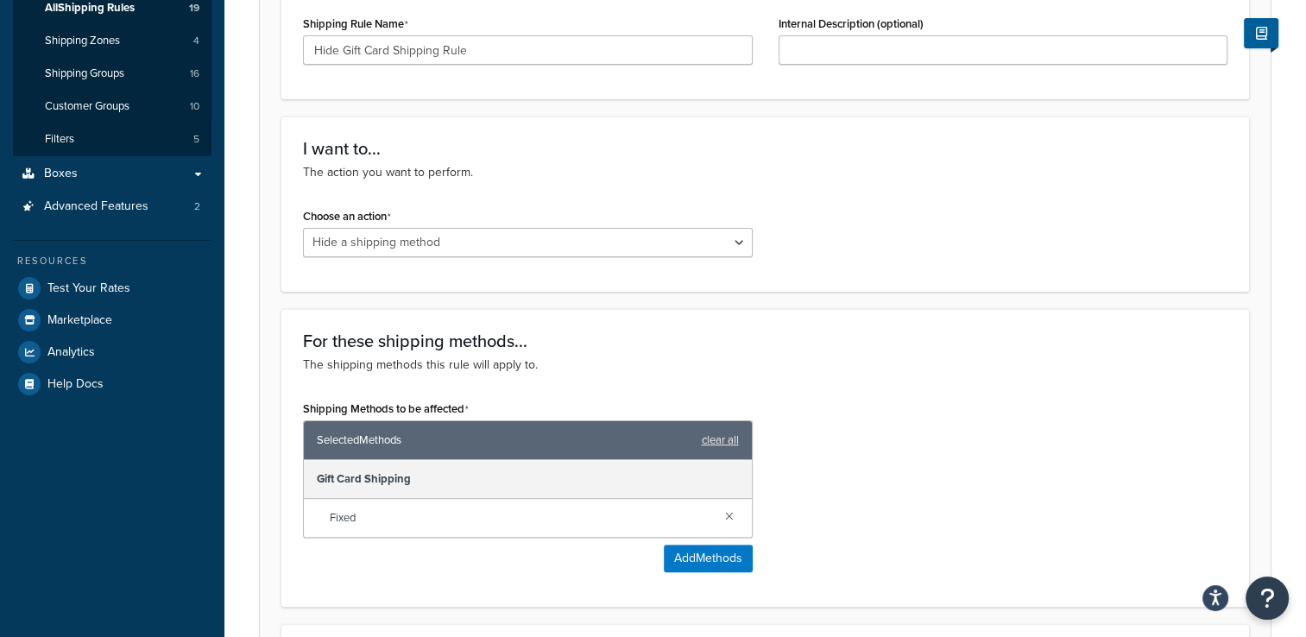
scroll to position [86, 0]
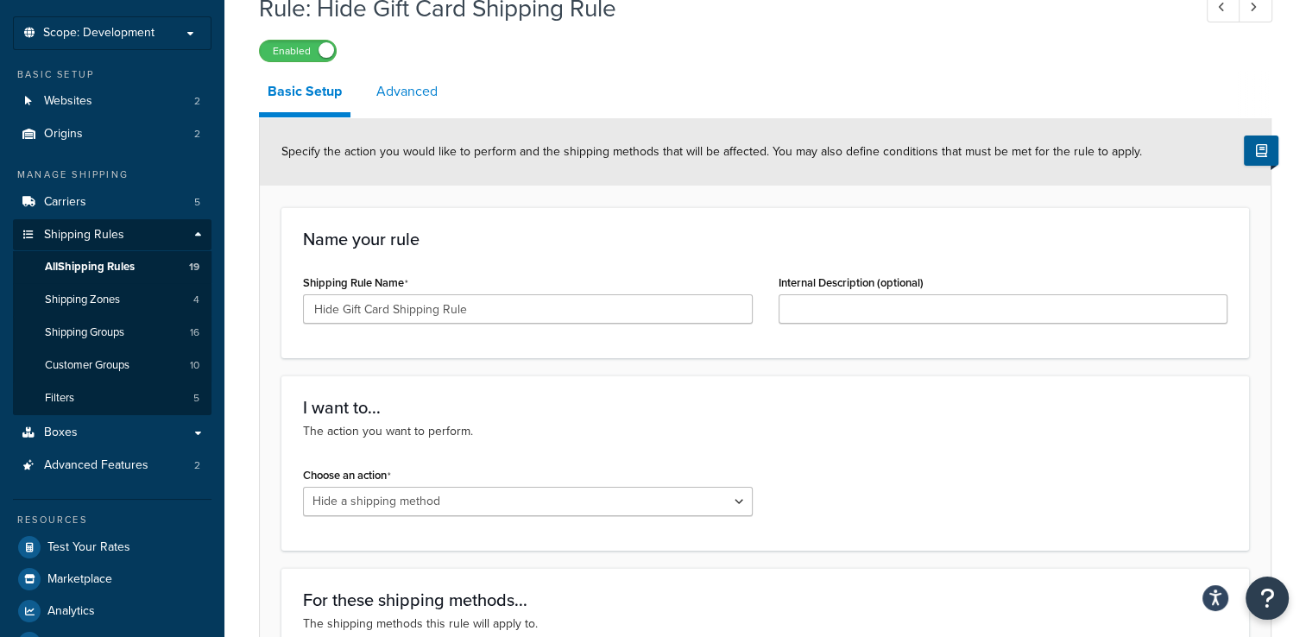
click at [413, 82] on link "Advanced" at bounding box center [407, 91] width 79 height 41
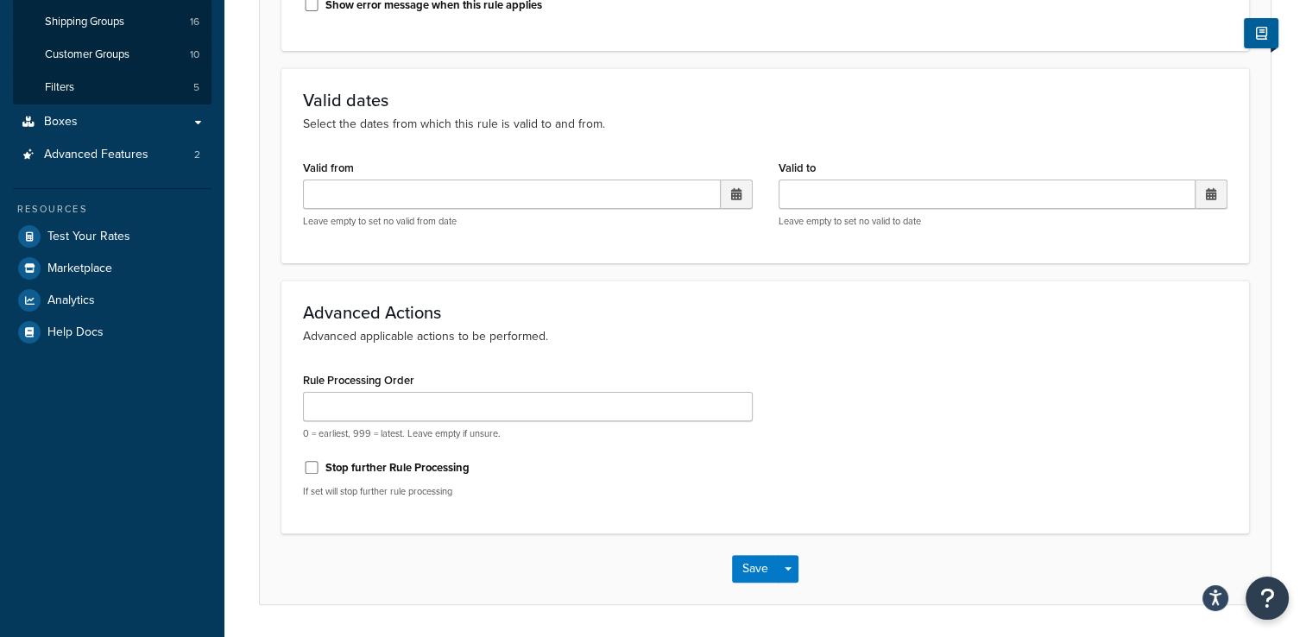
scroll to position [450, 0]
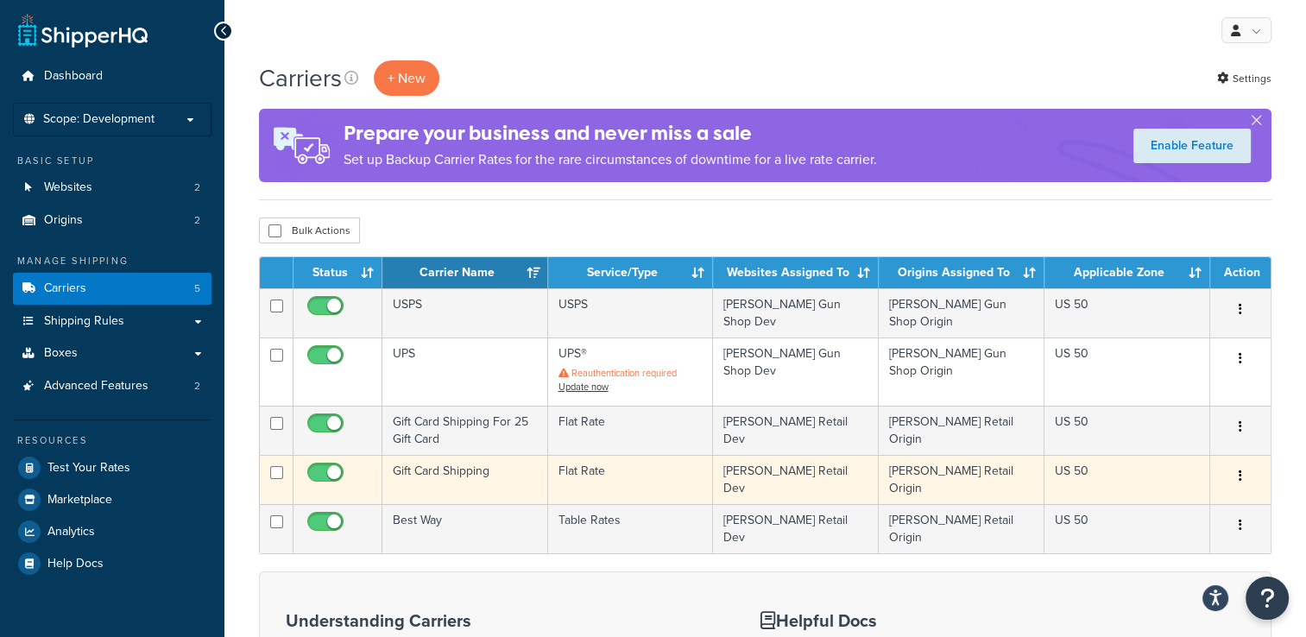
click at [1242, 470] on button "button" at bounding box center [1240, 476] width 24 height 28
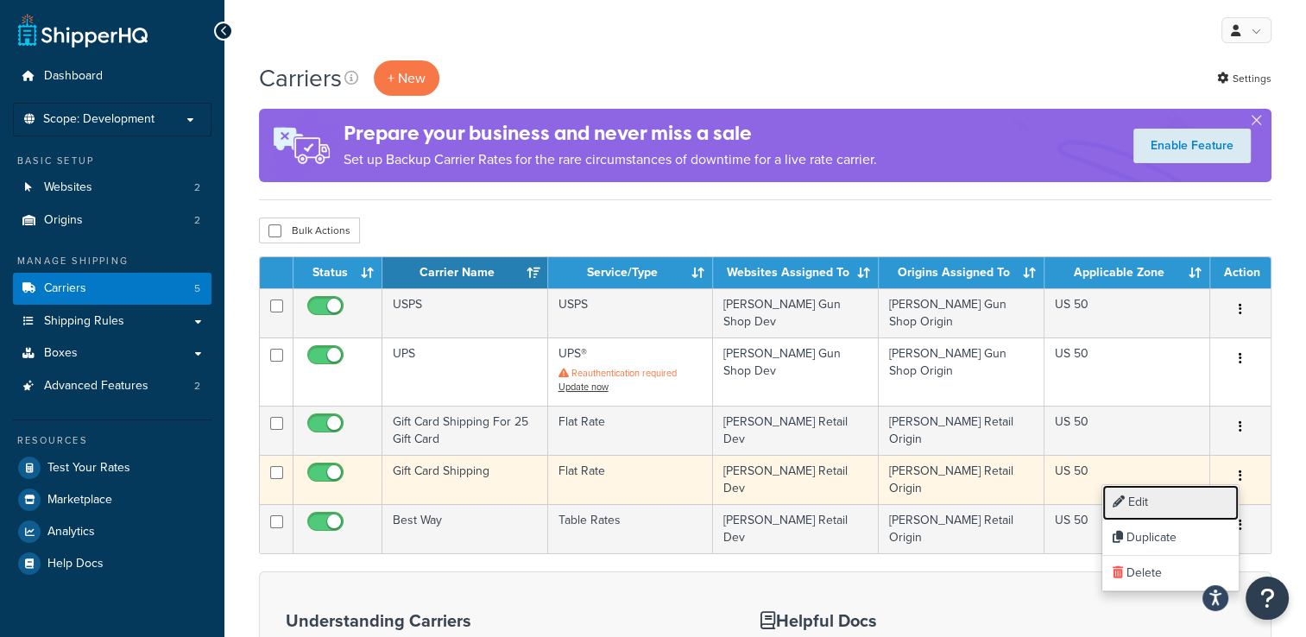
click at [1203, 495] on link "Edit" at bounding box center [1170, 502] width 136 height 35
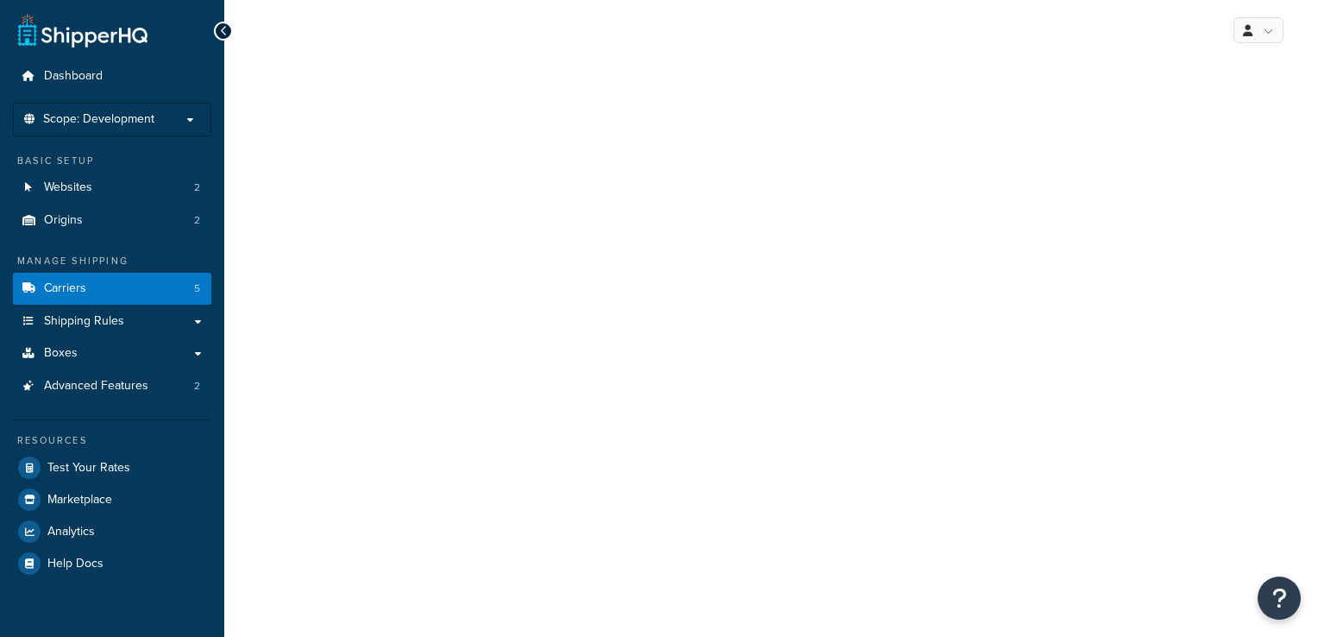
select select "flat"
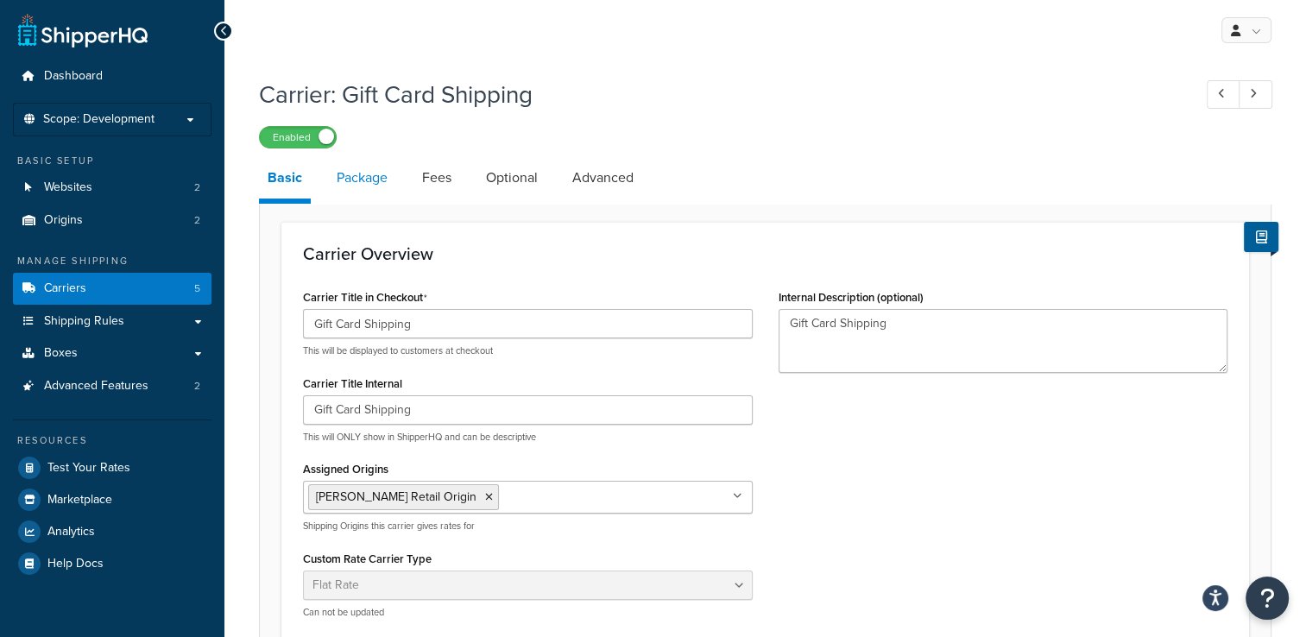
click at [354, 178] on link "Package" at bounding box center [362, 177] width 68 height 41
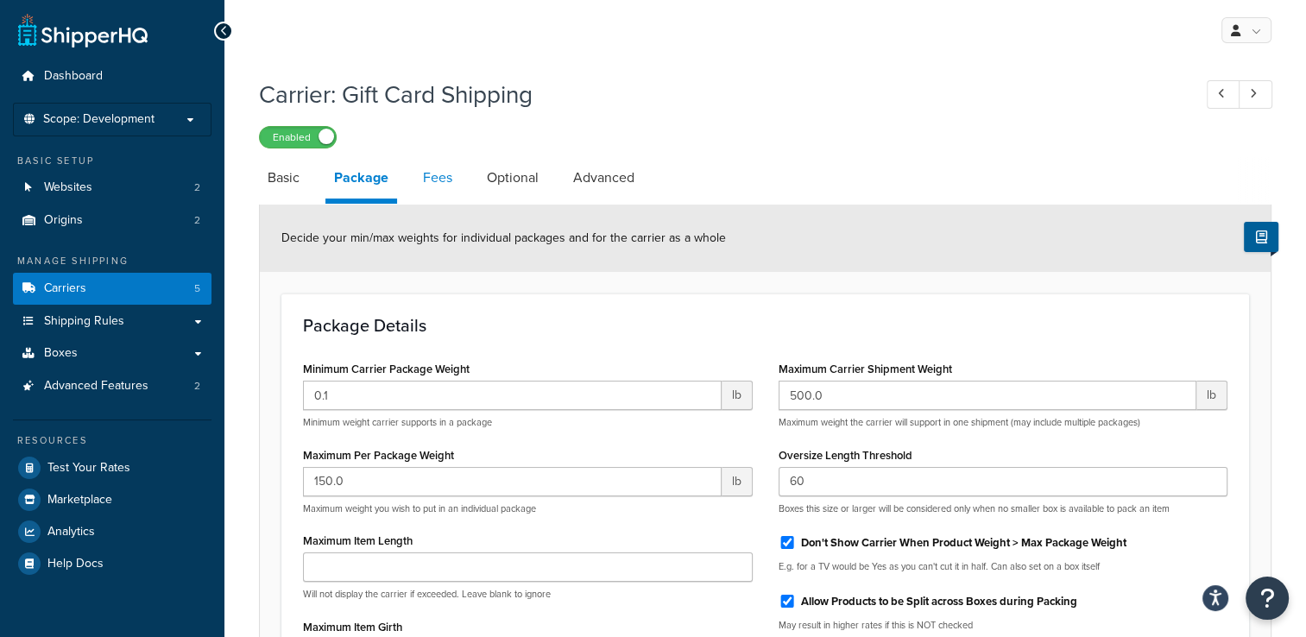
click at [428, 164] on link "Fees" at bounding box center [437, 177] width 47 height 41
select select "AFTER"
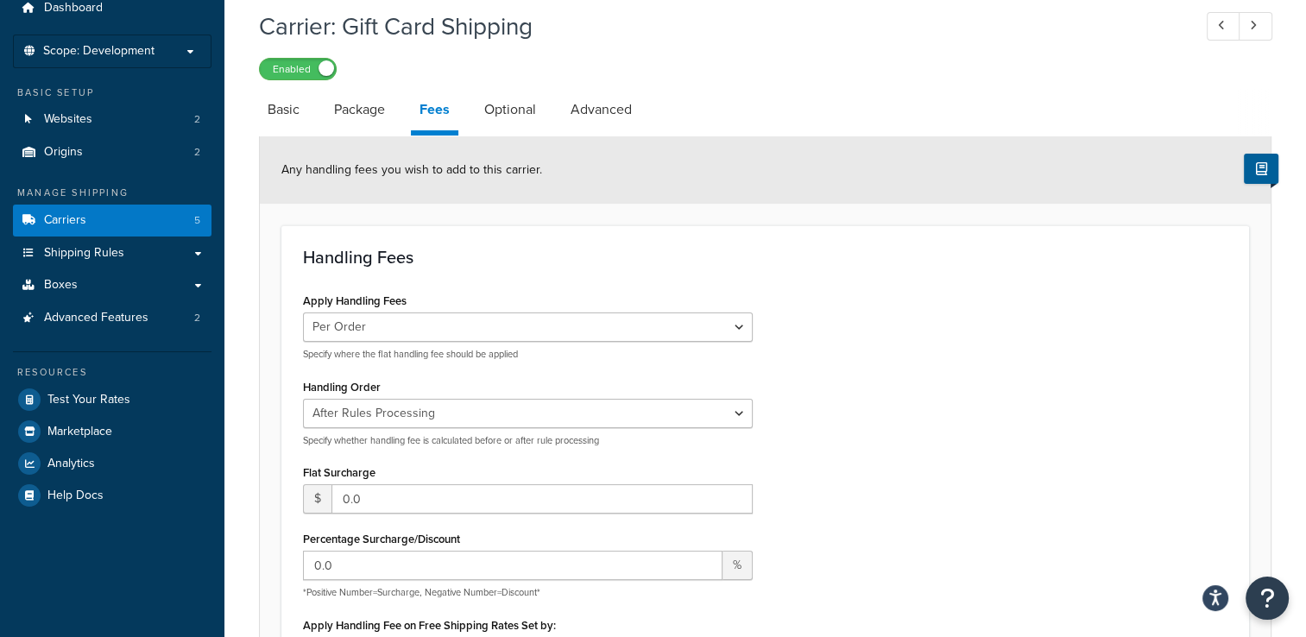
scroll to position [67, 0]
click at [518, 116] on link "Optional" at bounding box center [509, 110] width 69 height 41
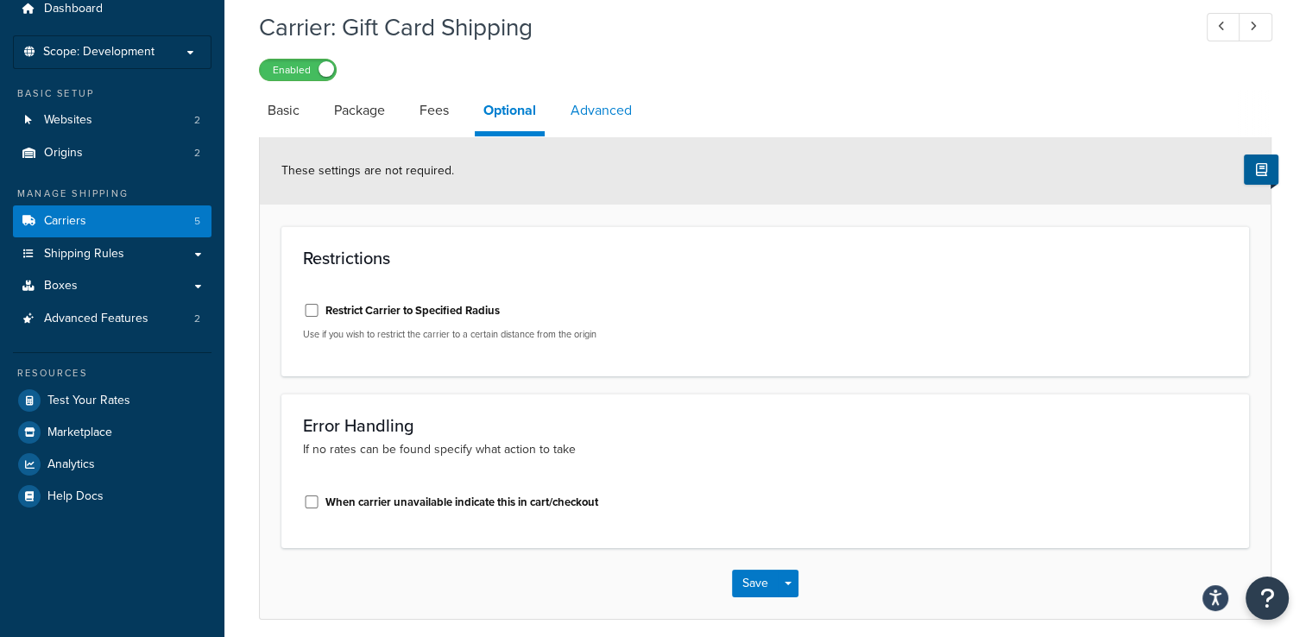
click at [604, 111] on link "Advanced" at bounding box center [601, 110] width 79 height 41
select select "false"
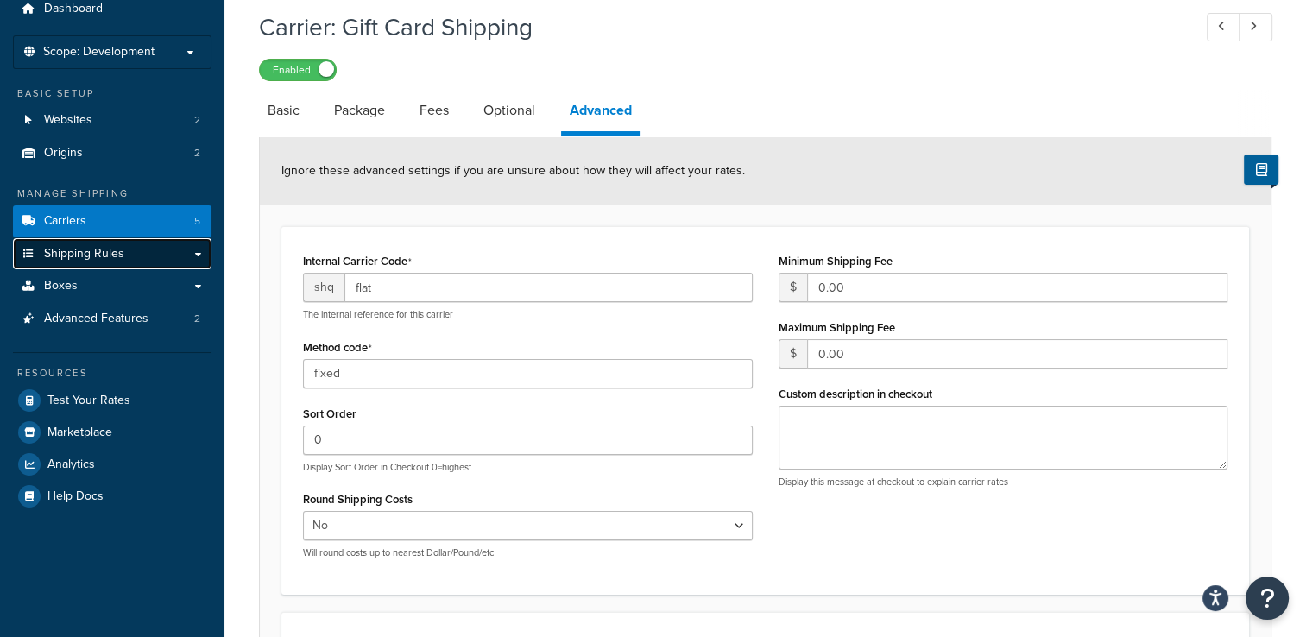
click at [195, 251] on link "Shipping Rules" at bounding box center [112, 254] width 198 height 32
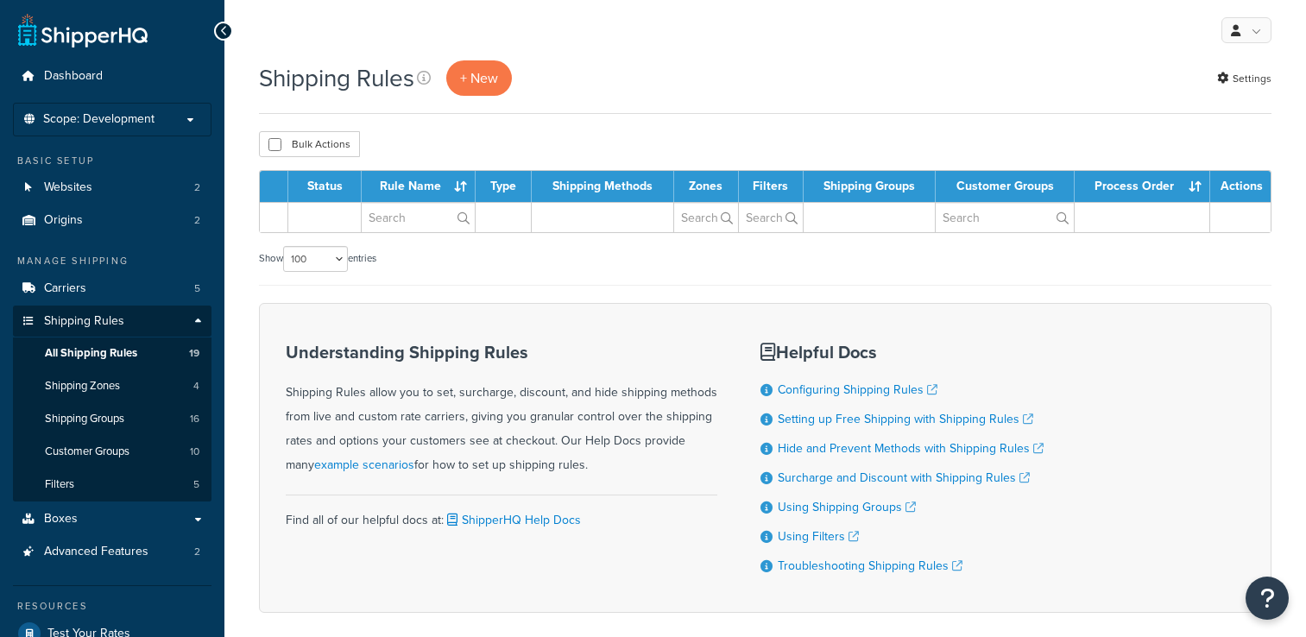
select select "100"
click at [179, 289] on link "Carriers 5" at bounding box center [112, 289] width 198 height 32
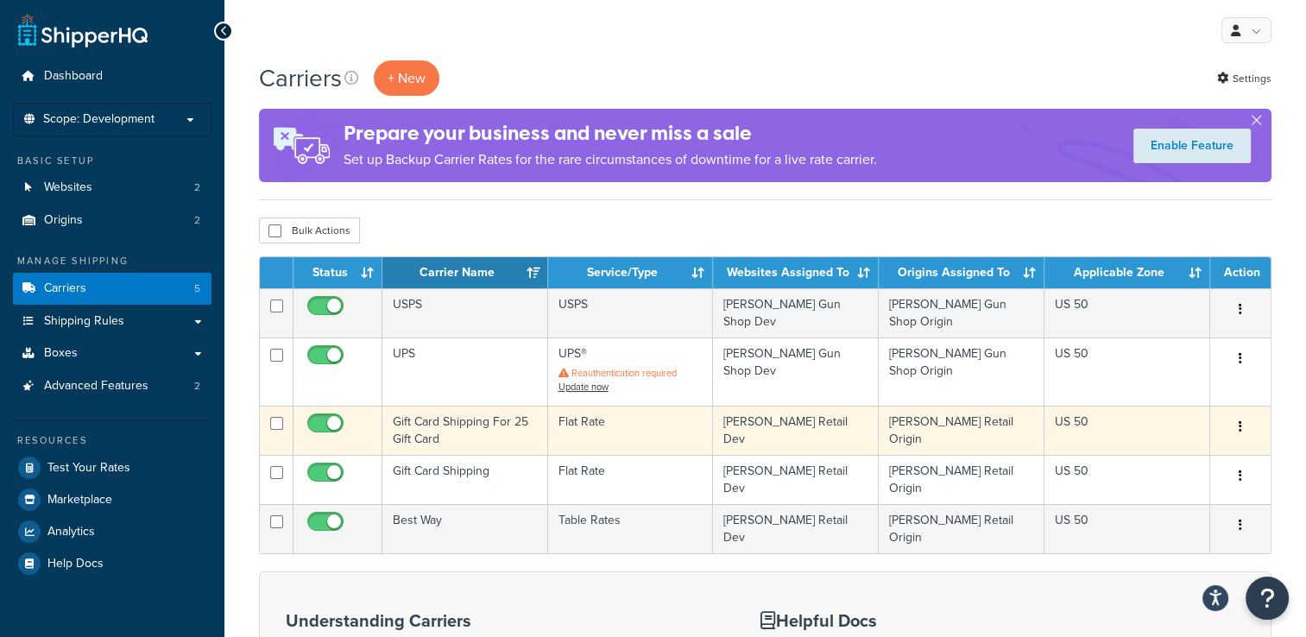
click at [1243, 419] on button "button" at bounding box center [1240, 427] width 24 height 28
click at [1210, 451] on link "Edit" at bounding box center [1170, 454] width 136 height 35
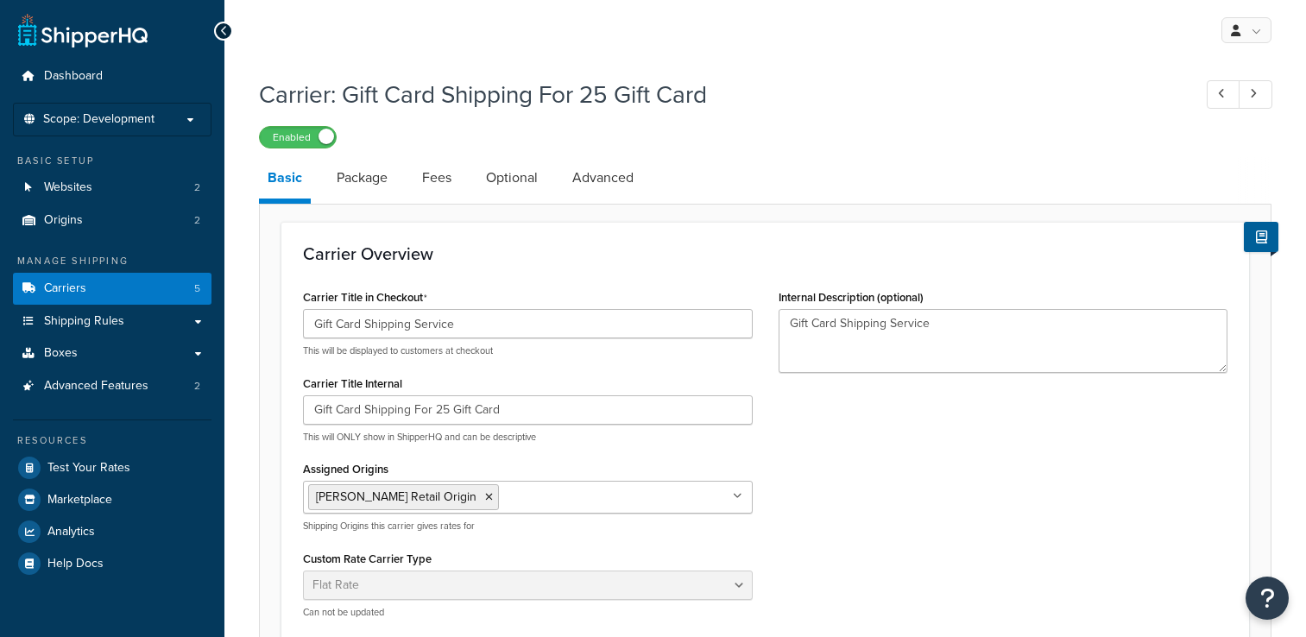
select select "flat"
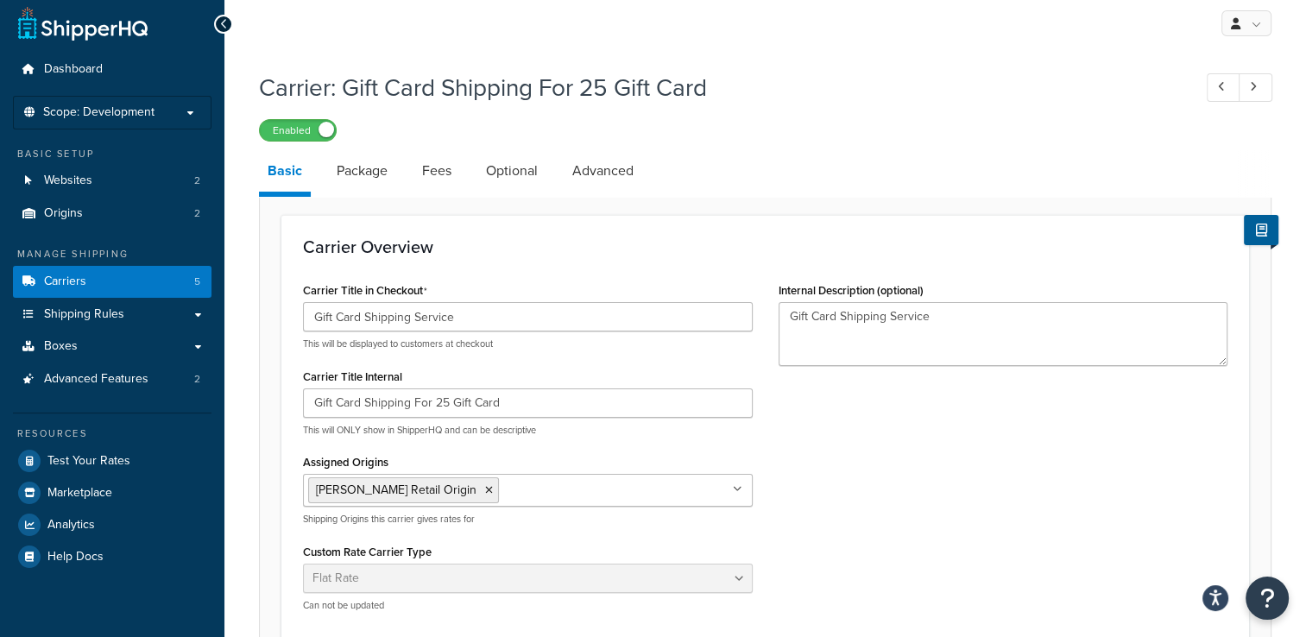
scroll to position [7, 0]
click at [575, 172] on link "Advanced" at bounding box center [602, 170] width 79 height 41
select select "false"
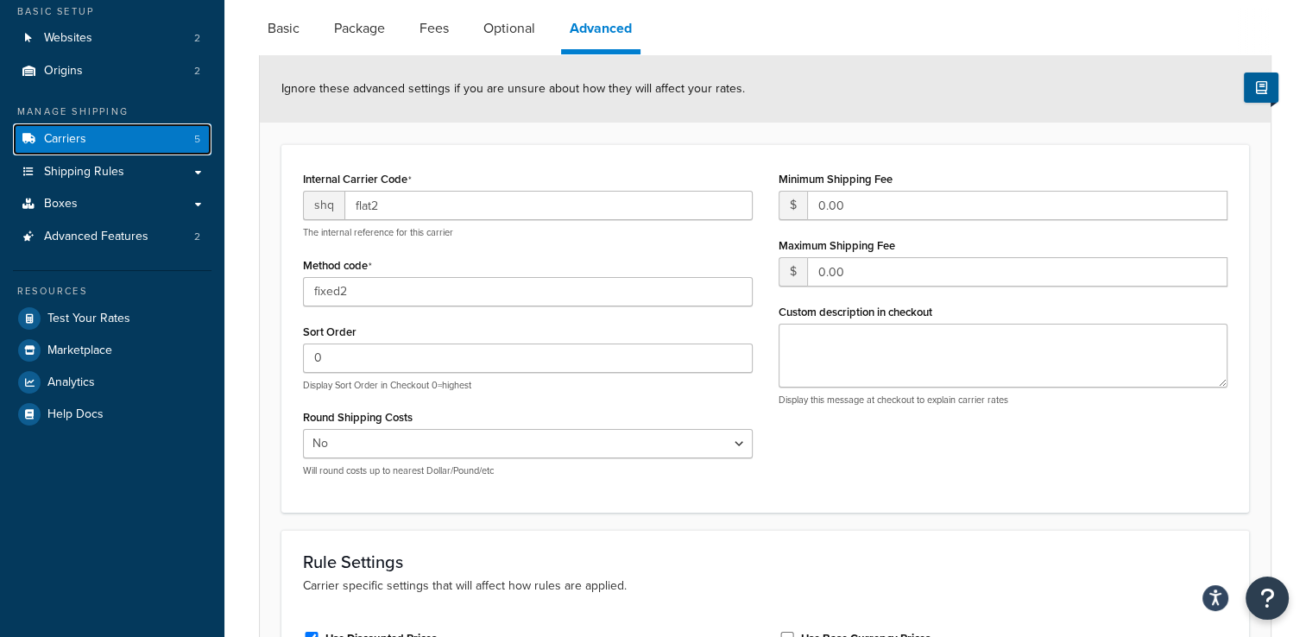
scroll to position [179, 0]
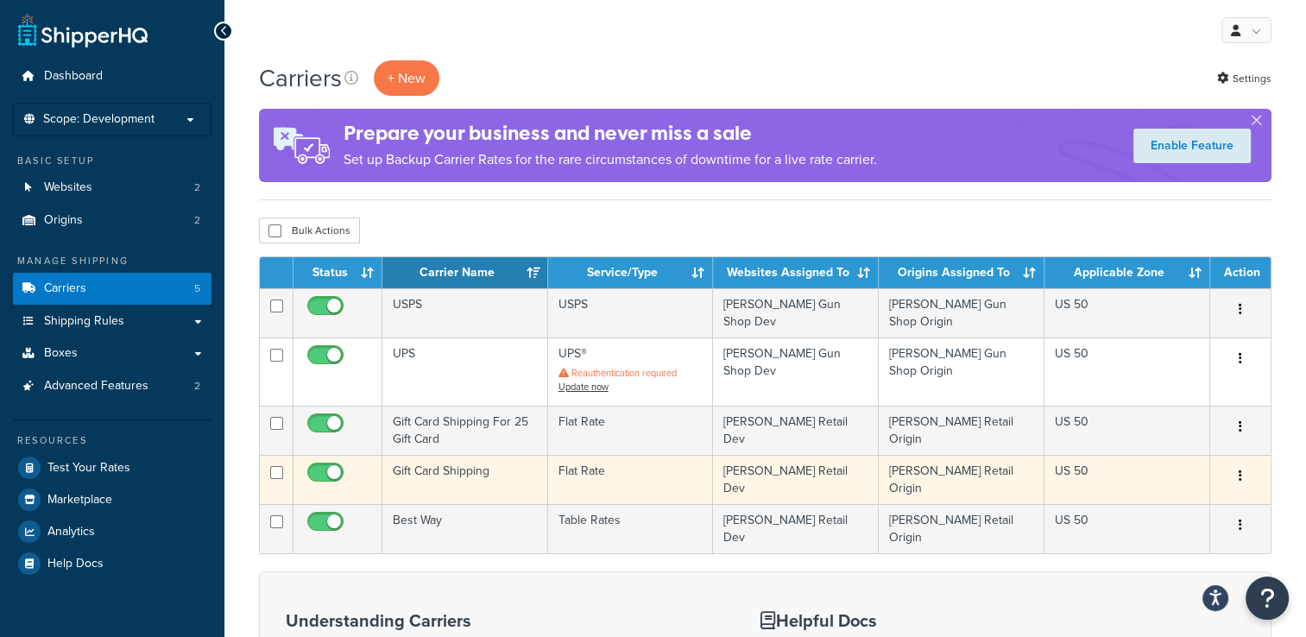
click at [1242, 469] on button "button" at bounding box center [1240, 476] width 24 height 28
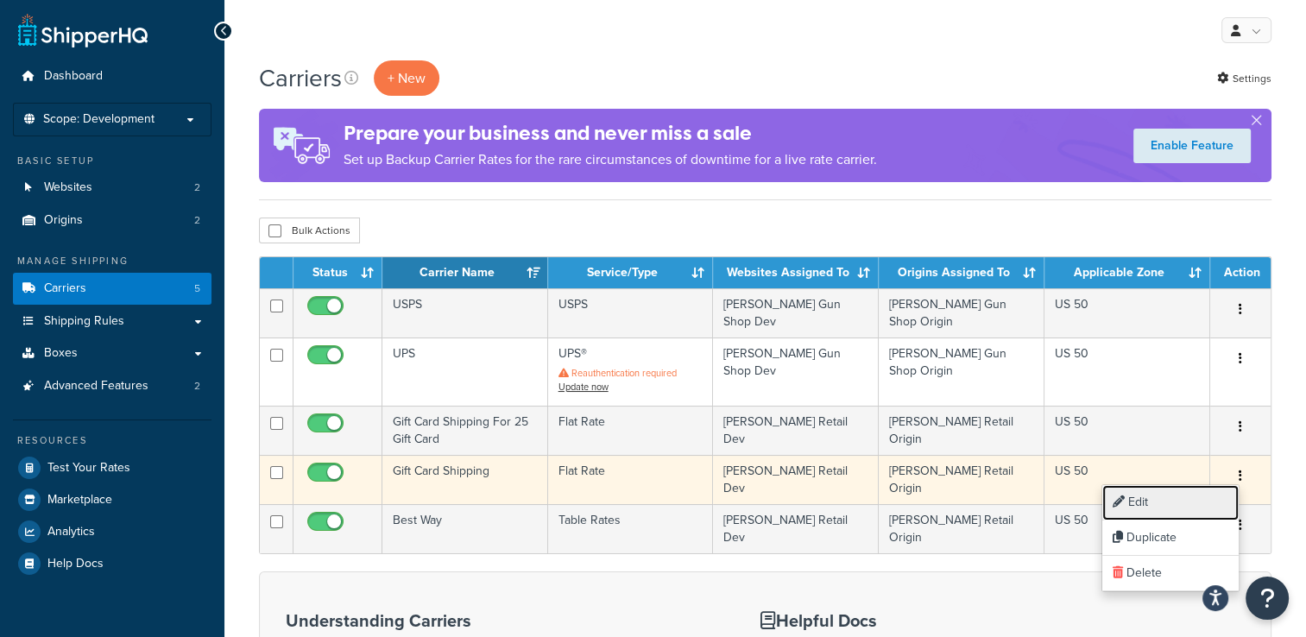
click at [1211, 495] on link "Edit" at bounding box center [1170, 502] width 136 height 35
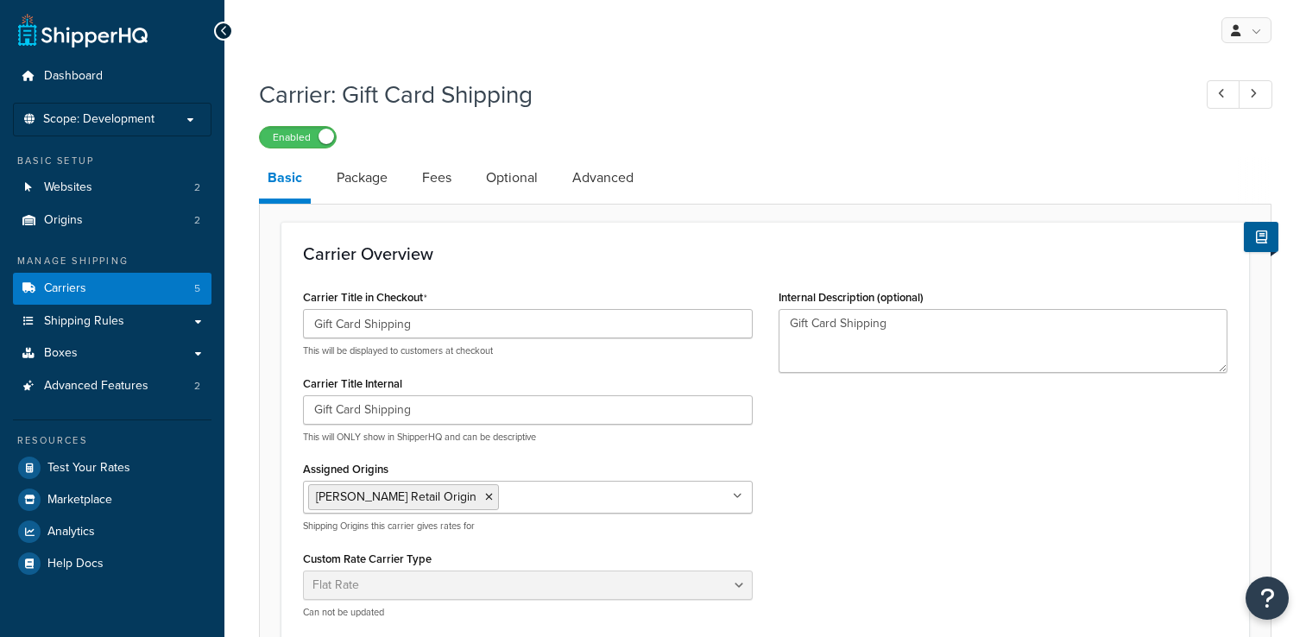
select select "flat"
click at [604, 173] on link "Advanced" at bounding box center [602, 177] width 79 height 41
select select "false"
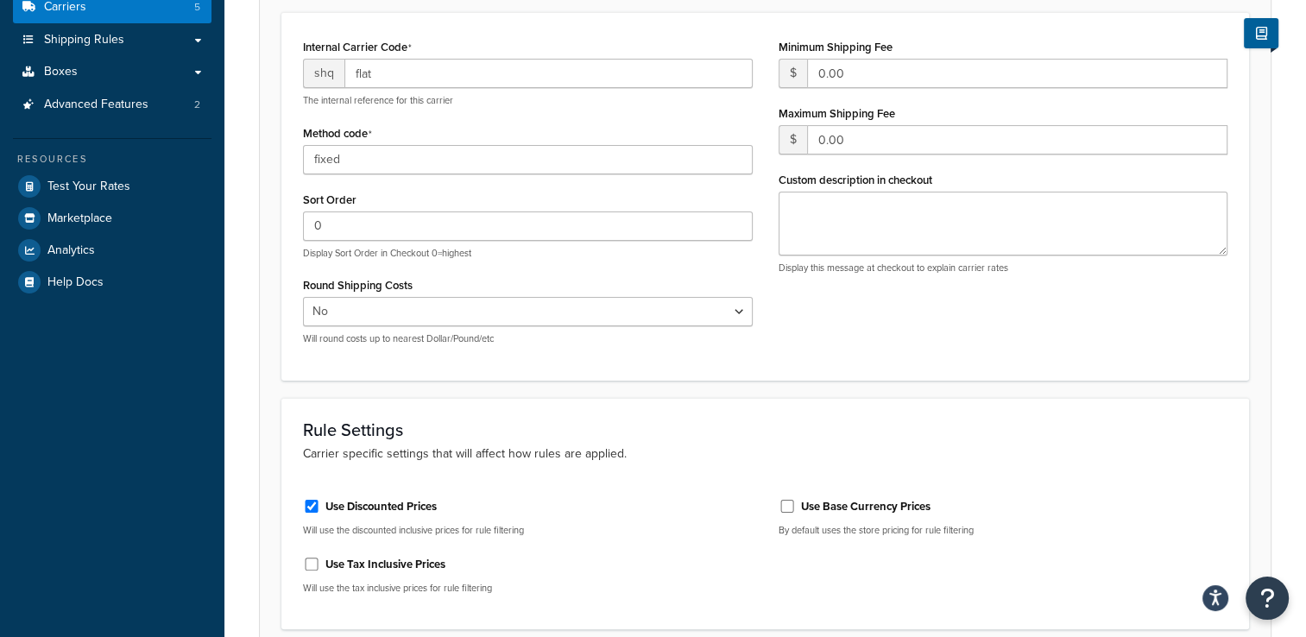
scroll to position [86, 0]
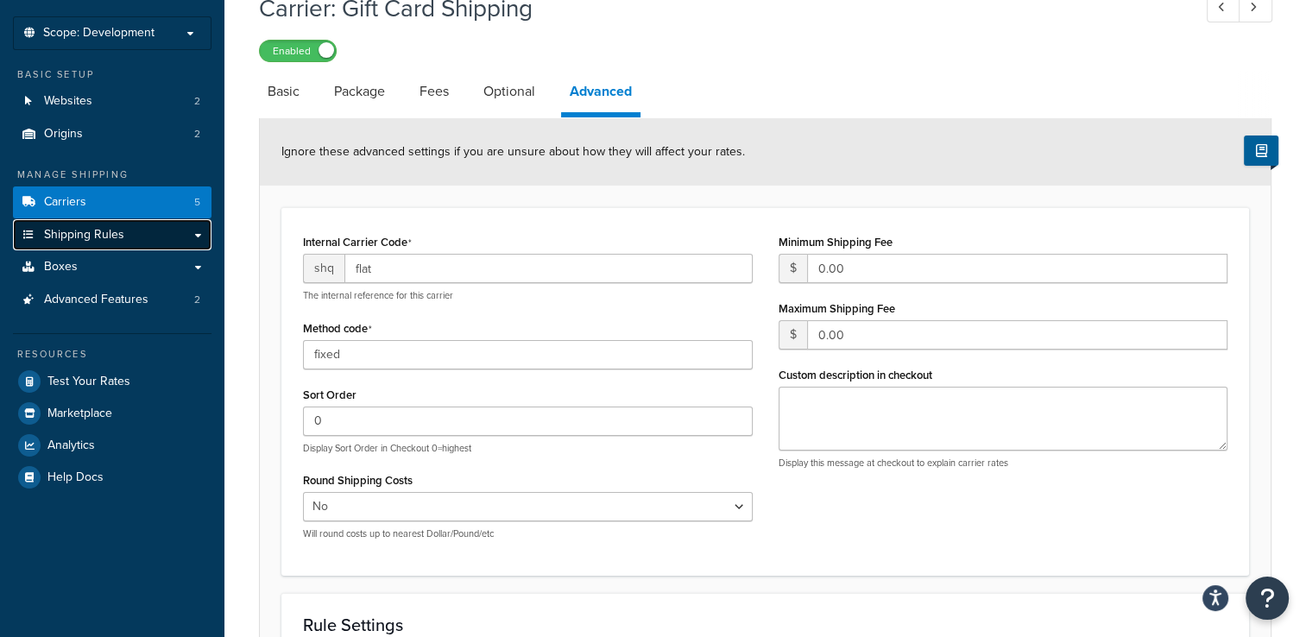
click at [180, 239] on link "Shipping Rules" at bounding box center [112, 235] width 198 height 32
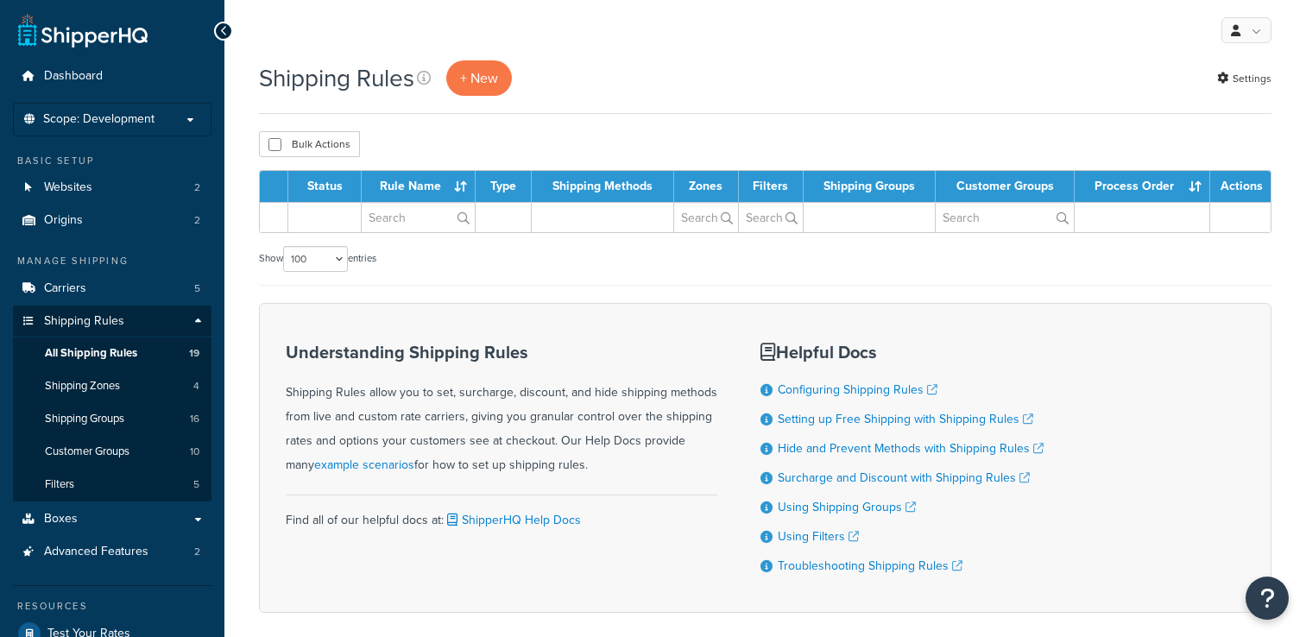
select select "100"
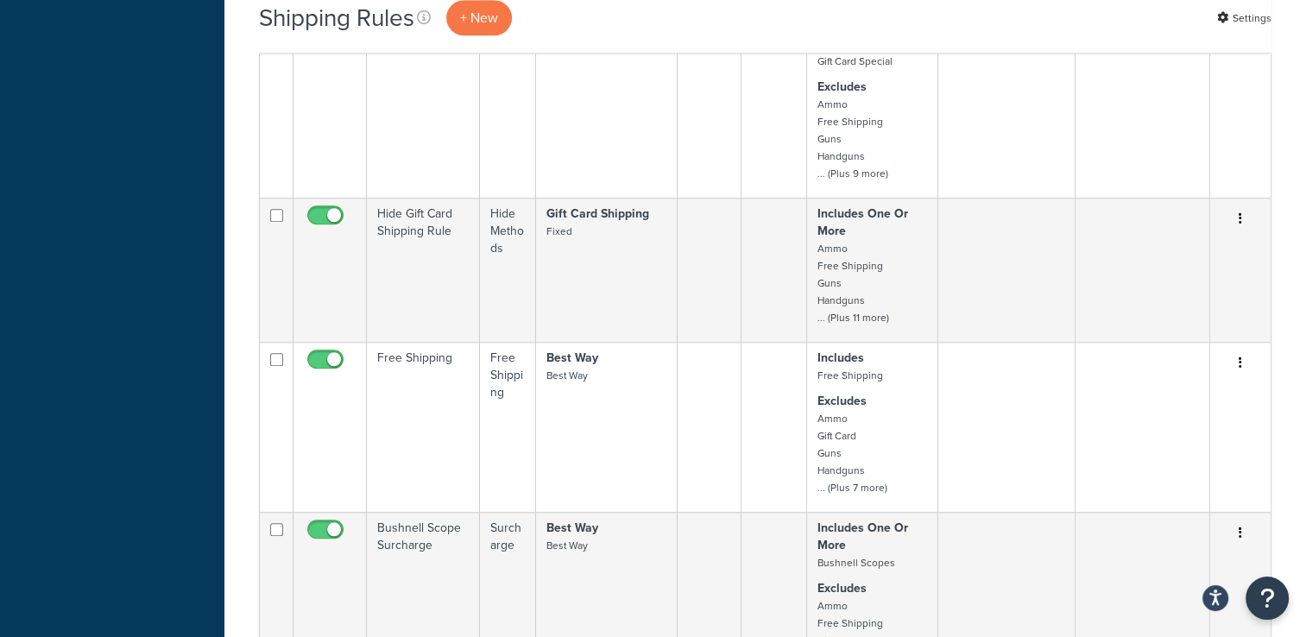
scroll to position [1467, 0]
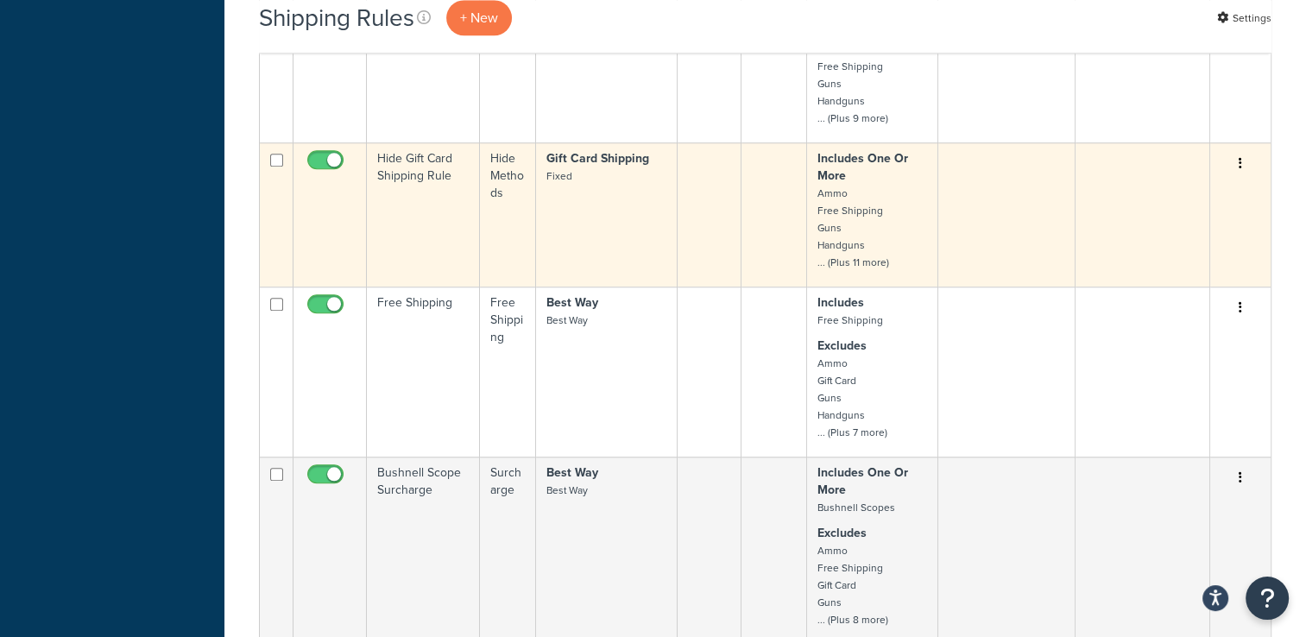
click at [1243, 160] on button "button" at bounding box center [1240, 164] width 24 height 28
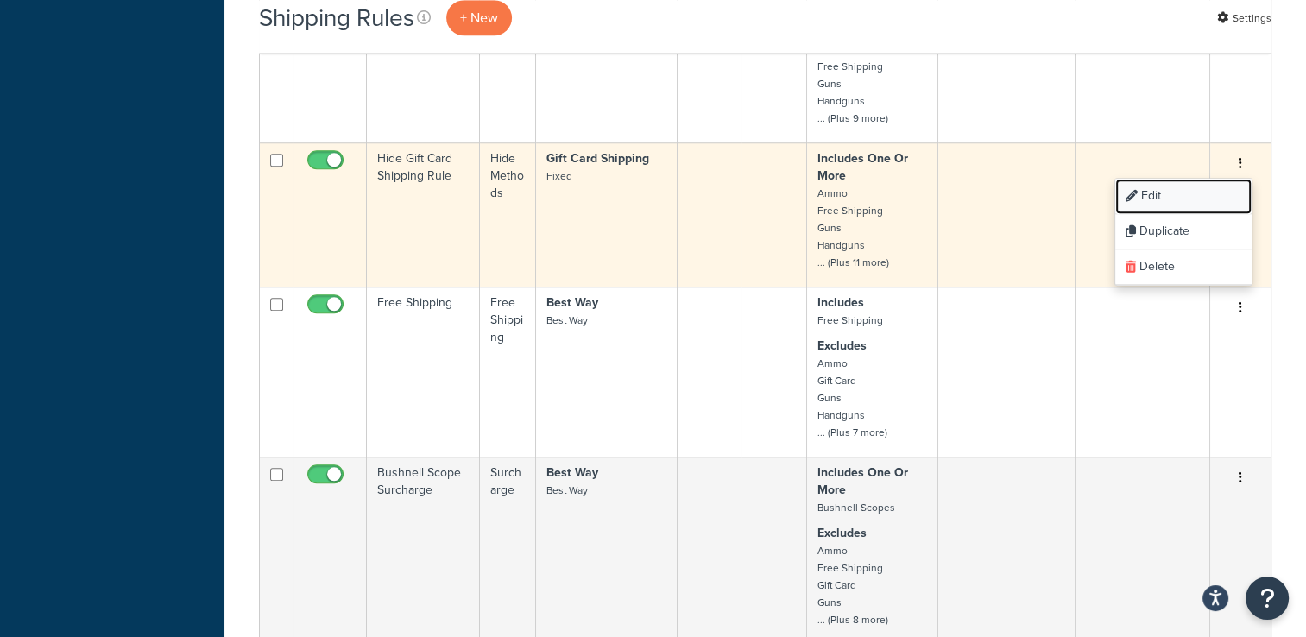
click at [1198, 192] on link "Edit" at bounding box center [1183, 196] width 136 height 35
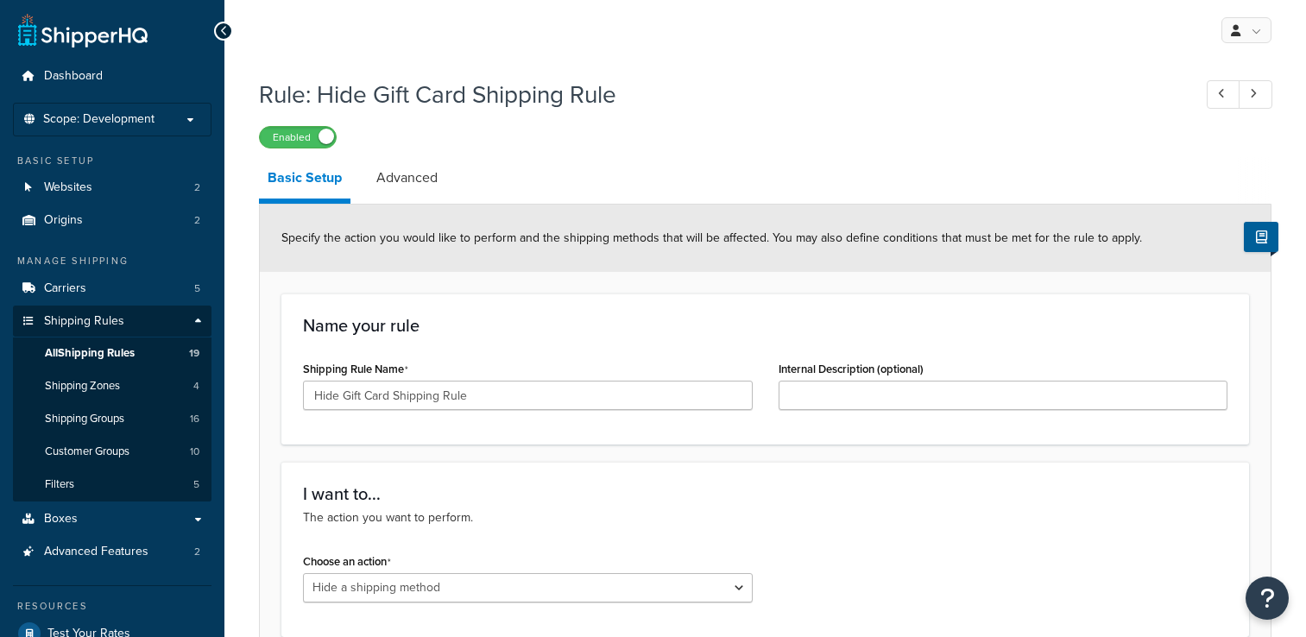
select select "HIDE"
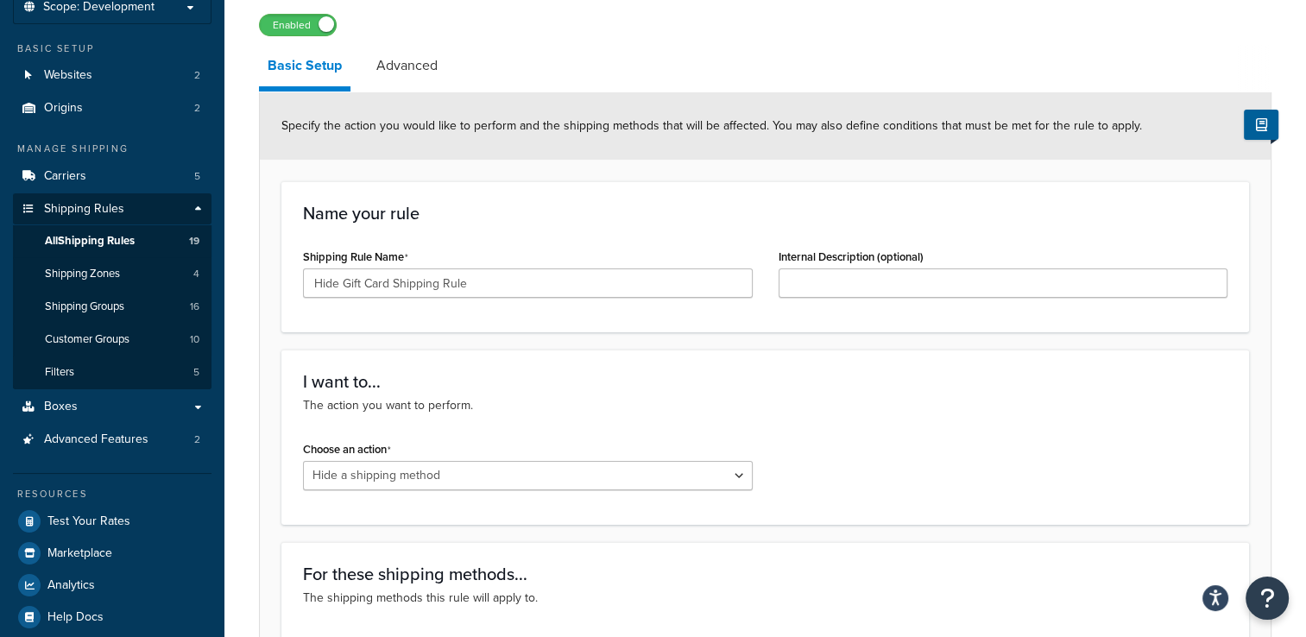
scroll to position [26, 0]
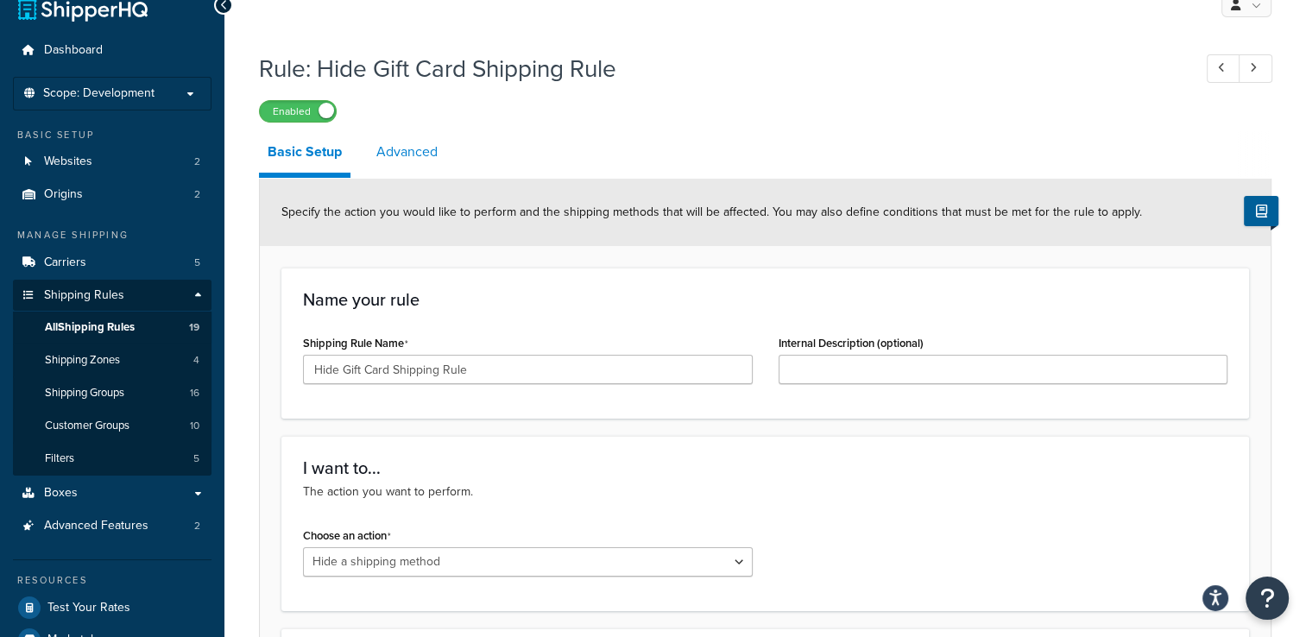
click at [422, 160] on link "Advanced" at bounding box center [407, 151] width 79 height 41
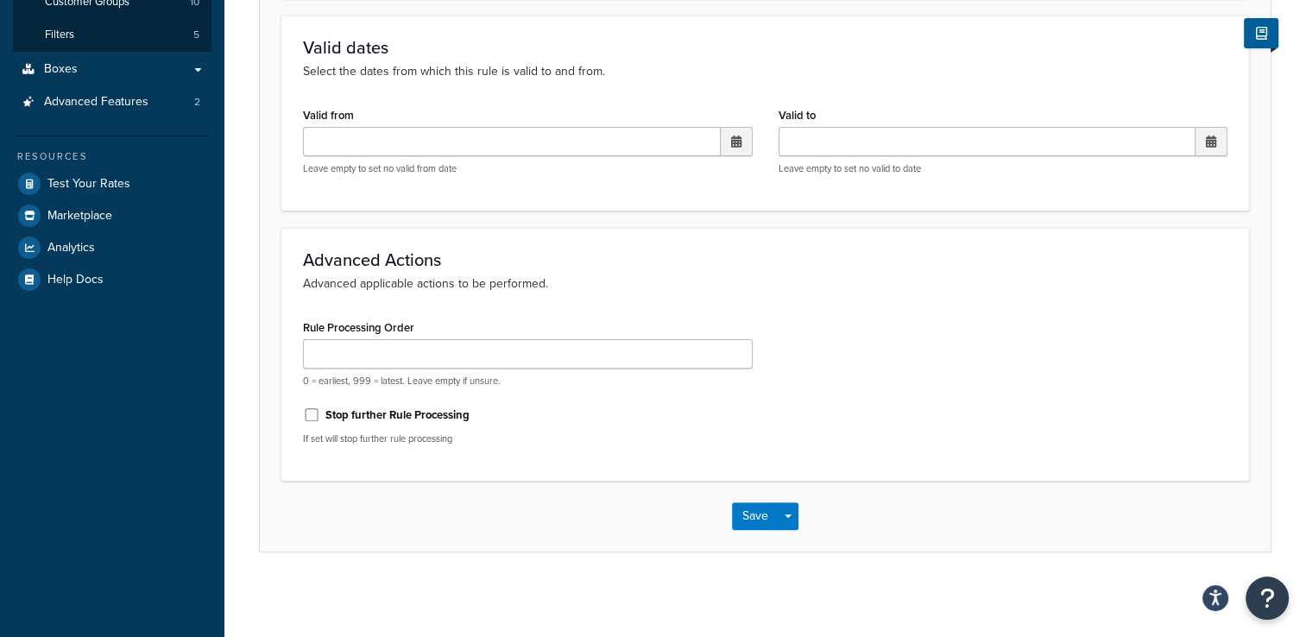
scroll to position [104, 0]
